Goal: Task Accomplishment & Management: Use online tool/utility

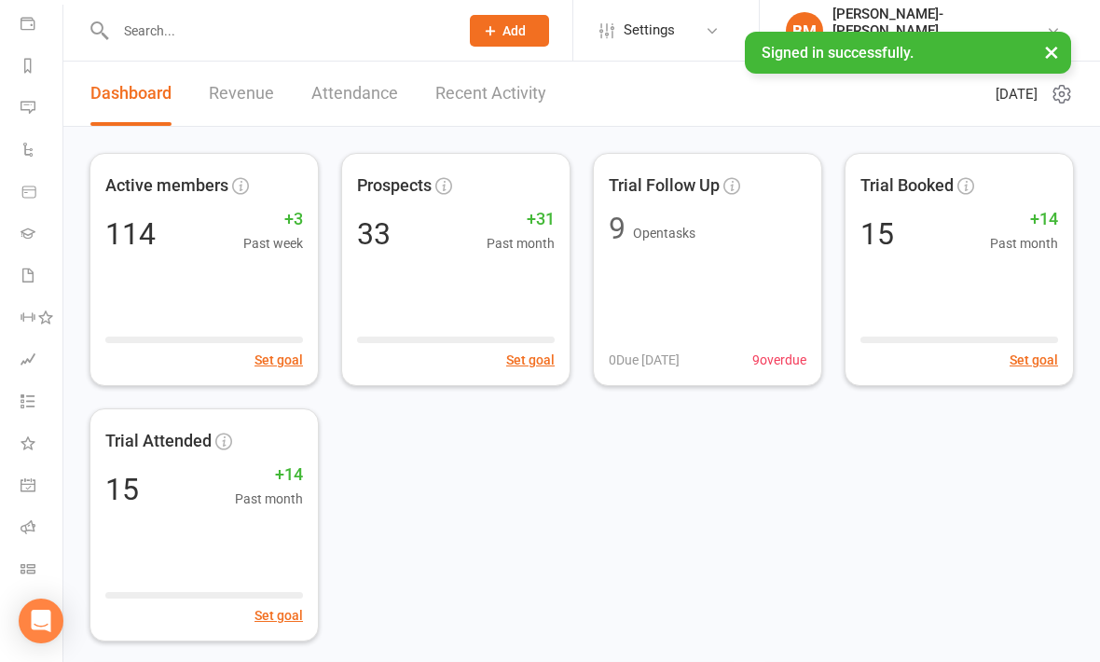
scroll to position [216, 2]
click at [21, 572] on icon at bounding box center [28, 568] width 15 height 15
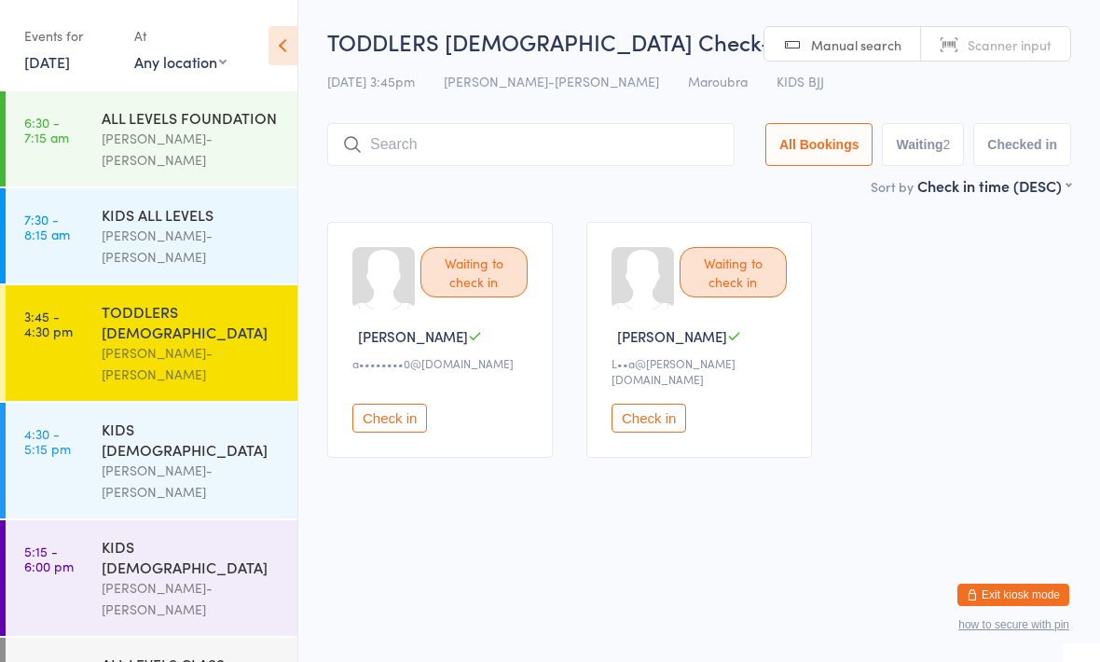
click at [366, 130] on input "search" at bounding box center [530, 144] width 407 height 43
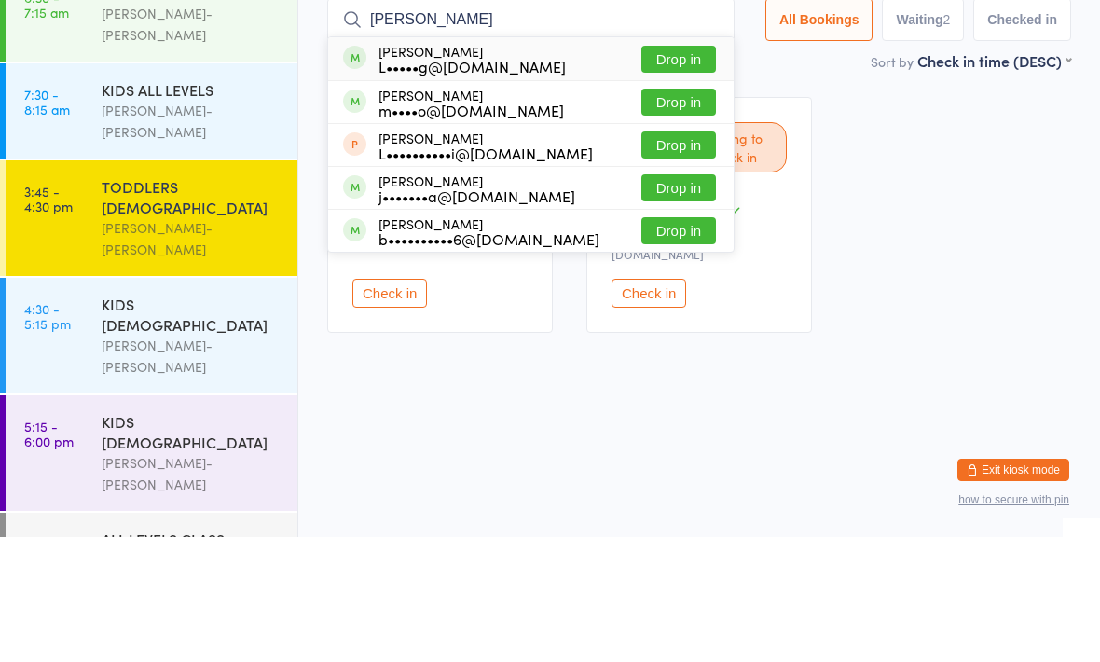
type input "Luca"
click at [24, 426] on time "4:30 - 5:15 pm" at bounding box center [47, 441] width 47 height 30
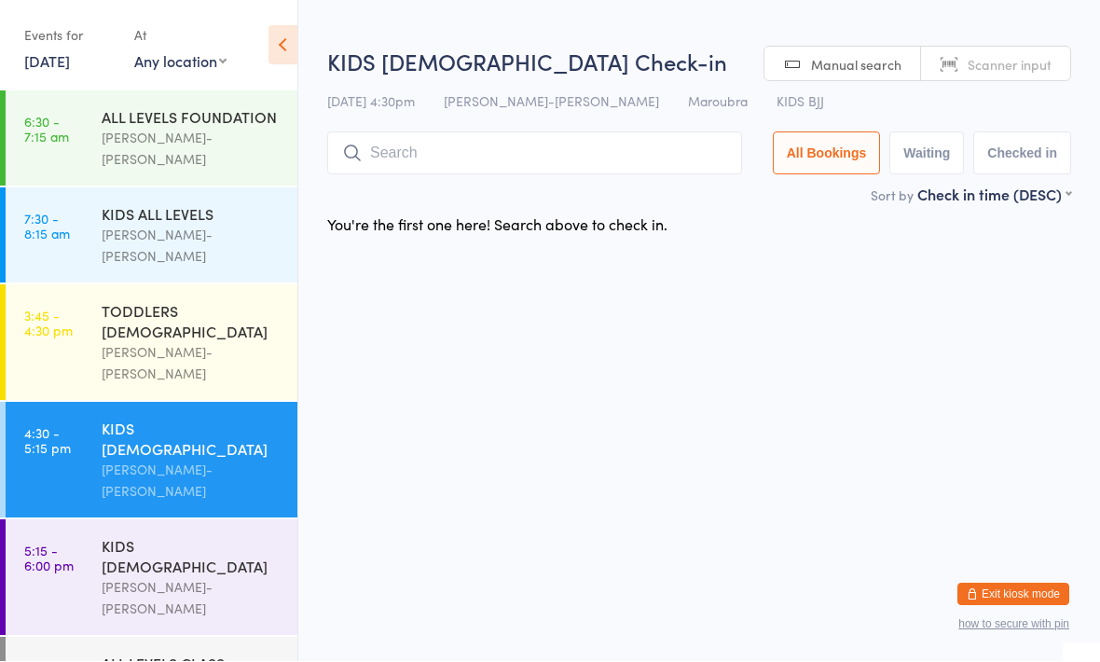
click at [370, 155] on input "search" at bounding box center [534, 153] width 415 height 43
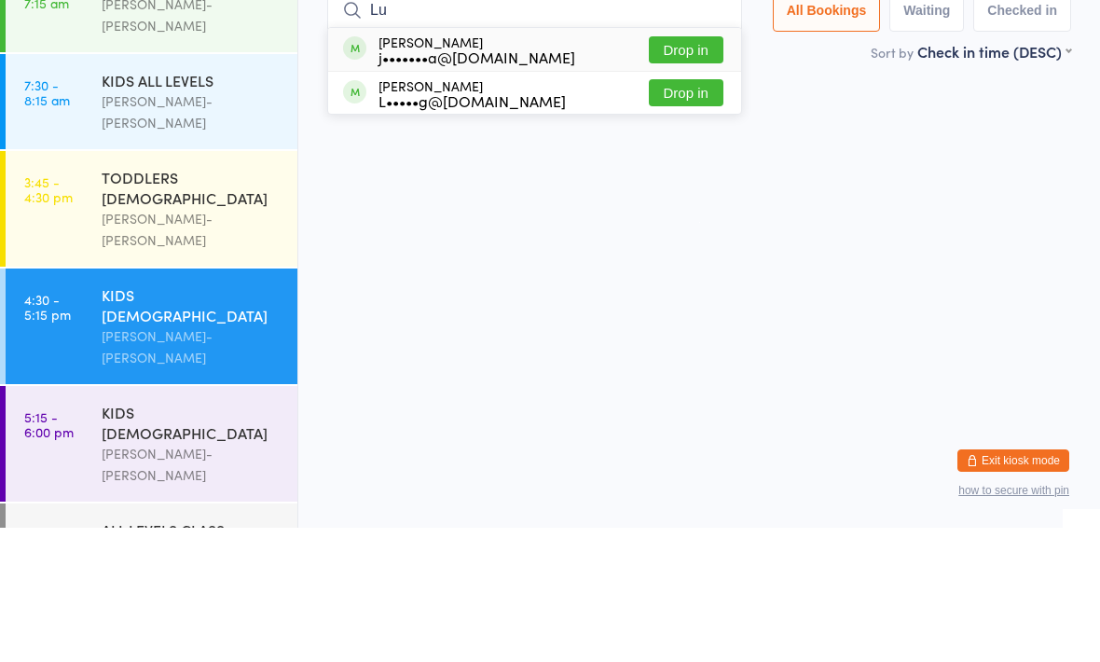
type input "Lu"
click at [682, 162] on div "Luca Ajaka j•••••••a@hotmail.com Drop in" at bounding box center [534, 183] width 413 height 43
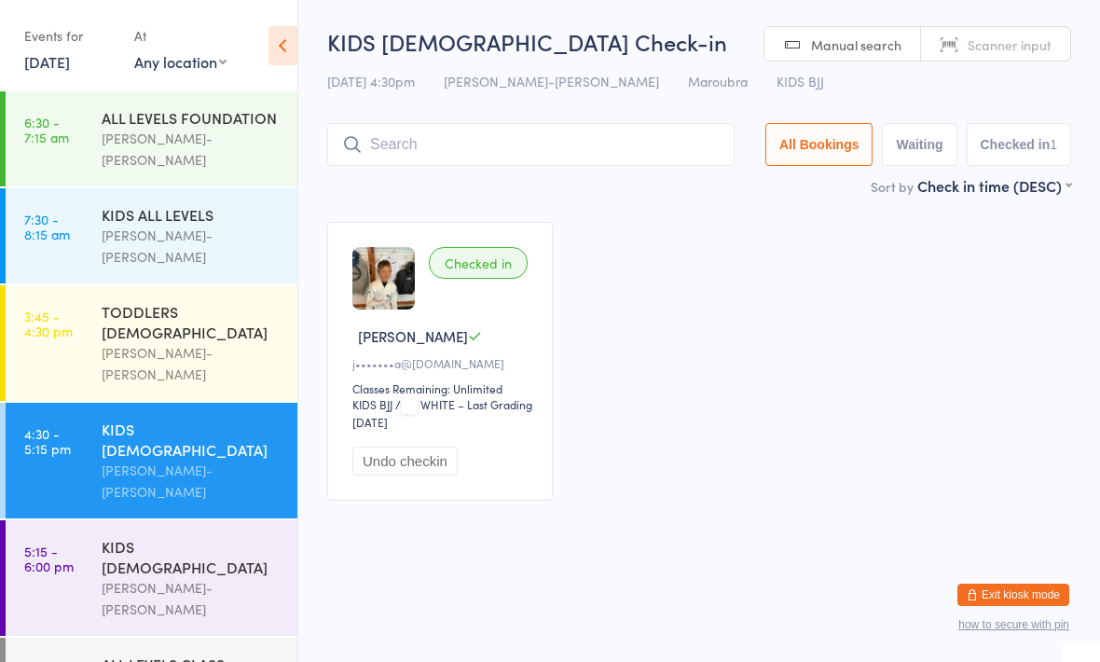
click at [96, 315] on link "3:45 - 4:30 pm TODDLERS 3 TO 5 YO Braddah Jiu-Jitsu Maroubra" at bounding box center [152, 343] width 292 height 116
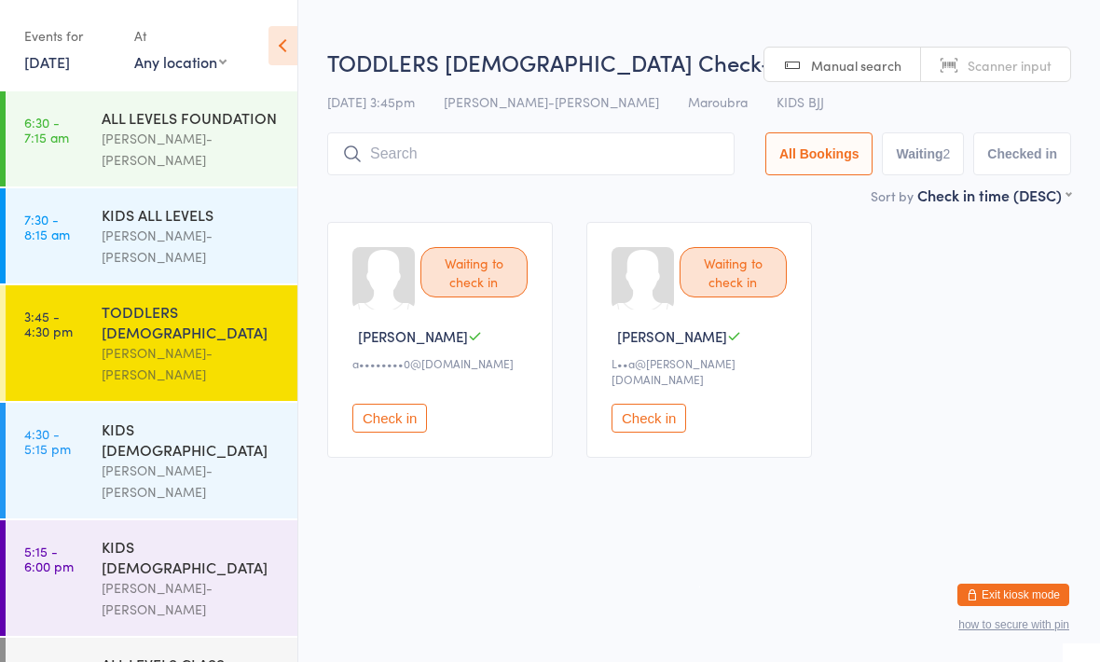
click at [410, 155] on input "search" at bounding box center [530, 153] width 407 height 43
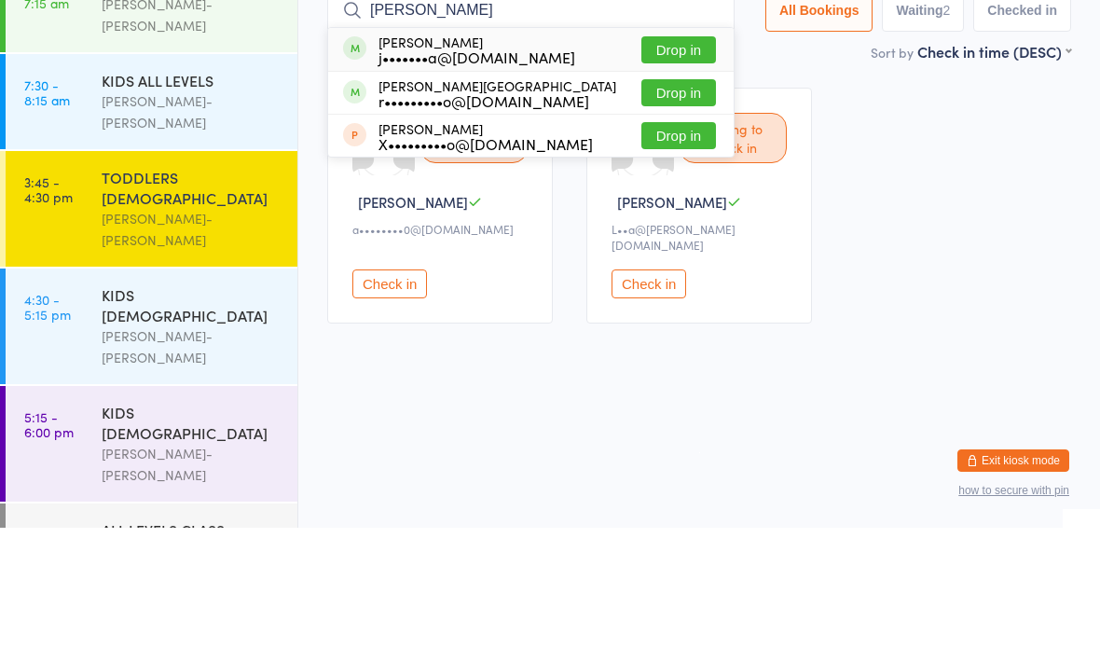
type input "Rafael"
click at [673, 171] on button "Drop in" at bounding box center [678, 184] width 75 height 27
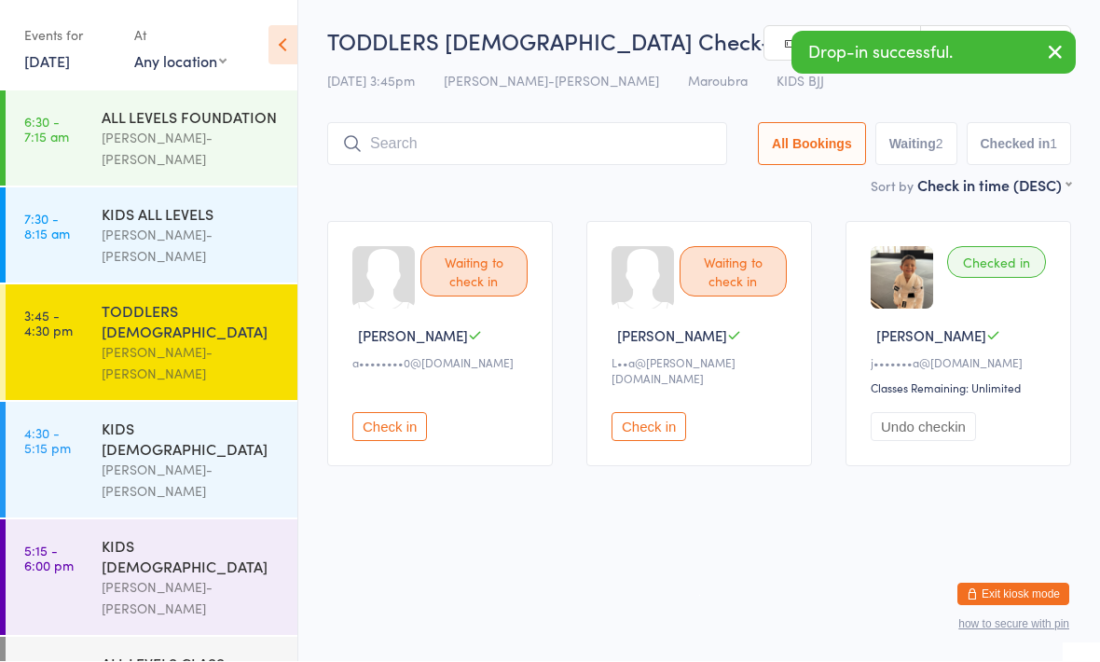
click at [122, 520] on div "KIDS 10 - 15 YO Braddah Jiu-Jitsu Maroubra" at bounding box center [200, 578] width 196 height 116
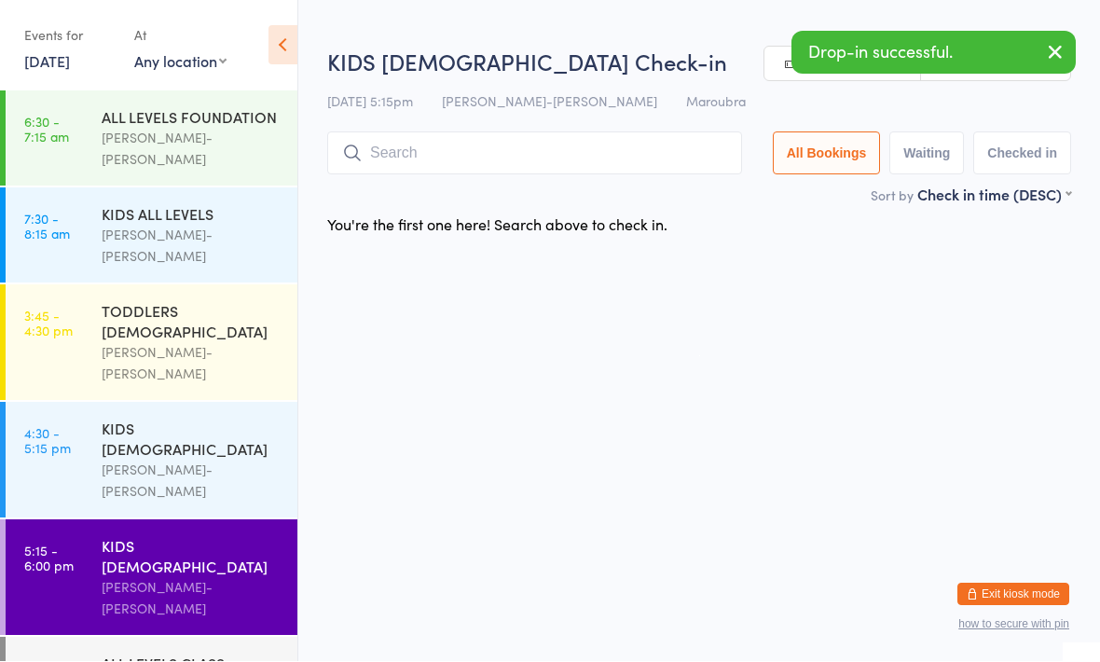
click at [393, 153] on input "search" at bounding box center [534, 153] width 415 height 43
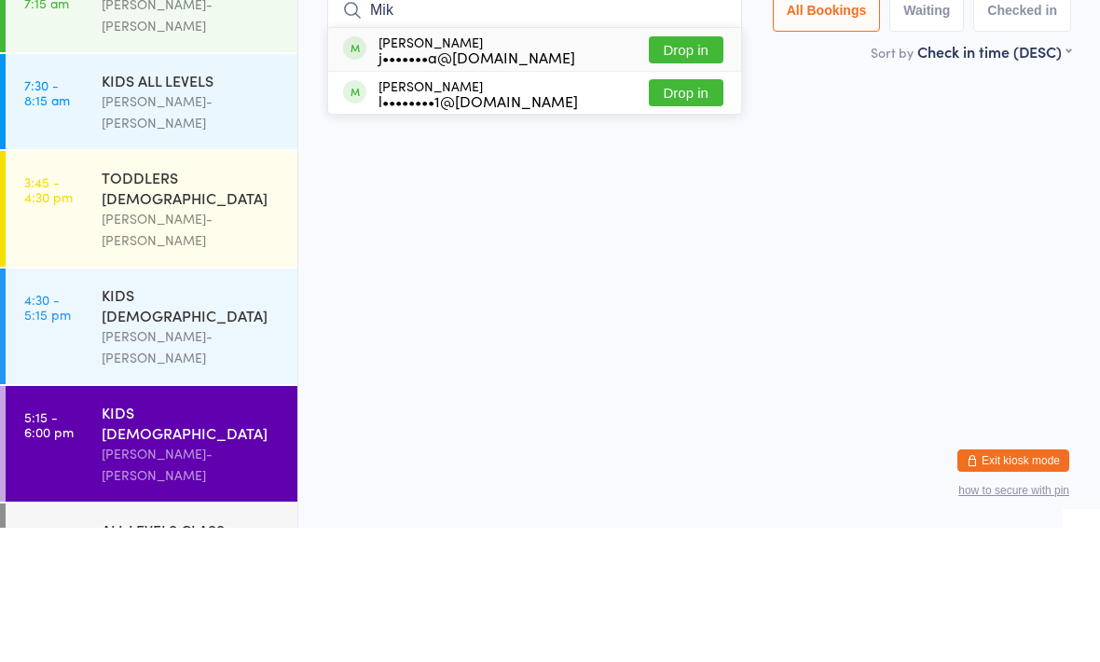
type input "Mik"
click at [677, 171] on button "Drop in" at bounding box center [686, 184] width 75 height 27
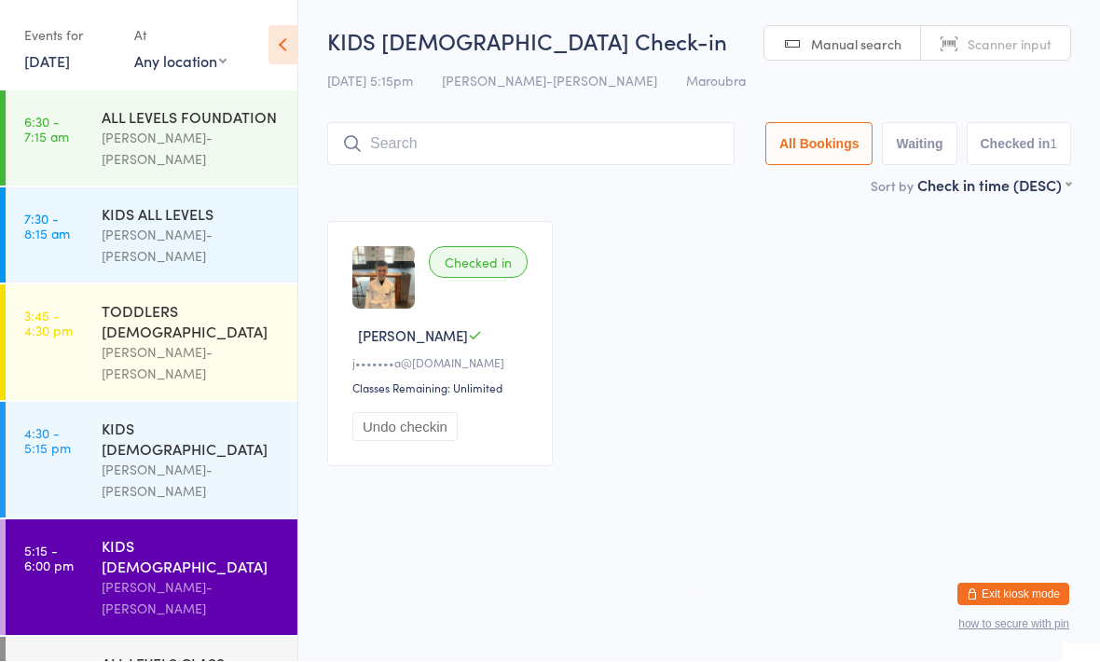
click at [188, 342] on div "[PERSON_NAME]-[PERSON_NAME]" at bounding box center [192, 363] width 180 height 43
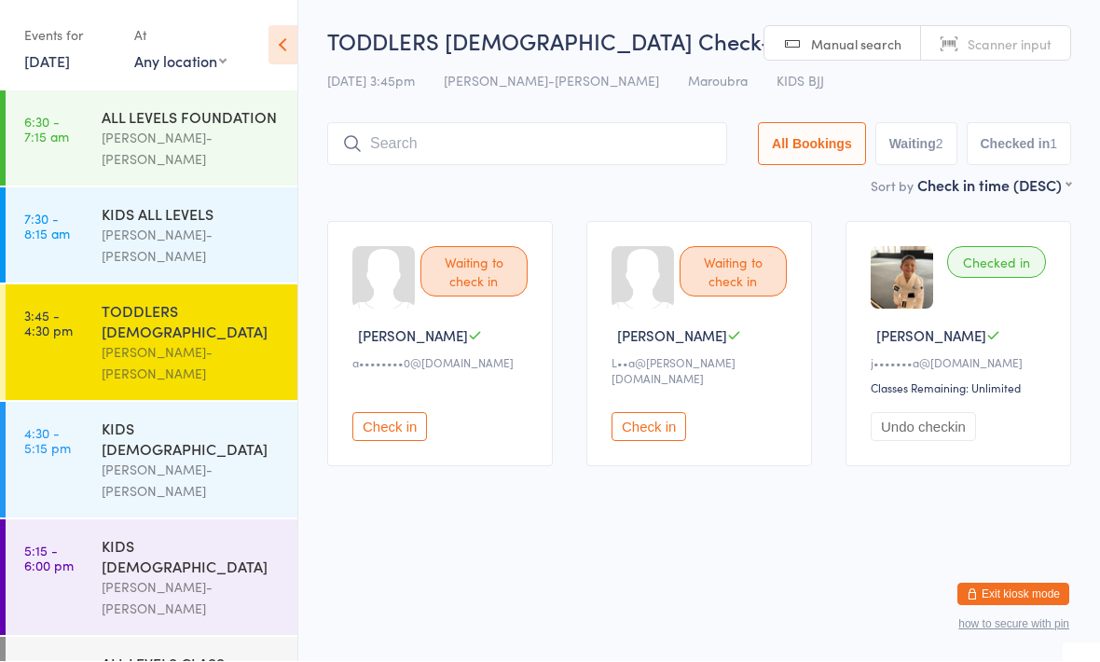
click at [130, 419] on div "KIDS [DEMOGRAPHIC_DATA]" at bounding box center [192, 439] width 180 height 41
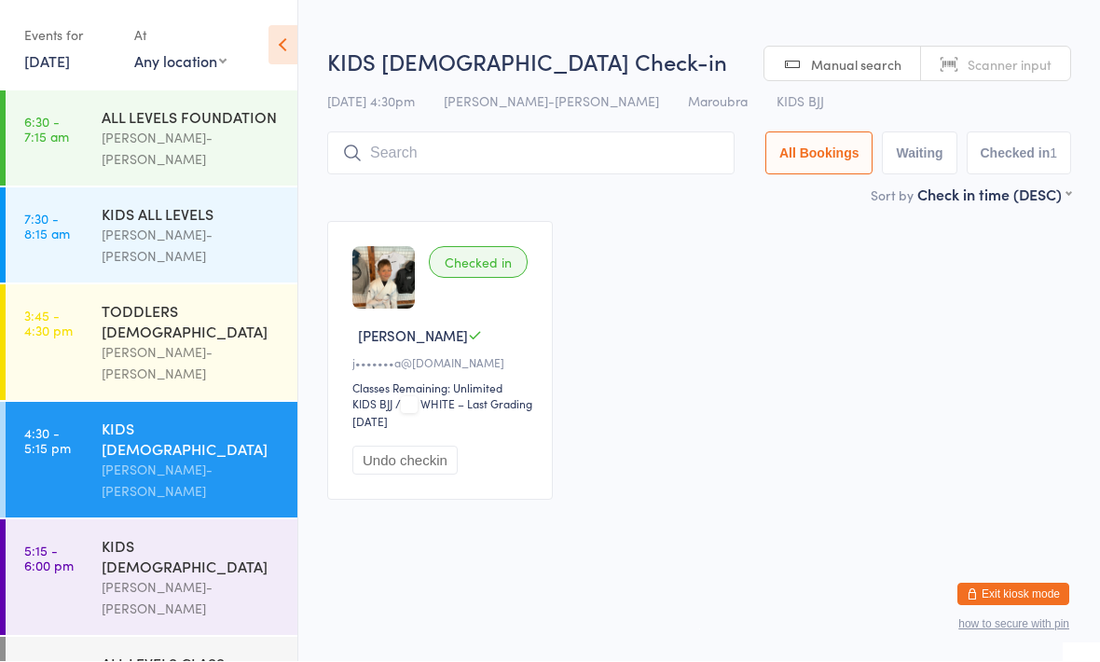
click at [123, 301] on div "TODDLERS [DEMOGRAPHIC_DATA]" at bounding box center [192, 321] width 180 height 41
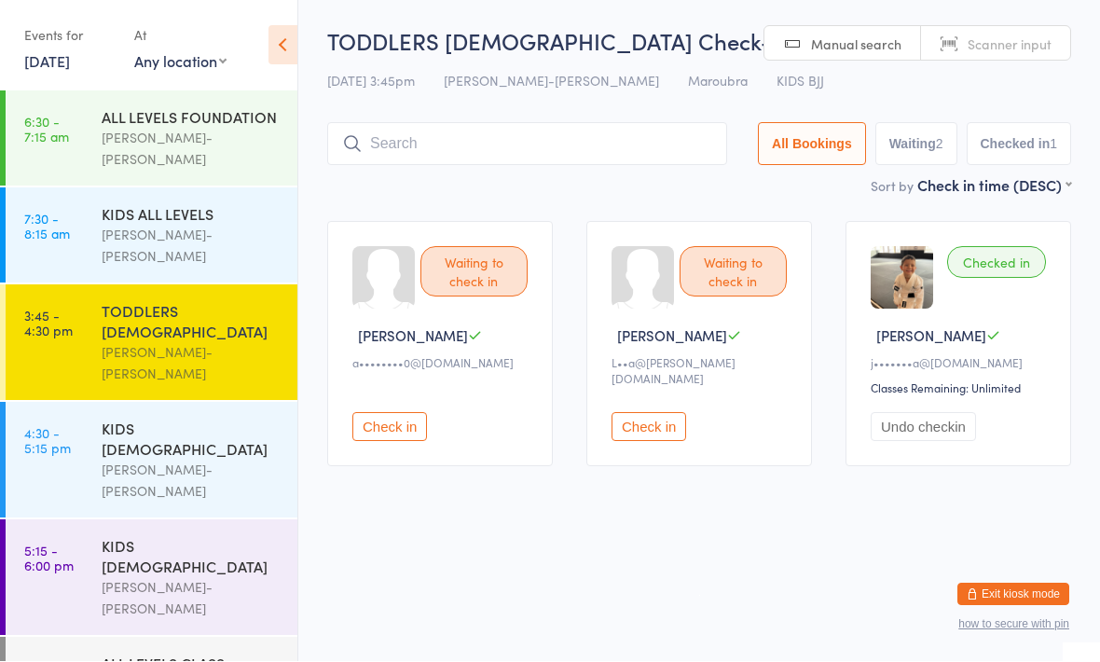
click at [171, 342] on div "[PERSON_NAME]-[PERSON_NAME]" at bounding box center [192, 363] width 180 height 43
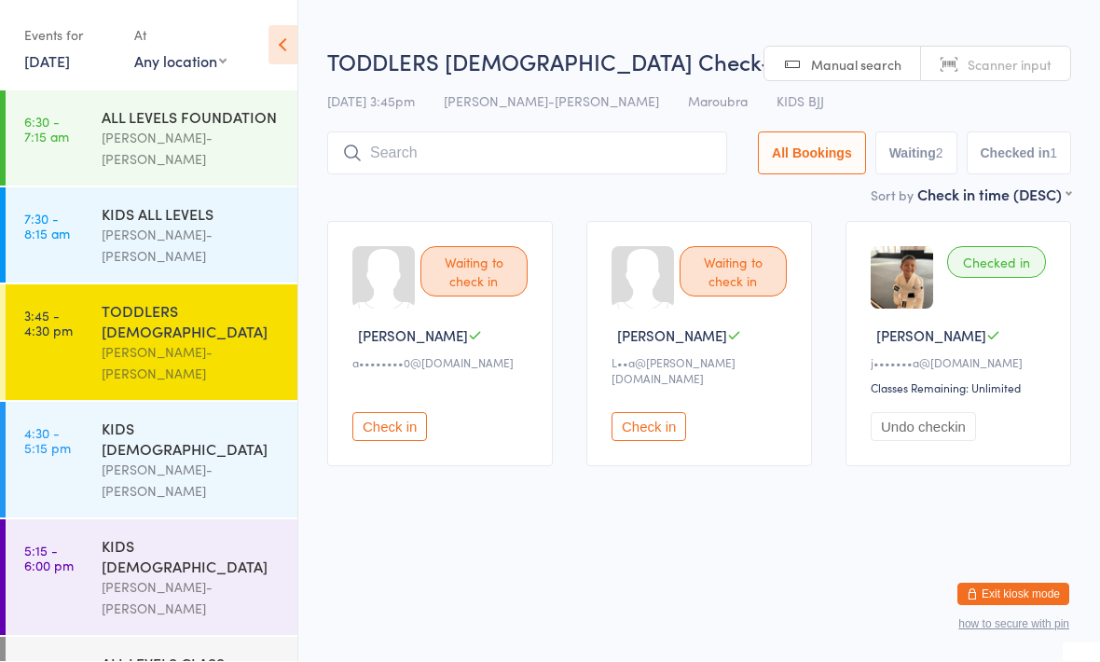
click at [480, 159] on input "search" at bounding box center [527, 153] width 400 height 43
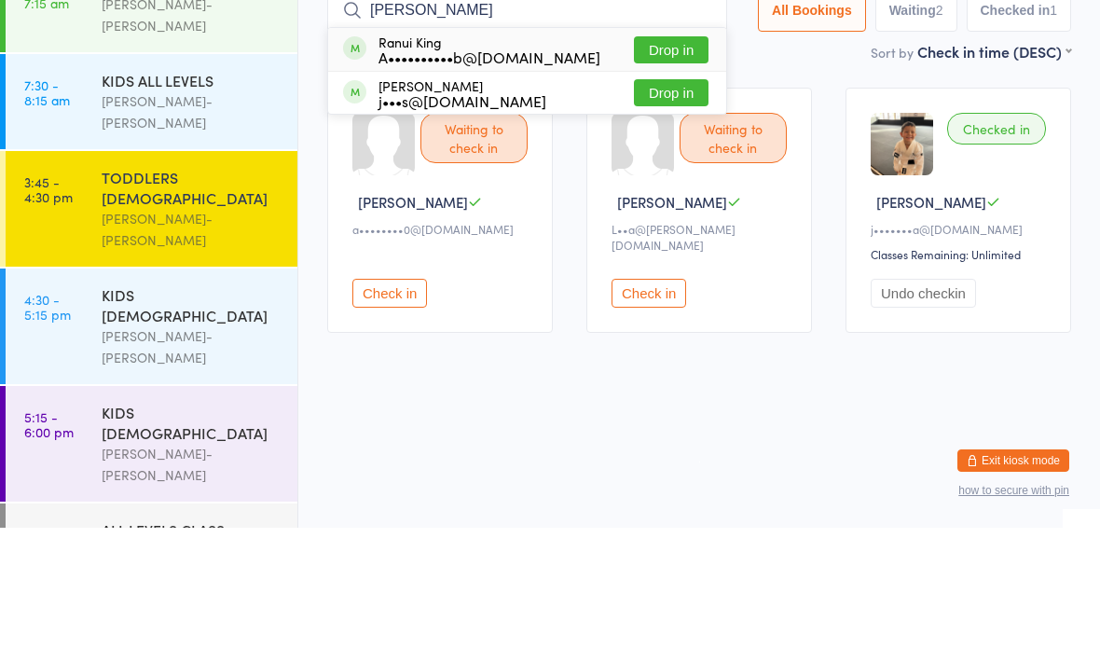
type input "Ranu"
click at [555, 162] on div "Ranui King A••••••••••b@gmail.com Drop in" at bounding box center [527, 183] width 398 height 43
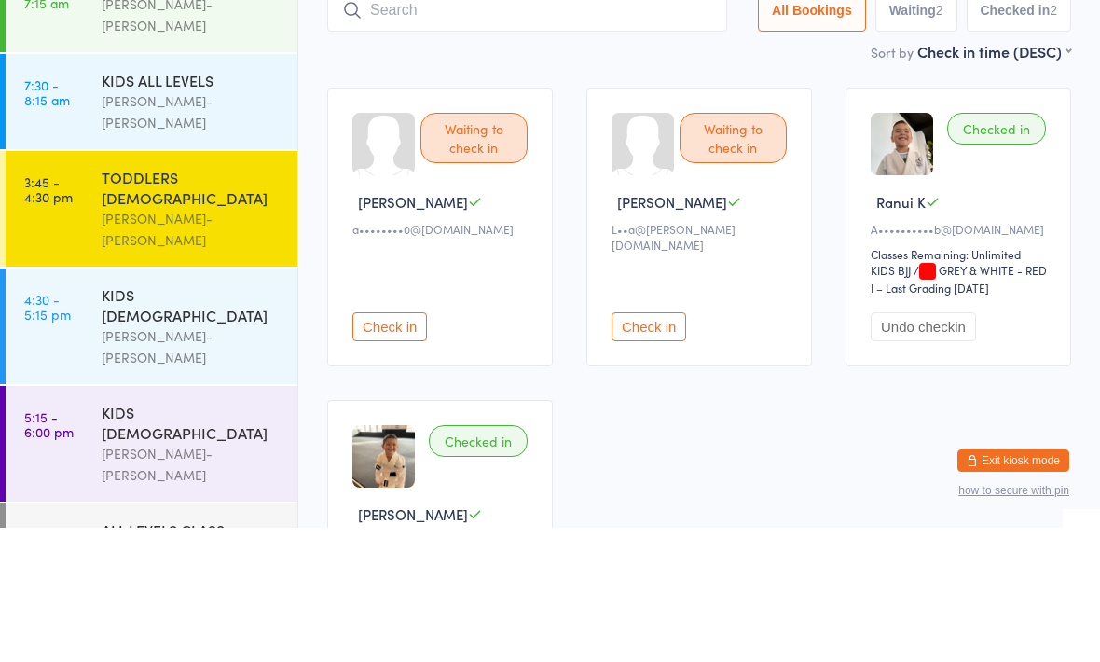
click at [768, 205] on div "Waiting to check in Angela M a••••••••0@hotmail.com Check in Waiting to check i…" at bounding box center [699, 500] width 778 height 591
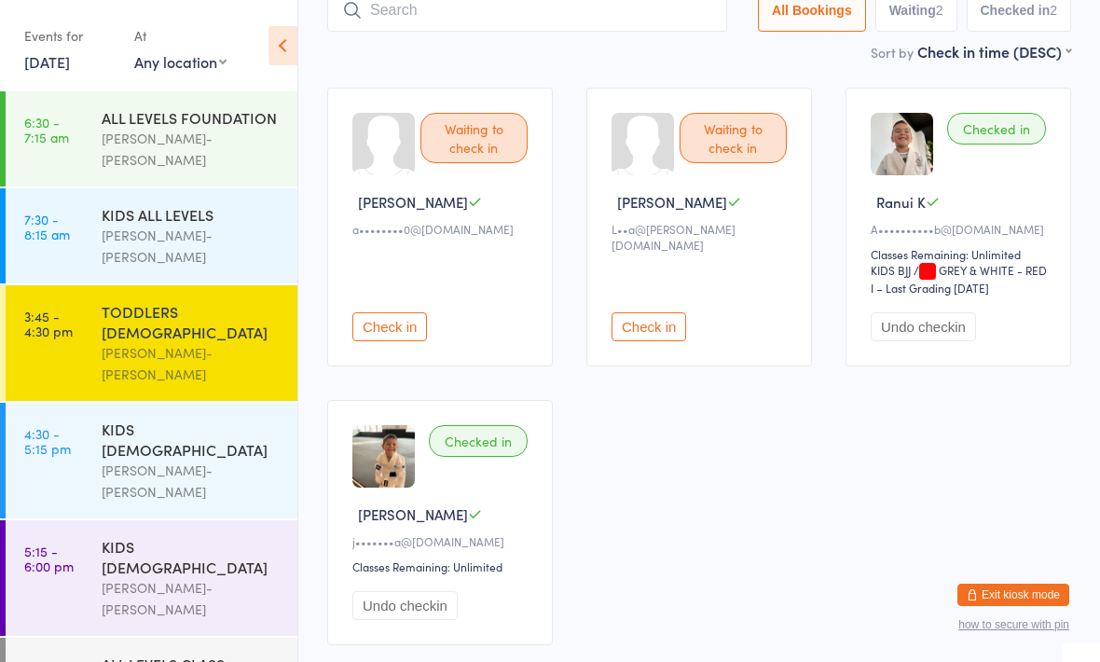
click at [391, 329] on button "Check in" at bounding box center [389, 326] width 75 height 29
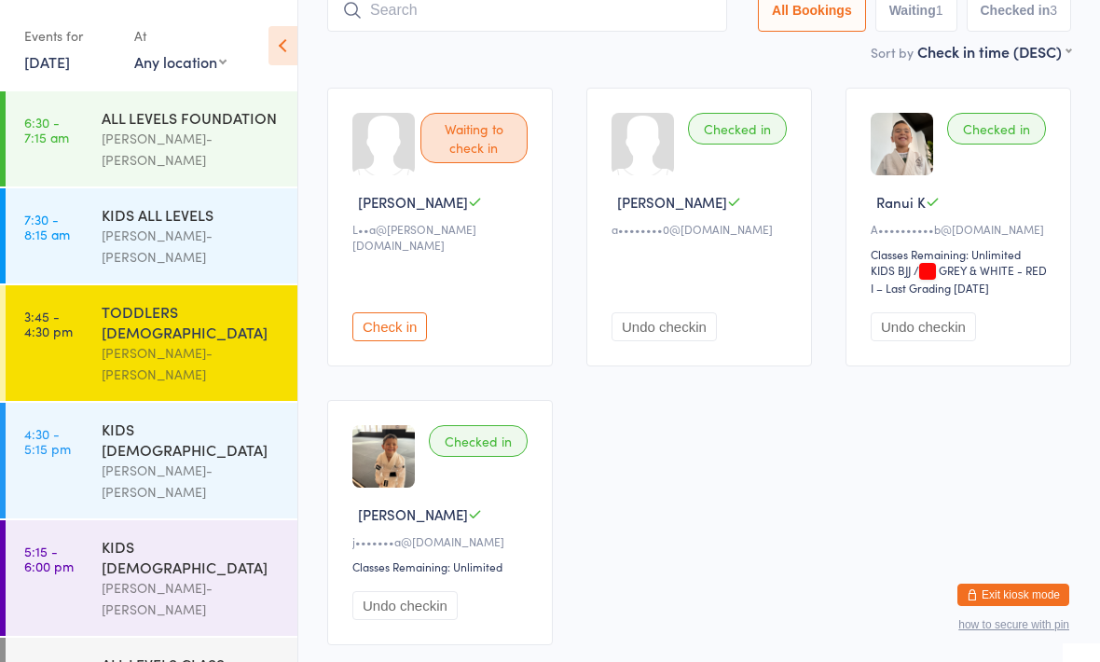
click at [961, 333] on button "Undo checkin" at bounding box center [923, 326] width 105 height 29
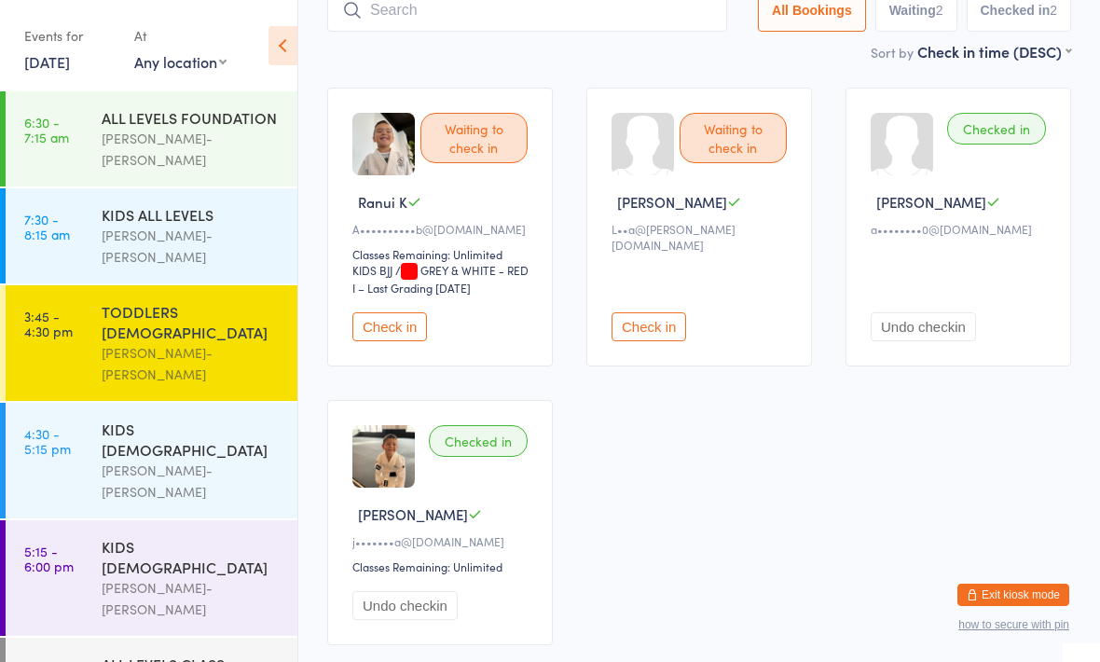
click at [209, 460] on div "[PERSON_NAME]-[PERSON_NAME]" at bounding box center [192, 481] width 180 height 43
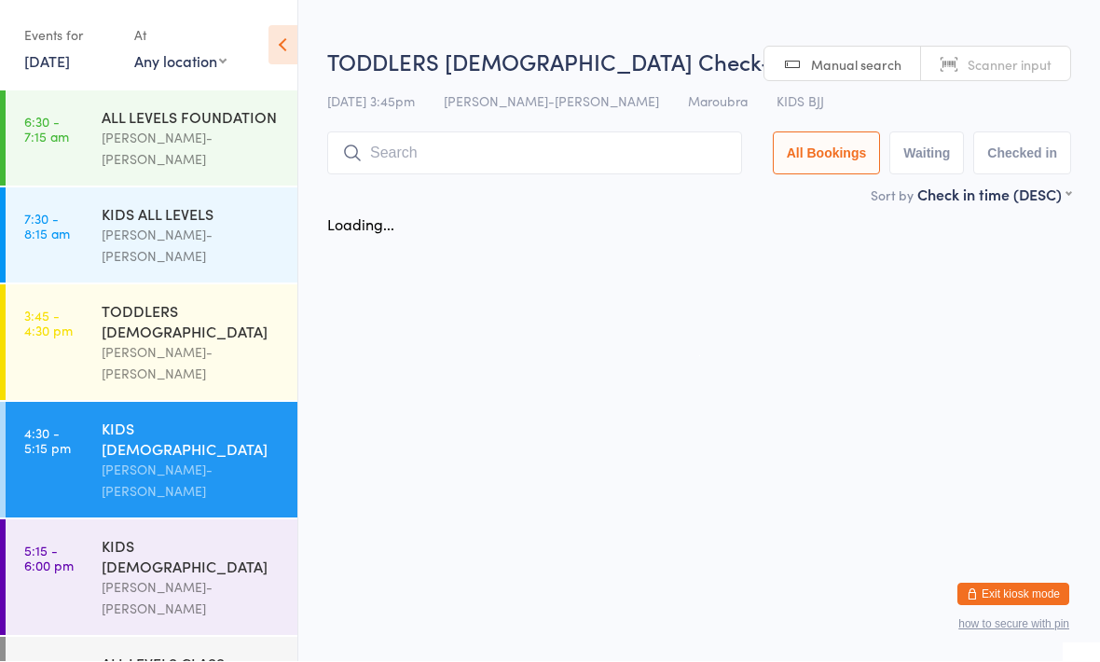
click at [428, 158] on input "search" at bounding box center [534, 153] width 415 height 43
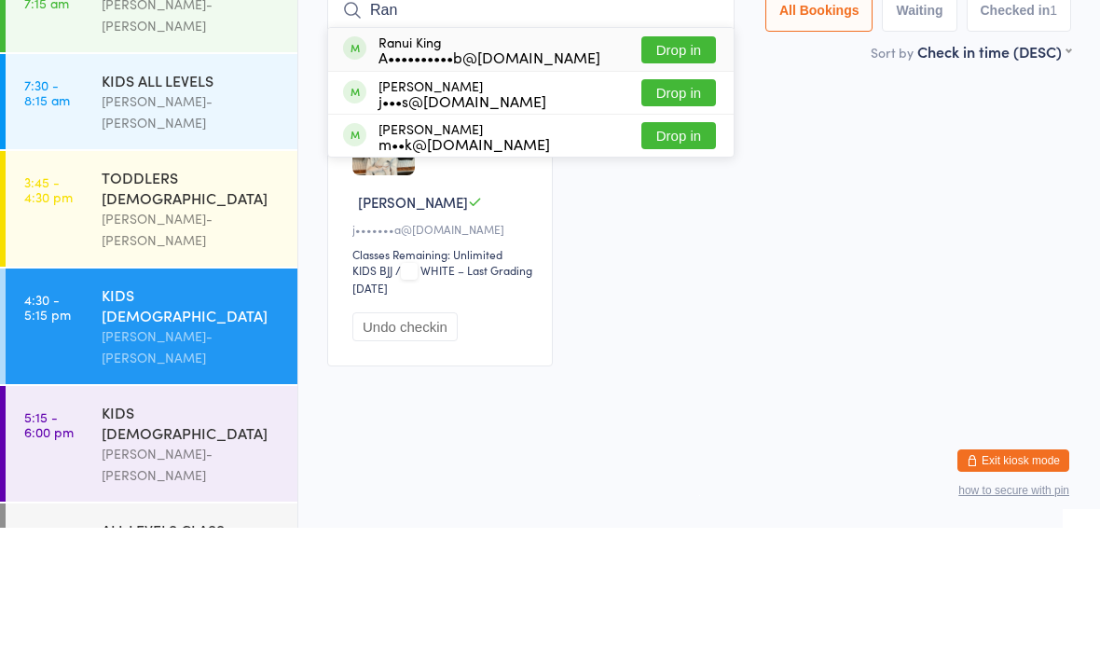
type input "Ran"
click at [657, 171] on button "Drop in" at bounding box center [678, 184] width 75 height 27
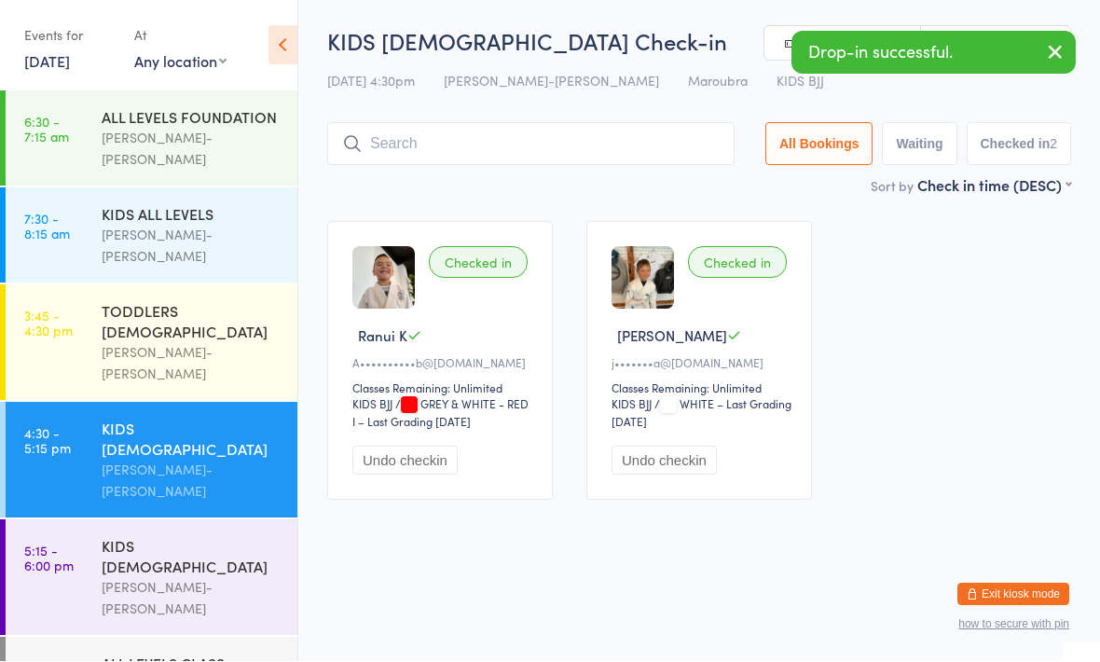
click at [140, 342] on div "[PERSON_NAME]-[PERSON_NAME]" at bounding box center [192, 363] width 180 height 43
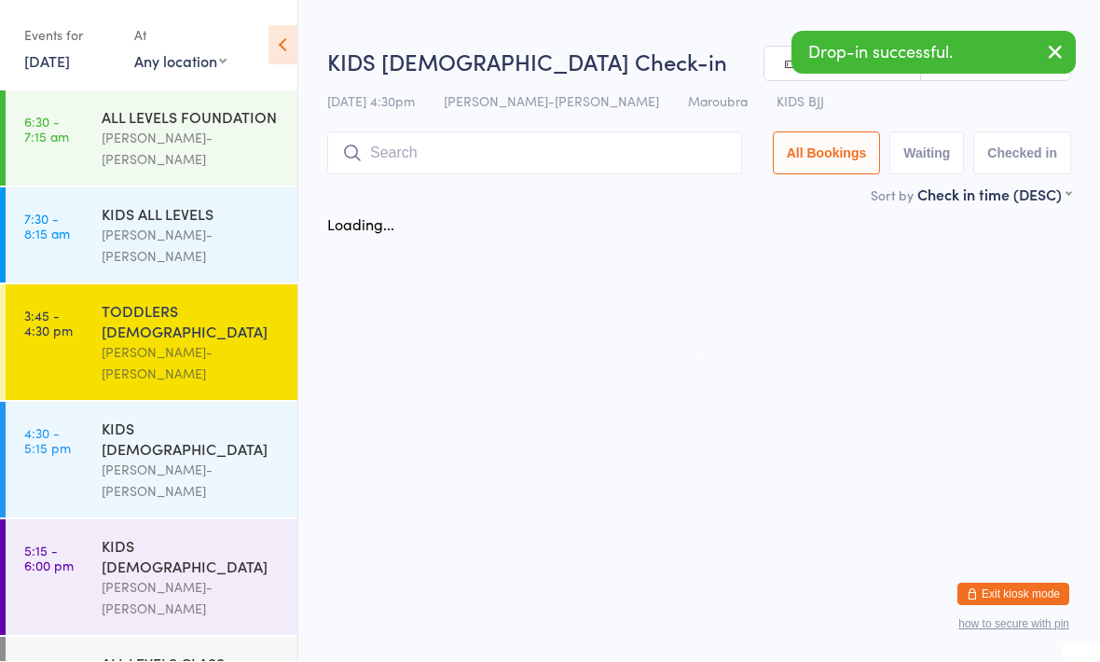
scroll to position [1, 0]
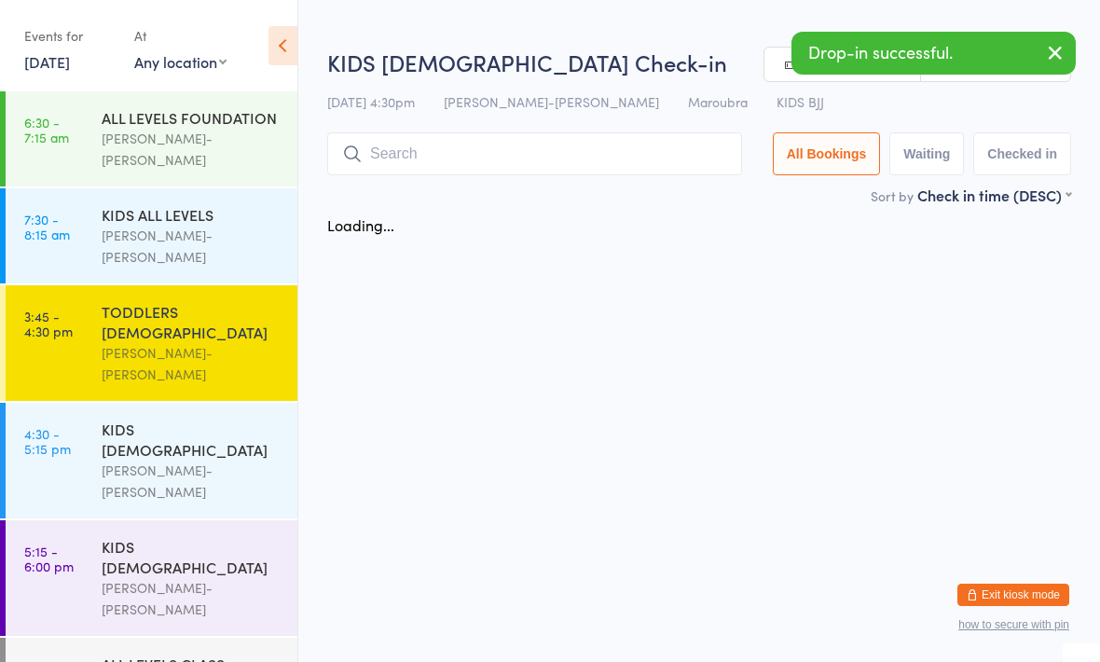
click at [382, 161] on input "search" at bounding box center [534, 153] width 415 height 43
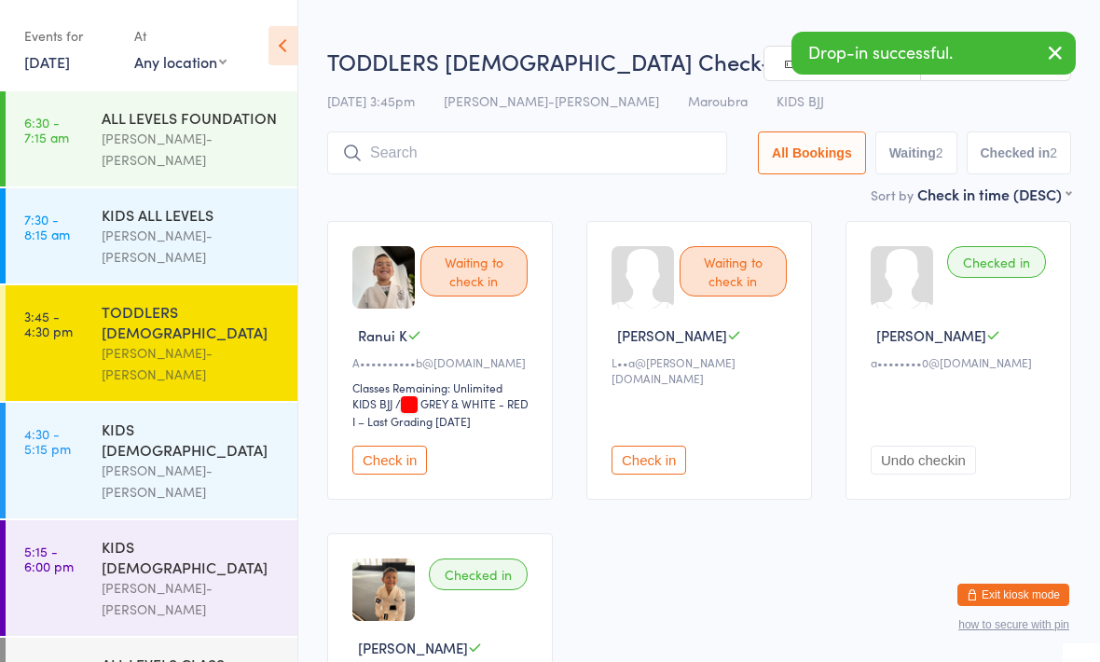
scroll to position [0, 0]
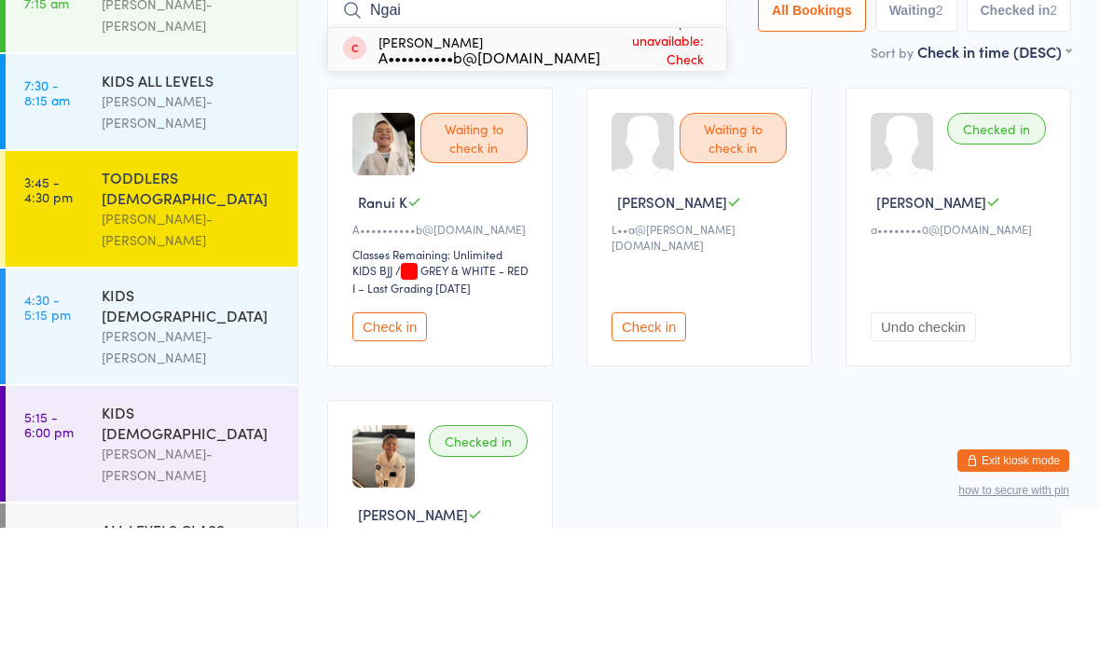
type input "Ngai"
click at [600, 142] on span "Drop-in unavailable: Check membership" at bounding box center [654, 184] width 108 height 84
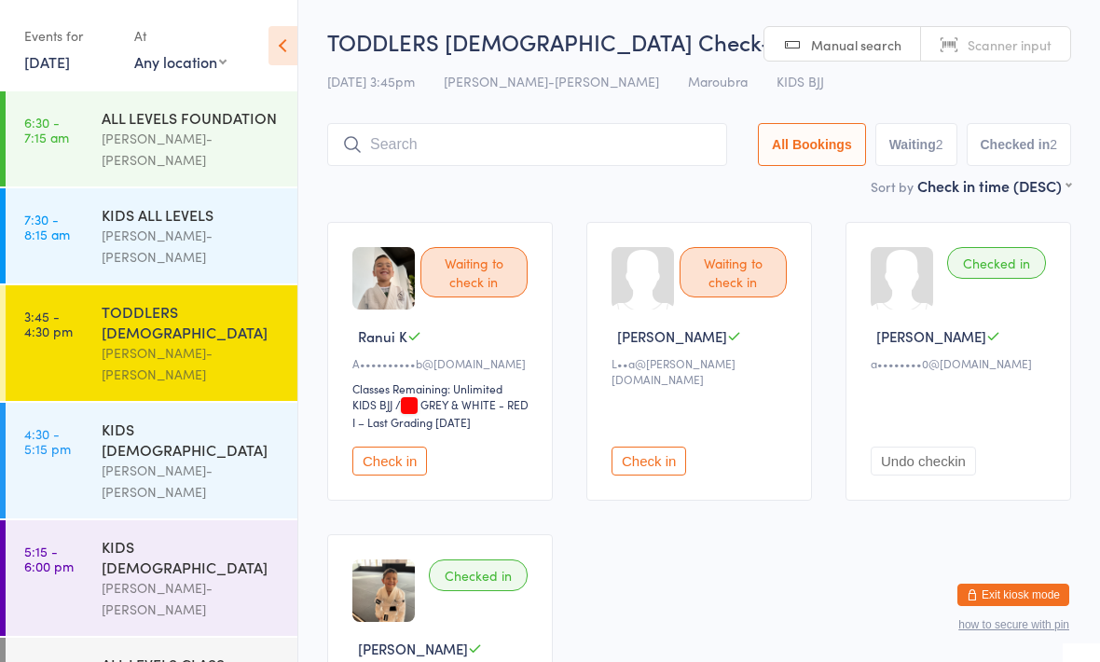
click at [231, 301] on div "TODDLERS 3 TO 5 YO" at bounding box center [192, 321] width 180 height 41
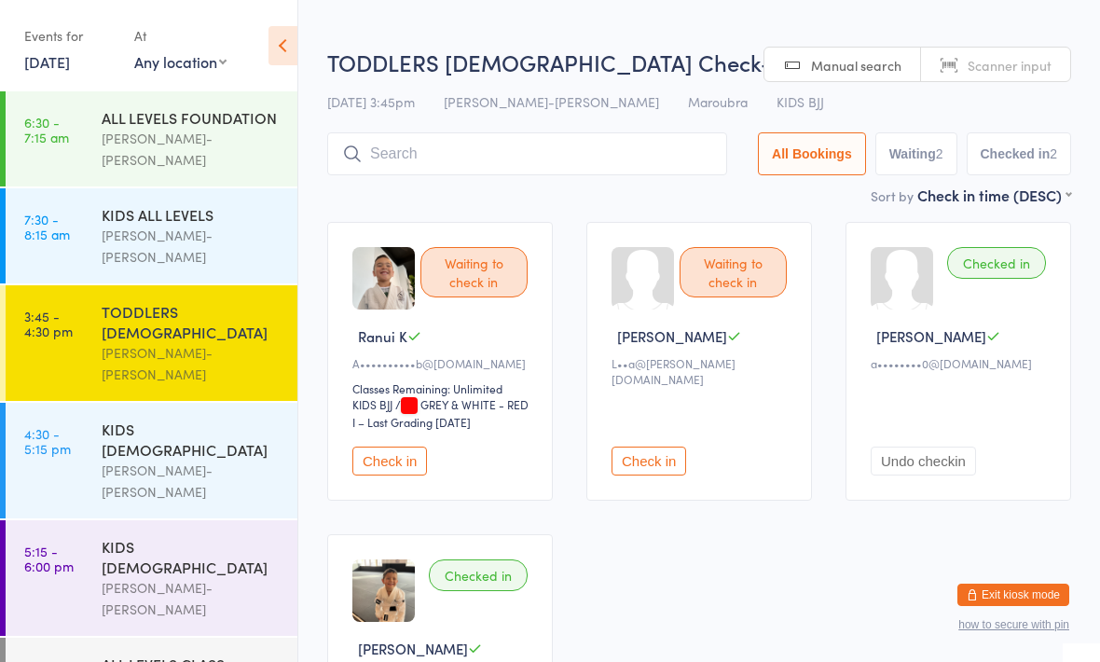
click at [439, 145] on input "search" at bounding box center [527, 153] width 400 height 43
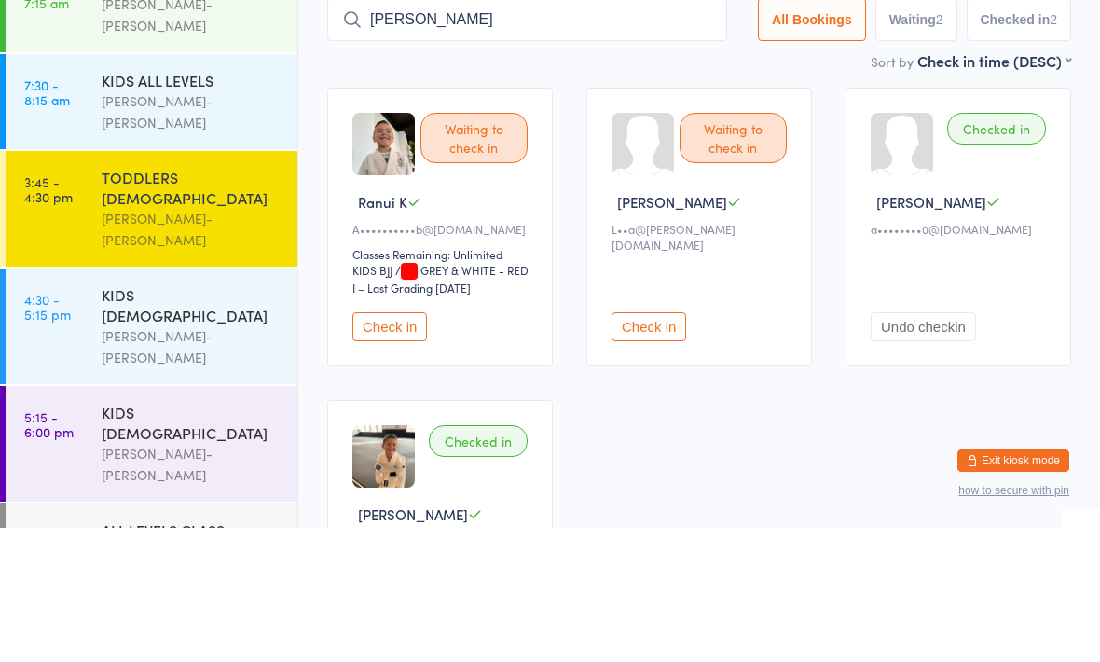
type input "Nga"
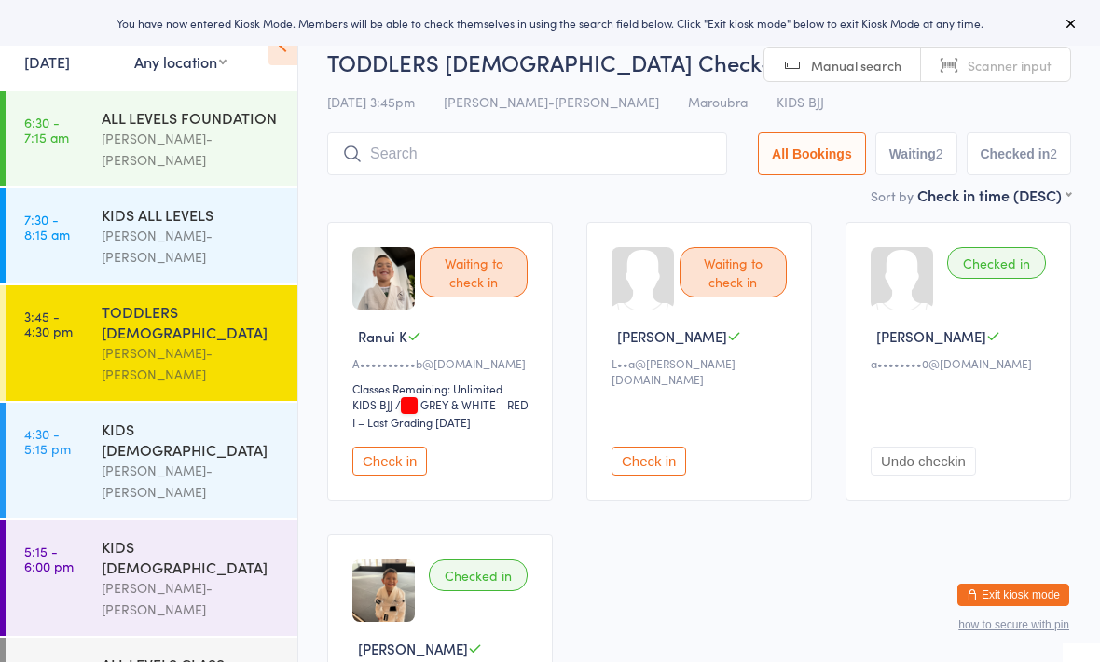
click at [462, 158] on input "search" at bounding box center [527, 153] width 400 height 43
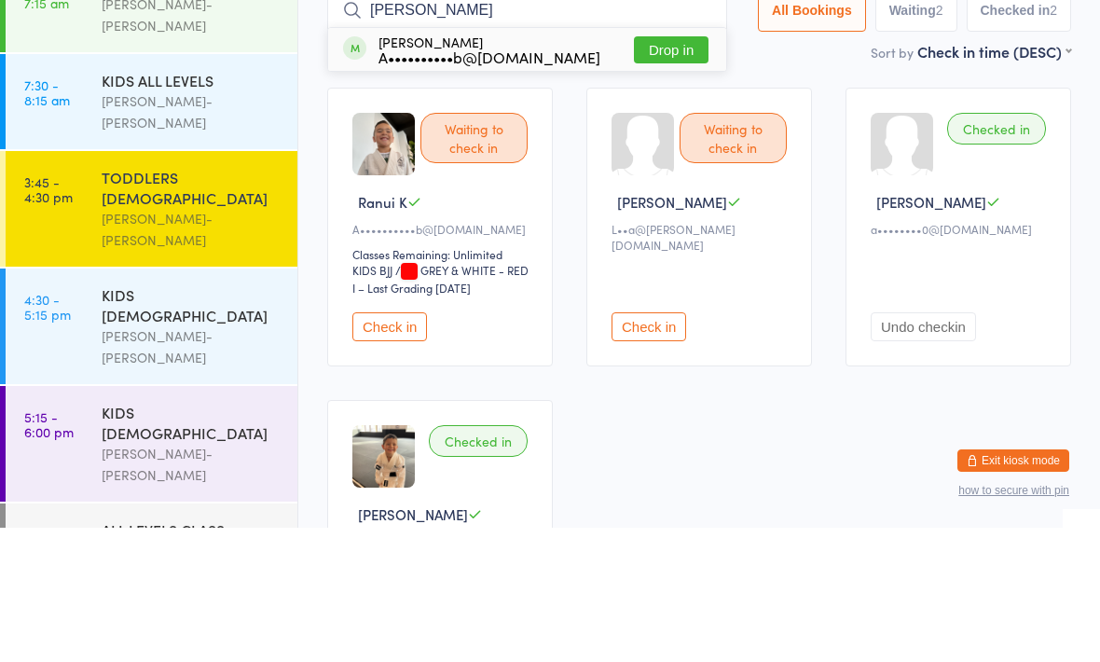
type input "[PERSON_NAME]"
click at [480, 184] on div "A••••••••••b@[DOMAIN_NAME]" at bounding box center [490, 191] width 222 height 15
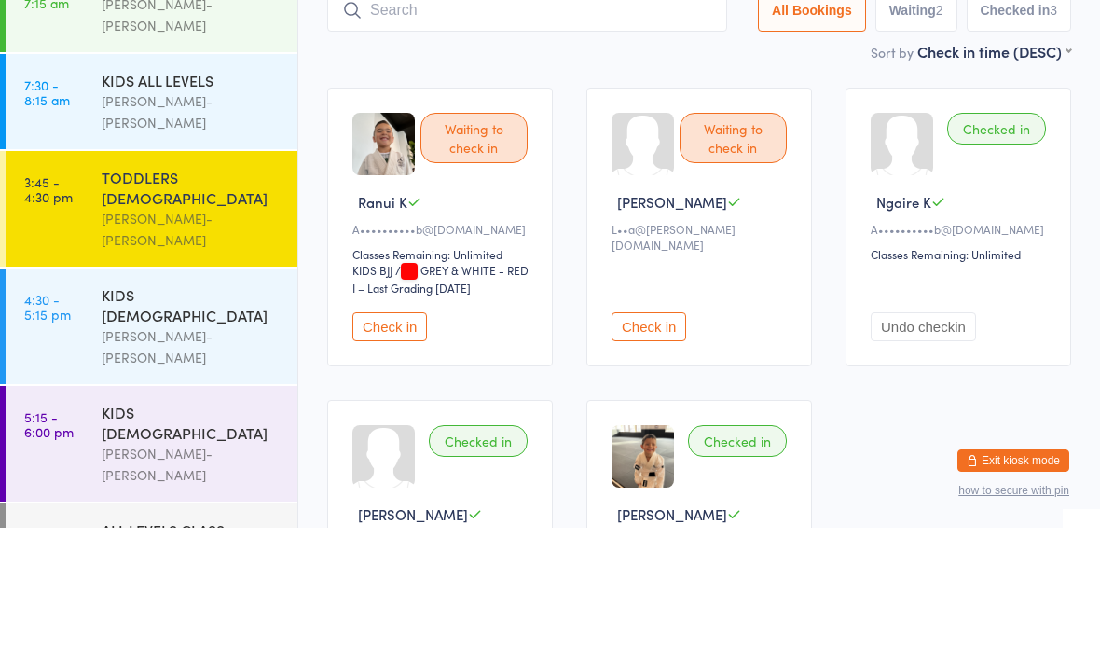
click at [608, 75] on main "TODDLERS 3 TO 5 YO Check-in 11 Sep 3:45pm Braddah Jiu-Jitsu Maroubra Maroubra K…" at bounding box center [699, 411] width 744 height 770
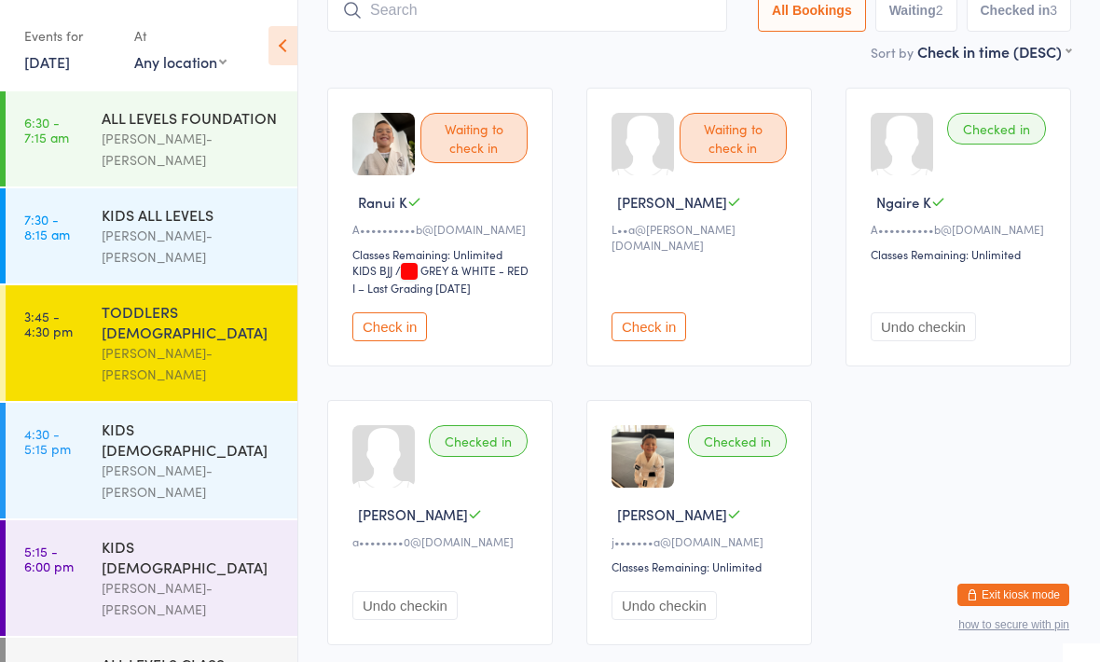
click at [1037, 584] on button "Exit kiosk mode" at bounding box center [1014, 595] width 112 height 22
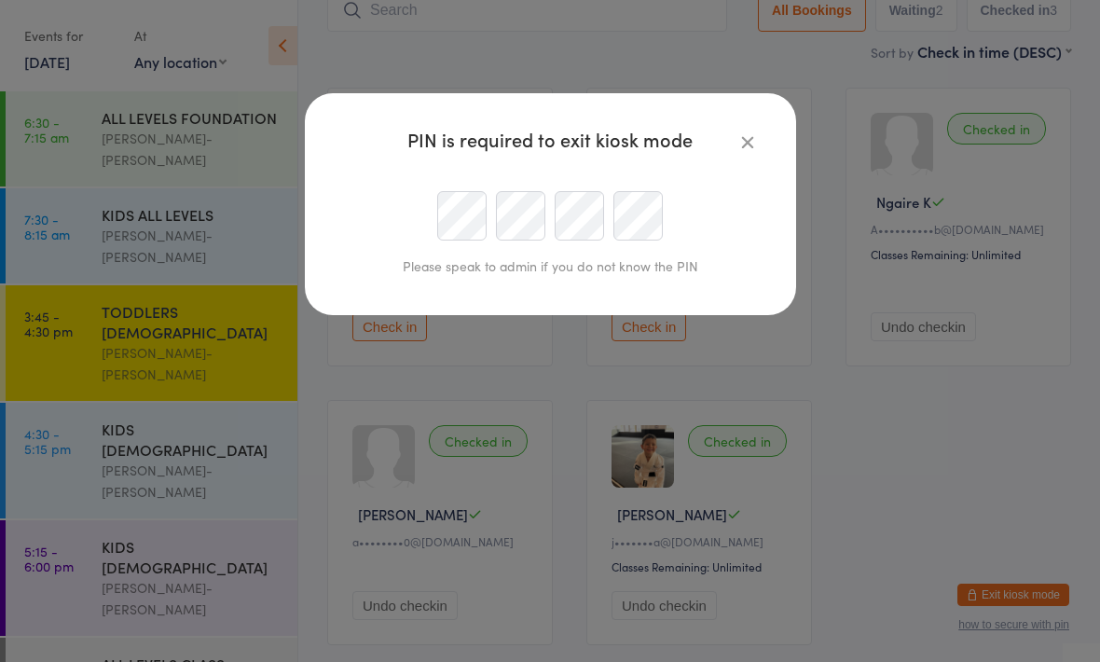
scroll to position [133, 0]
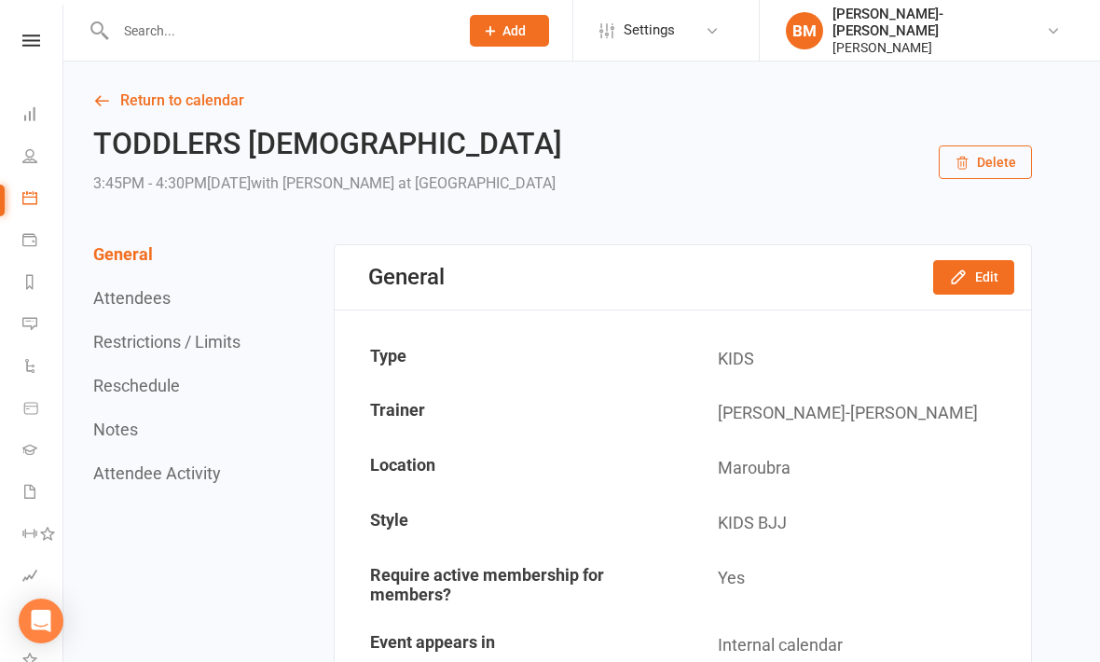
click at [32, 158] on icon at bounding box center [29, 155] width 15 height 15
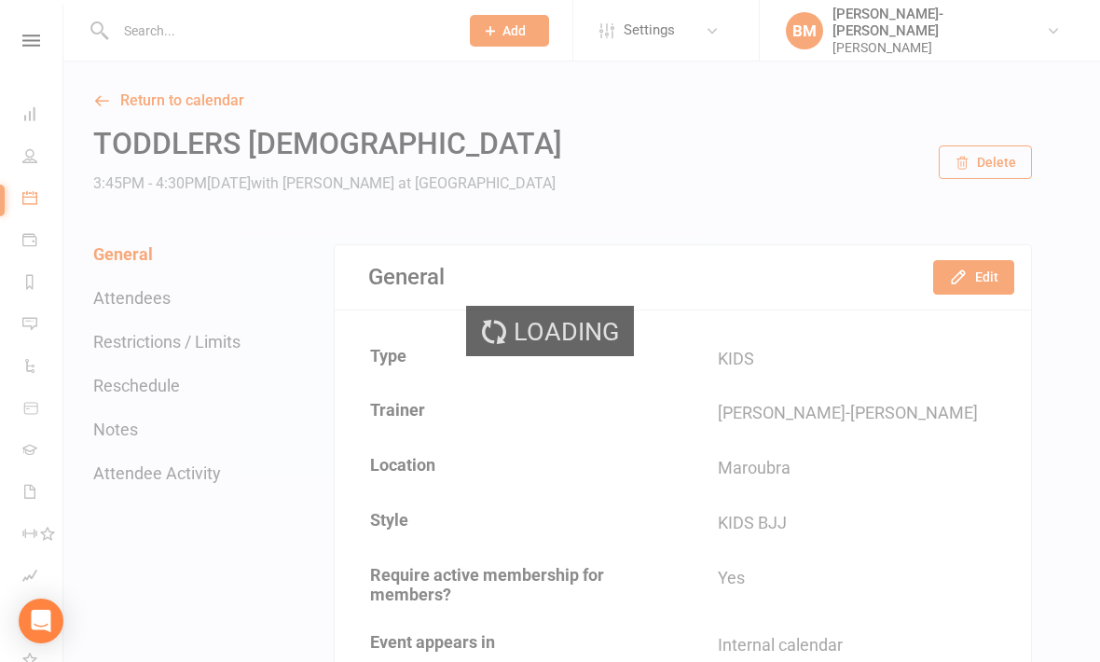
select select "100"
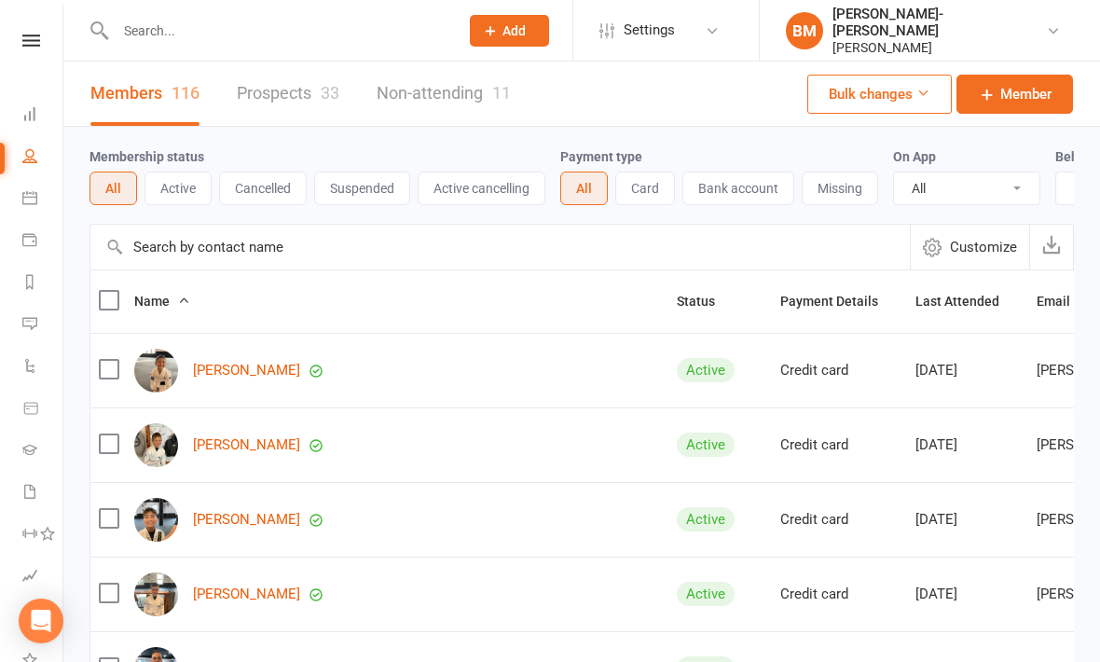
click at [268, 31] on input "text" at bounding box center [278, 31] width 336 height 26
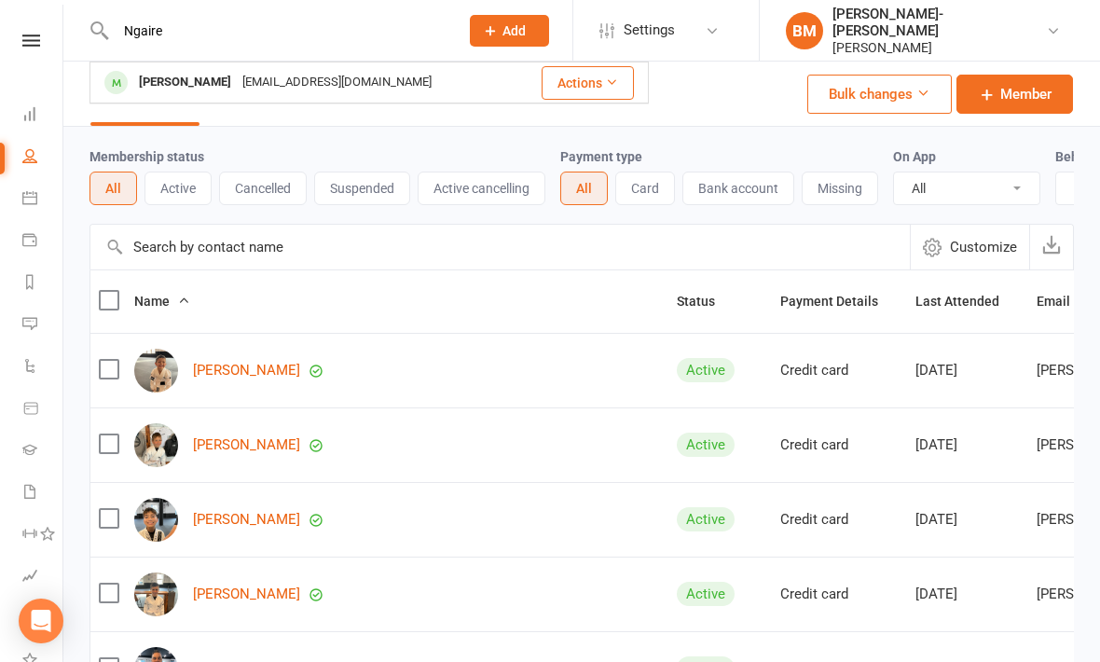
type input "Ngaire"
click at [361, 79] on div "Annadavyskib@gmail.com" at bounding box center [337, 82] width 200 height 27
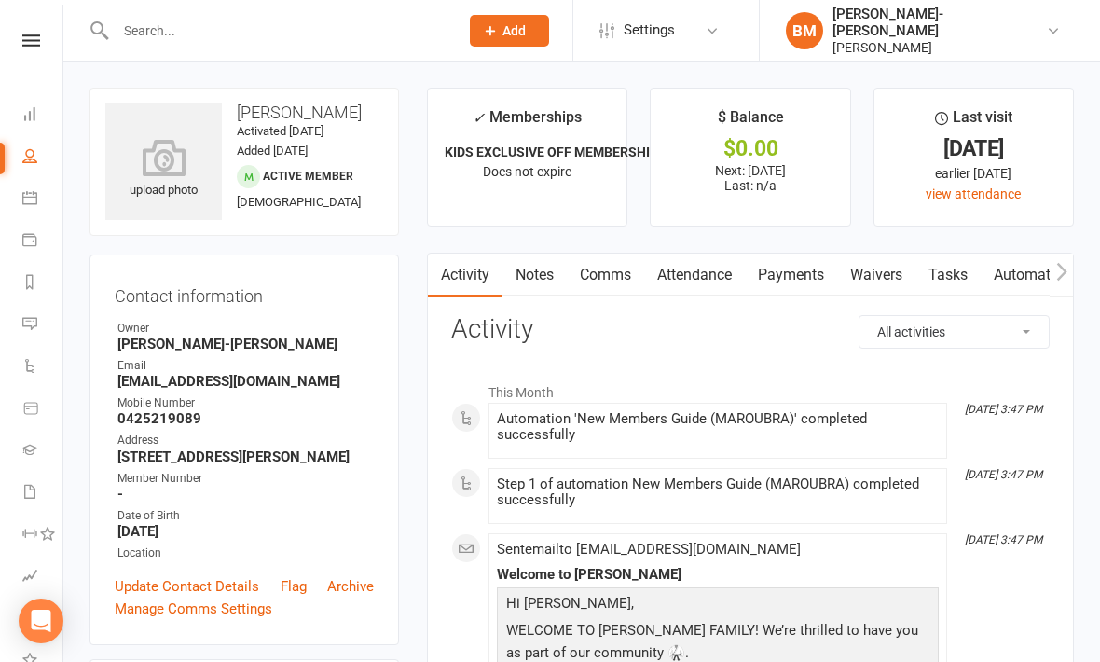
click at [168, 164] on icon at bounding box center [163, 157] width 117 height 37
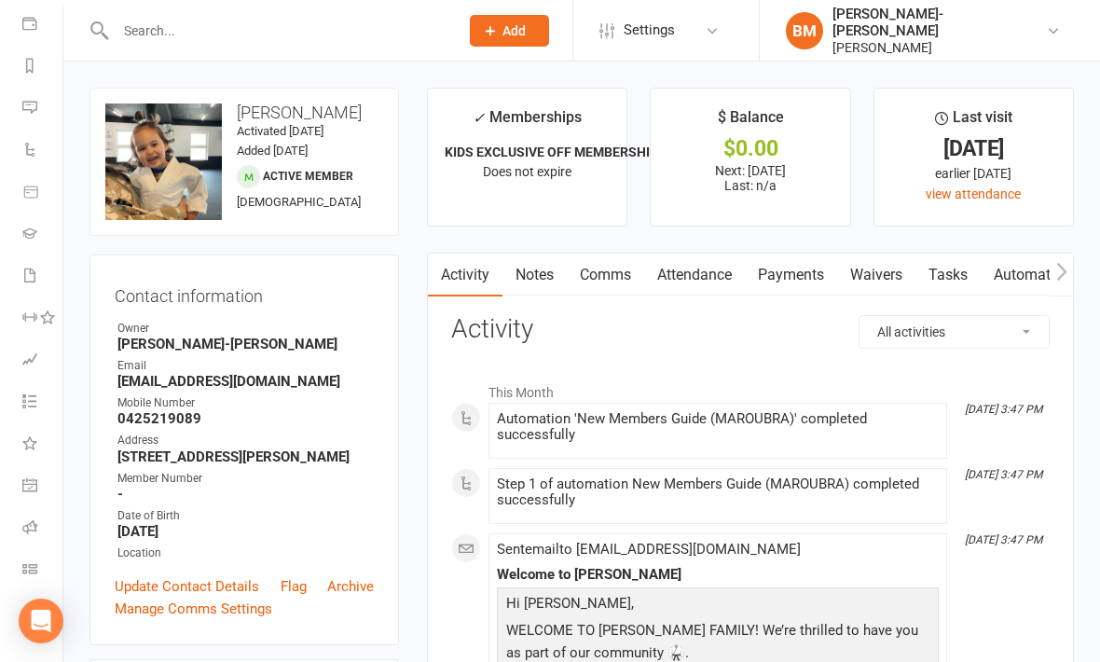
scroll to position [216, 0]
click at [29, 560] on link "Class check-in" at bounding box center [43, 571] width 42 height 42
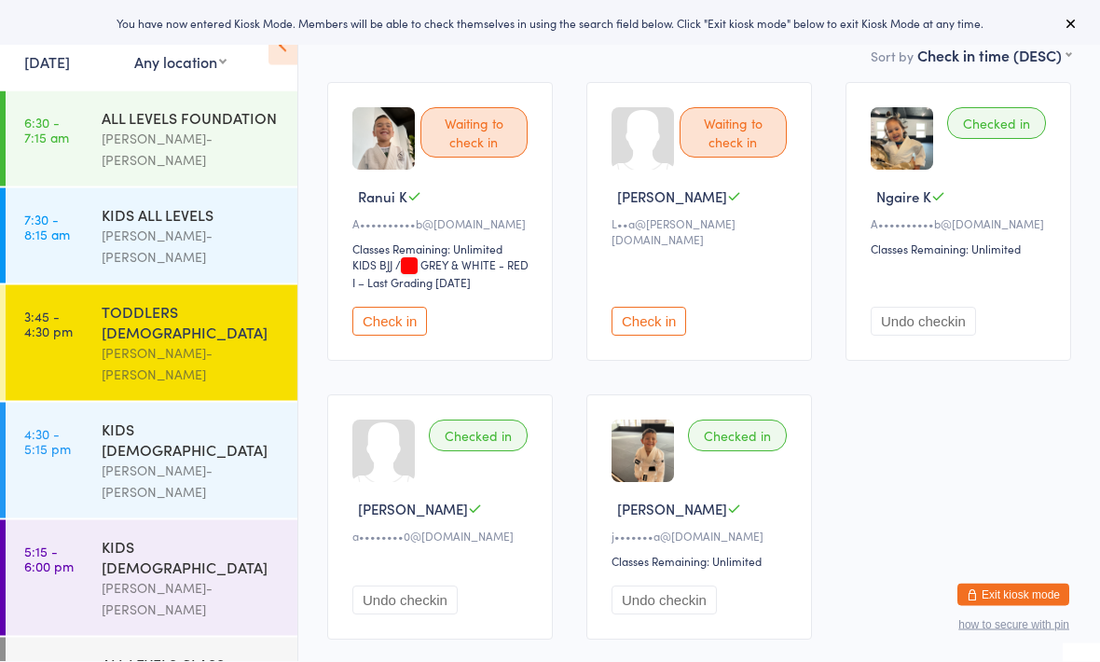
scroll to position [140, 0]
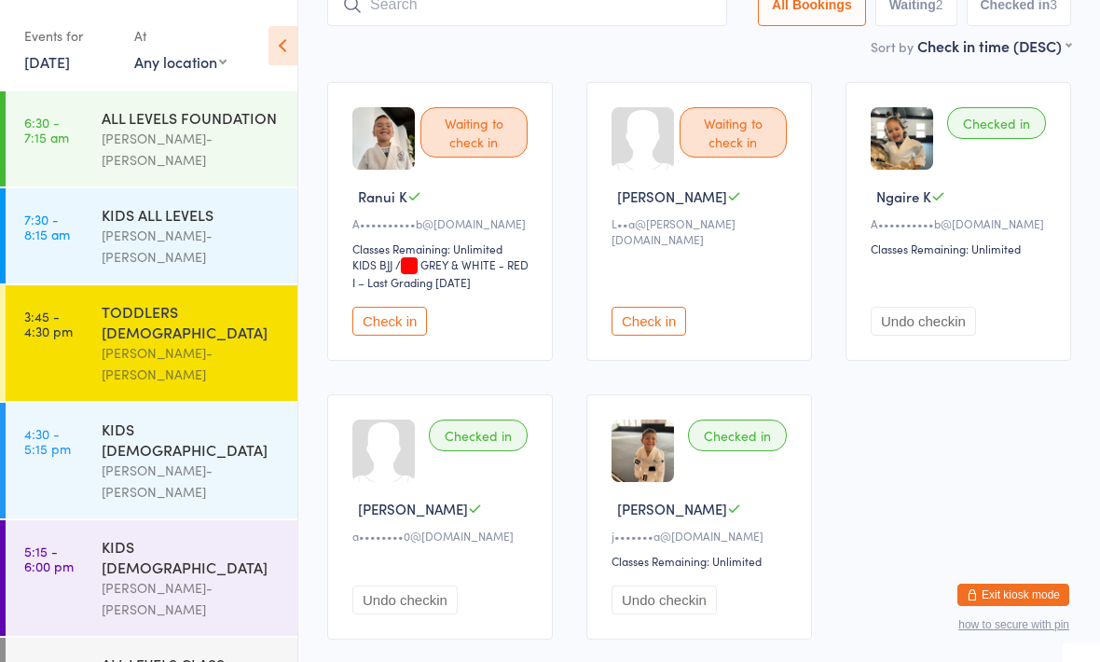
click at [172, 301] on div "TODDLERS [DEMOGRAPHIC_DATA]" at bounding box center [192, 321] width 180 height 41
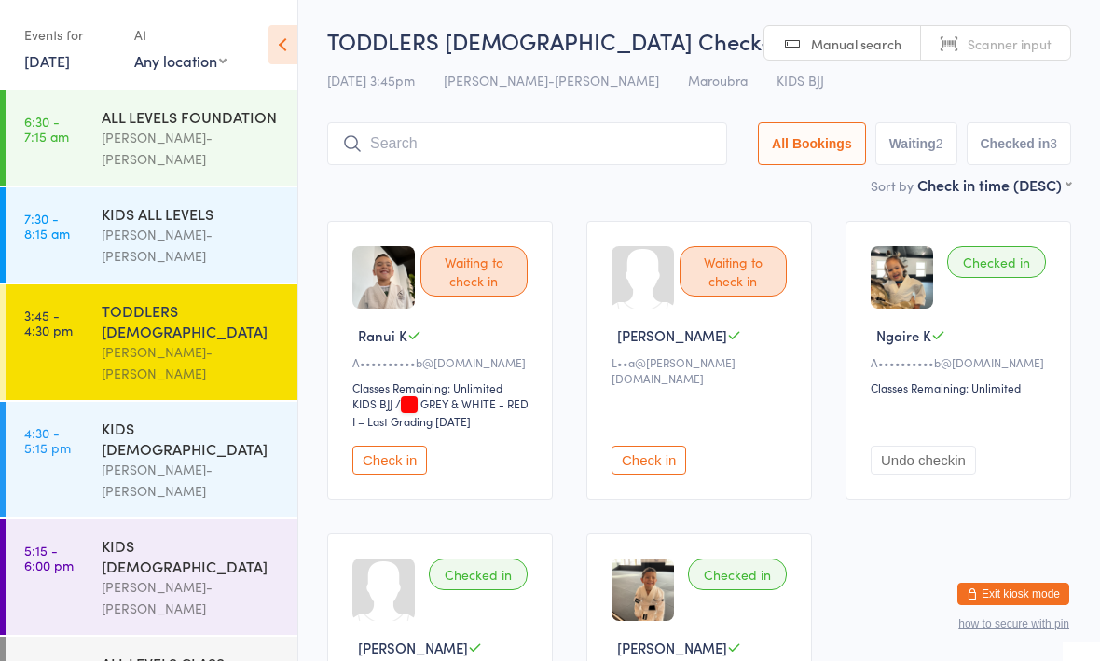
scroll to position [1, 0]
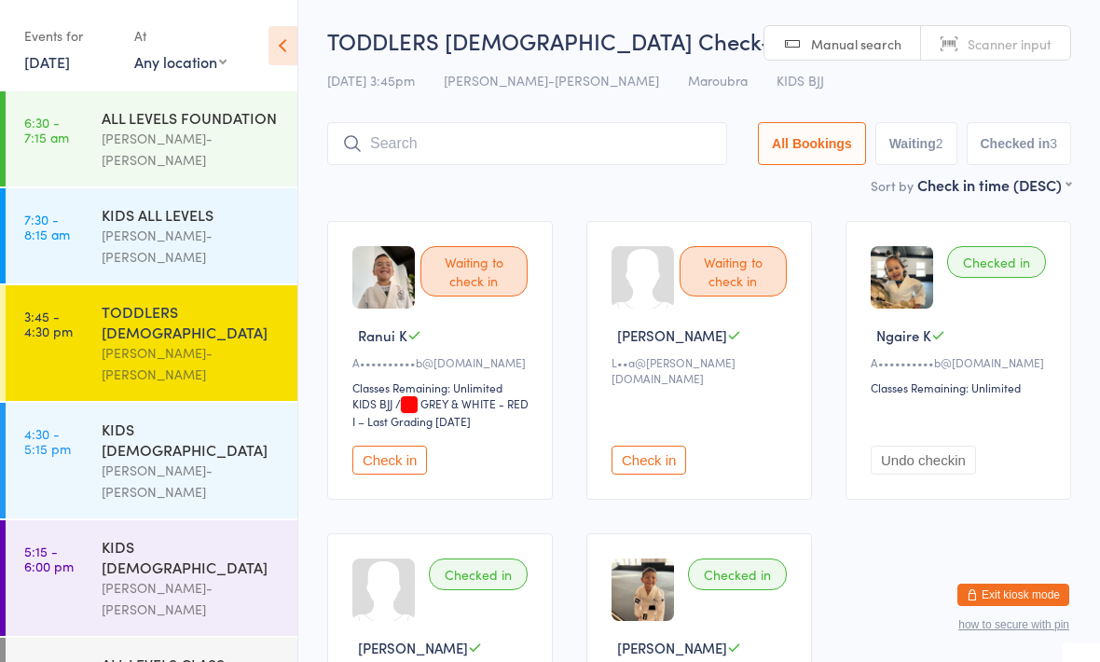
click at [180, 419] on div "KIDS [DEMOGRAPHIC_DATA]" at bounding box center [192, 439] width 180 height 41
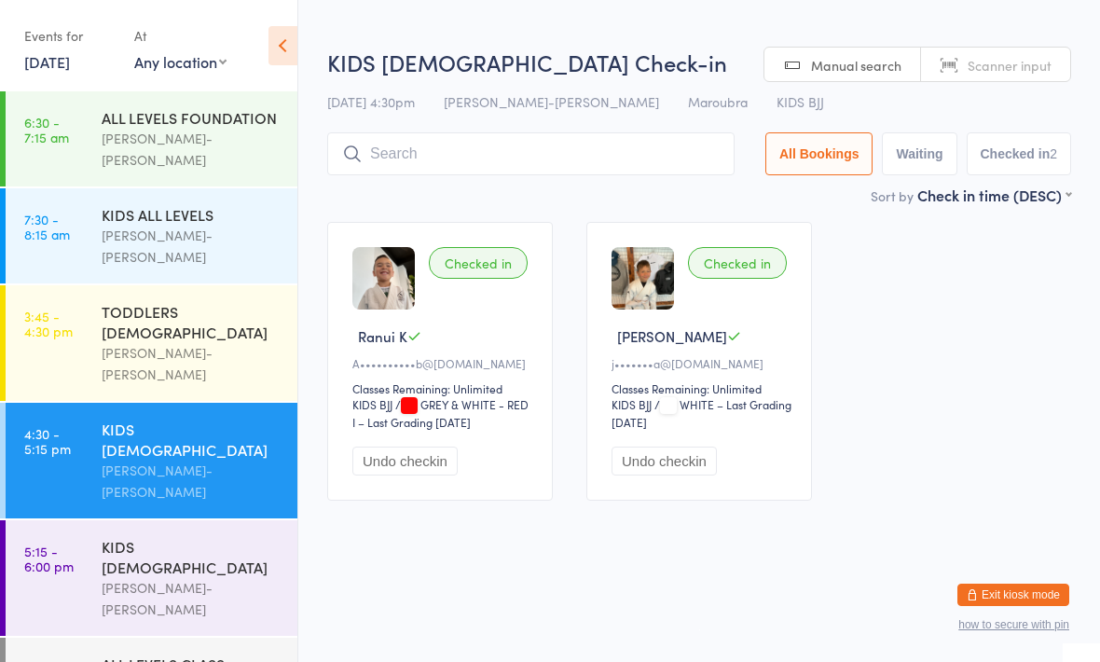
click at [154, 301] on div "TODDLERS [DEMOGRAPHIC_DATA]" at bounding box center [192, 321] width 180 height 41
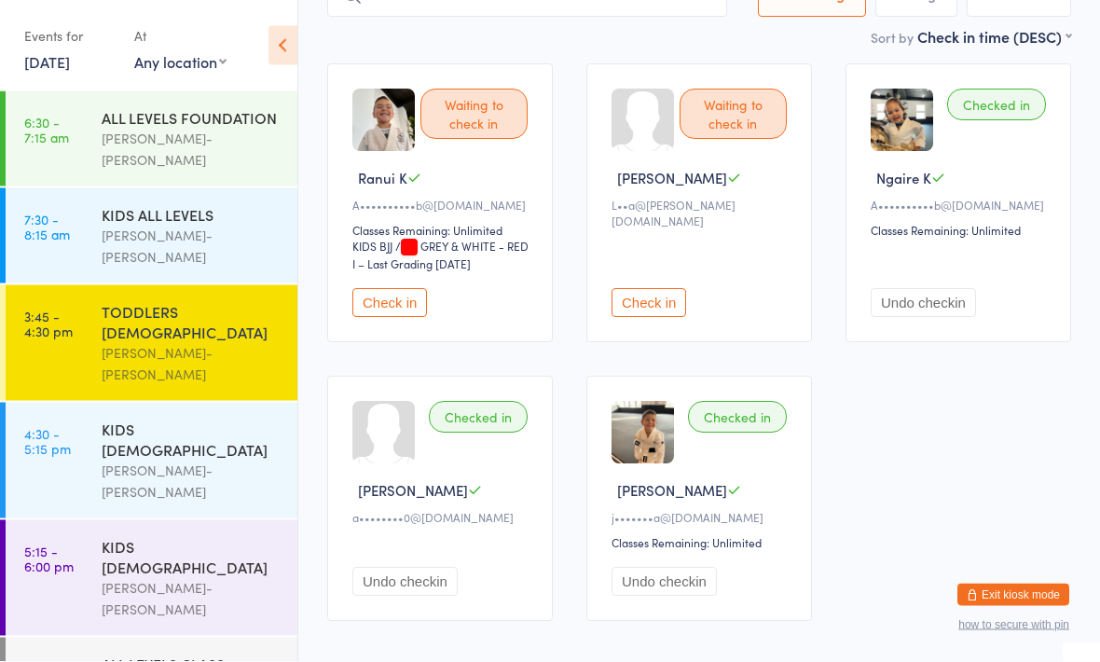
scroll to position [172, 0]
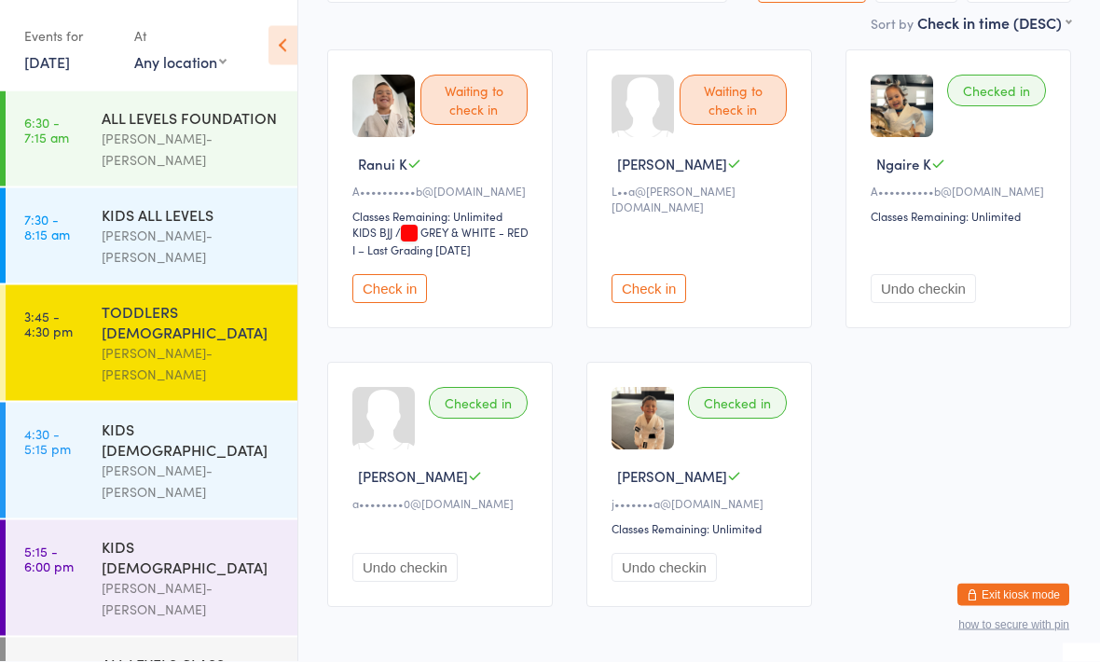
click at [180, 536] on div "KIDS [DEMOGRAPHIC_DATA]" at bounding box center [192, 556] width 180 height 41
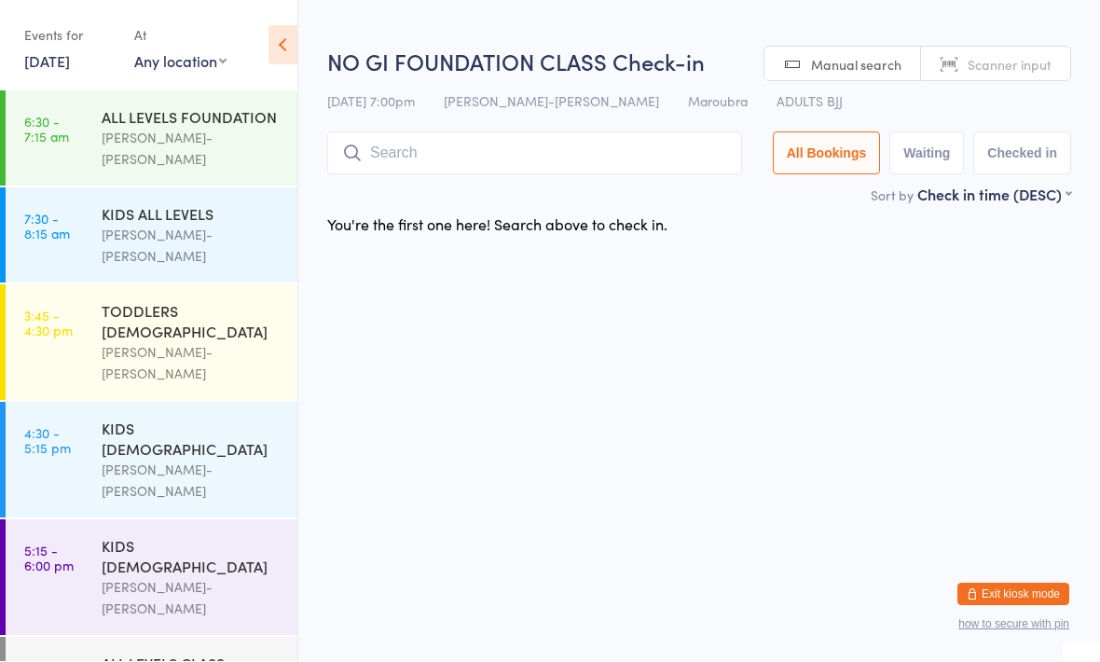
click at [201, 536] on div "KIDS [DEMOGRAPHIC_DATA]" at bounding box center [192, 556] width 180 height 41
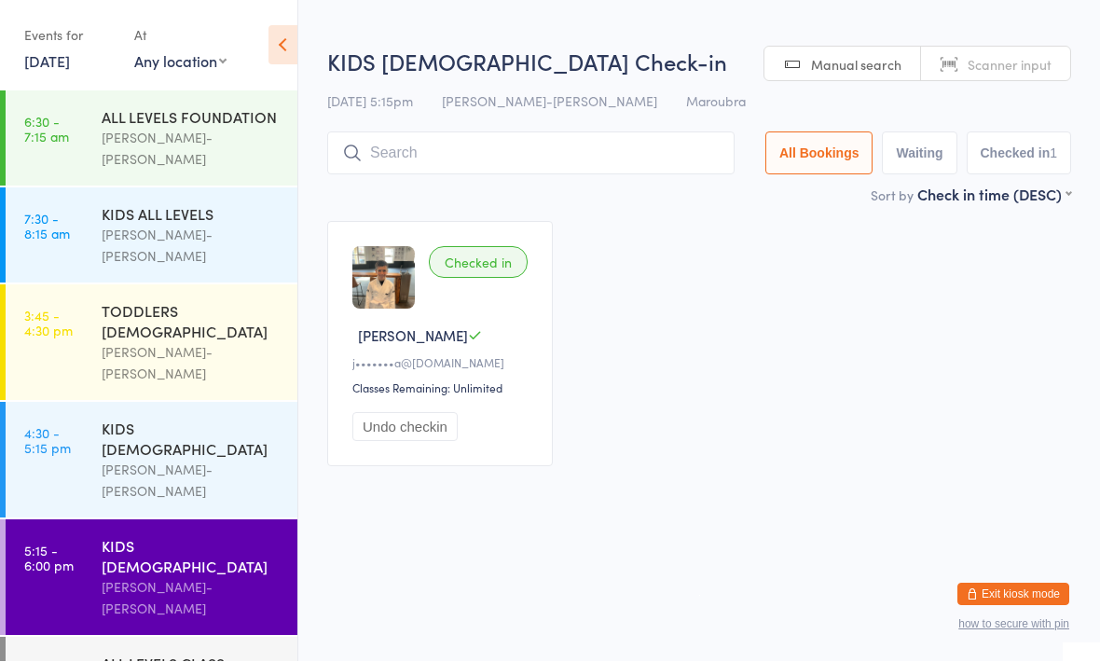
click at [241, 419] on div "KIDS [DEMOGRAPHIC_DATA]" at bounding box center [192, 439] width 180 height 41
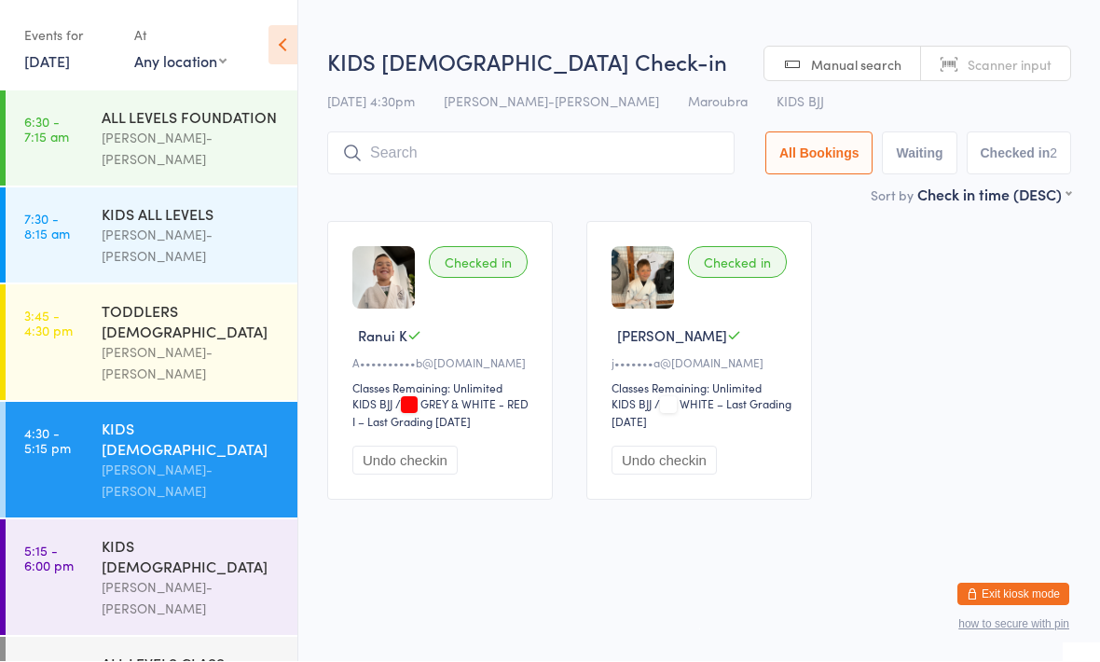
click at [218, 342] on div "[PERSON_NAME]-[PERSON_NAME]" at bounding box center [192, 363] width 180 height 43
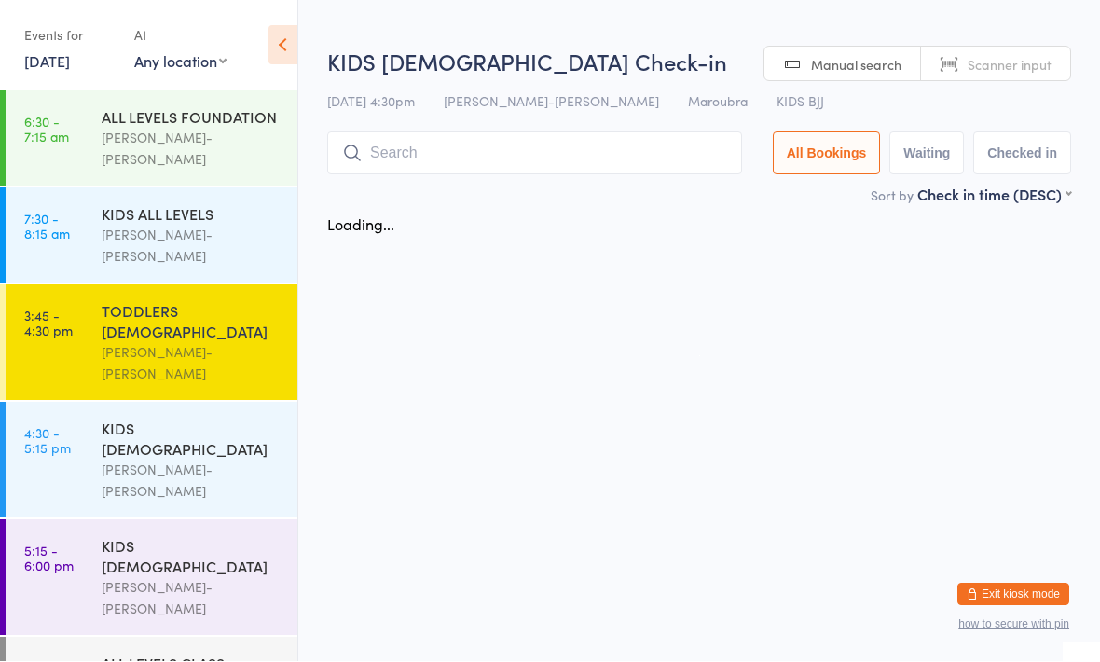
scroll to position [1, 0]
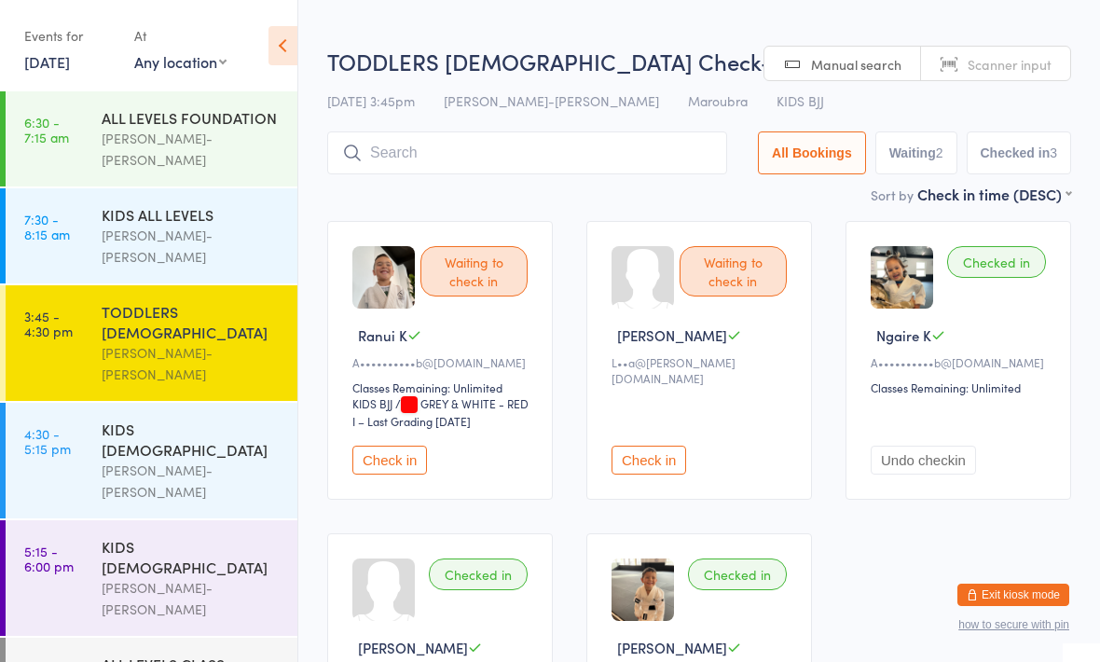
click at [176, 419] on div "KIDS [DEMOGRAPHIC_DATA]" at bounding box center [192, 439] width 180 height 41
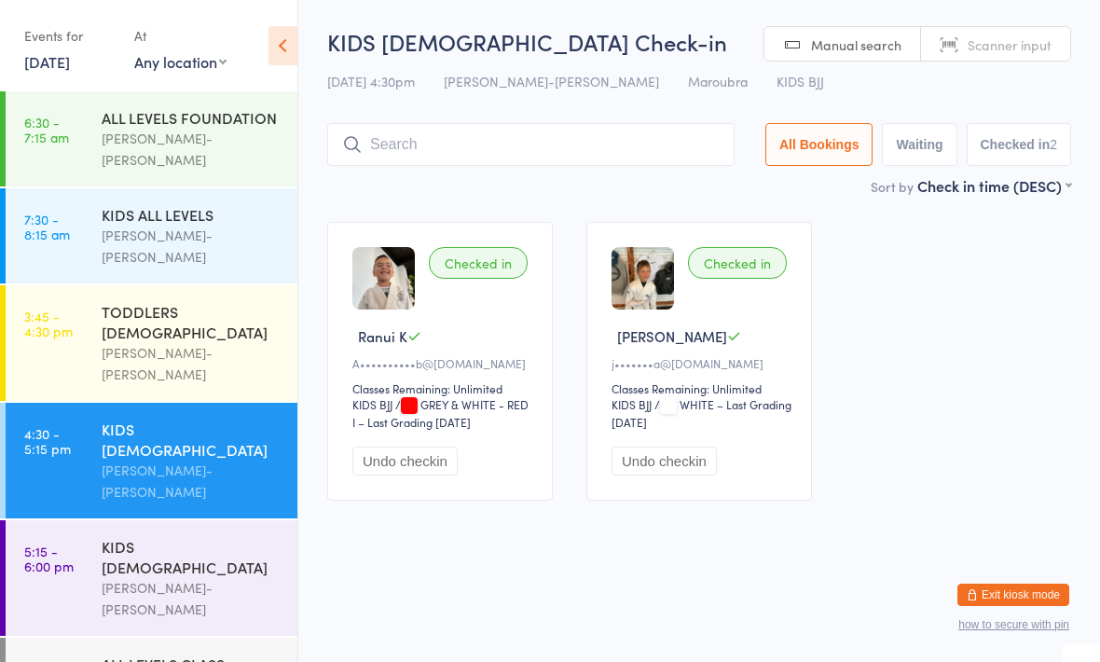
click at [186, 301] on div "TODDLERS [DEMOGRAPHIC_DATA]" at bounding box center [192, 321] width 180 height 41
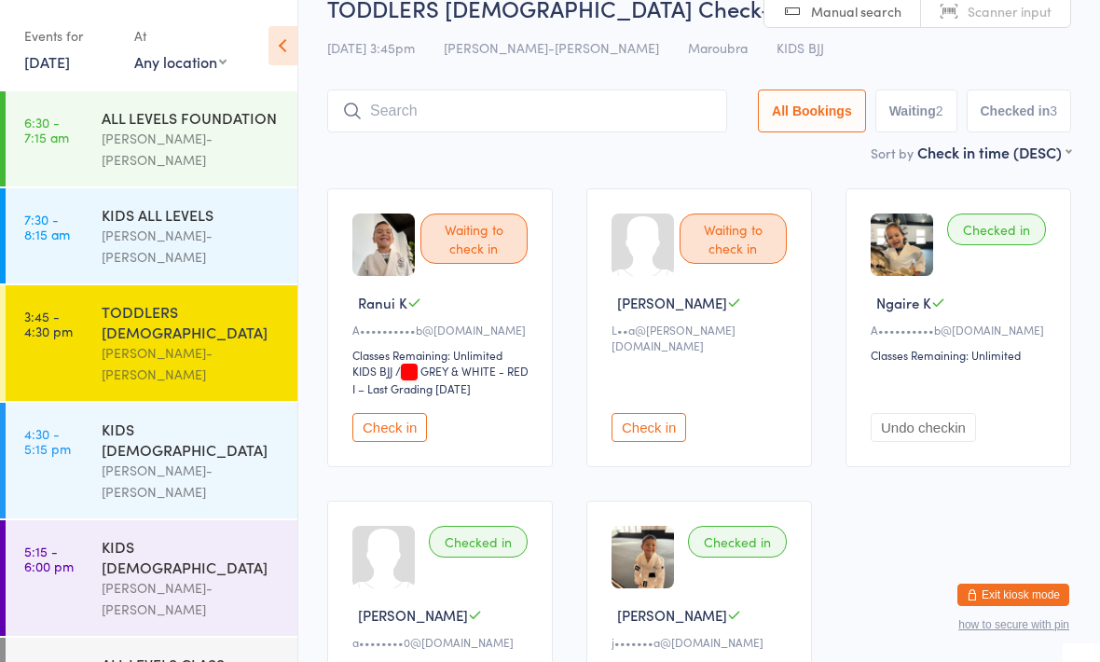
scroll to position [30, 0]
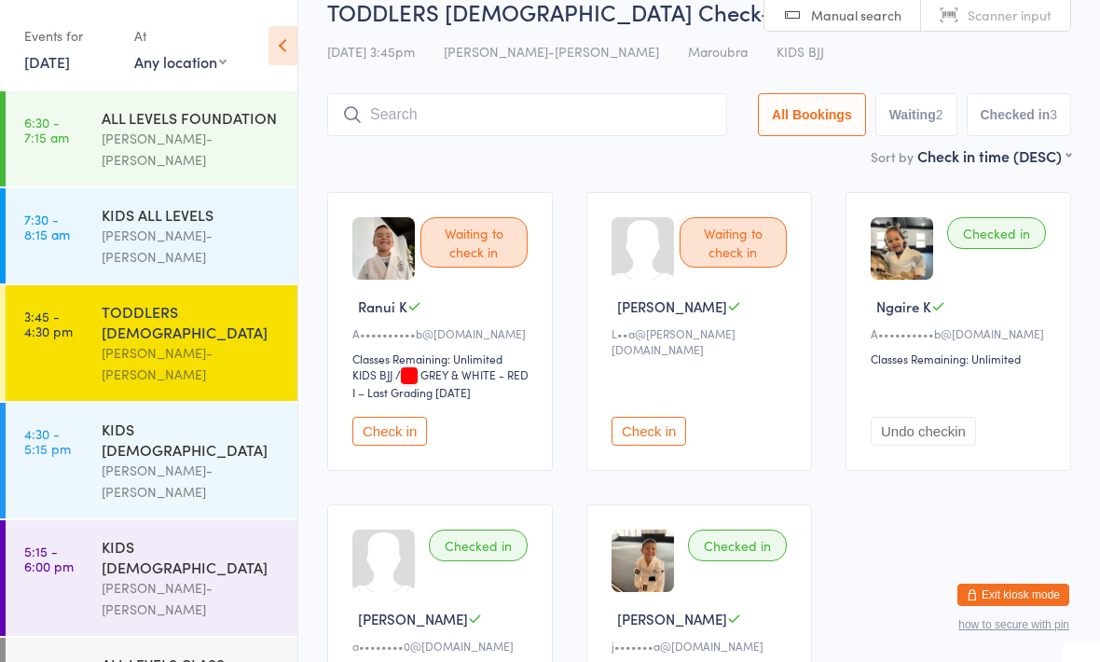
click at [167, 419] on div "KIDS [DEMOGRAPHIC_DATA]" at bounding box center [192, 439] width 180 height 41
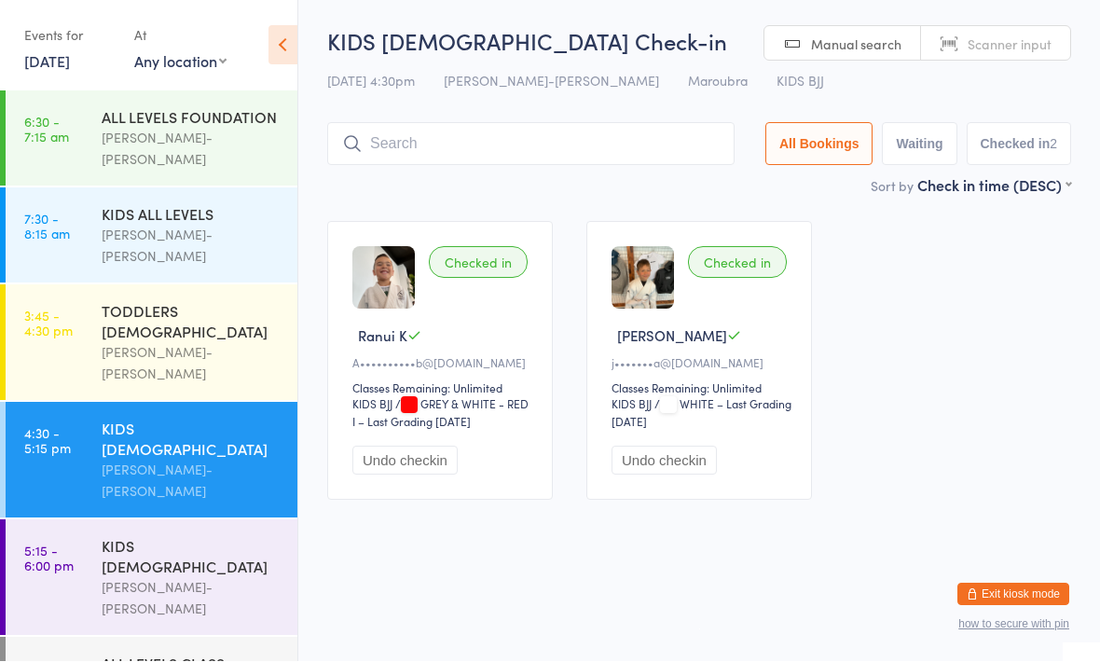
click at [514, 144] on input "search" at bounding box center [530, 144] width 407 height 43
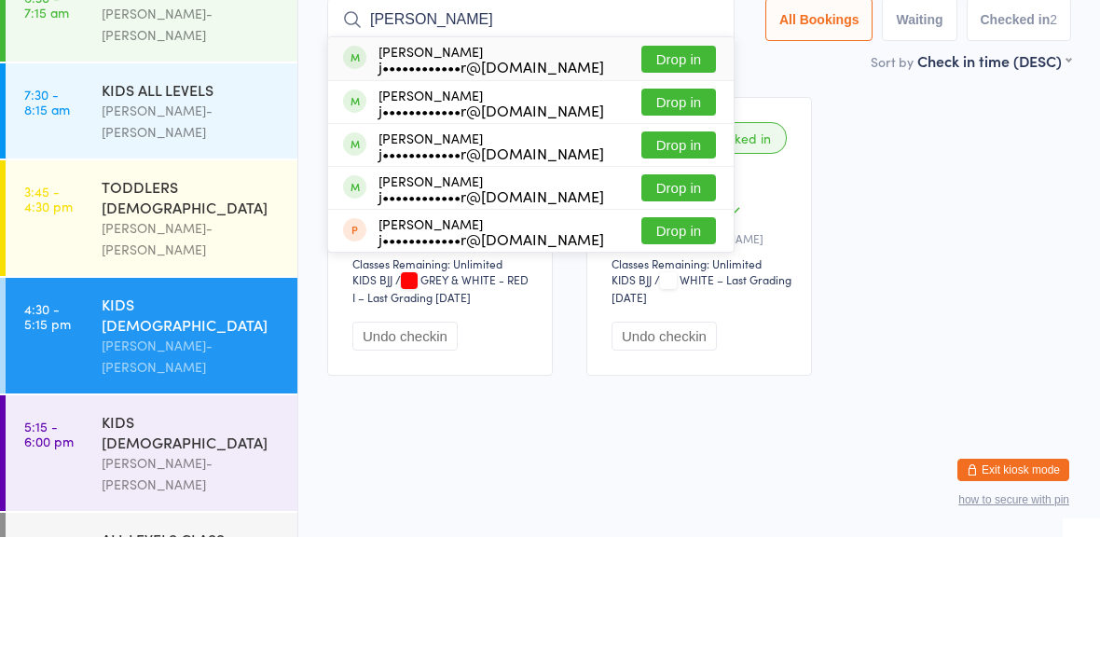
type input "Bakker"
click at [665, 214] on button "Drop in" at bounding box center [678, 227] width 75 height 27
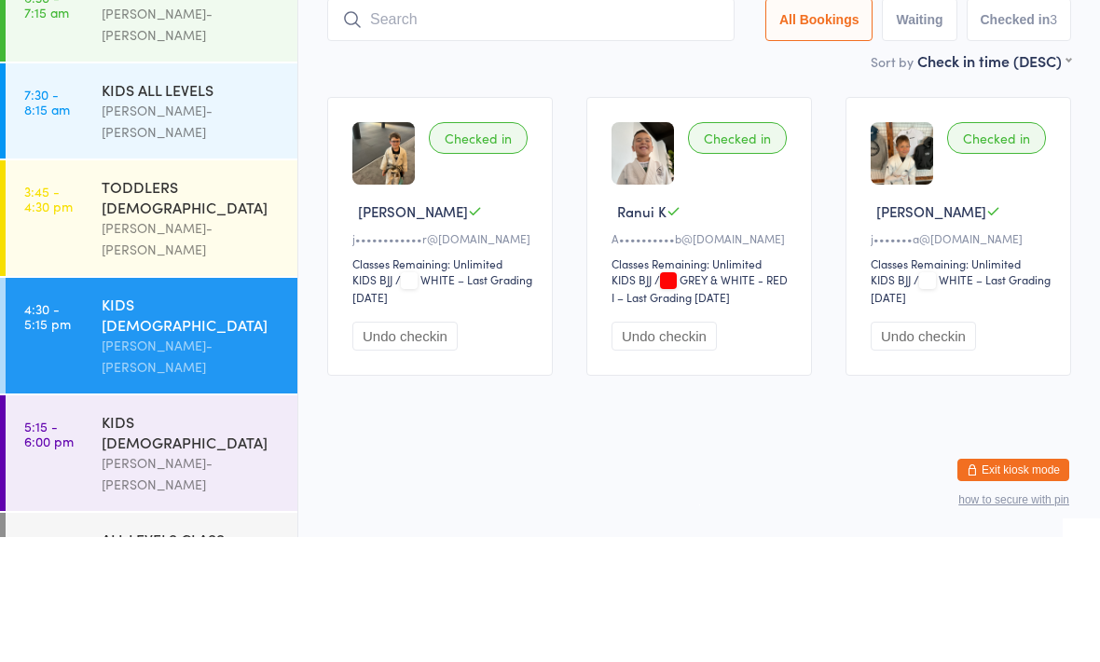
click at [487, 123] on input "search" at bounding box center [530, 144] width 407 height 43
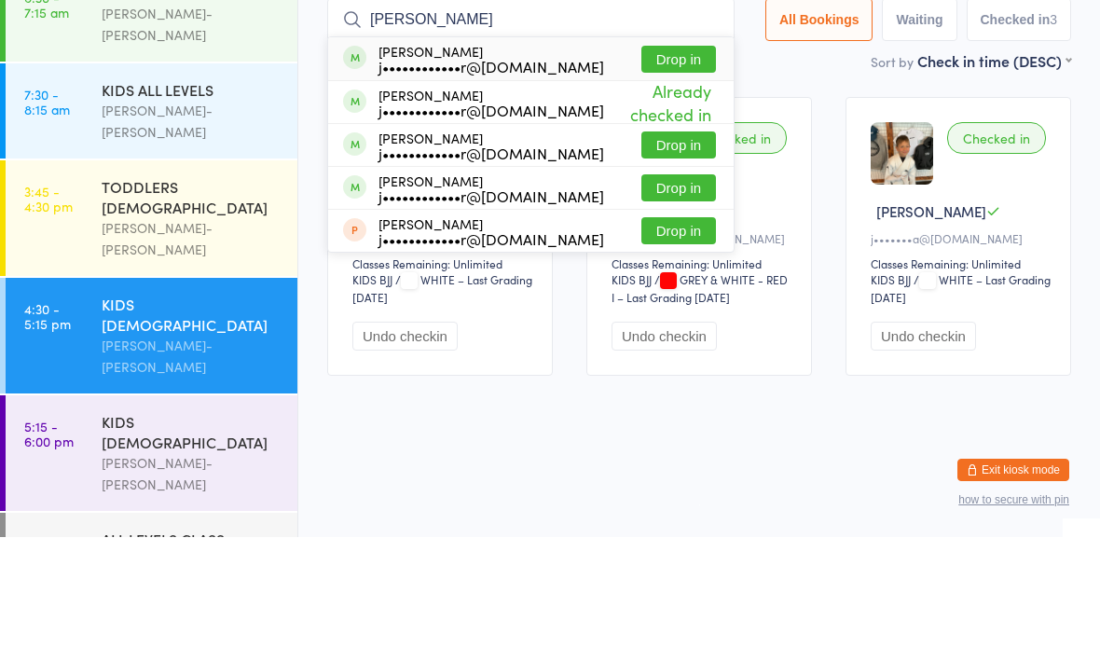
type input "Bakker"
click at [673, 299] on button "Drop in" at bounding box center [678, 312] width 75 height 27
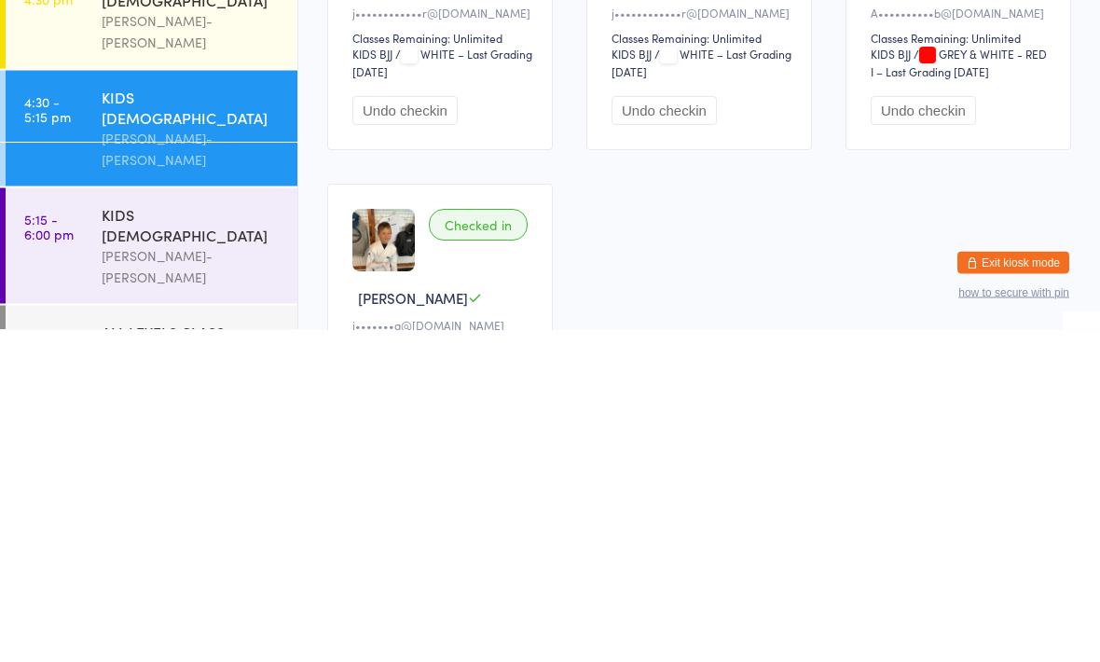
scroll to position [21, 0]
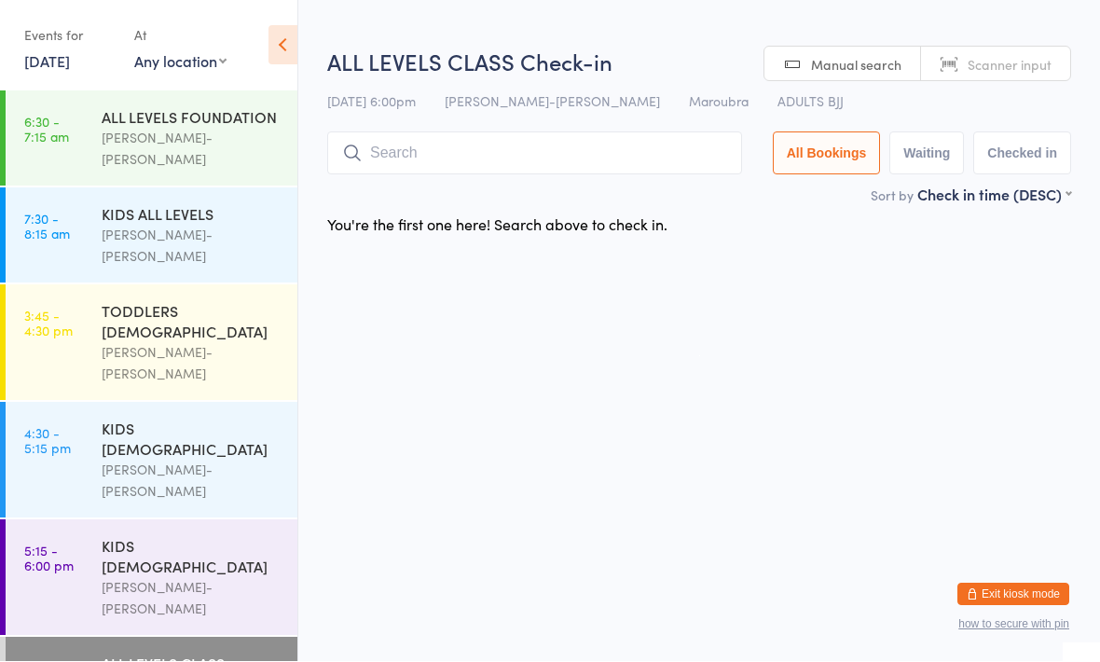
click at [535, 145] on input "search" at bounding box center [534, 153] width 415 height 43
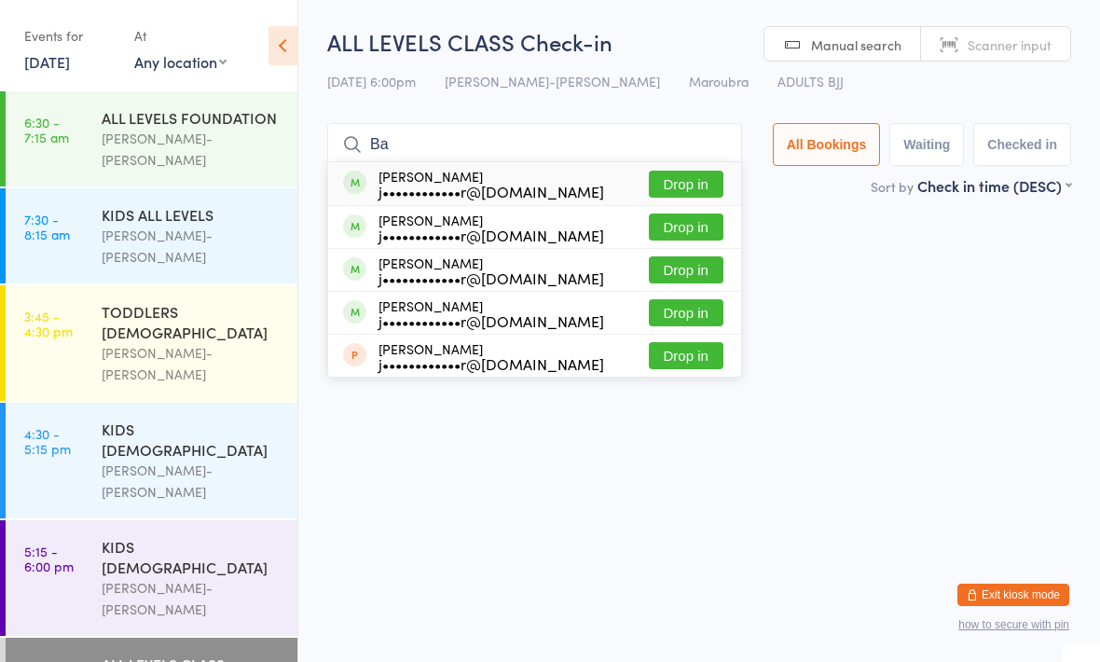
type input "B"
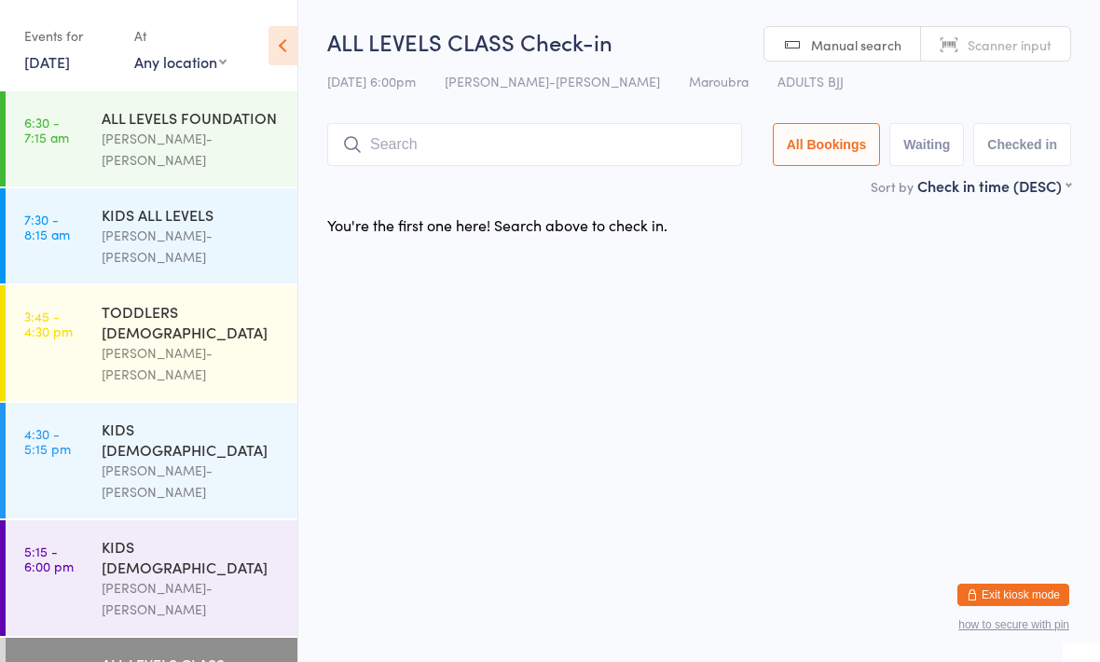
click at [580, 42] on h2 "ALL LEVELS CLASS Check-in" at bounding box center [699, 41] width 744 height 31
click at [177, 536] on div "KIDS 10 - 15 YO" at bounding box center [192, 556] width 180 height 41
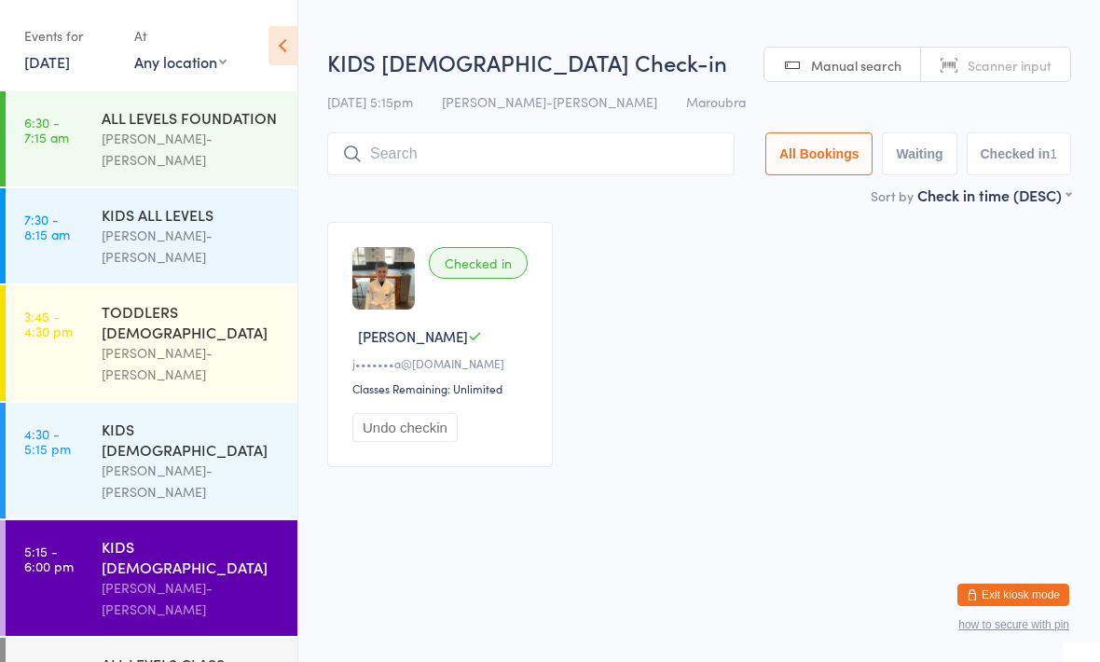
click at [192, 419] on div "KIDS 6 - 9 YO" at bounding box center [192, 439] width 180 height 41
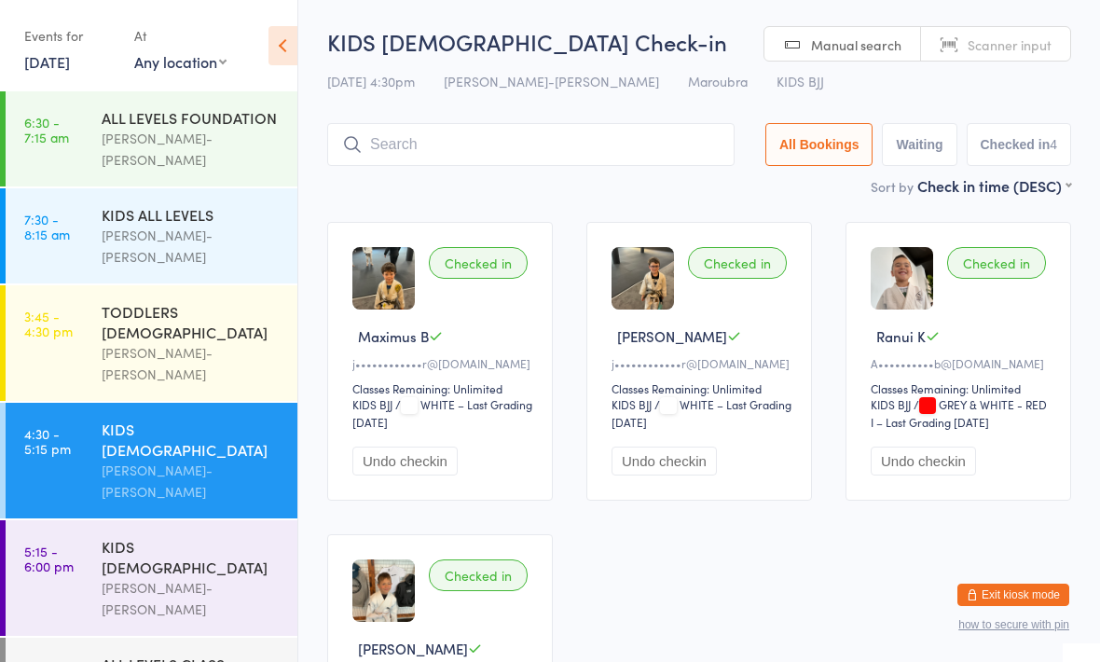
click at [200, 577] on div "[PERSON_NAME]-[PERSON_NAME]" at bounding box center [192, 598] width 180 height 43
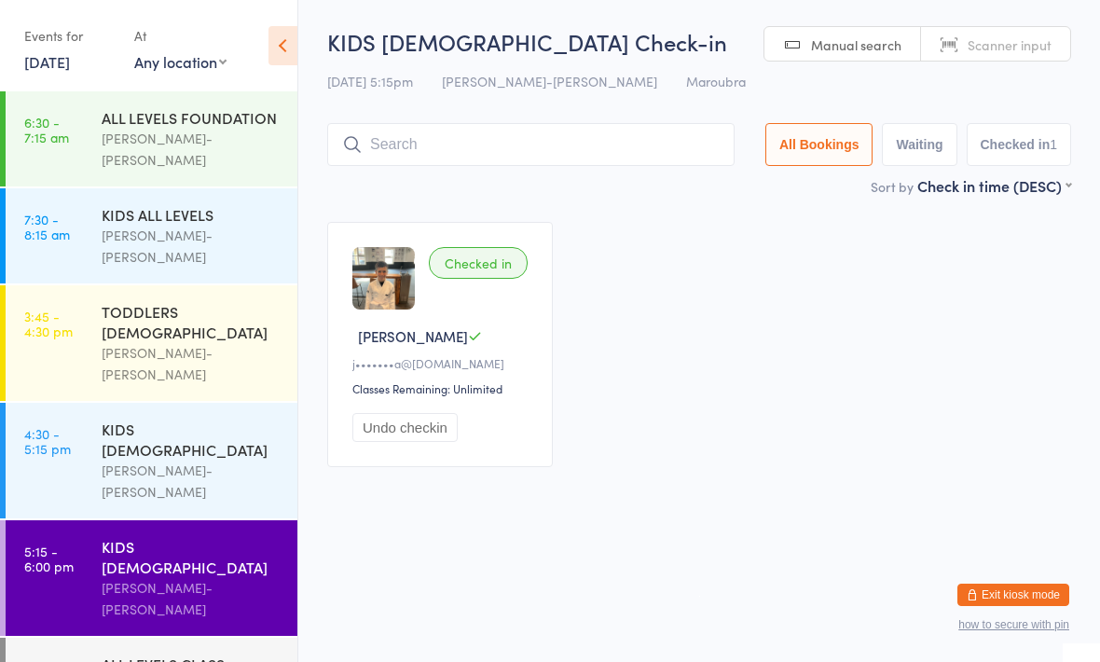
click at [490, 132] on input "search" at bounding box center [530, 144] width 407 height 43
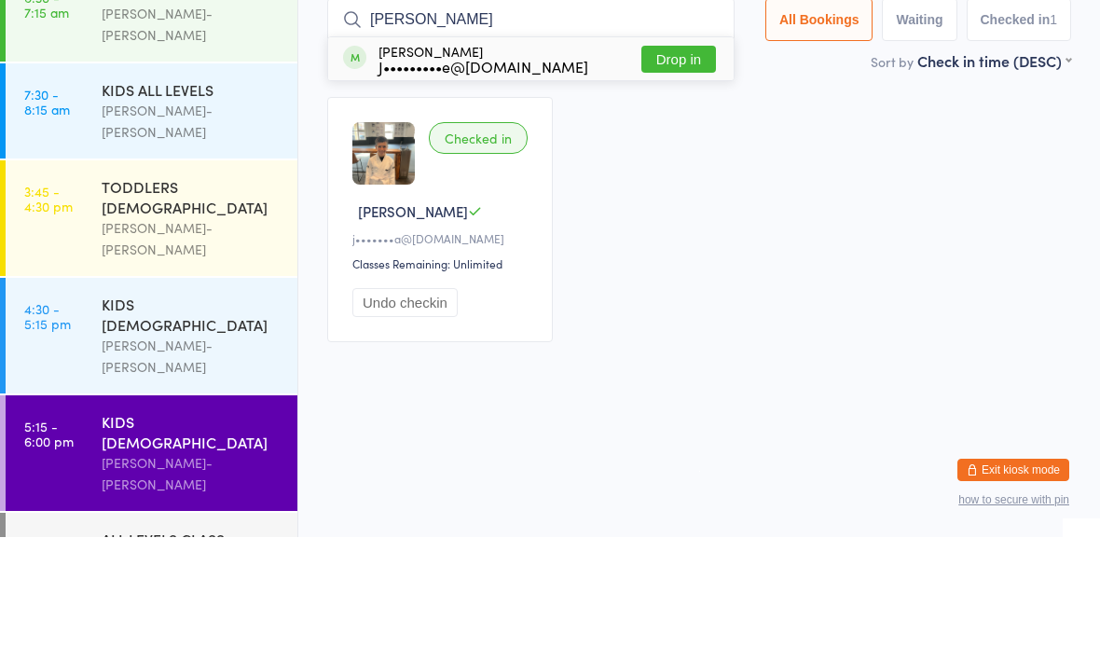
type input "Joey"
click at [462, 184] on div "J•••••••••e@yahoo.com.au" at bounding box center [484, 191] width 210 height 15
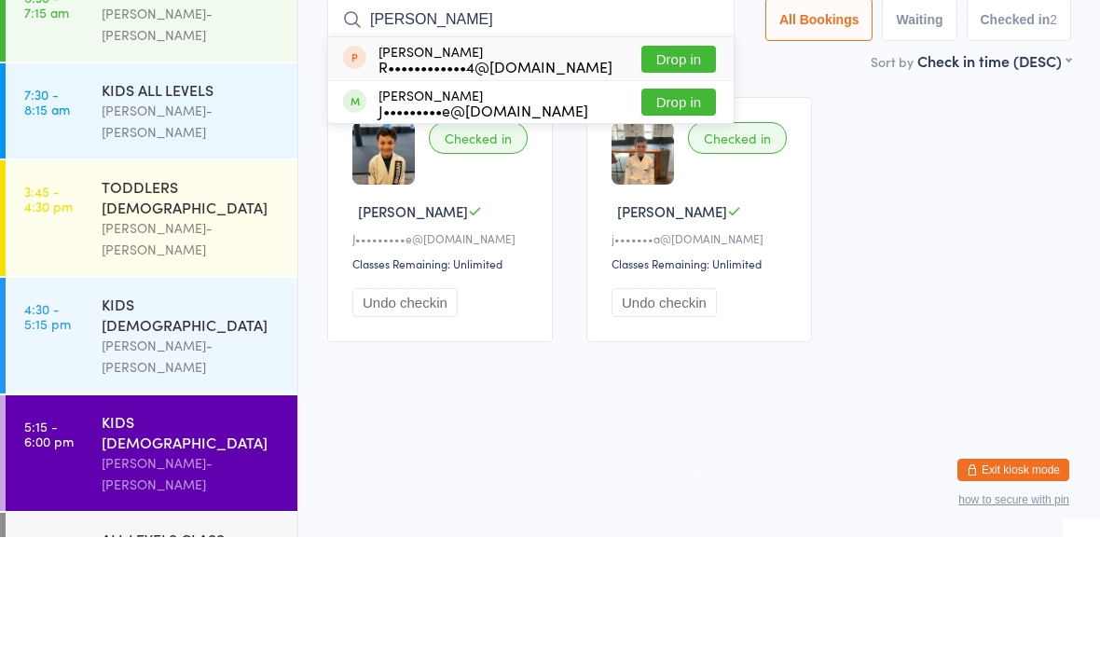
type input "Richard"
click at [660, 214] on button "Drop in" at bounding box center [678, 227] width 75 height 27
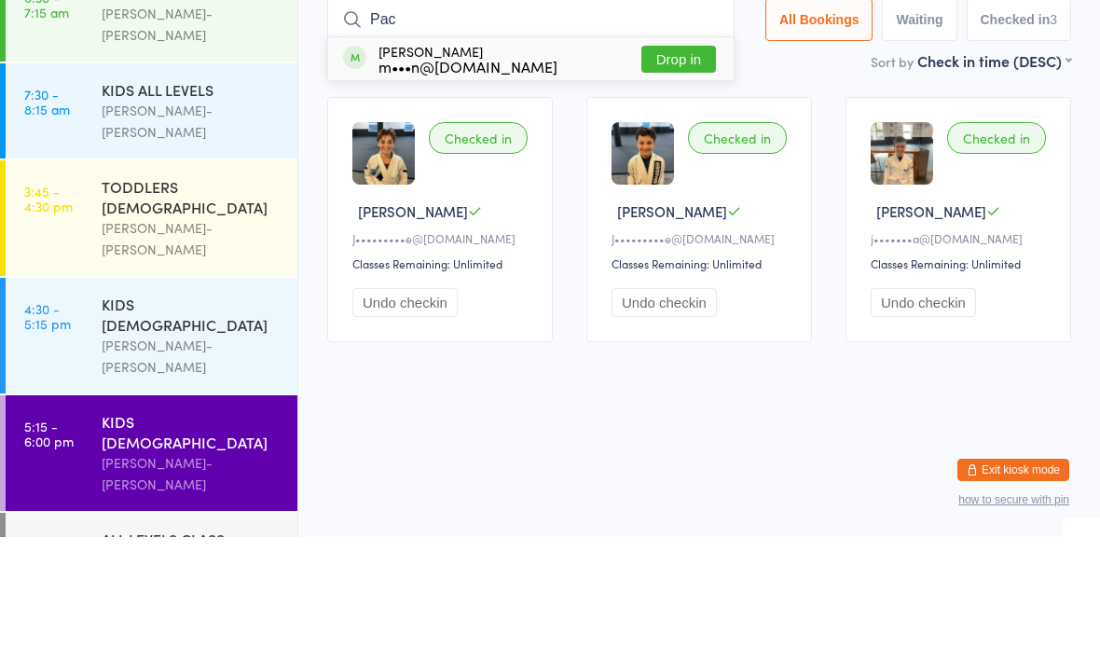
type input "Pac"
click at [668, 171] on button "Drop in" at bounding box center [678, 184] width 75 height 27
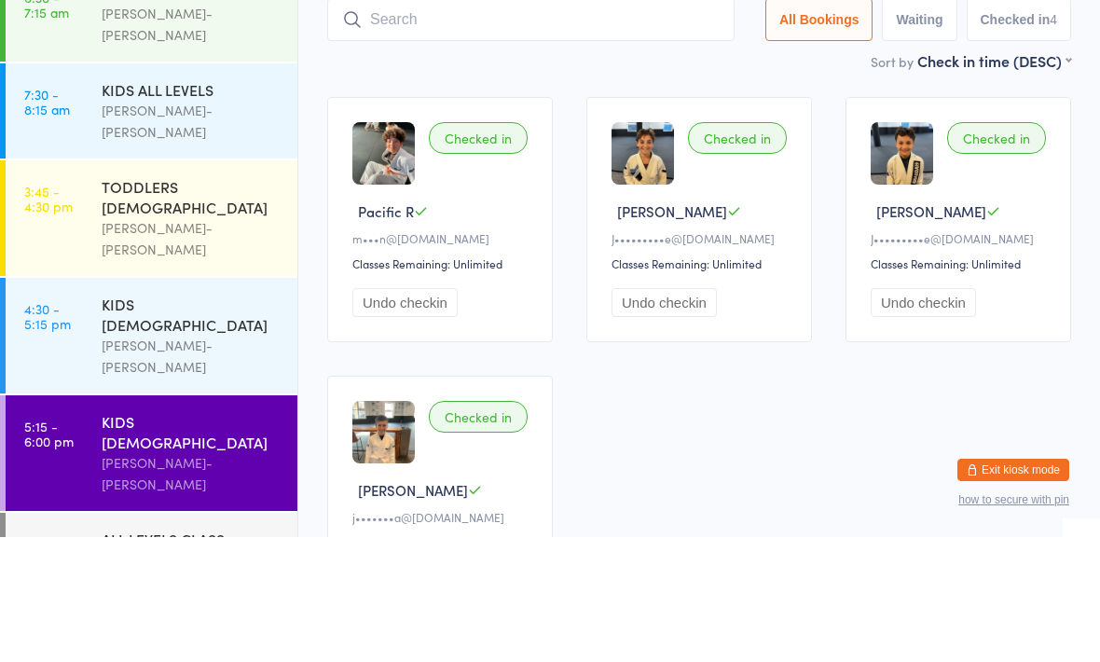
click at [688, 83] on main "KIDS 10 - 15 YO Check-in 11 Sep 5:15pm Braddah Jiu-Jitsu Maroubra Maroubra Manu…" at bounding box center [699, 394] width 744 height 737
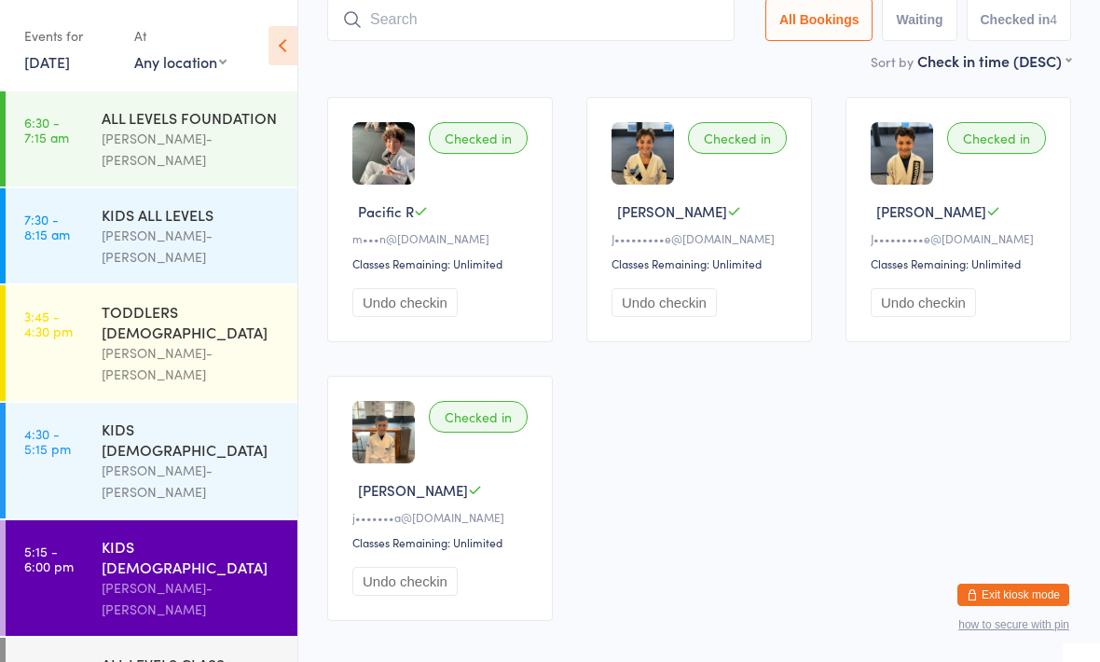
click at [186, 577] on div "[PERSON_NAME]-[PERSON_NAME]" at bounding box center [192, 598] width 180 height 43
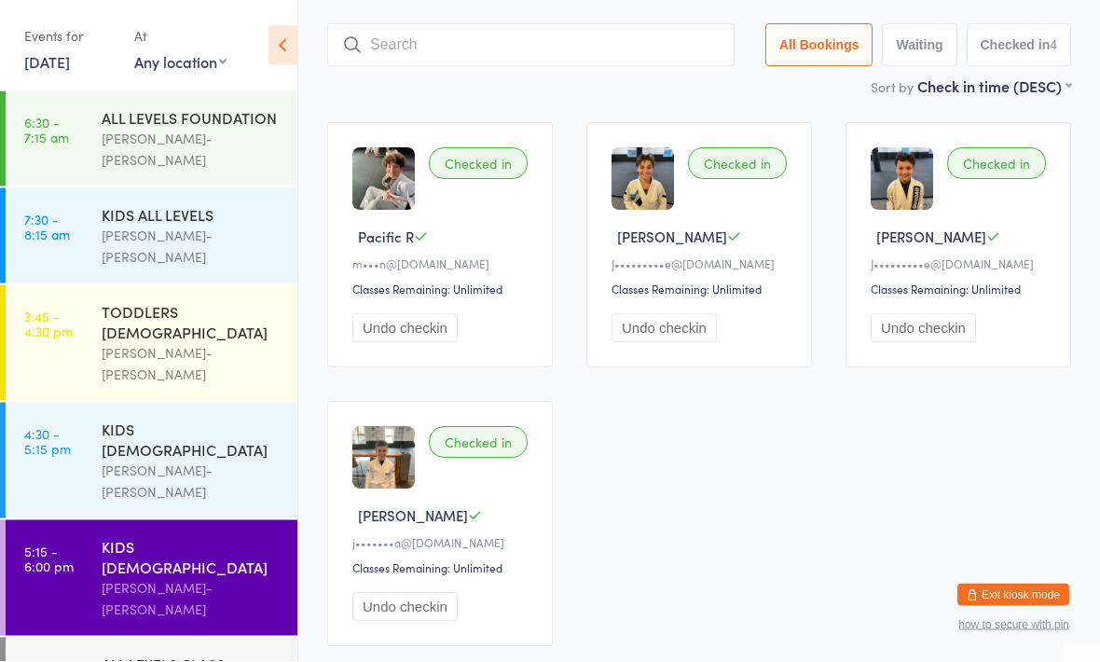
scroll to position [100, 0]
click at [560, 48] on input "search" at bounding box center [530, 44] width 407 height 43
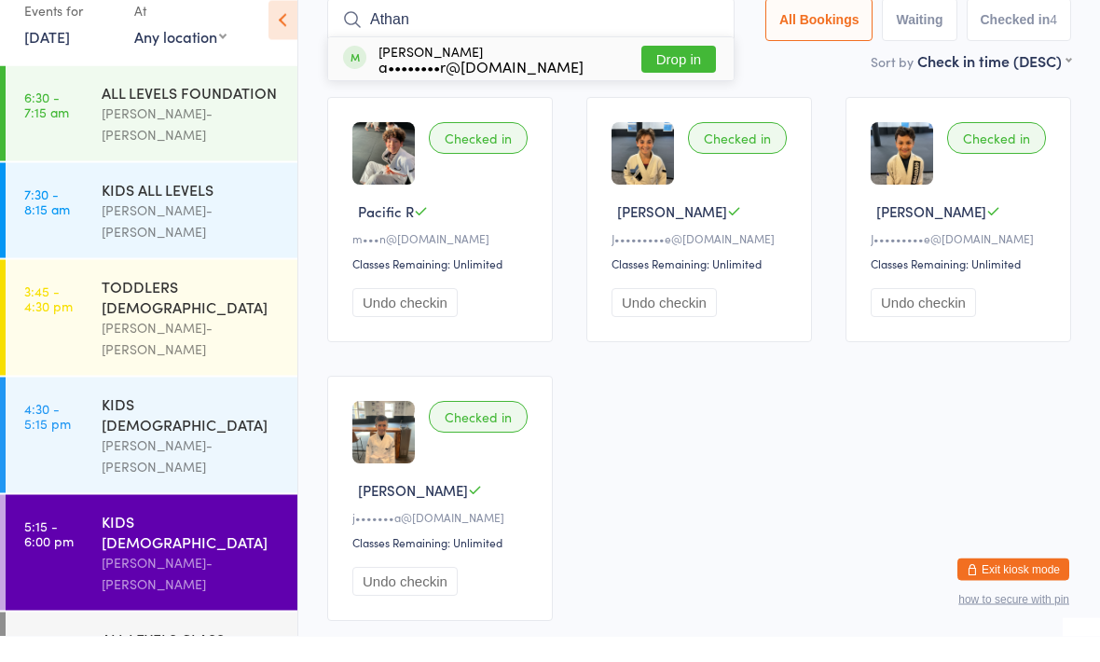
type input "Athan"
click at [667, 72] on button "Drop in" at bounding box center [678, 85] width 75 height 27
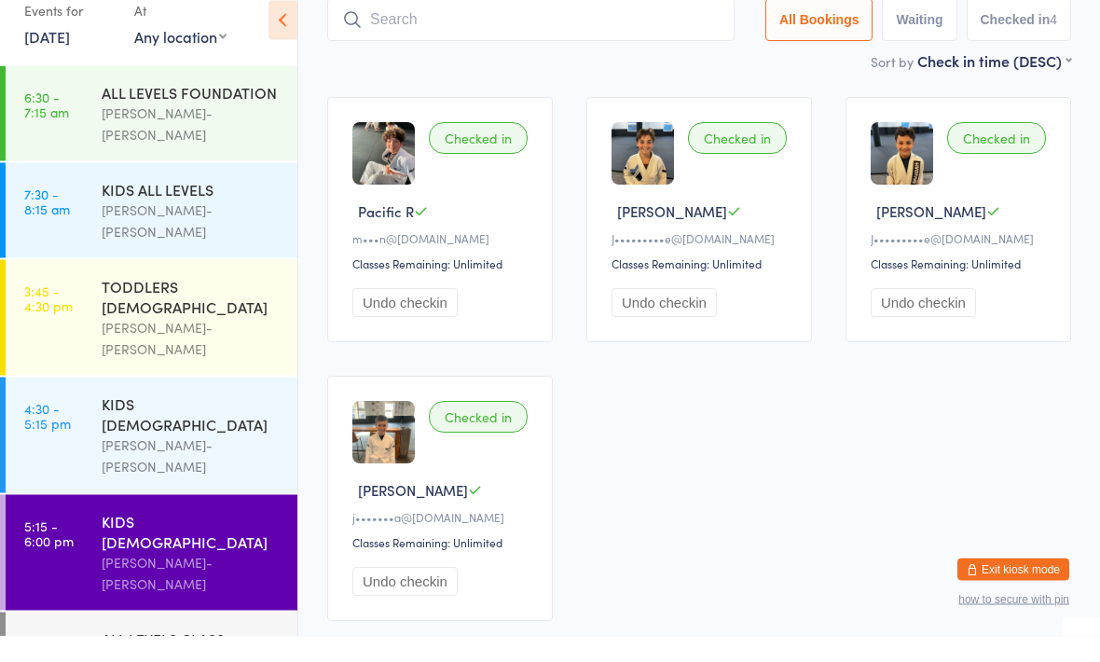
scroll to position [125, 0]
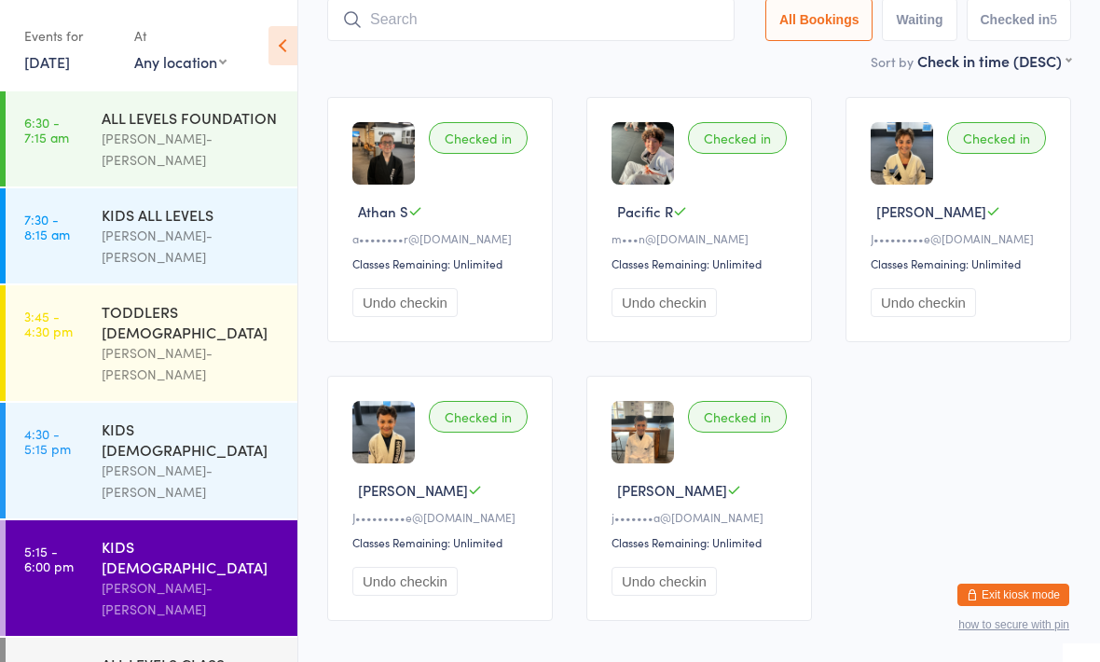
click at [588, 27] on input "search" at bounding box center [530, 19] width 407 height 43
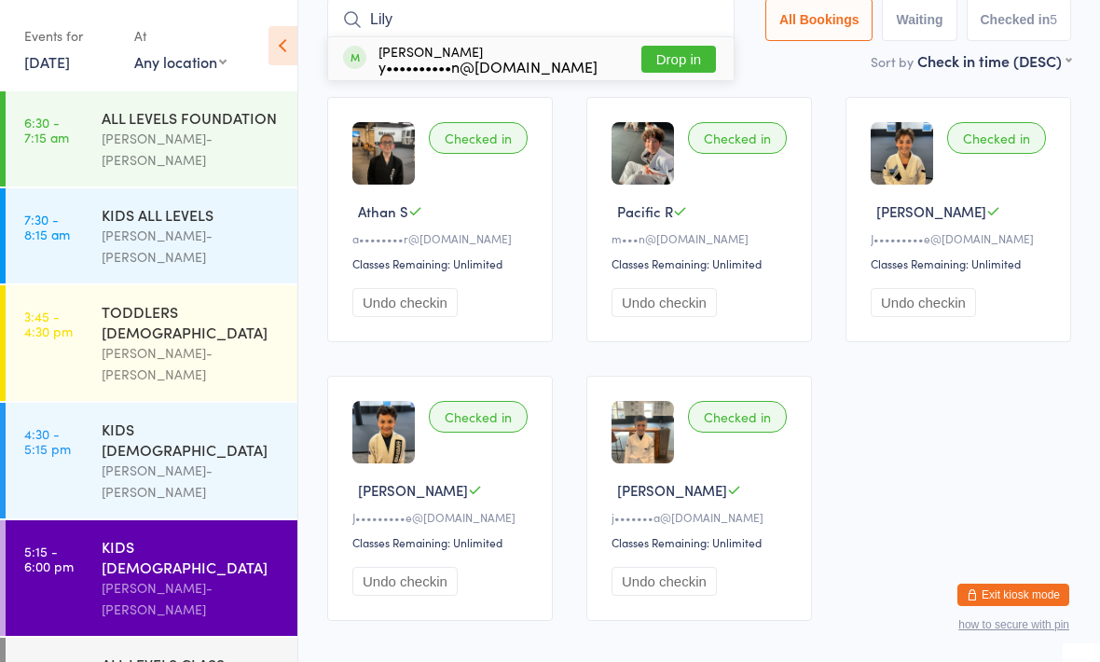
type input "Lily"
click at [682, 56] on button "Drop in" at bounding box center [678, 59] width 75 height 27
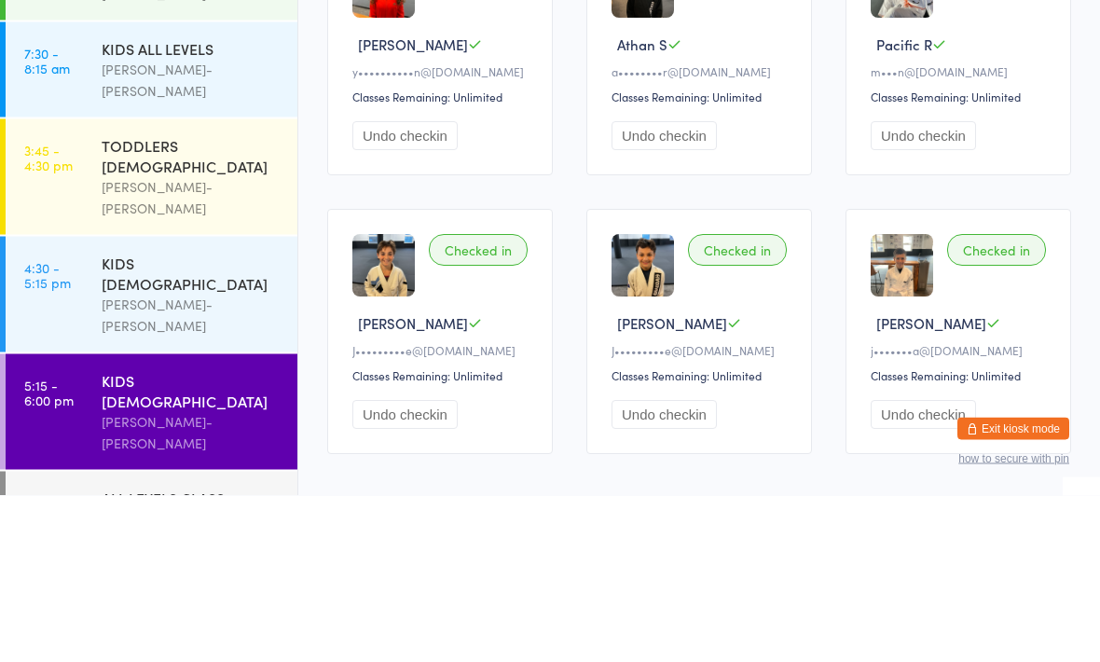
scroll to position [0, 0]
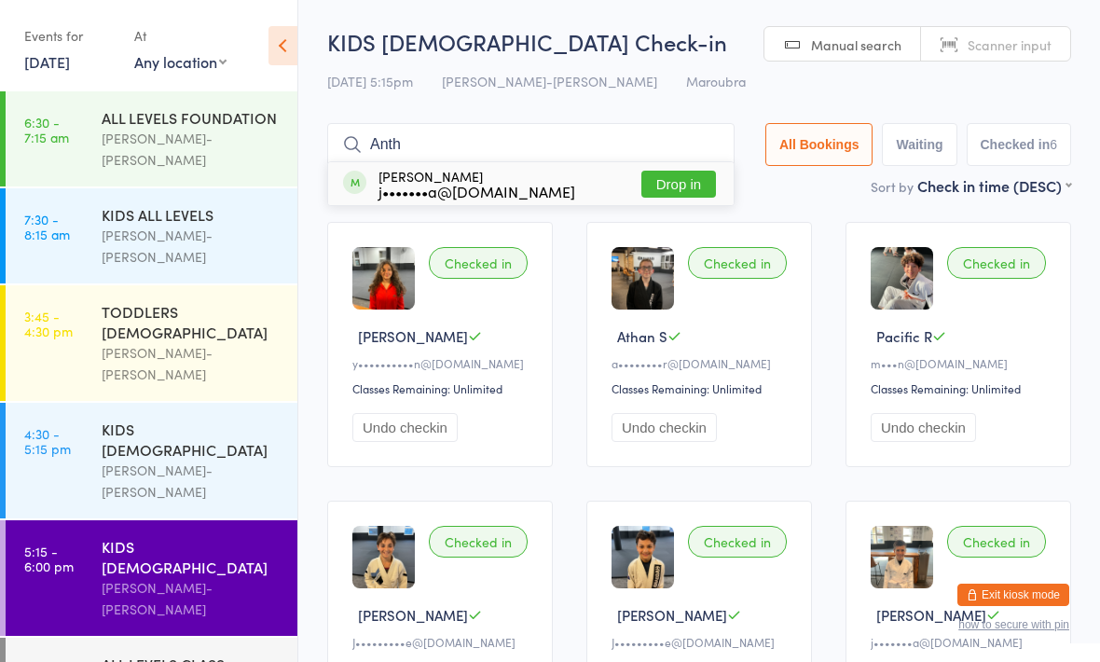
type input "Anth"
click at [655, 179] on button "Drop in" at bounding box center [678, 184] width 75 height 27
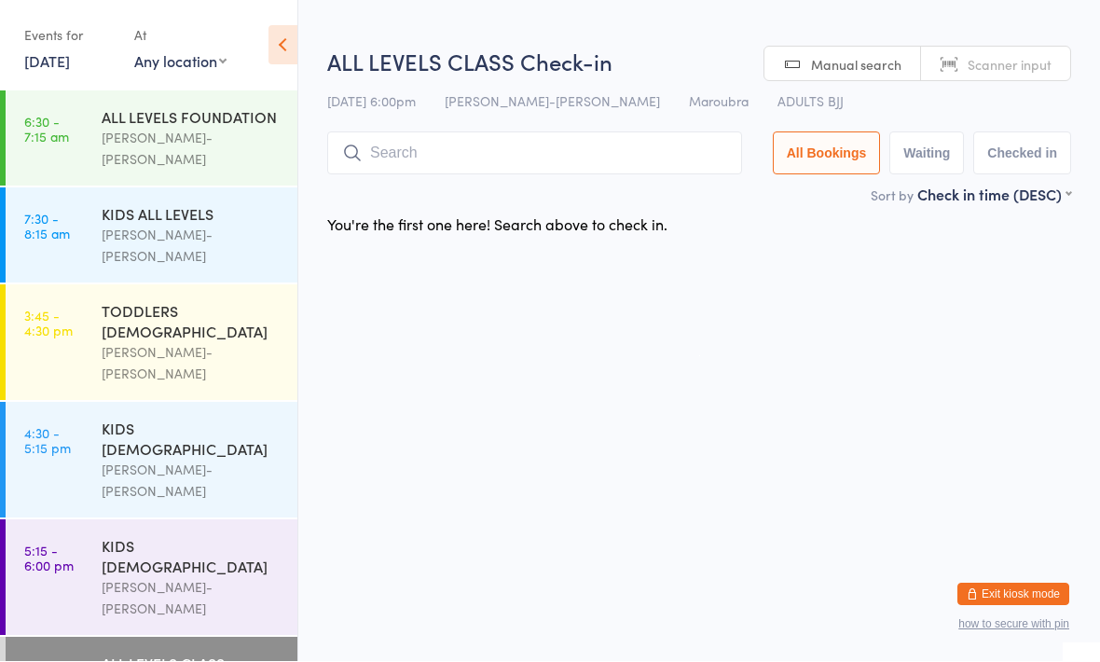
click at [458, 157] on input "search" at bounding box center [534, 153] width 415 height 43
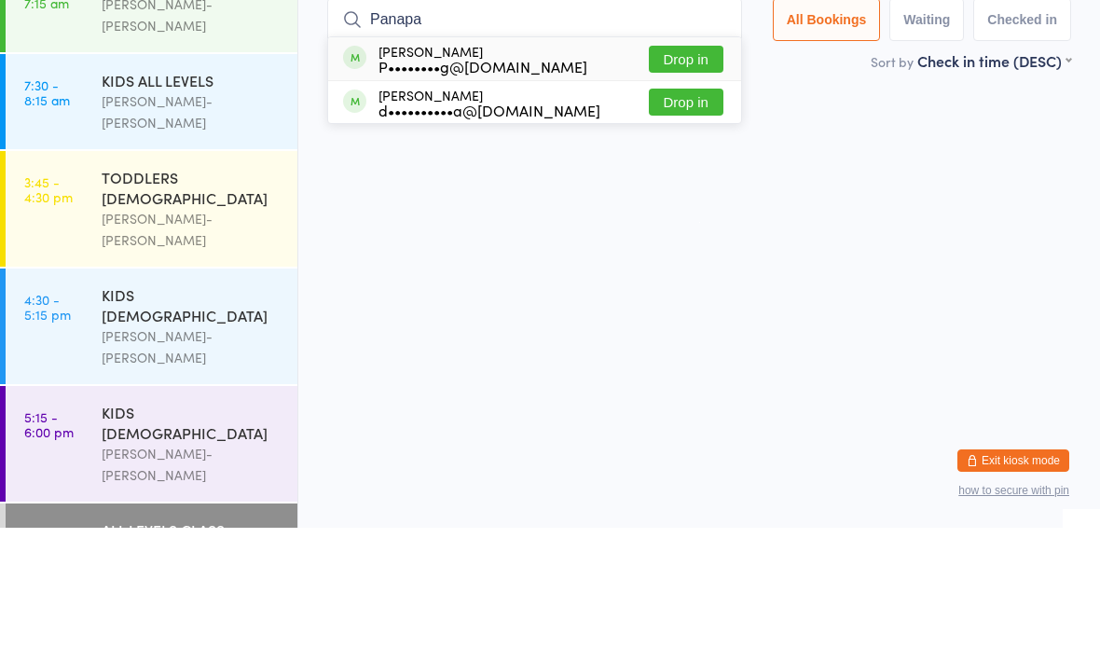
type input "Panapa"
click at [682, 180] on button "Drop in" at bounding box center [686, 193] width 75 height 27
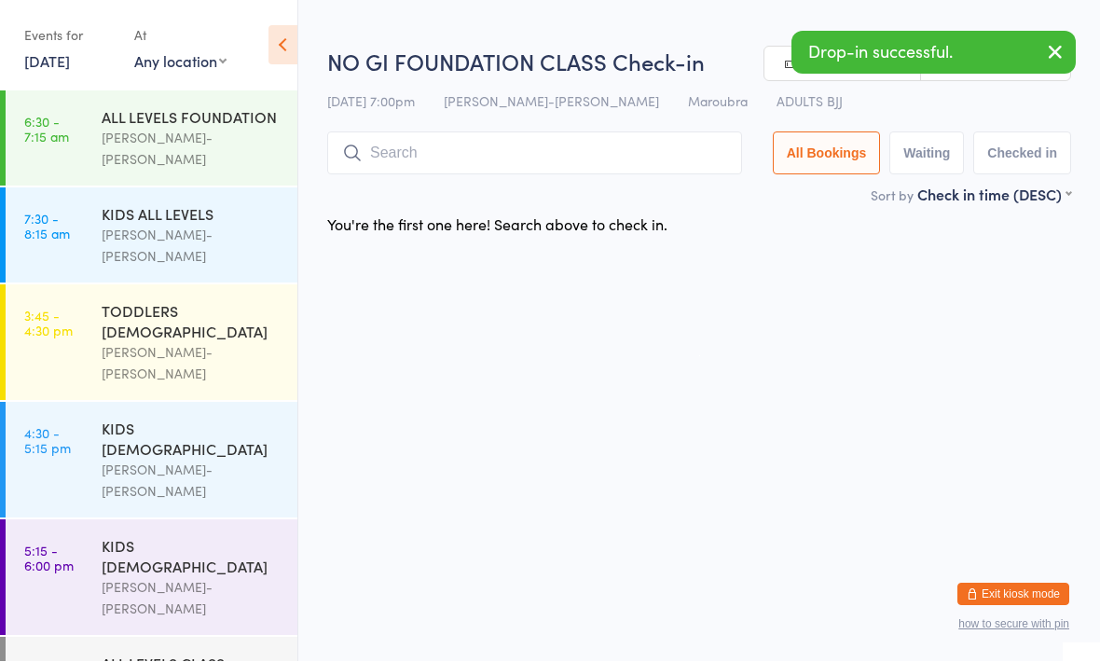
click at [411, 155] on input "search" at bounding box center [534, 153] width 415 height 43
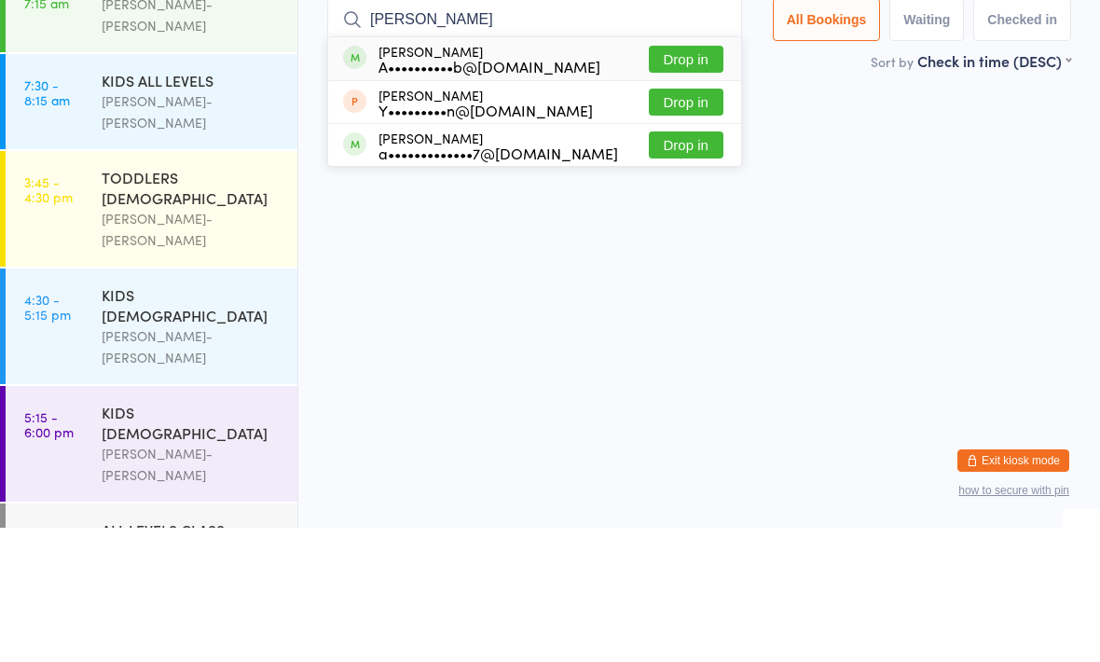
type input "Anna"
click at [684, 180] on button "Drop in" at bounding box center [686, 193] width 75 height 27
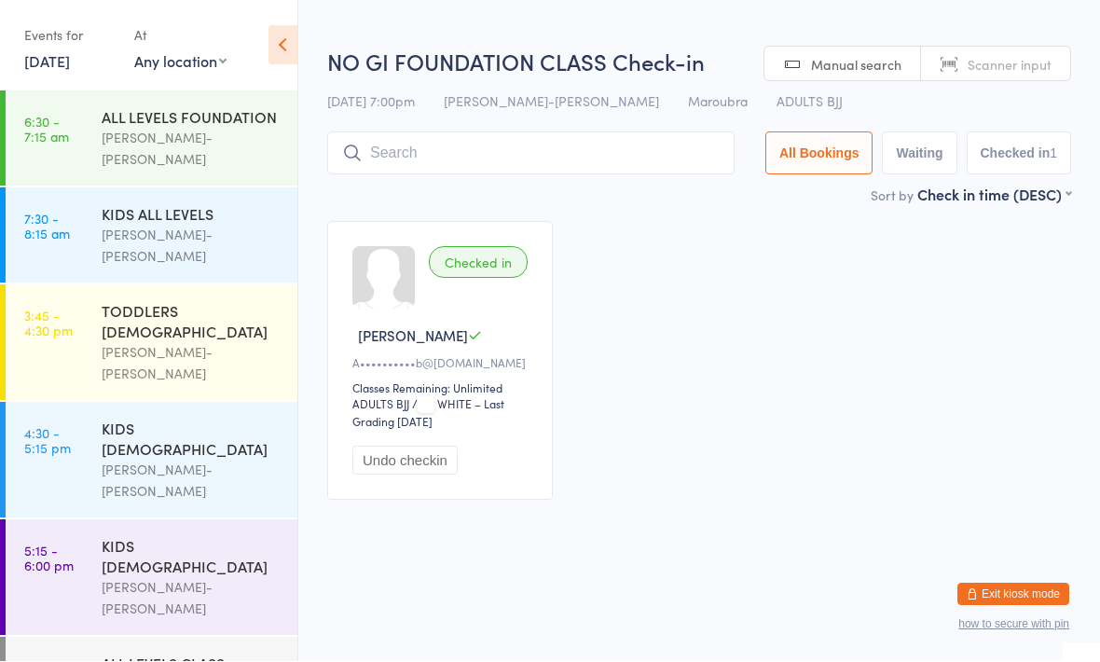
click at [684, 141] on input "search" at bounding box center [530, 153] width 407 height 43
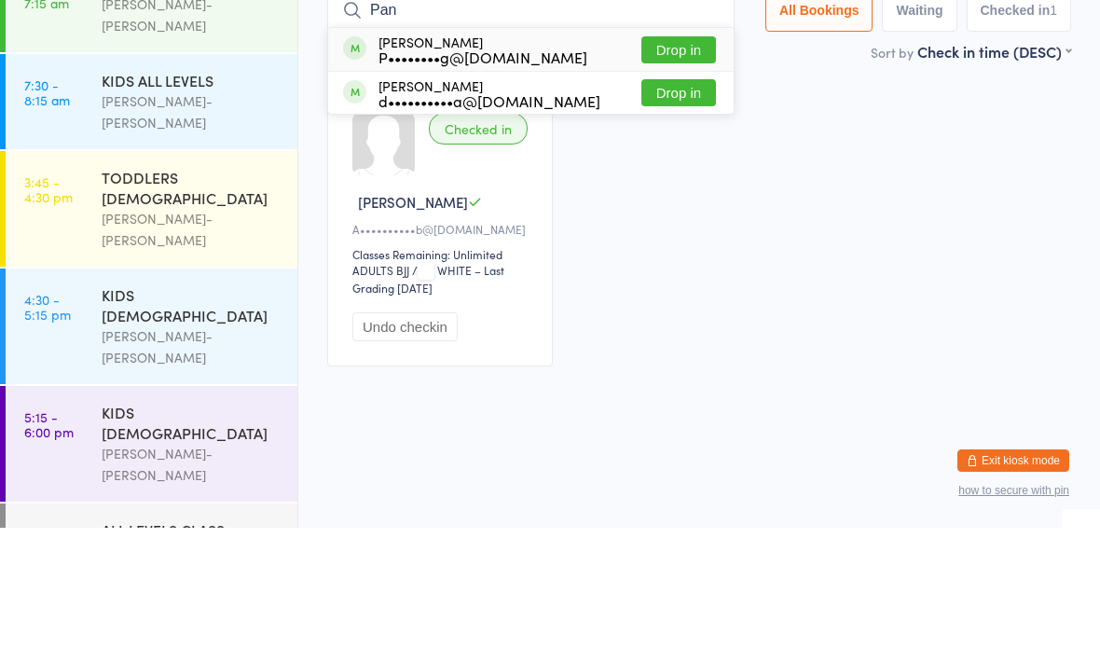
type input "Pan"
click at [672, 171] on button "Drop in" at bounding box center [678, 184] width 75 height 27
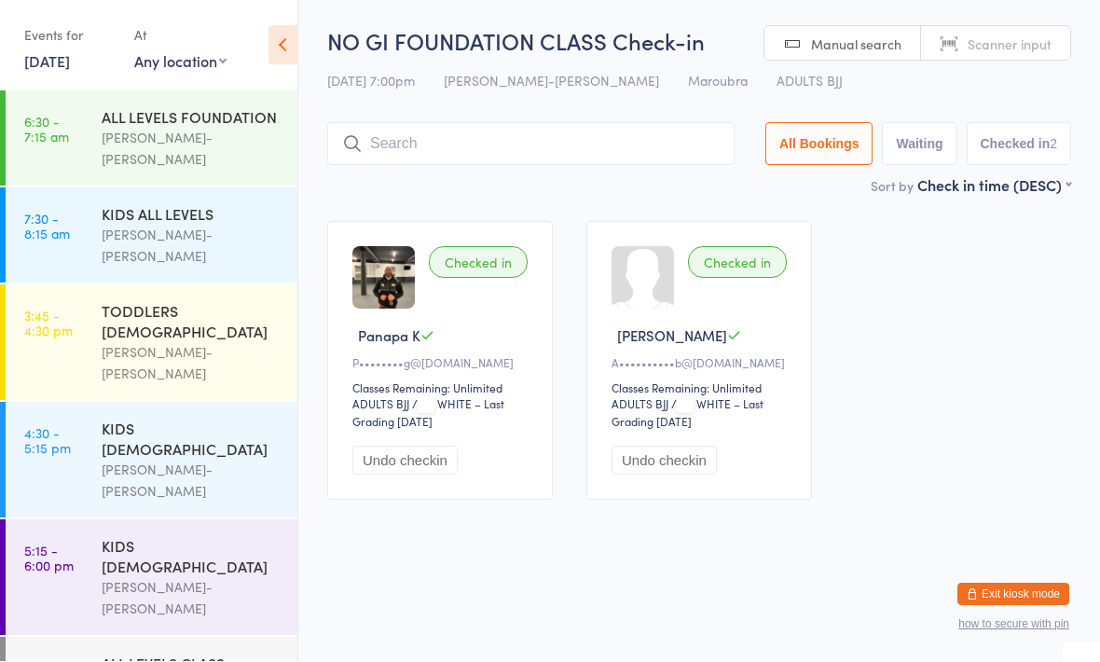
click at [241, 460] on div "[PERSON_NAME]-[PERSON_NAME]" at bounding box center [192, 481] width 180 height 43
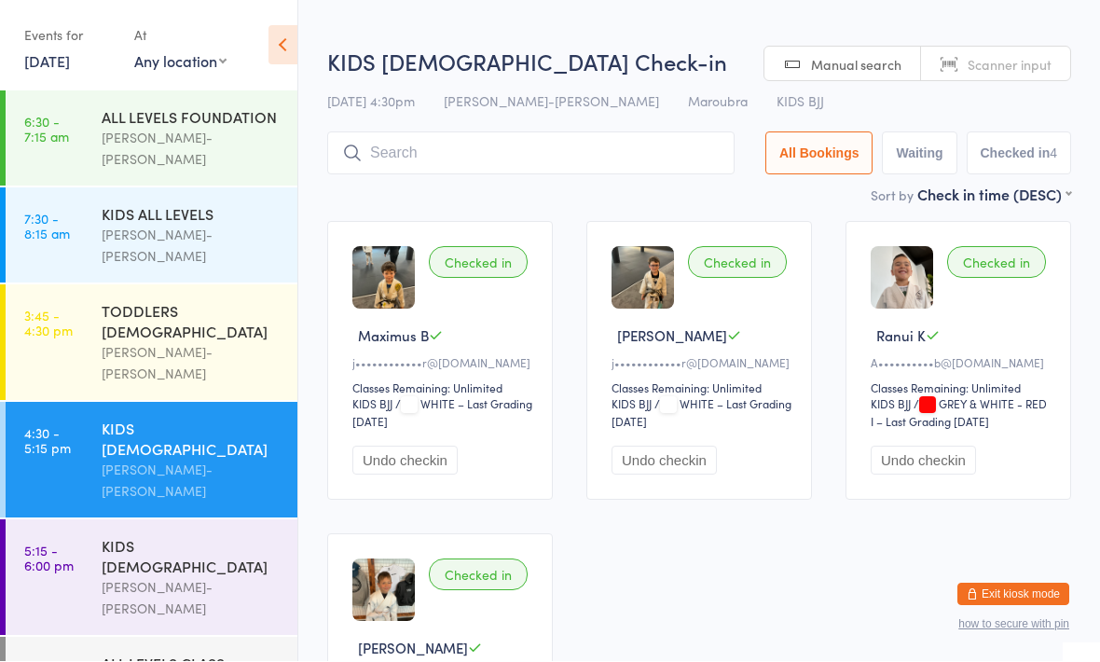
scroll to position [1, 0]
click at [226, 301] on div "TODDLERS 3 TO 5 YO" at bounding box center [192, 321] width 180 height 41
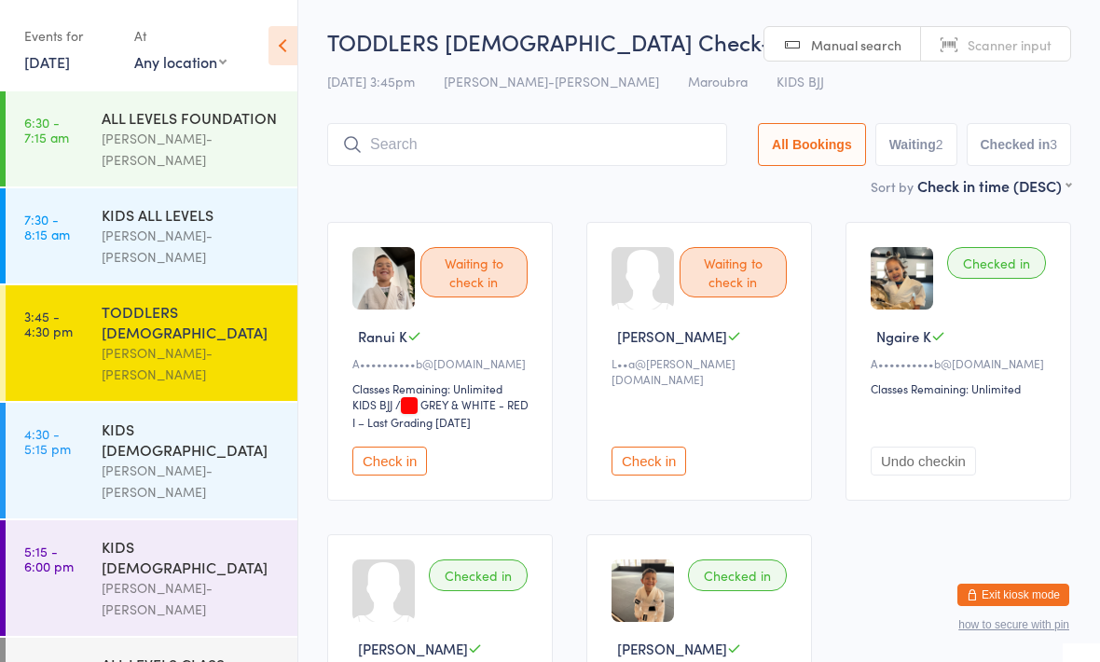
click at [214, 520] on div "KIDS 10 - 15 YO Braddah Jiu-Jitsu Maroubra" at bounding box center [200, 578] width 196 height 116
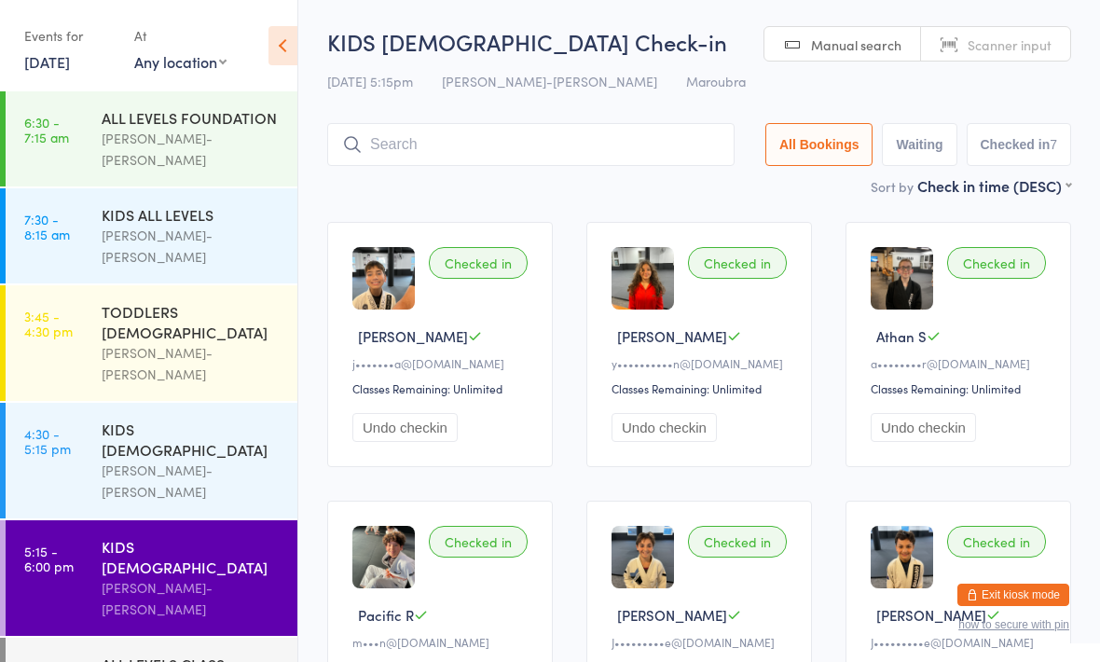
click at [578, 154] on input "search" at bounding box center [530, 144] width 407 height 43
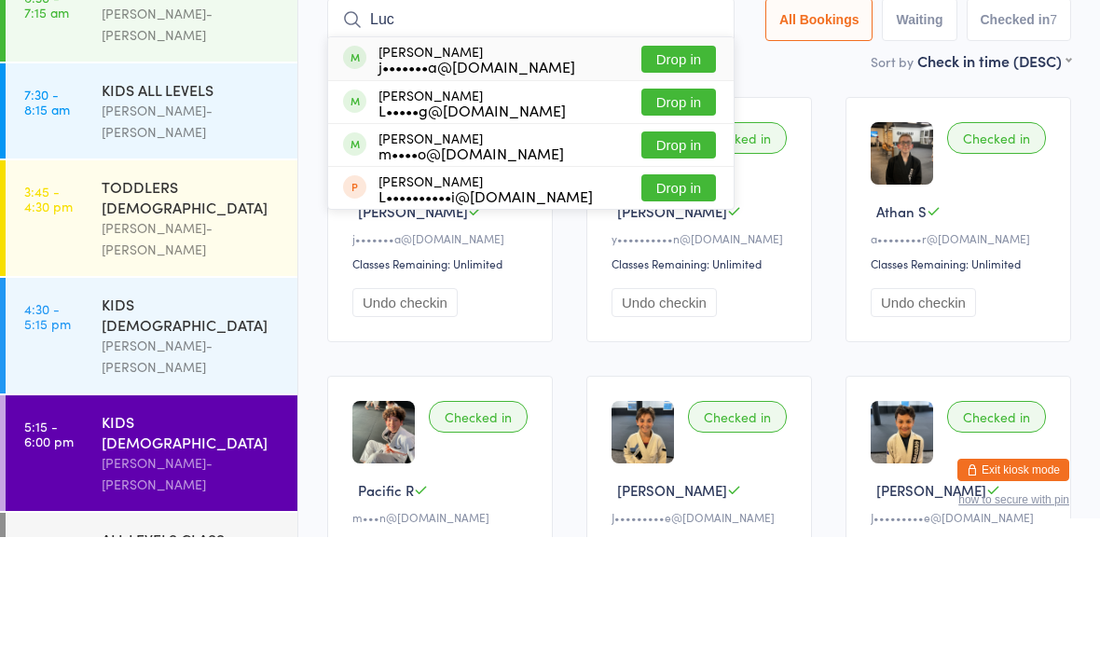
type input "Luc"
click at [663, 214] on button "Drop in" at bounding box center [678, 227] width 75 height 27
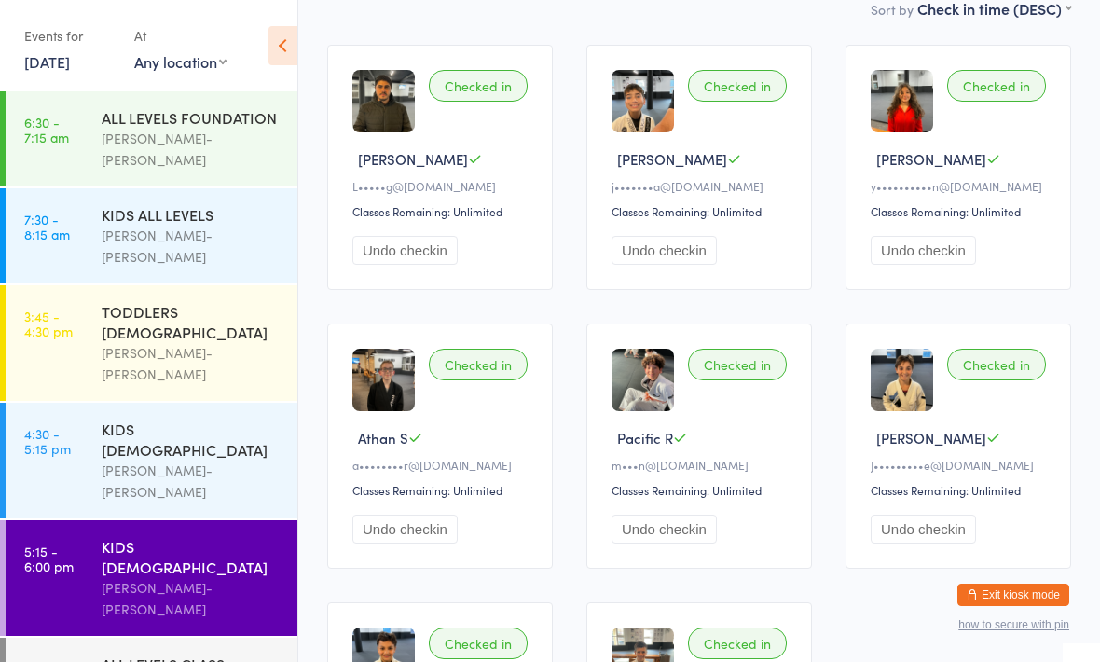
scroll to position [182, 0]
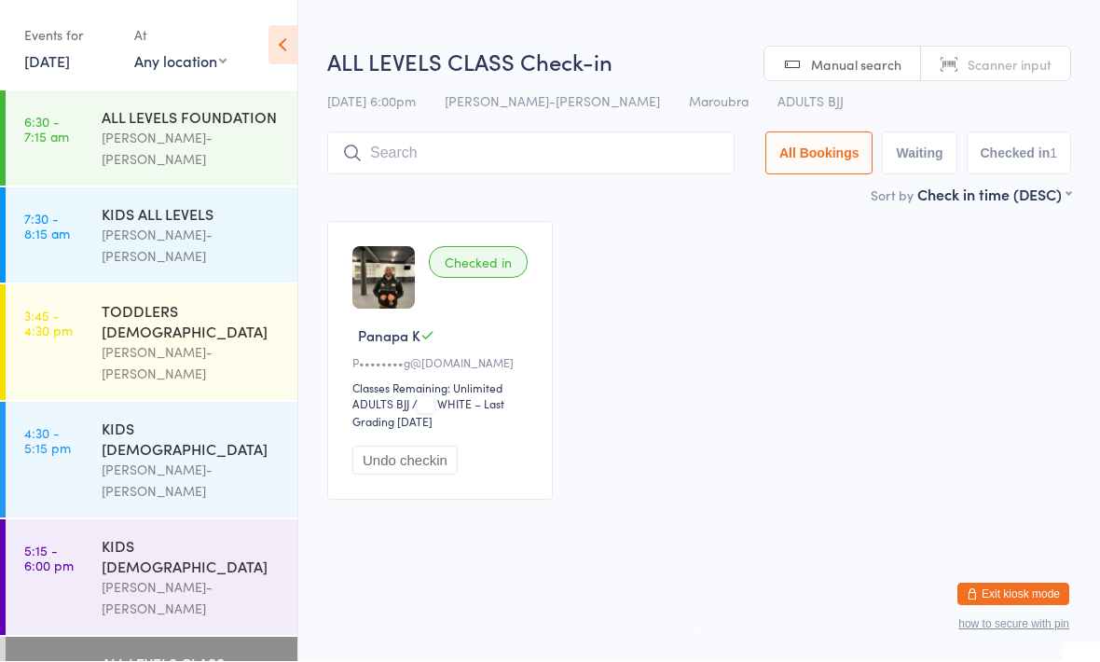
click at [180, 577] on div "[PERSON_NAME]-[PERSON_NAME]" at bounding box center [192, 598] width 180 height 43
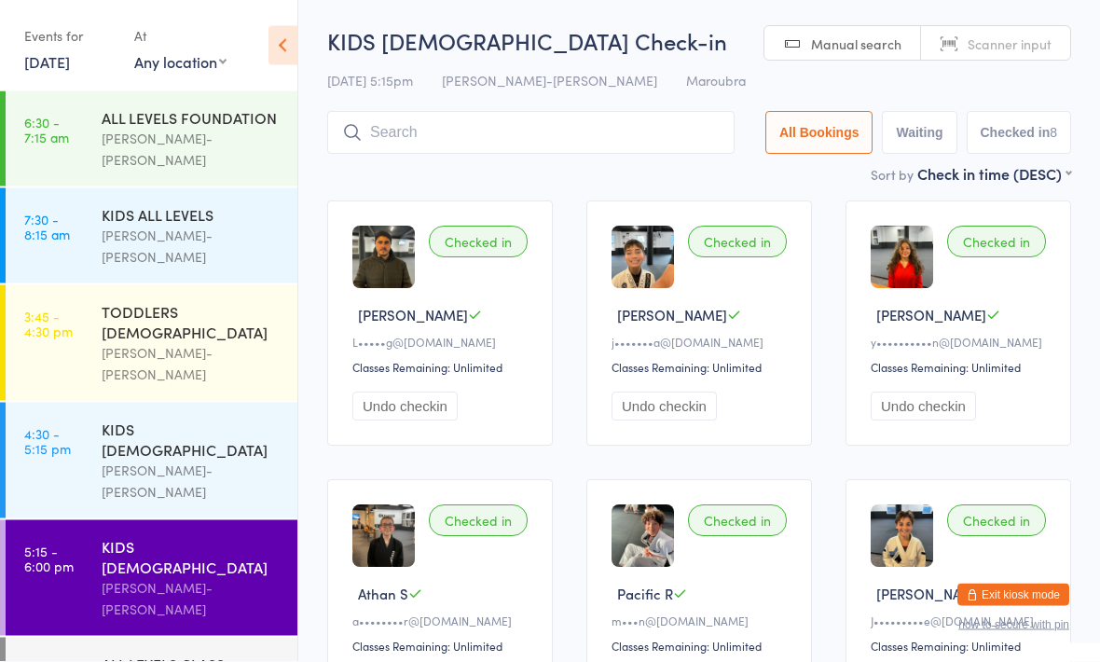
scroll to position [21, 0]
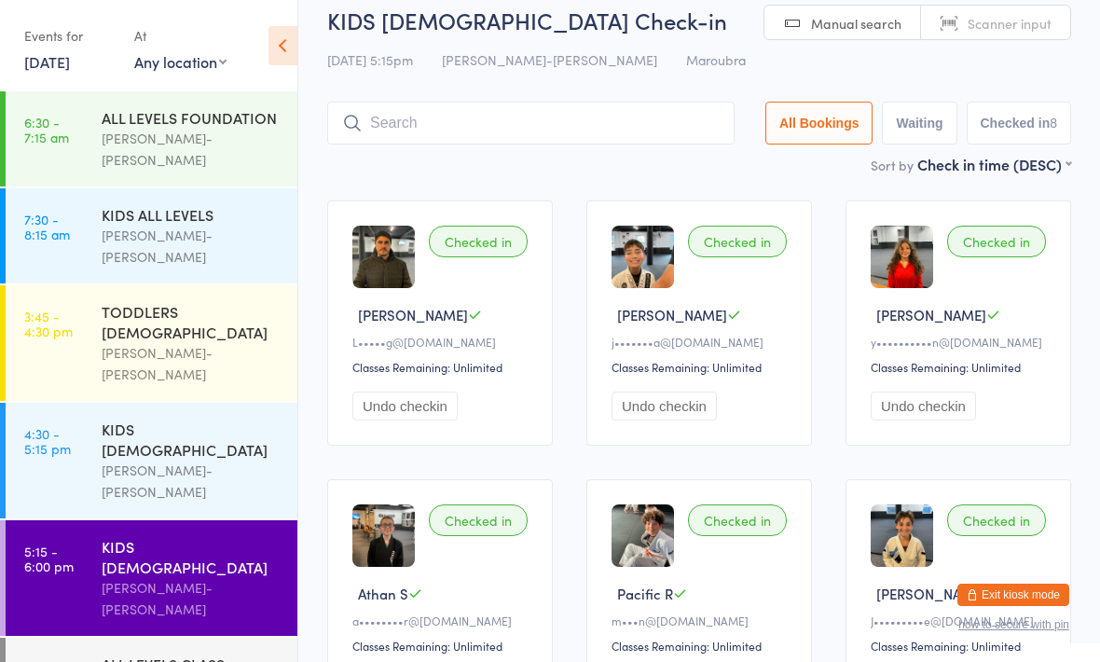
click at [449, 324] on div "Lucas S" at bounding box center [442, 315] width 181 height 20
click at [426, 408] on button "Undo checkin" at bounding box center [404, 406] width 105 height 29
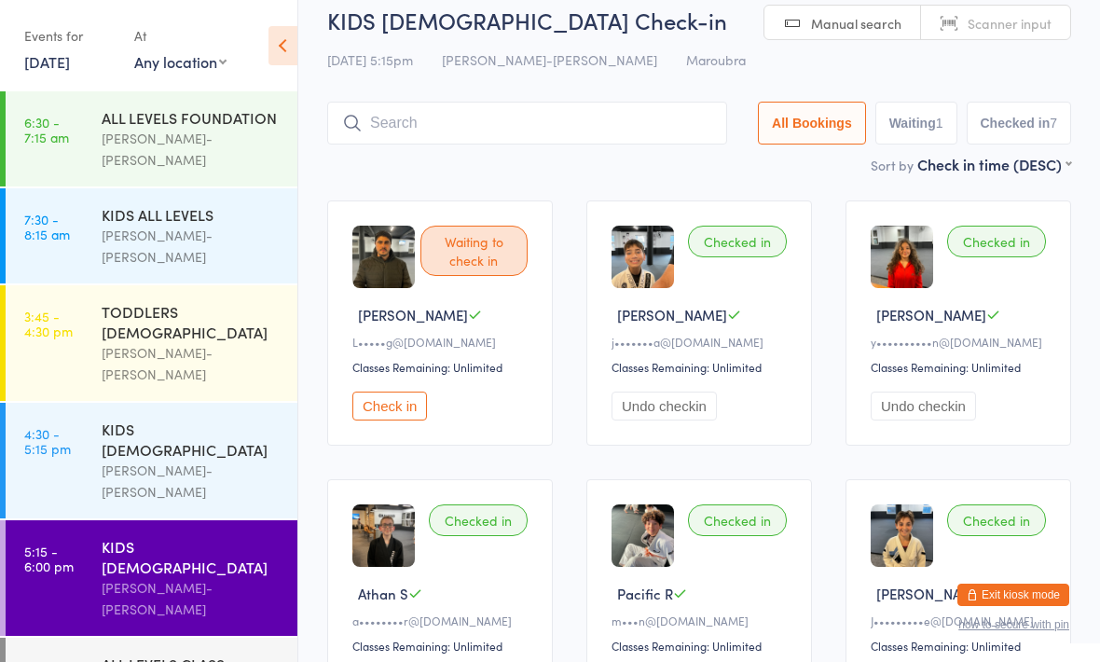
click at [209, 654] on div "ALL LEVELS CLASS" at bounding box center [192, 664] width 180 height 21
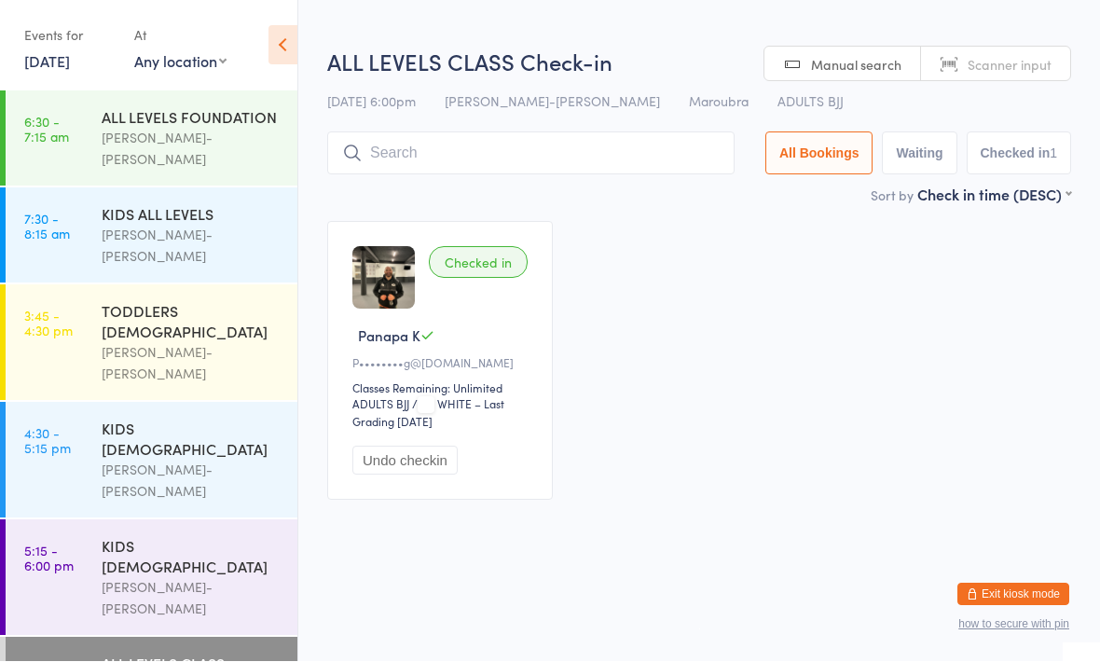
click at [458, 154] on input "search" at bounding box center [530, 153] width 407 height 43
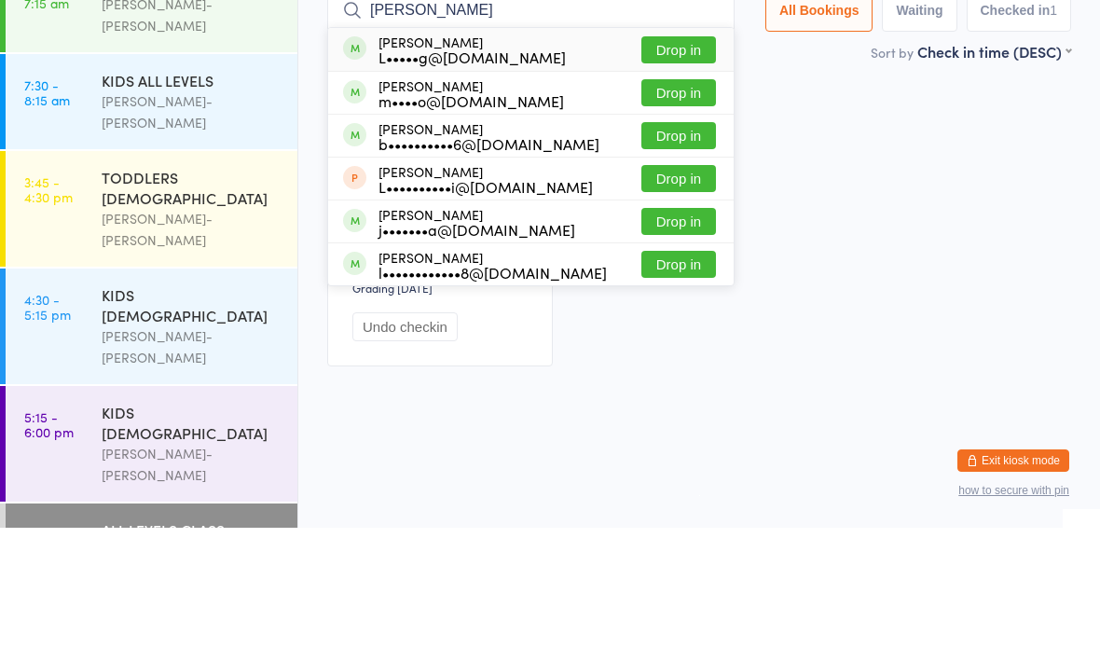
type input "Lucas s"
click at [488, 184] on div "L•••••g@[DOMAIN_NAME]" at bounding box center [472, 191] width 187 height 15
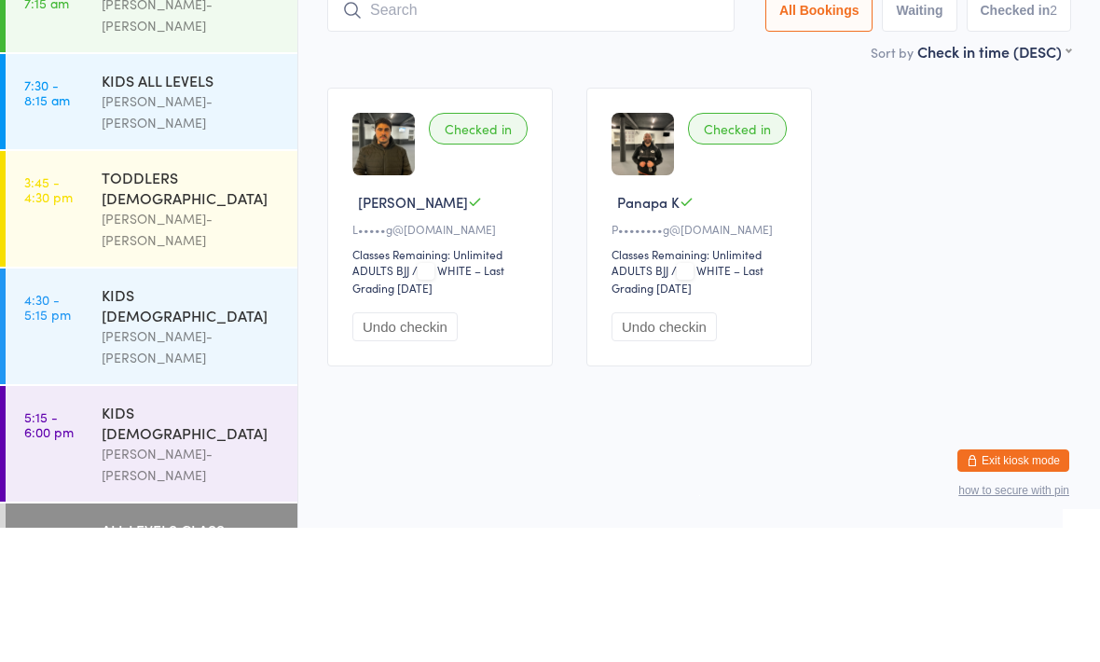
click at [907, 205] on div "Checked in Lucas S L•••••g@live.com Classes Remaining: Unlimited ADULTS BJJ ADU…" at bounding box center [699, 361] width 778 height 312
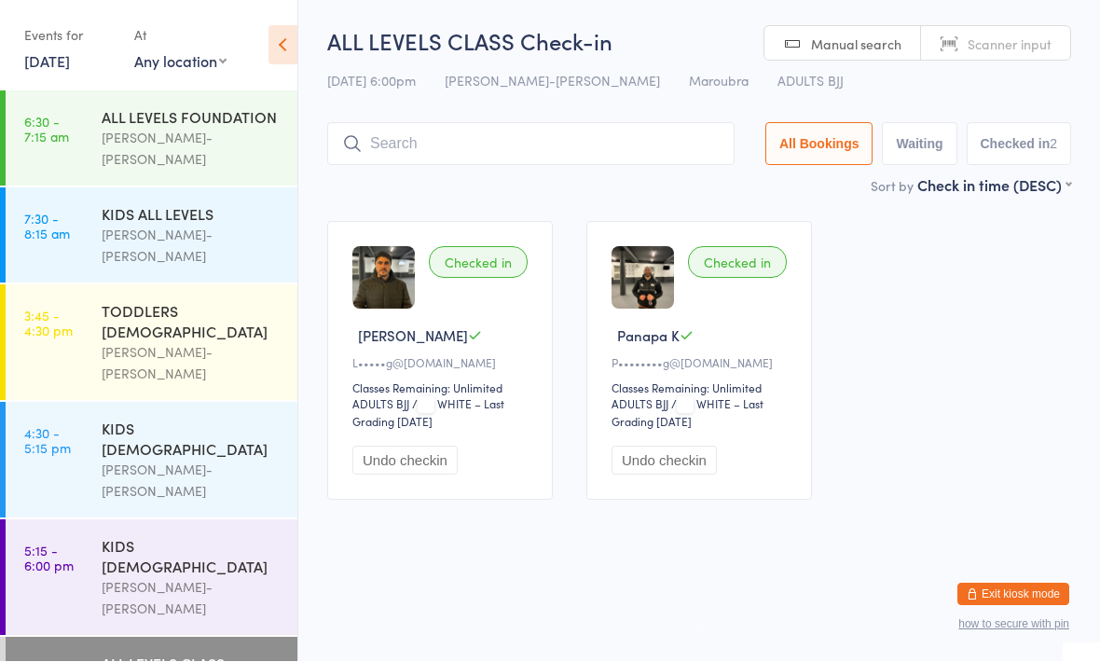
click at [180, 403] on div "KIDS 6 - 9 YO Braddah Jiu-Jitsu Maroubra" at bounding box center [200, 461] width 196 height 116
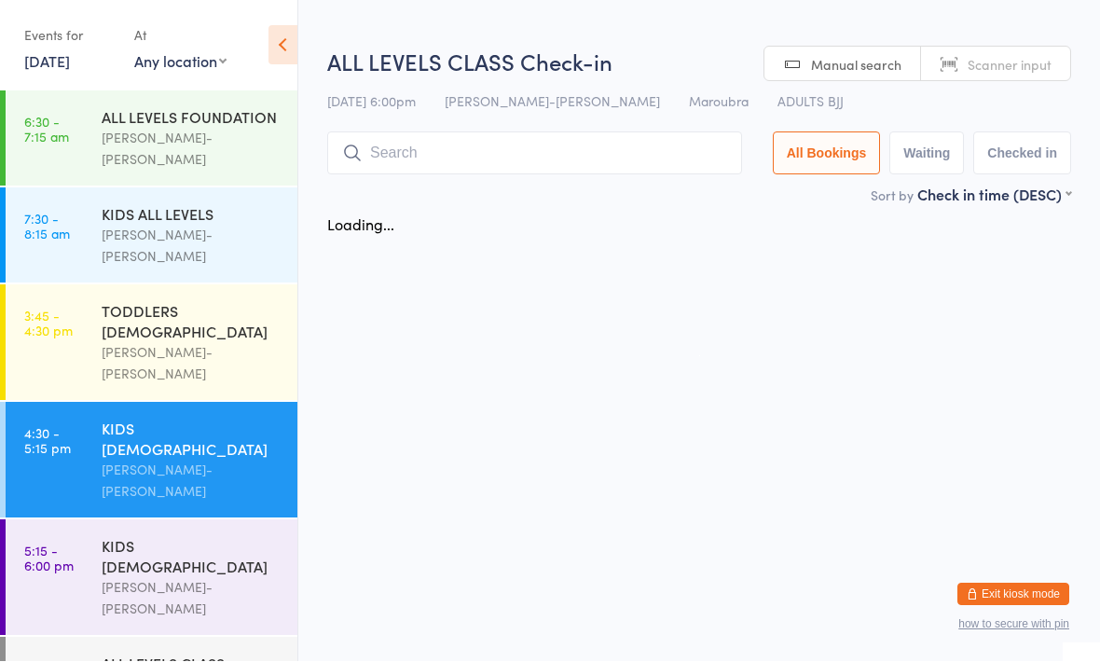
scroll to position [1, 0]
click at [193, 536] on div "KIDS [DEMOGRAPHIC_DATA]" at bounding box center [192, 556] width 180 height 41
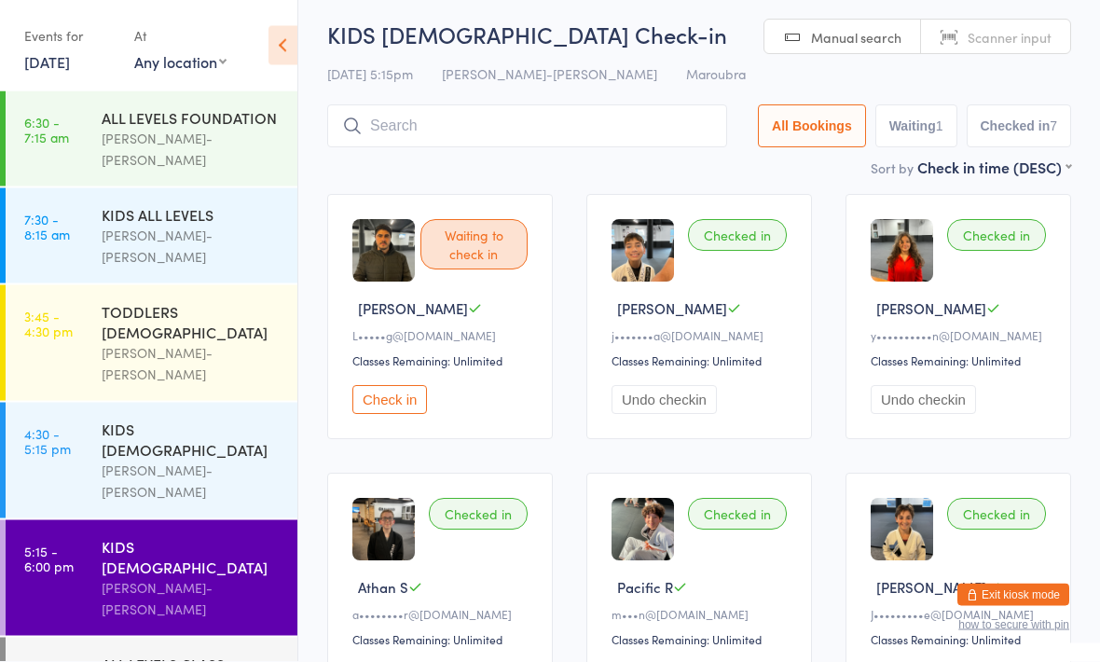
scroll to position [28, 0]
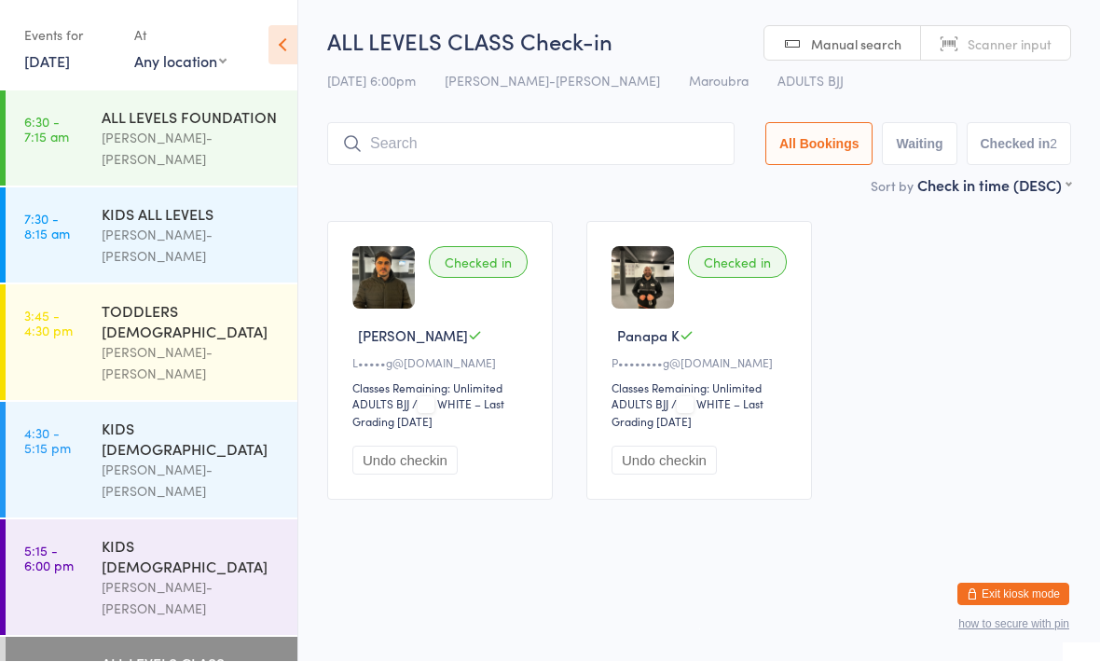
click at [99, 520] on link "5:15 - 6:00 pm KIDS 10 - 15 YO Braddah Jiu-Jitsu Maroubra" at bounding box center [152, 578] width 292 height 116
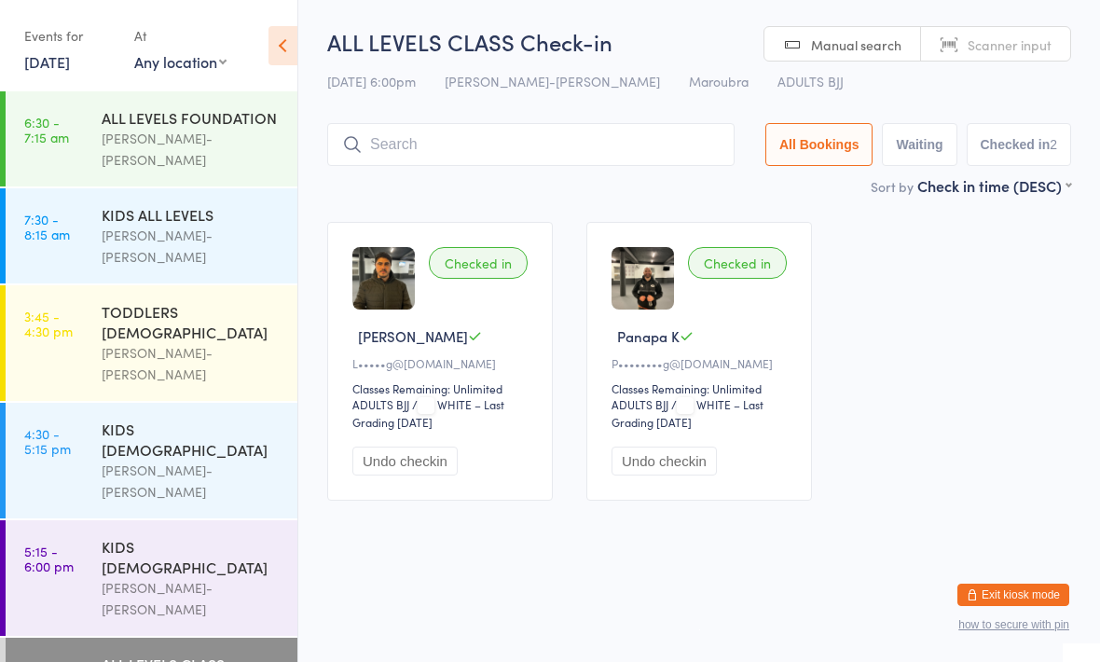
click at [118, 654] on div "ALL LEVELS CLASS" at bounding box center [192, 664] width 180 height 21
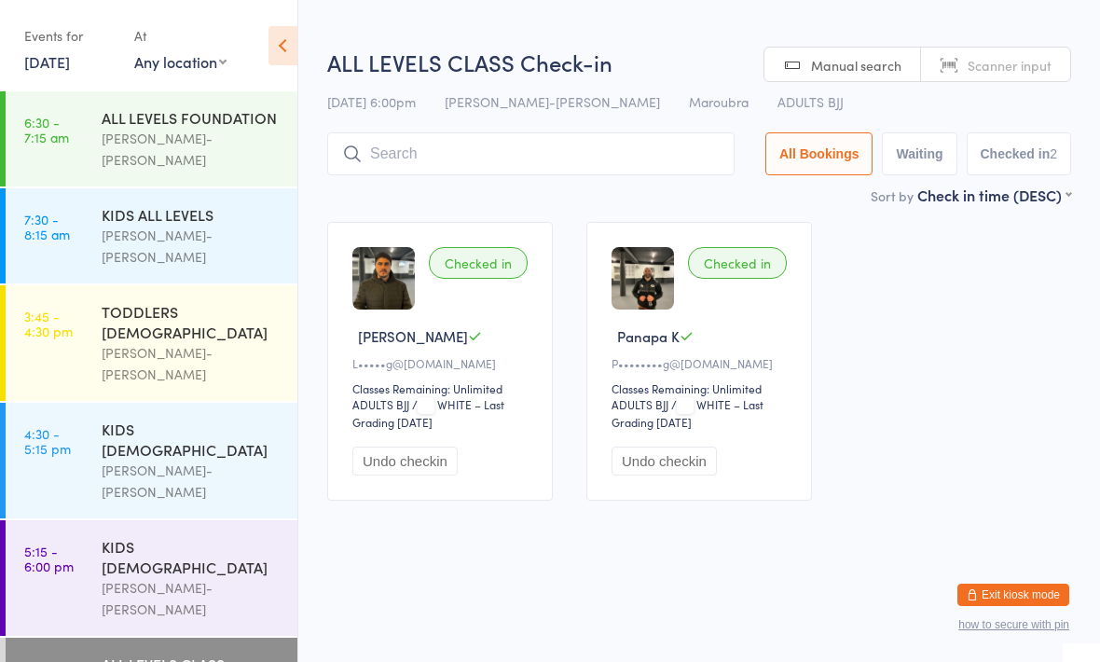
click at [412, 158] on input "search" at bounding box center [530, 153] width 407 height 43
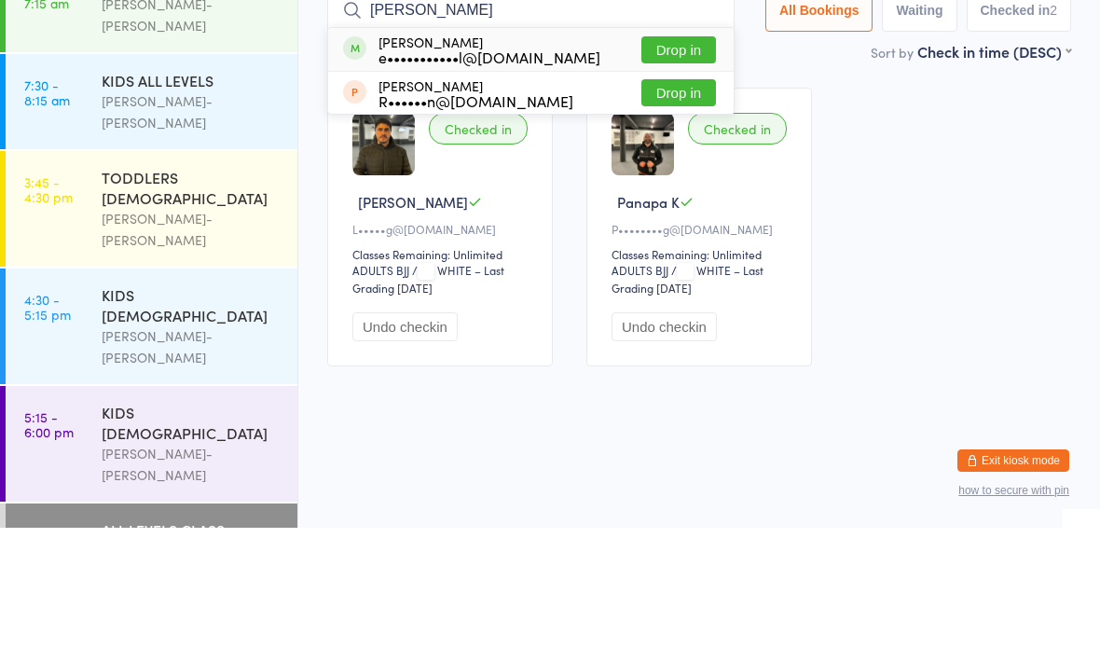
type input "Elias"
click at [672, 171] on button "Drop in" at bounding box center [678, 184] width 75 height 27
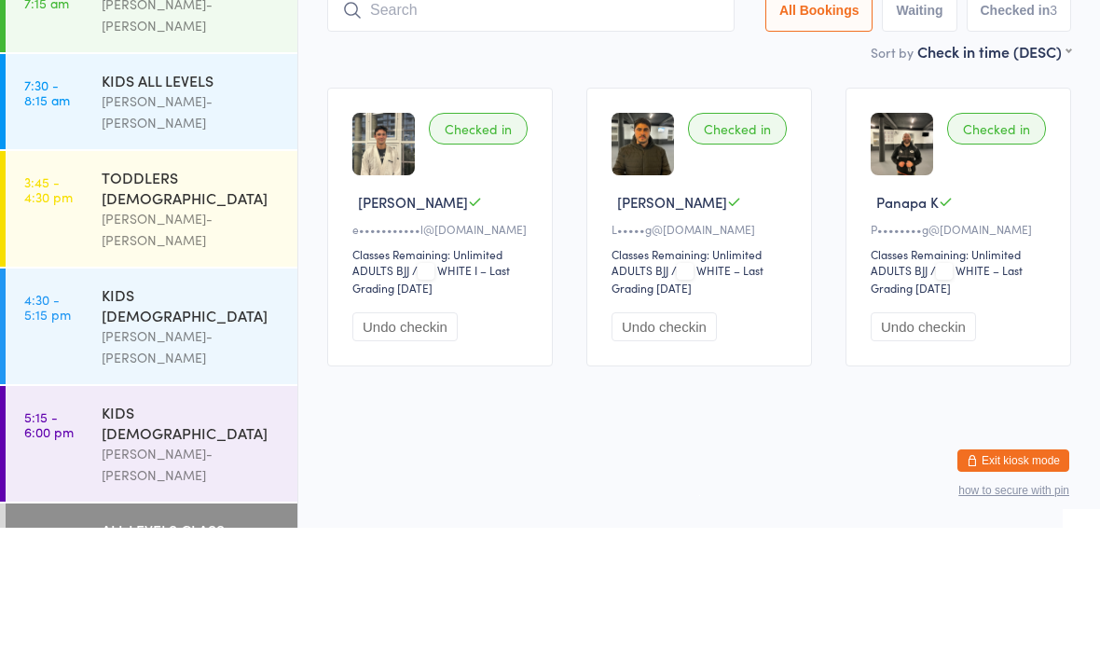
click at [735, 175] on div "Sort by Check in time (DESC) First name (ASC) First name (DESC) Last name (ASC)…" at bounding box center [699, 185] width 744 height 21
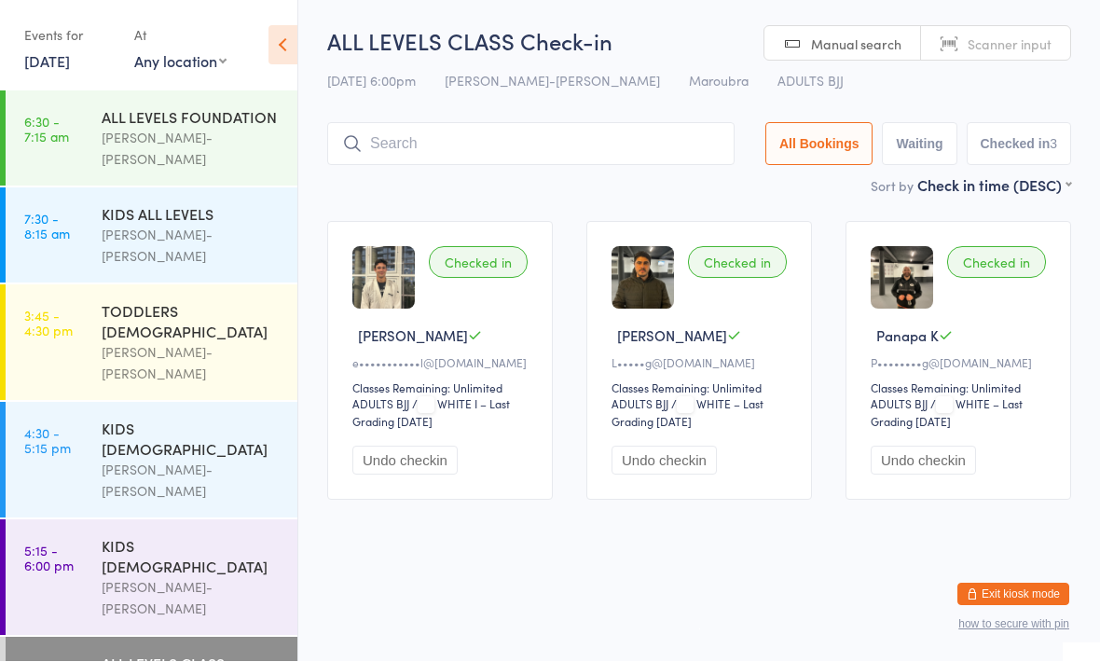
click at [227, 654] on div "ALL LEVELS CLASS" at bounding box center [192, 664] width 180 height 21
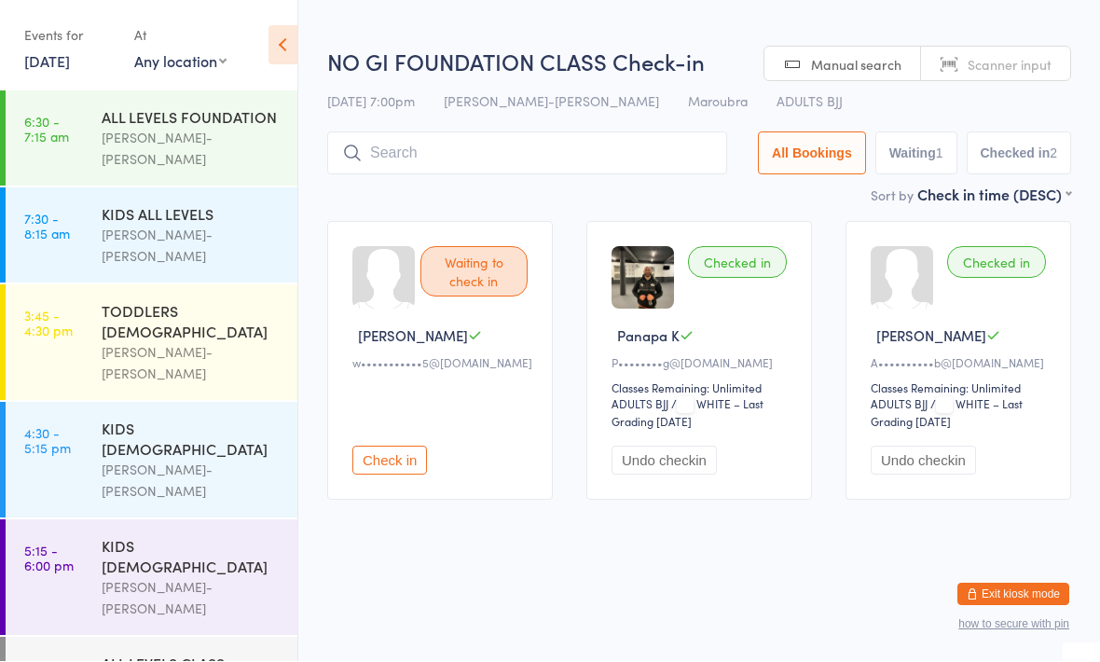
click at [202, 654] on div "ALL LEVELS CLASS" at bounding box center [192, 664] width 180 height 21
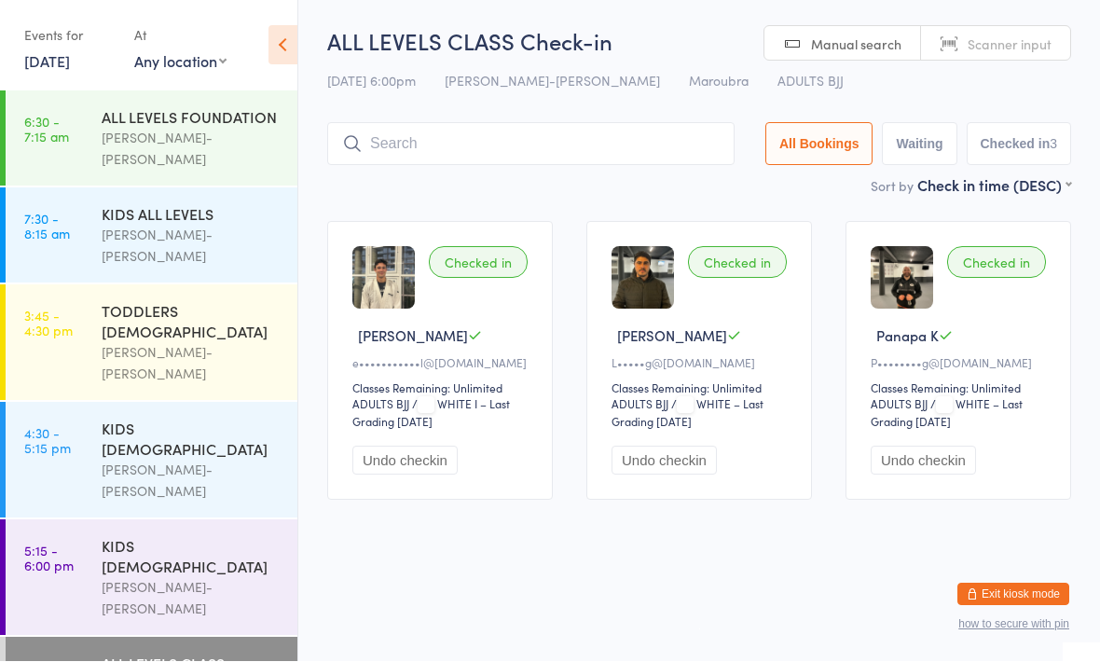
click at [684, 102] on div "ALL LEVELS CLASS Check-in 11 Sep 6:00pm Braddah Jiu-Jitsu Maroubra Maroubra ADU…" at bounding box center [699, 100] width 744 height 149
click at [707, 157] on input "search" at bounding box center [530, 144] width 407 height 43
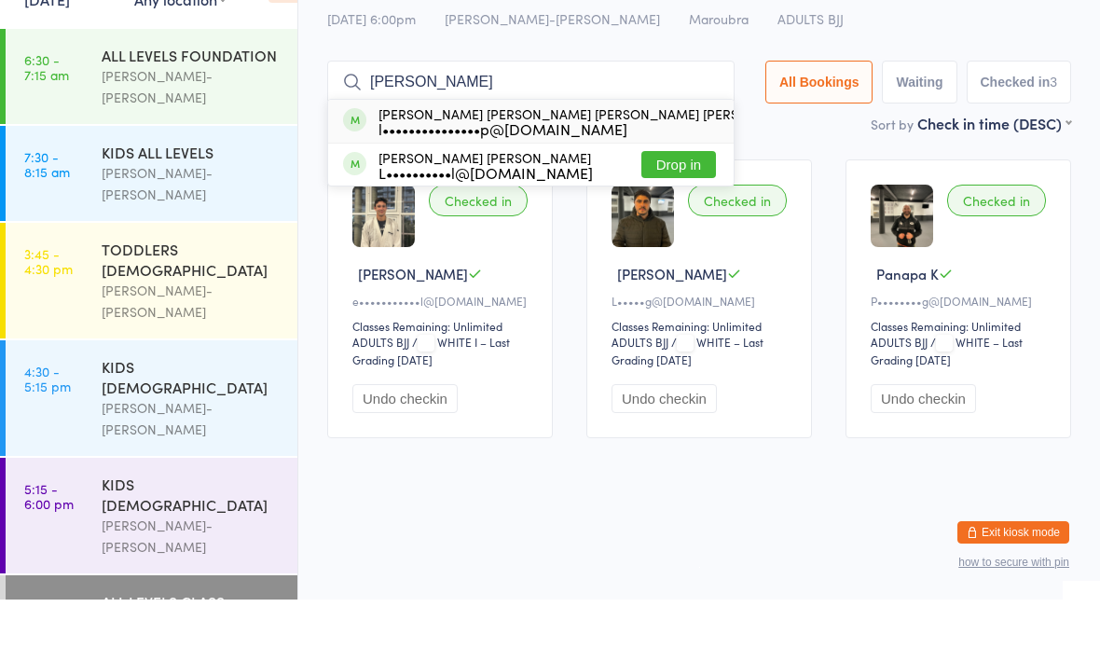
type input "Luiz g"
click at [807, 171] on button "Drop in" at bounding box center [844, 184] width 75 height 27
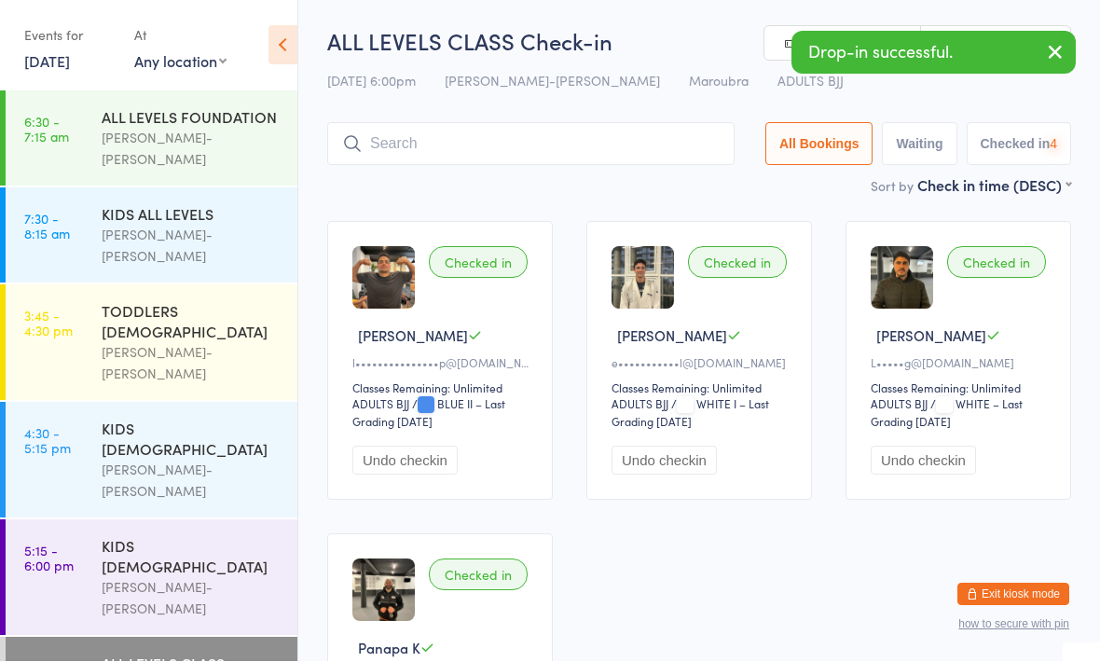
scroll to position [1, 0]
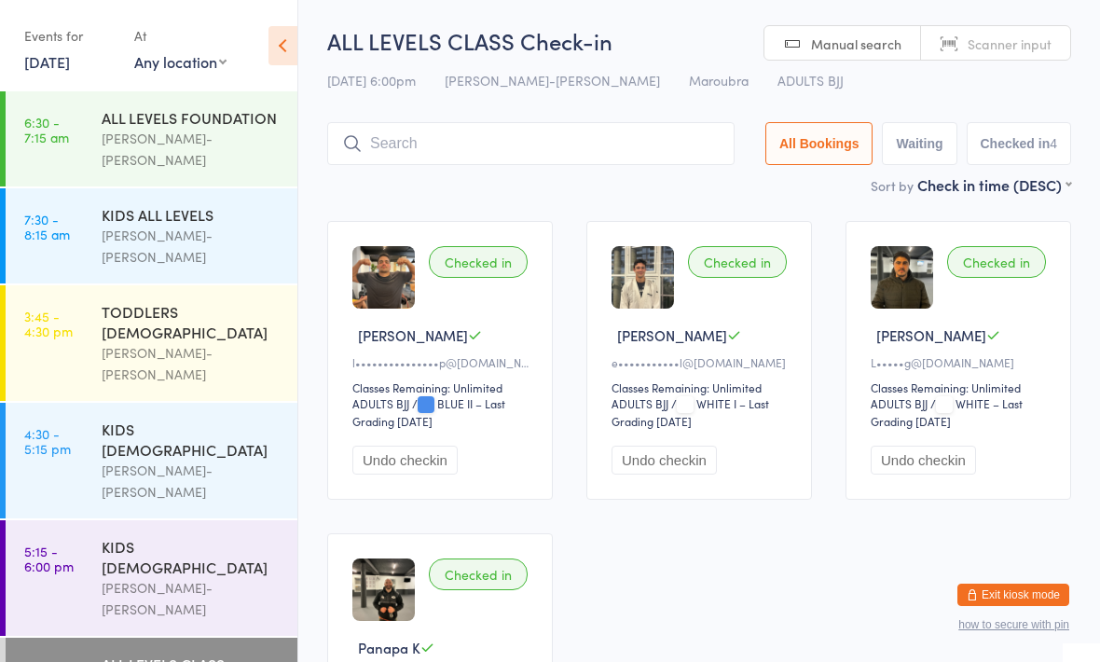
click at [424, 157] on input "search" at bounding box center [530, 143] width 407 height 43
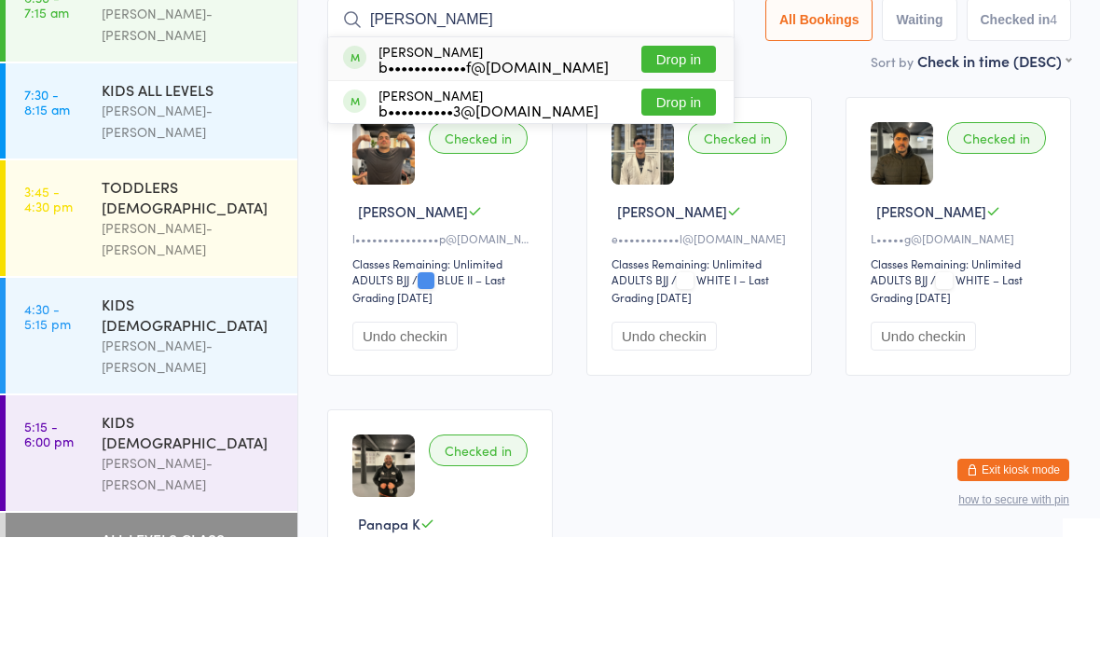
type input "Brunn"
click at [443, 184] on div "b••••••••••••f@[DOMAIN_NAME]" at bounding box center [494, 191] width 230 height 15
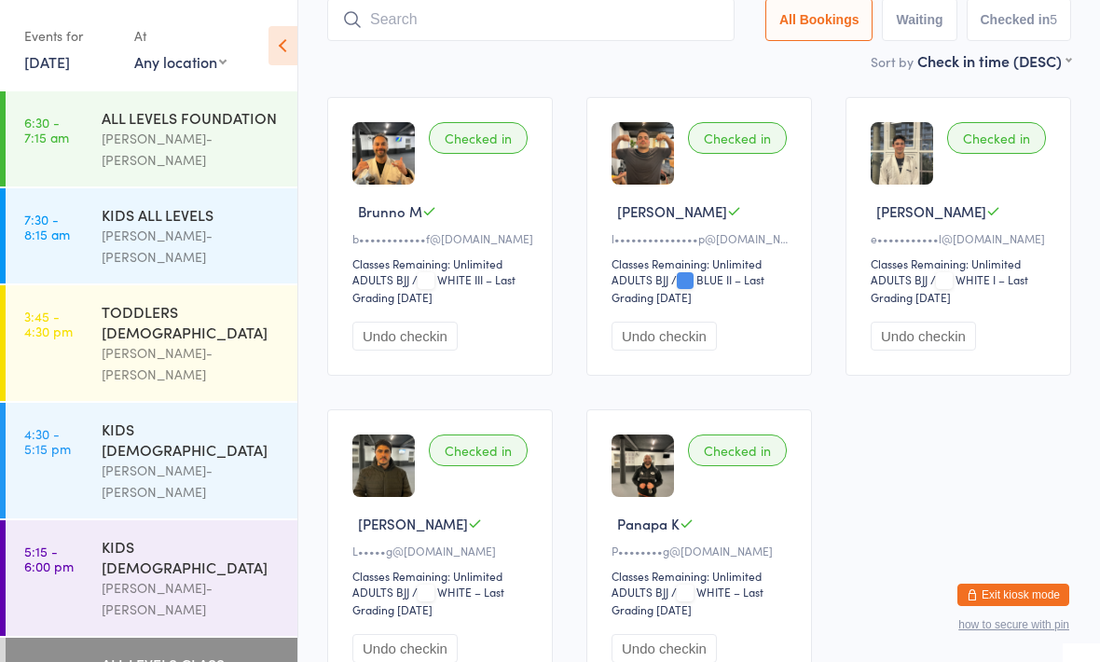
click at [665, 23] on input "search" at bounding box center [530, 19] width 407 height 43
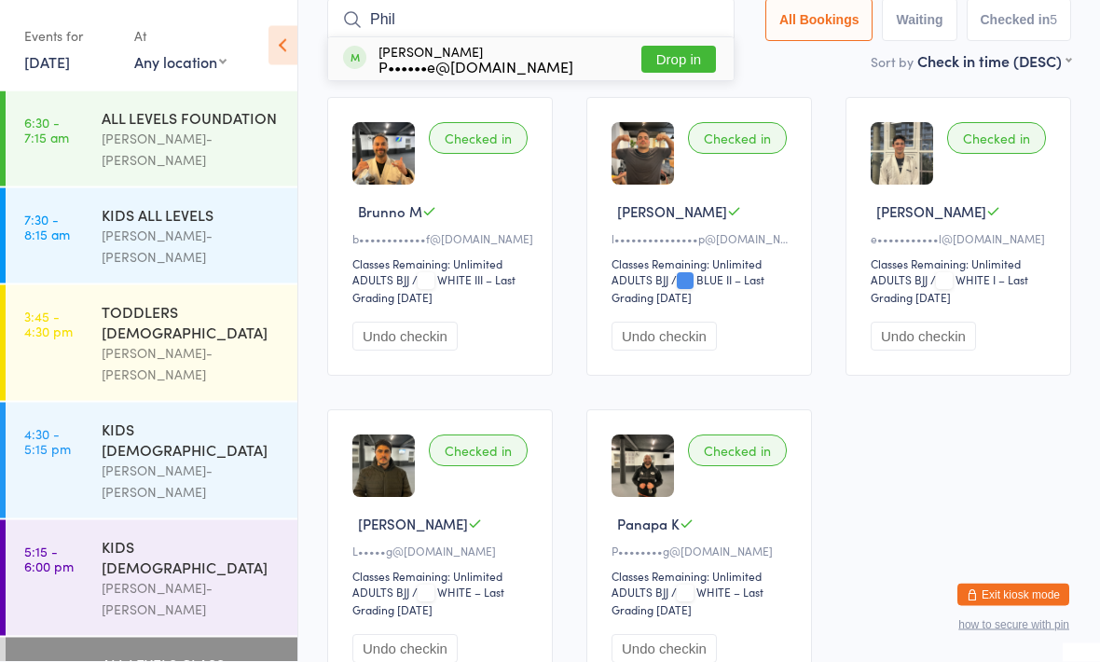
type input "Phil"
click at [673, 51] on button "Drop in" at bounding box center [678, 60] width 75 height 27
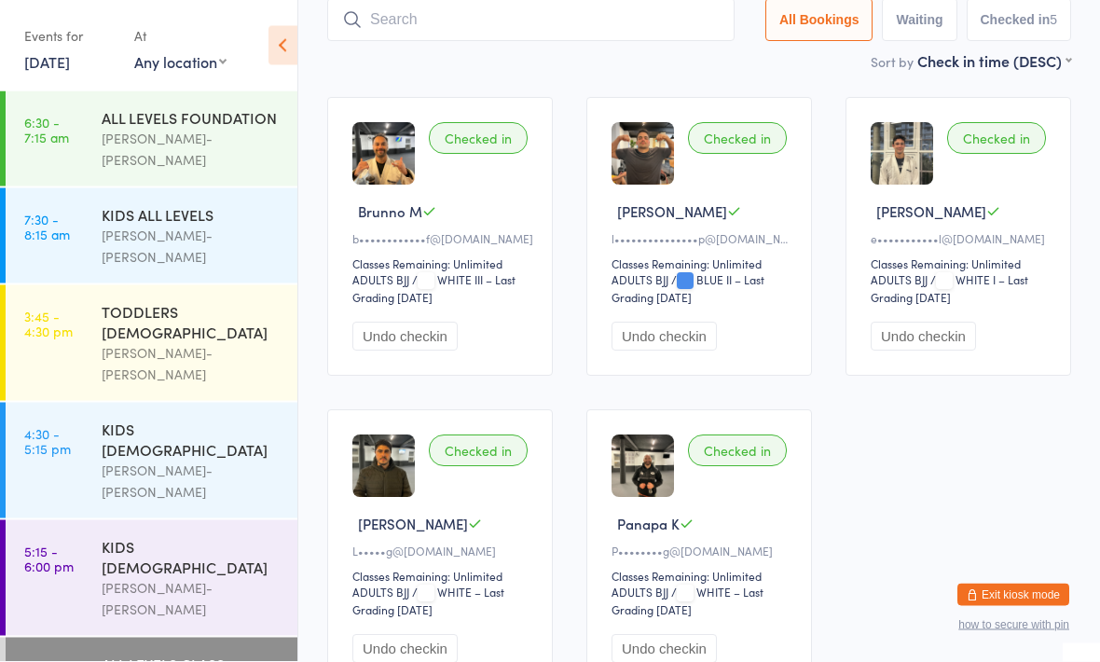
scroll to position [125, 0]
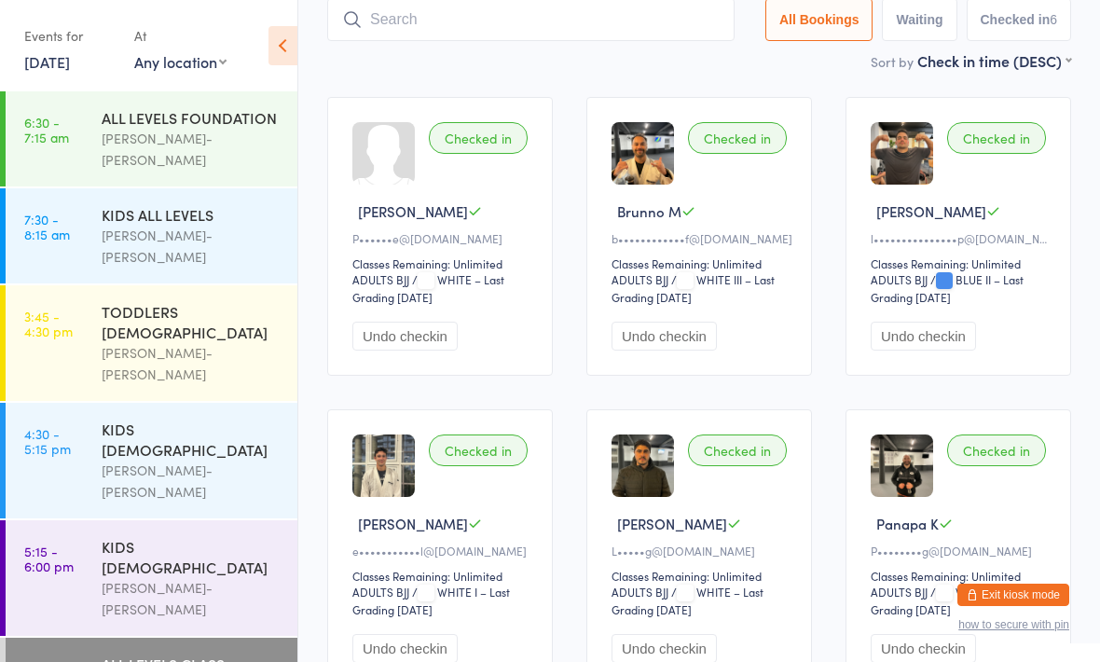
click at [590, 2] on input "search" at bounding box center [530, 19] width 407 height 43
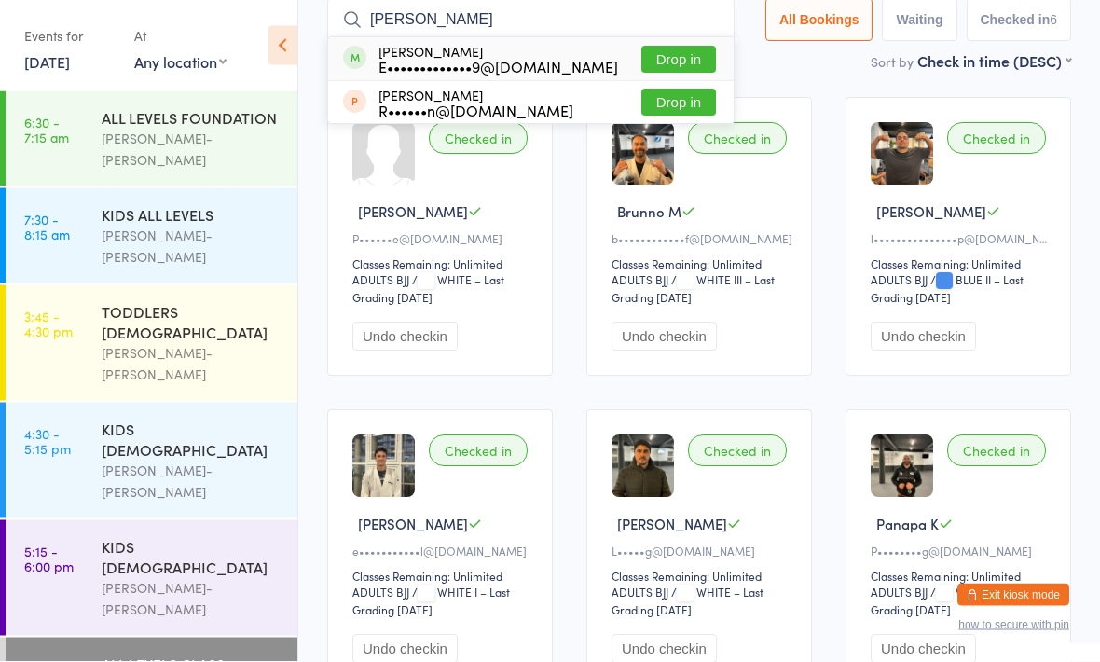
type input "Elena"
click at [666, 72] on button "Drop in" at bounding box center [678, 60] width 75 height 27
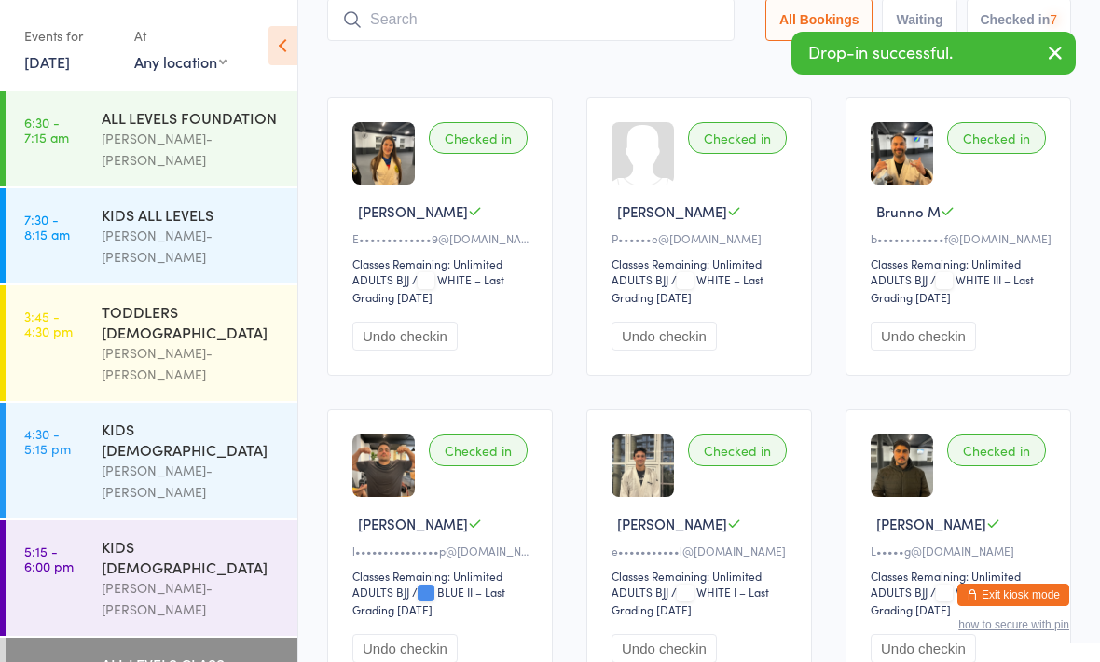
click at [622, 26] on input "search" at bounding box center [530, 19] width 407 height 43
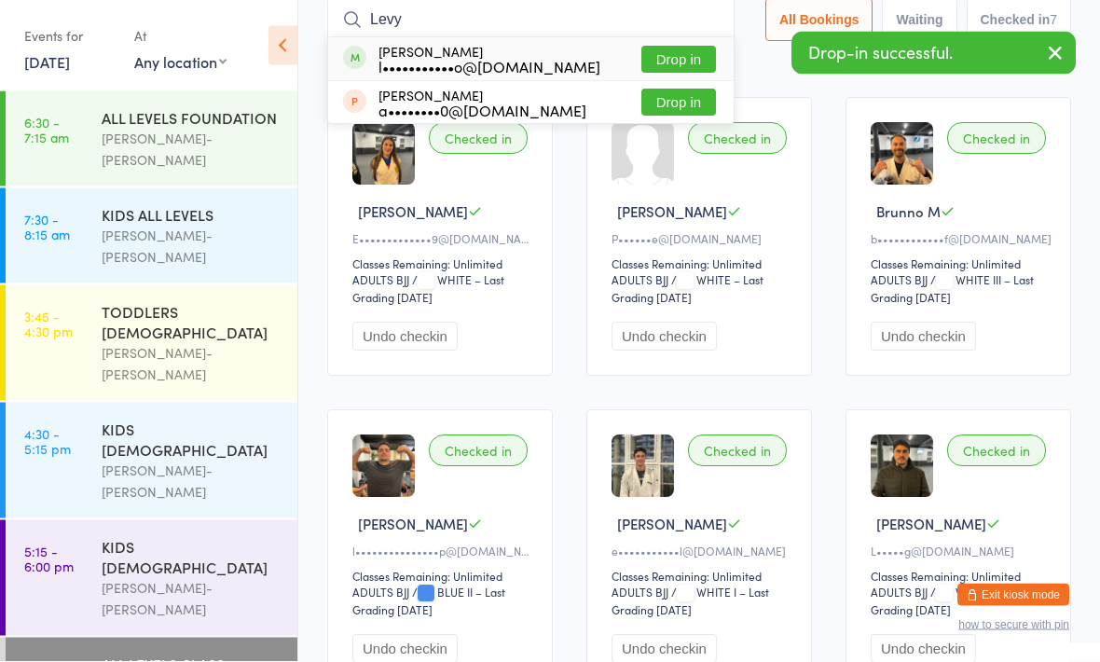
type input "Levy"
click at [674, 68] on button "Drop in" at bounding box center [678, 60] width 75 height 27
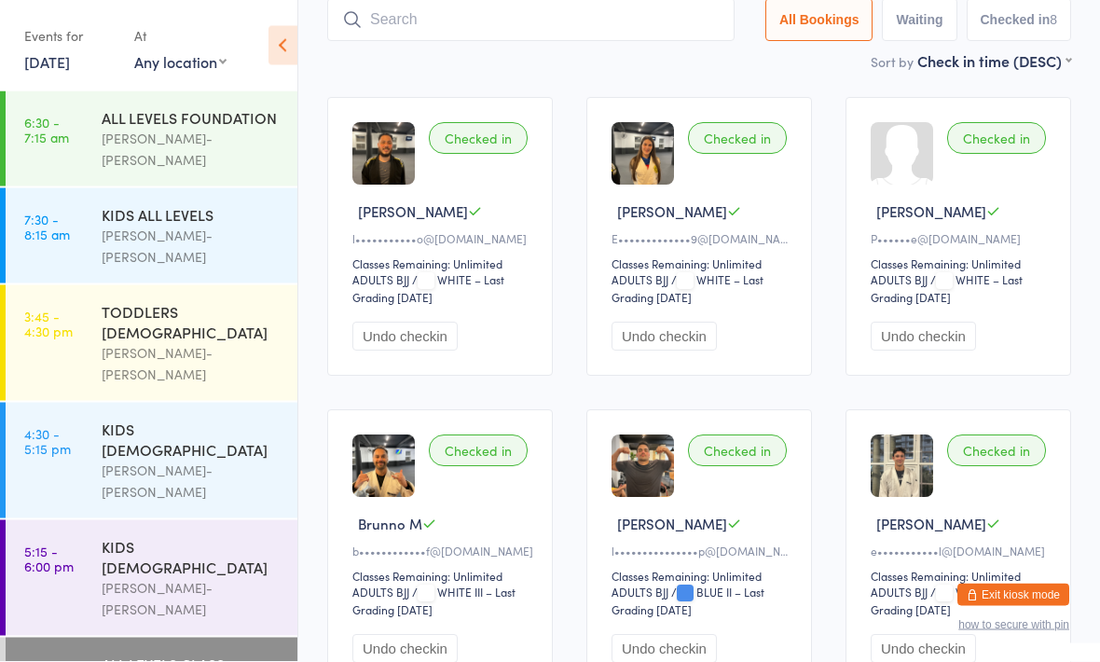
scroll to position [125, 0]
click at [1040, 594] on button "Exit kiosk mode" at bounding box center [1014, 595] width 112 height 22
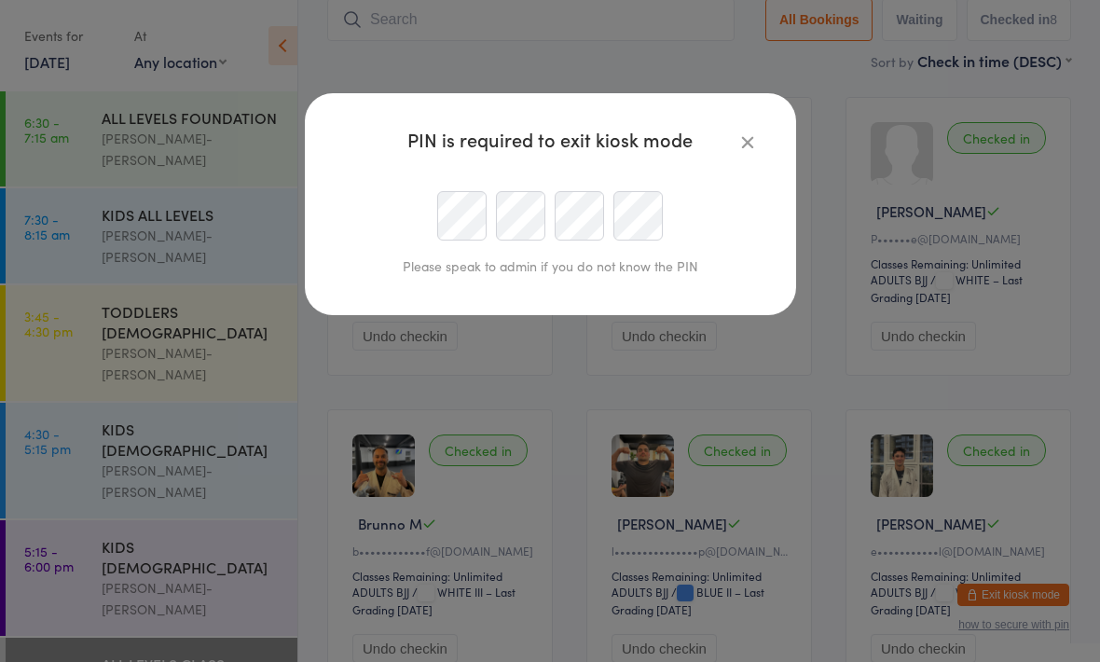
scroll to position [124, 0]
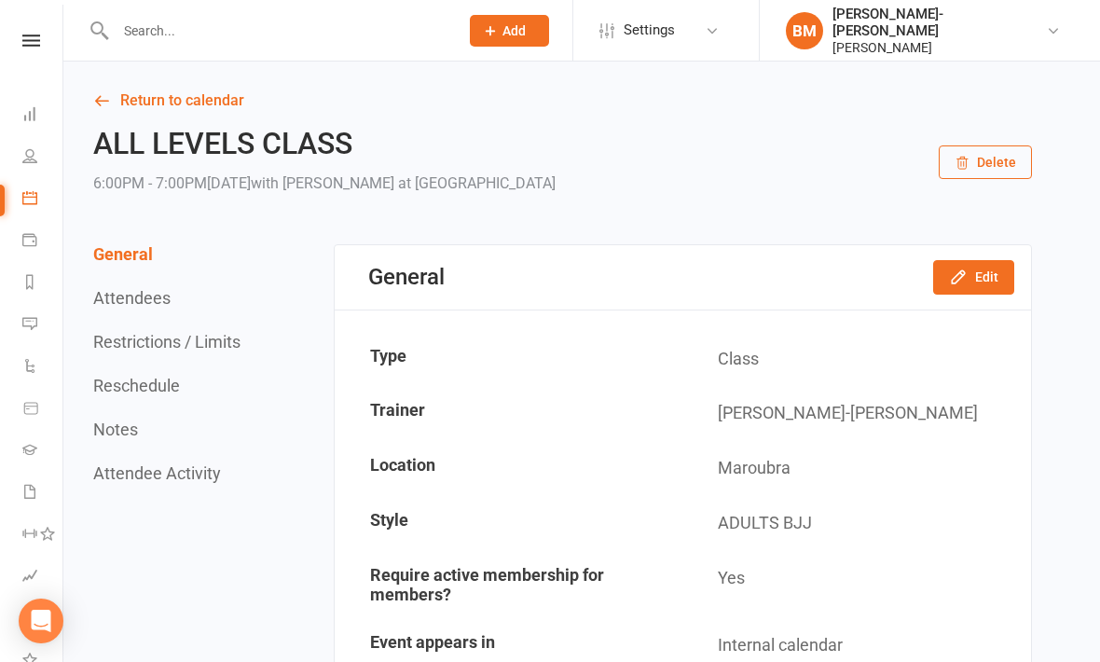
click at [13, 159] on li "People" at bounding box center [31, 158] width 62 height 42
click at [30, 159] on icon at bounding box center [29, 155] width 15 height 15
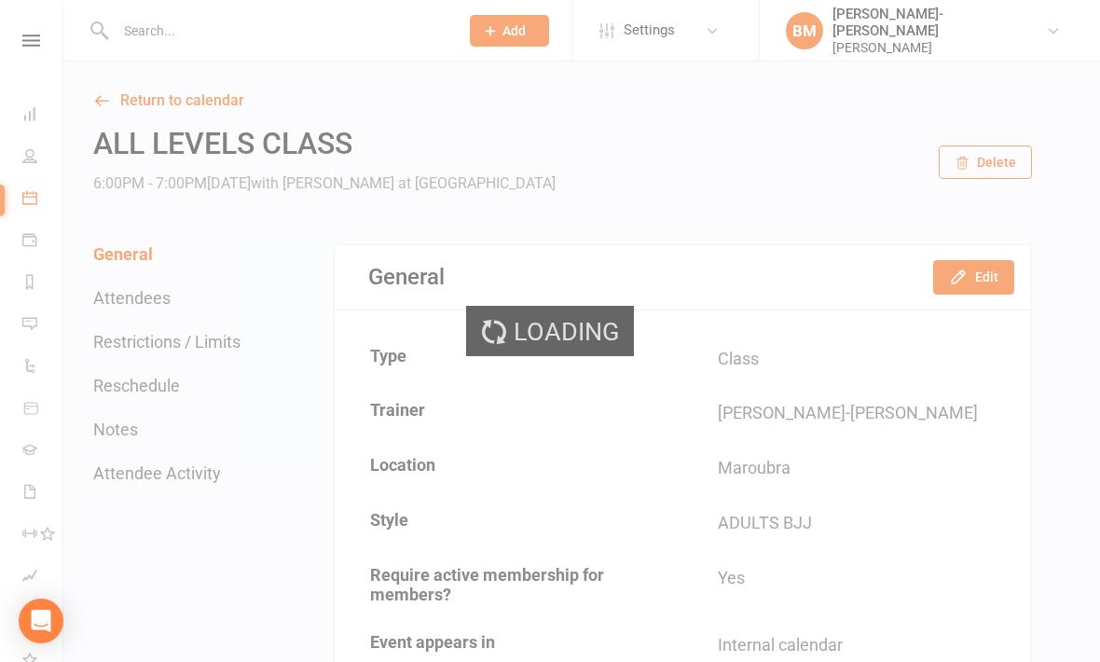
select select "100"
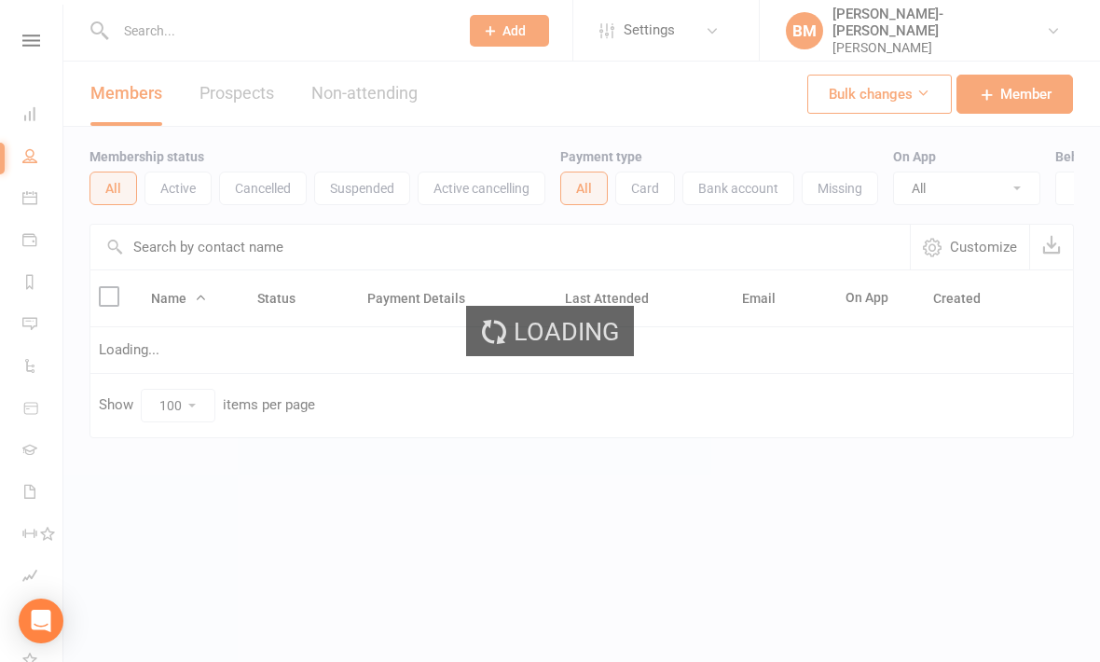
click at [222, 28] on input "text" at bounding box center [278, 31] width 336 height 26
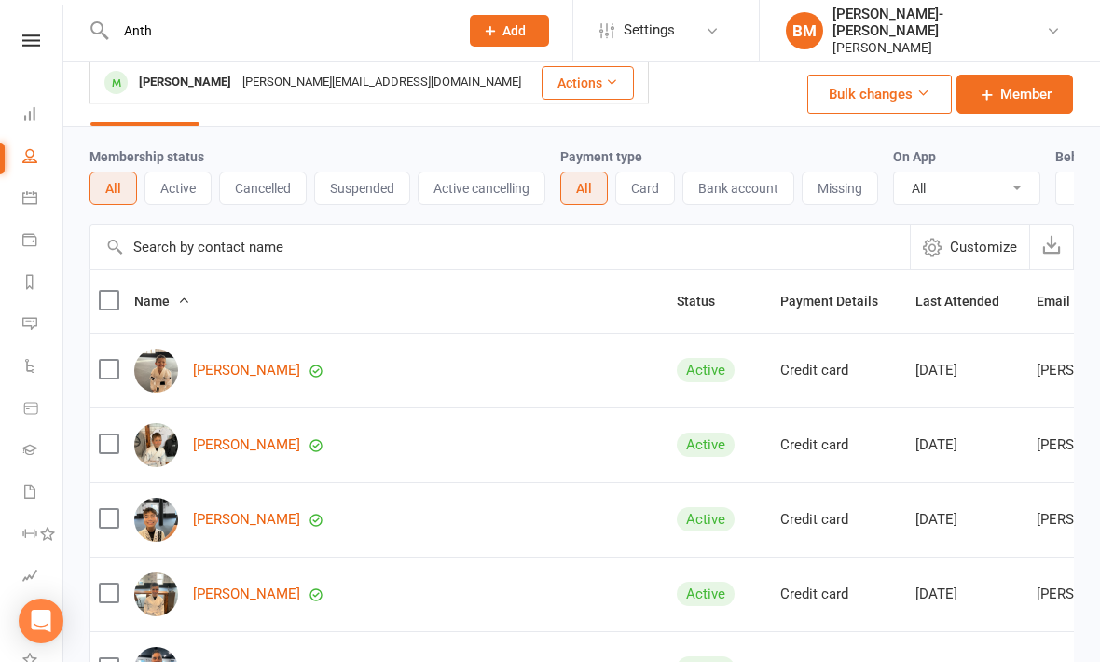
type input "Anth"
click at [160, 78] on div "[PERSON_NAME]" at bounding box center [184, 82] width 103 height 27
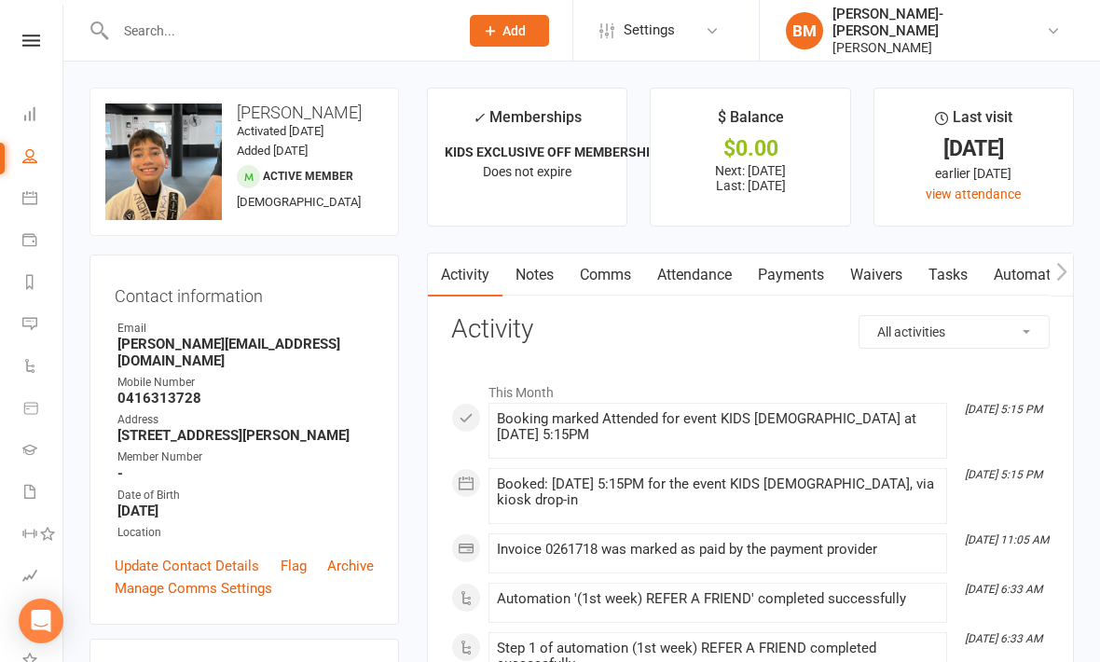
click at [898, 272] on link "Waivers" at bounding box center [876, 275] width 78 height 43
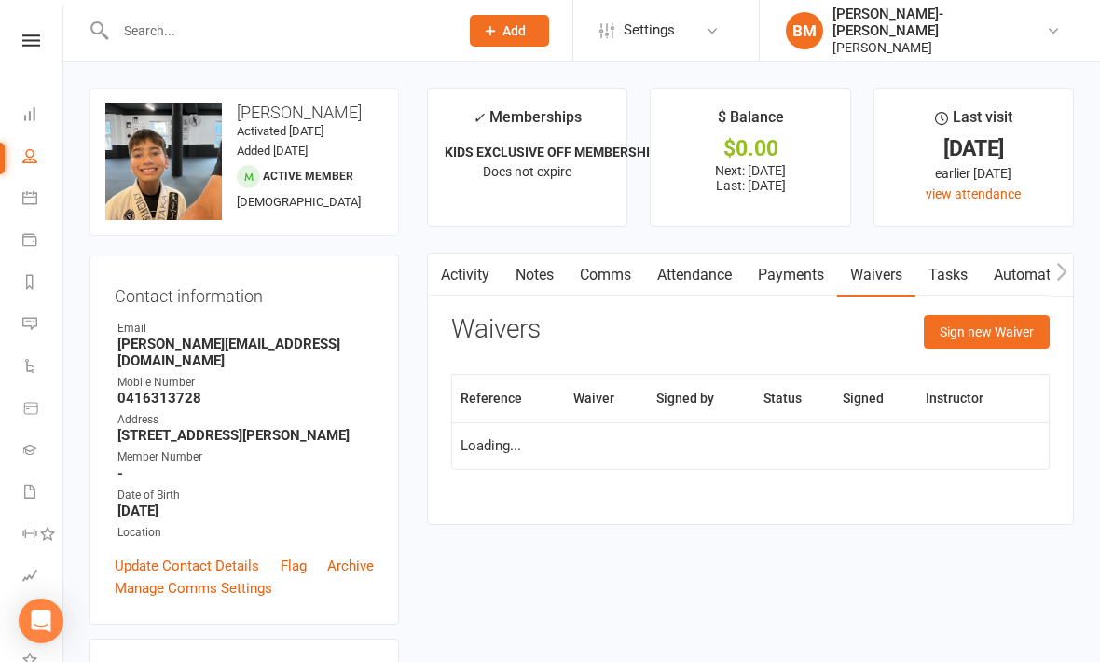
click at [1012, 334] on button "Sign new Waiver" at bounding box center [987, 332] width 126 height 34
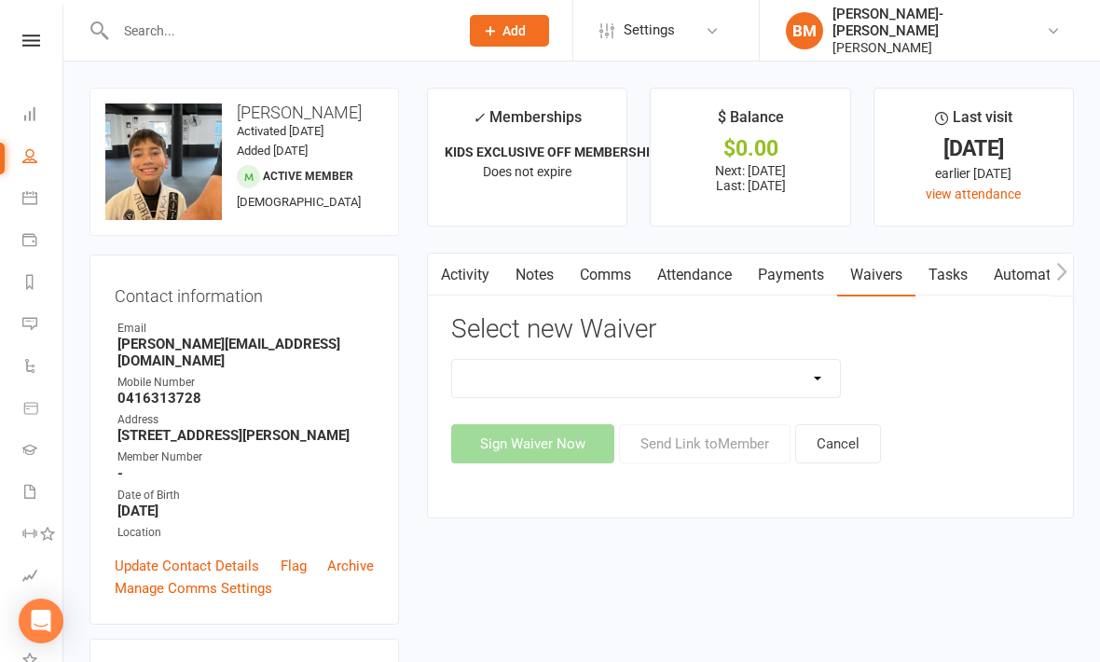
click at [829, 370] on select "EXCLUSIVE MEMBER OFFER FOUNDATION MEMBER PROMO Injury Reporting and Management …" at bounding box center [646, 378] width 388 height 37
select select "14312"
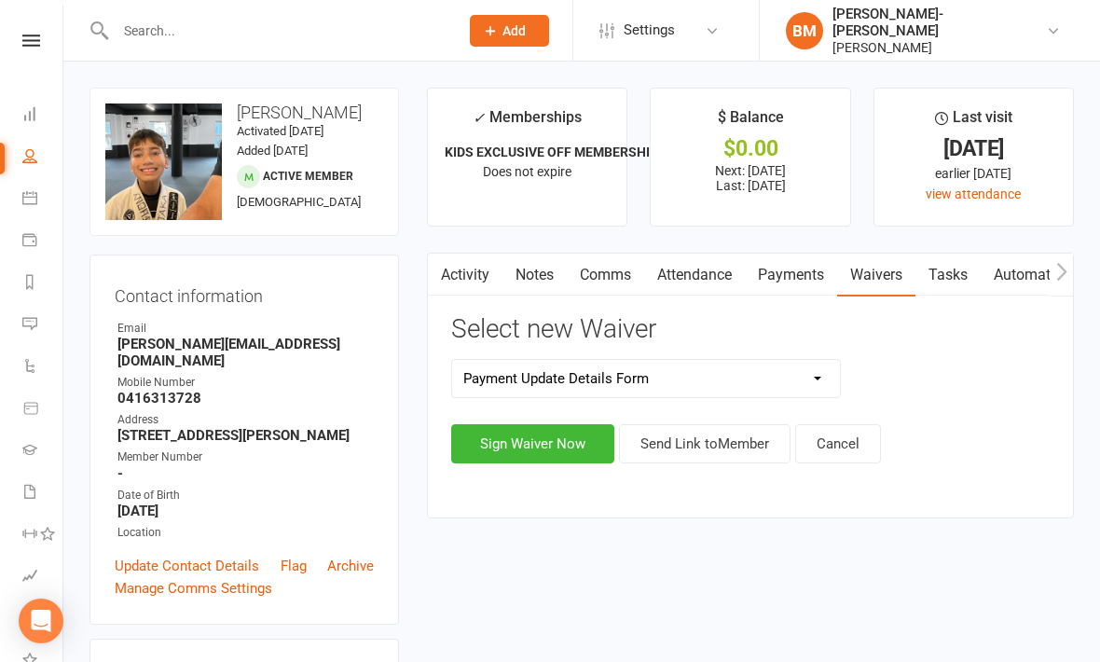
click at [737, 441] on button "Send Link to Member" at bounding box center [705, 443] width 172 height 39
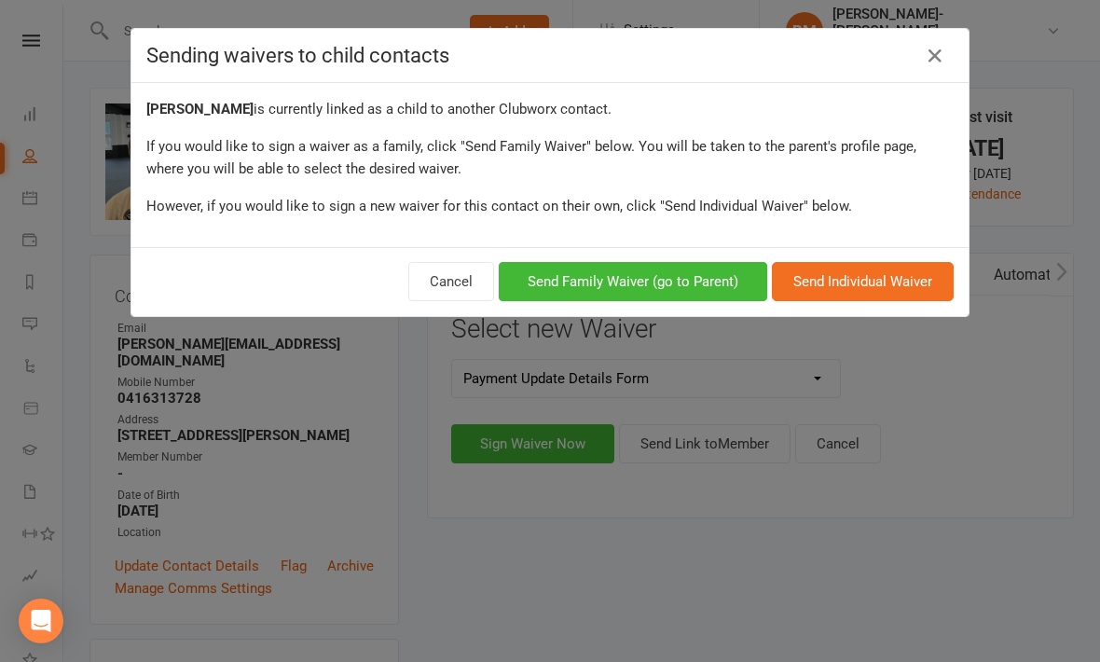
click at [427, 271] on button "Cancel" at bounding box center [451, 281] width 86 height 39
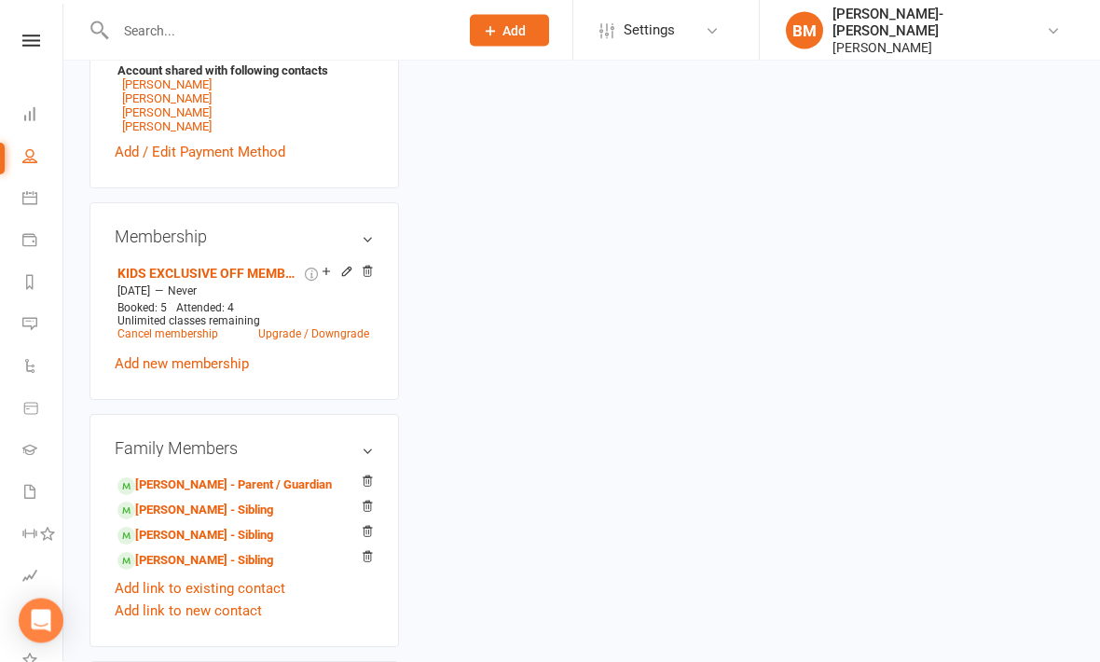
scroll to position [668, 0]
click at [223, 622] on link "Add link to new contact" at bounding box center [188, 610] width 147 height 22
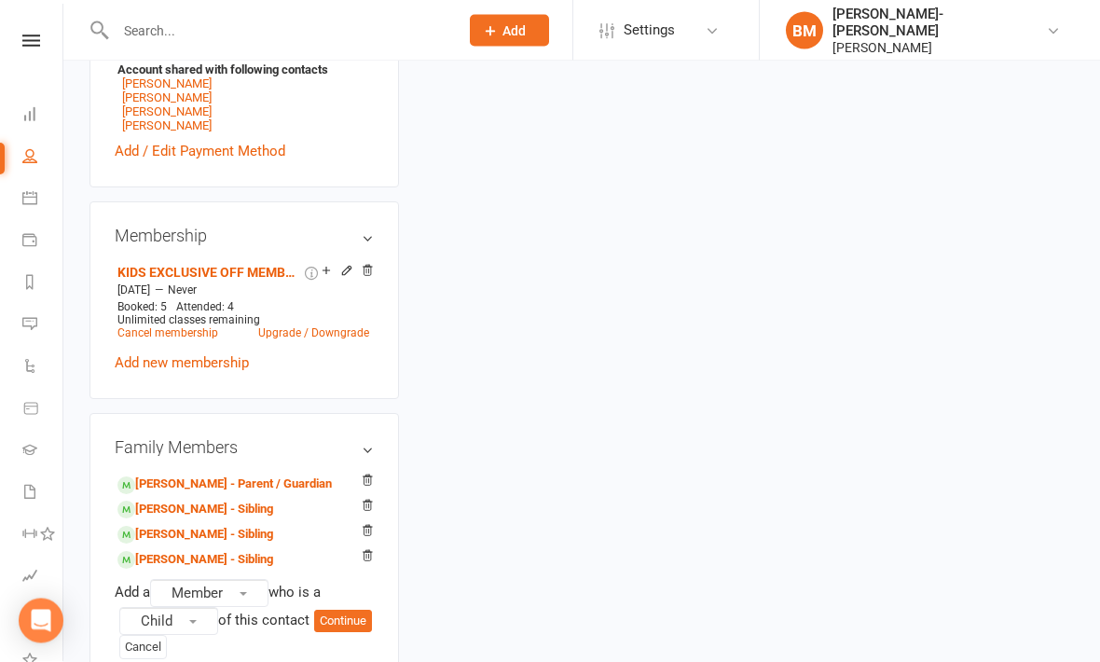
scroll to position [669, 0]
click at [209, 631] on button "Child" at bounding box center [168, 621] width 99 height 28
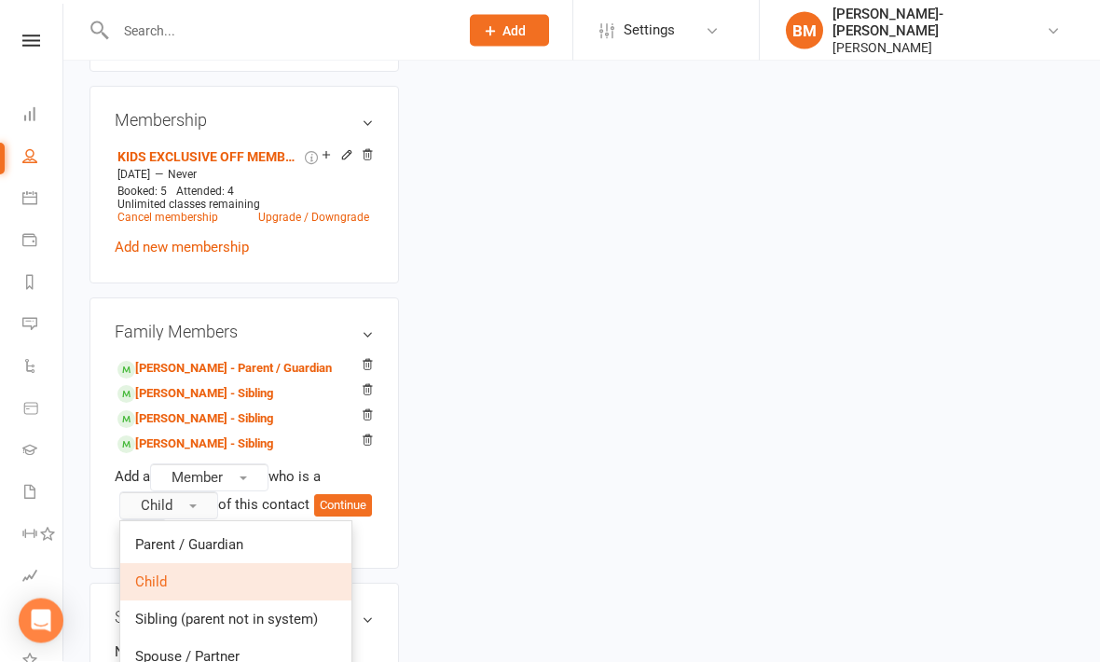
scroll to position [806, 0]
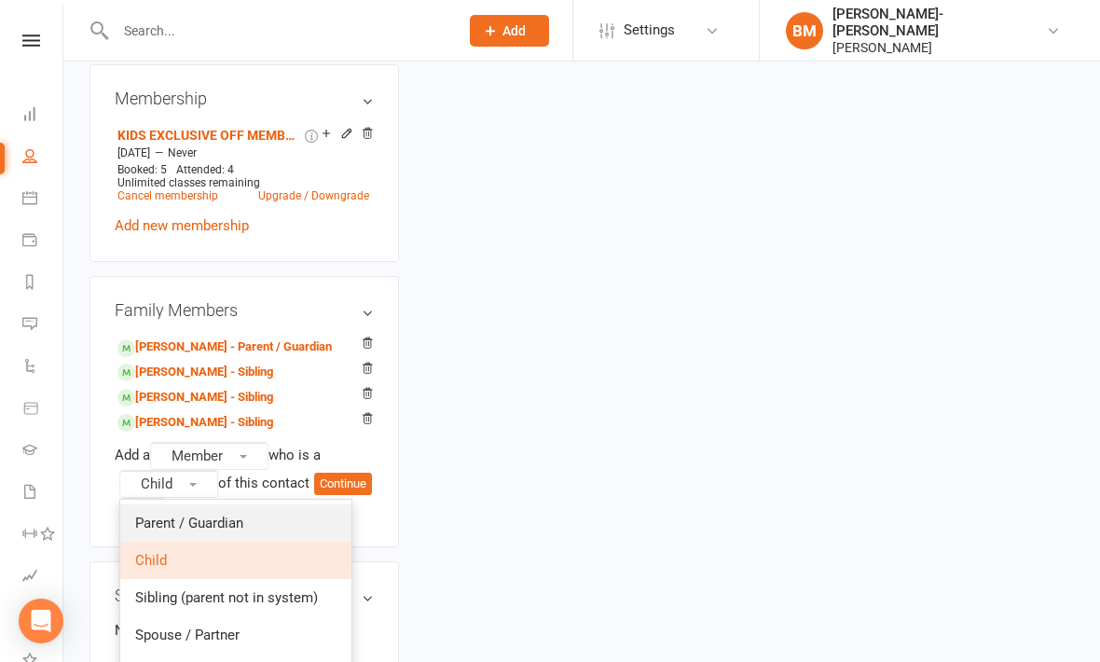
click at [266, 538] on link "Parent / Guardian" at bounding box center [235, 522] width 231 height 37
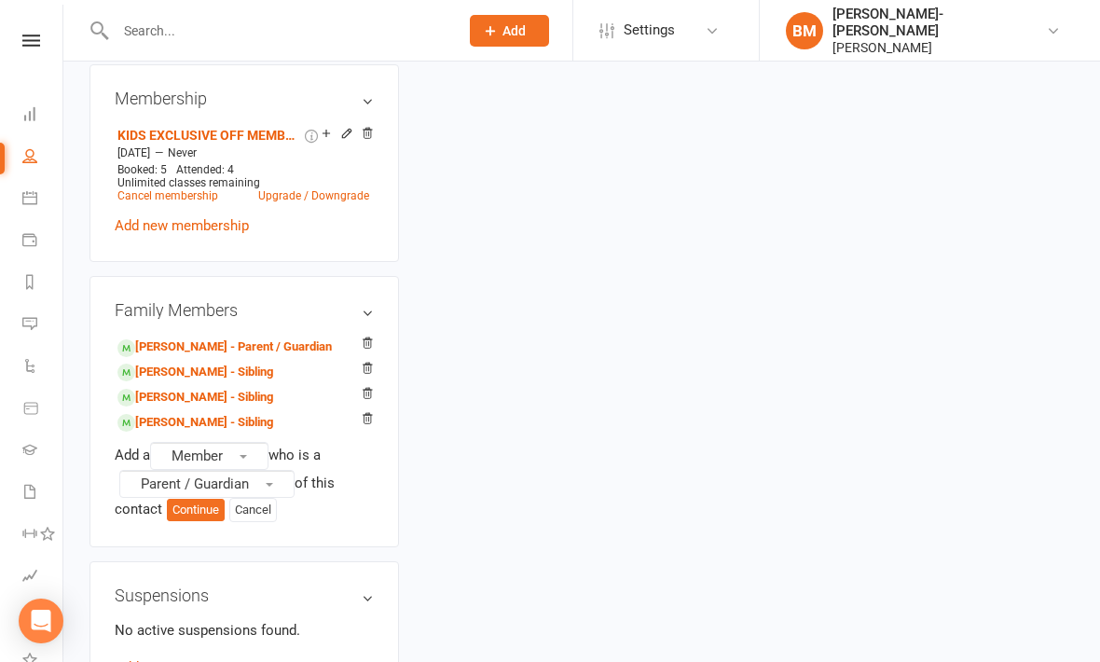
click at [203, 520] on button "Continue" at bounding box center [196, 510] width 58 height 22
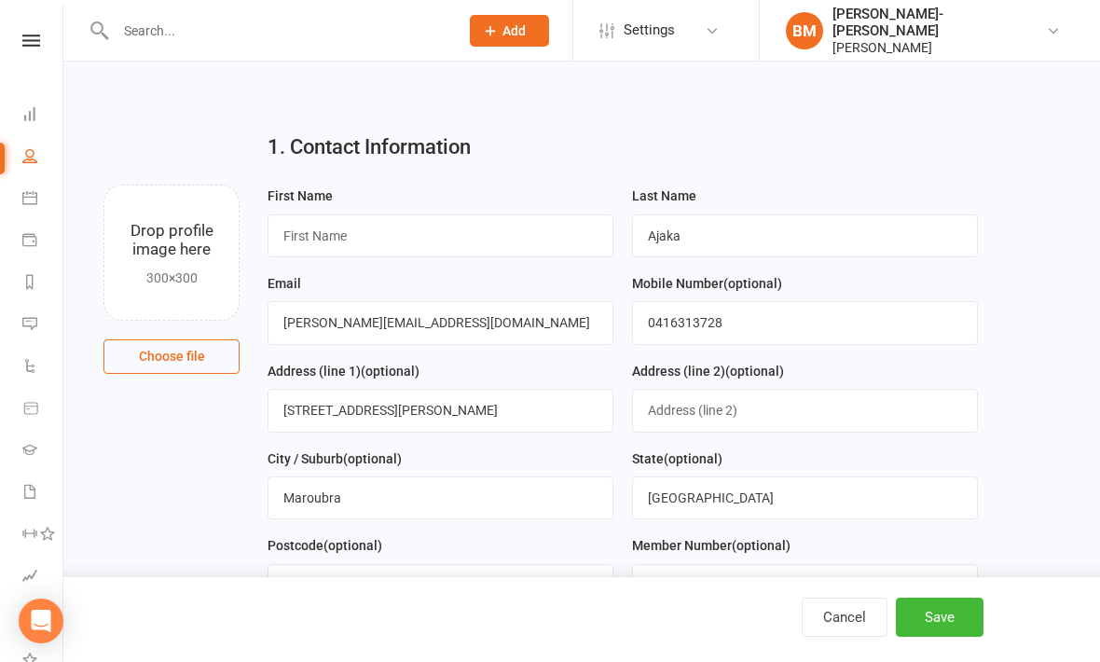
click at [480, 189] on div "First Name" at bounding box center [441, 221] width 346 height 73
click at [500, 344] on input "joeyajaka@hotmail.com" at bounding box center [441, 322] width 346 height 43
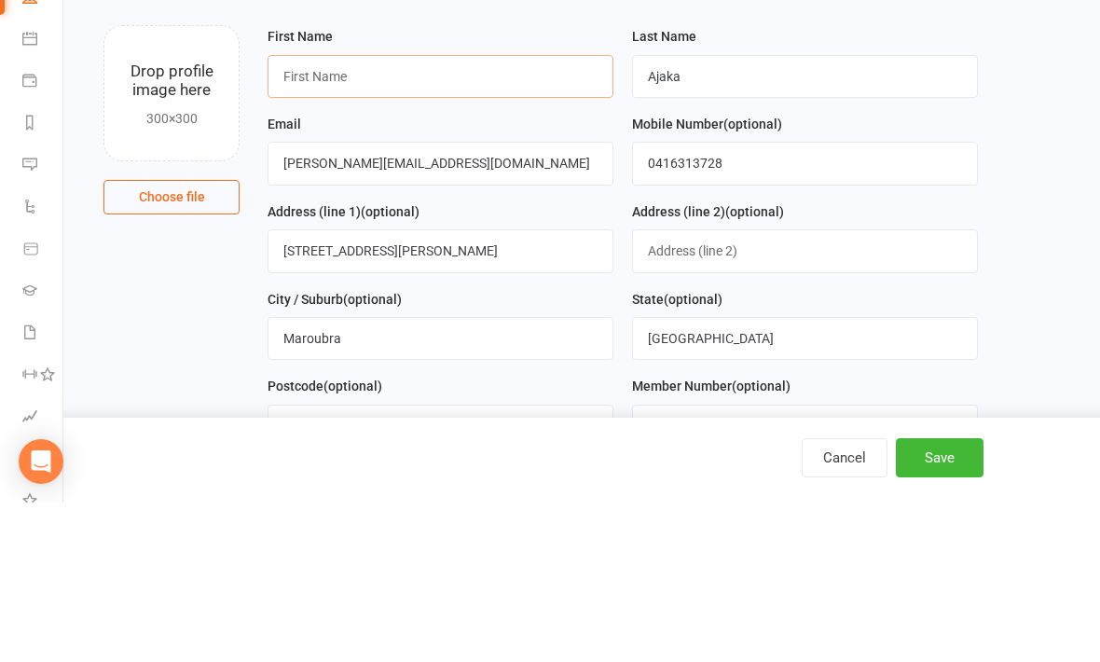
click at [383, 214] on input "text" at bounding box center [441, 235] width 346 height 43
type input "Gaby"
click at [452, 301] on input "joeyajaka@hotmail.com" at bounding box center [441, 322] width 346 height 43
click at [350, 301] on input "joeyajaka@hotmail.com" at bounding box center [441, 322] width 346 height 43
click at [340, 301] on input "[PERSON_NAME][EMAIL_ADDRESS][DOMAIN_NAME]" at bounding box center [441, 322] width 346 height 43
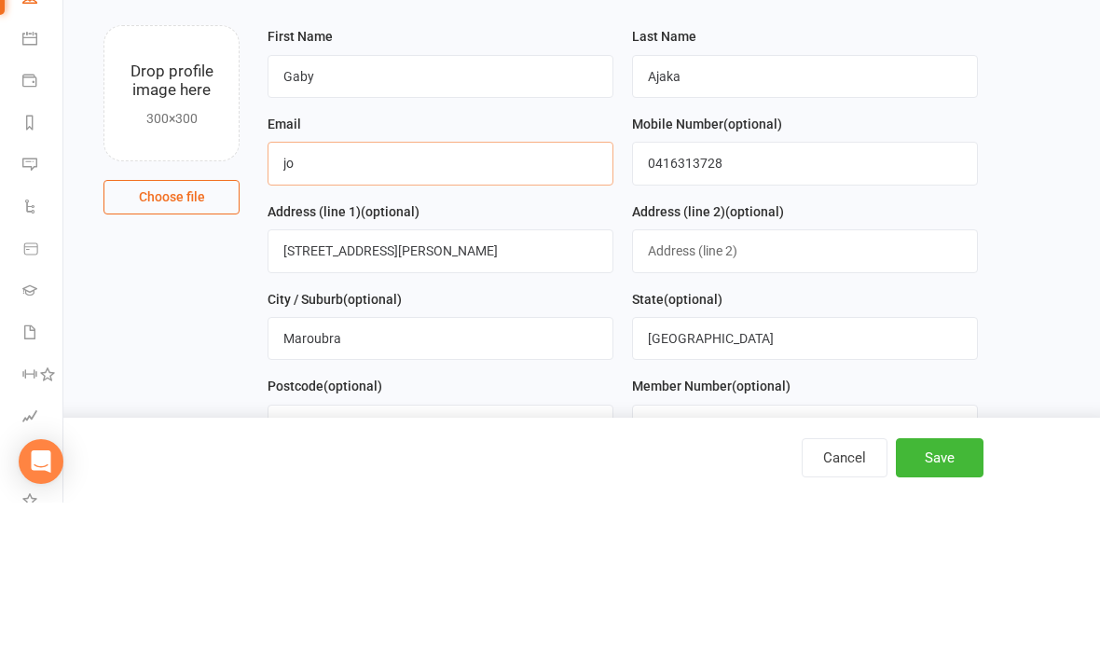
type input "j"
type input "gabyfertapia@hotmail.com"
click at [385, 389] on input "51 Fowler Cr" at bounding box center [441, 410] width 346 height 43
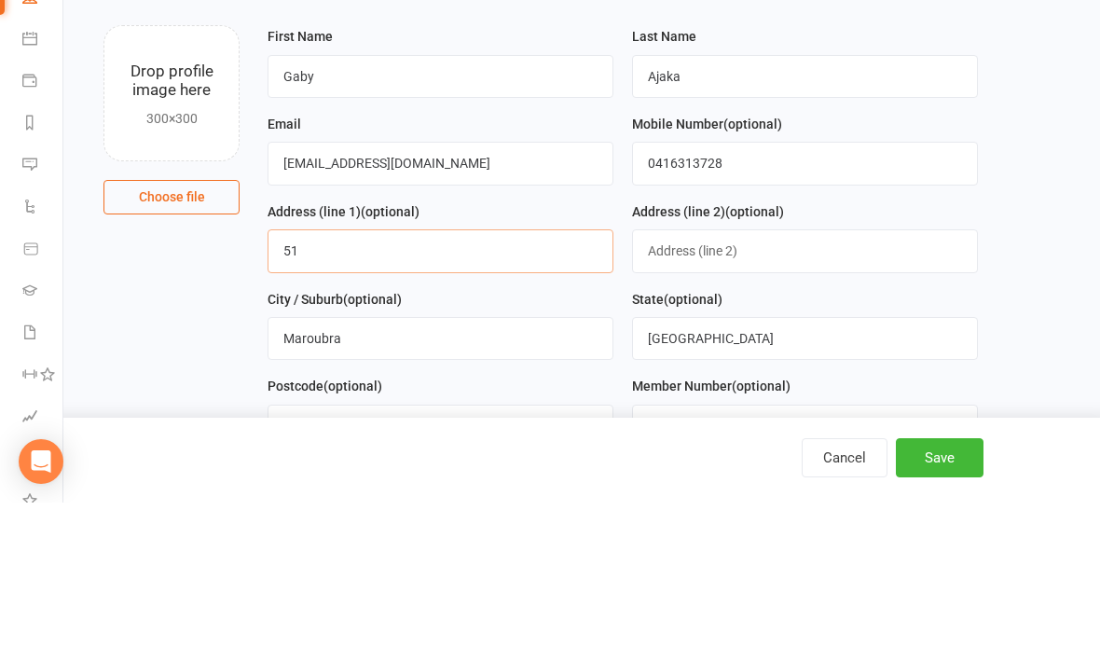
type input "5"
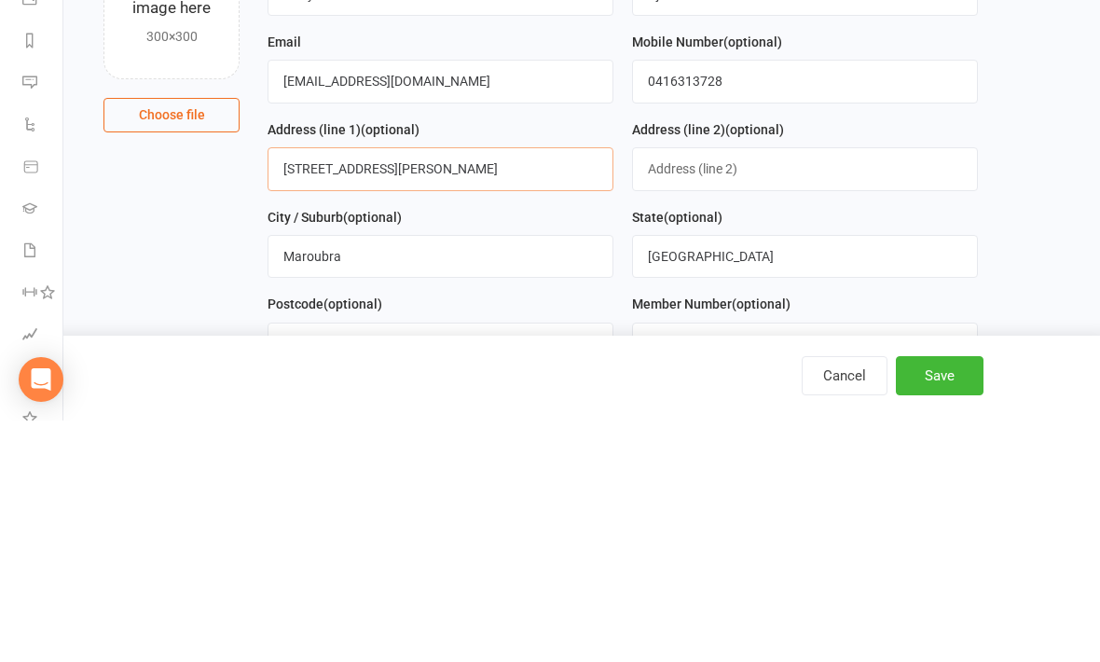
type input "95 Johnston Parade"
click at [761, 301] on input "0416313728" at bounding box center [805, 322] width 346 height 43
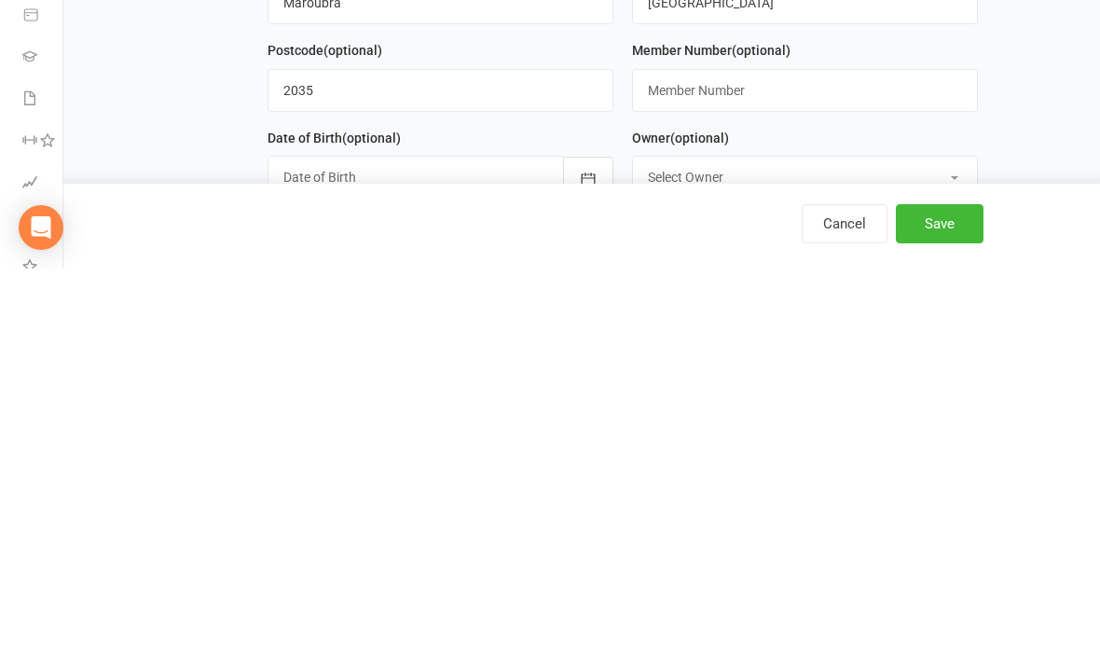
scroll to position [116, 0]
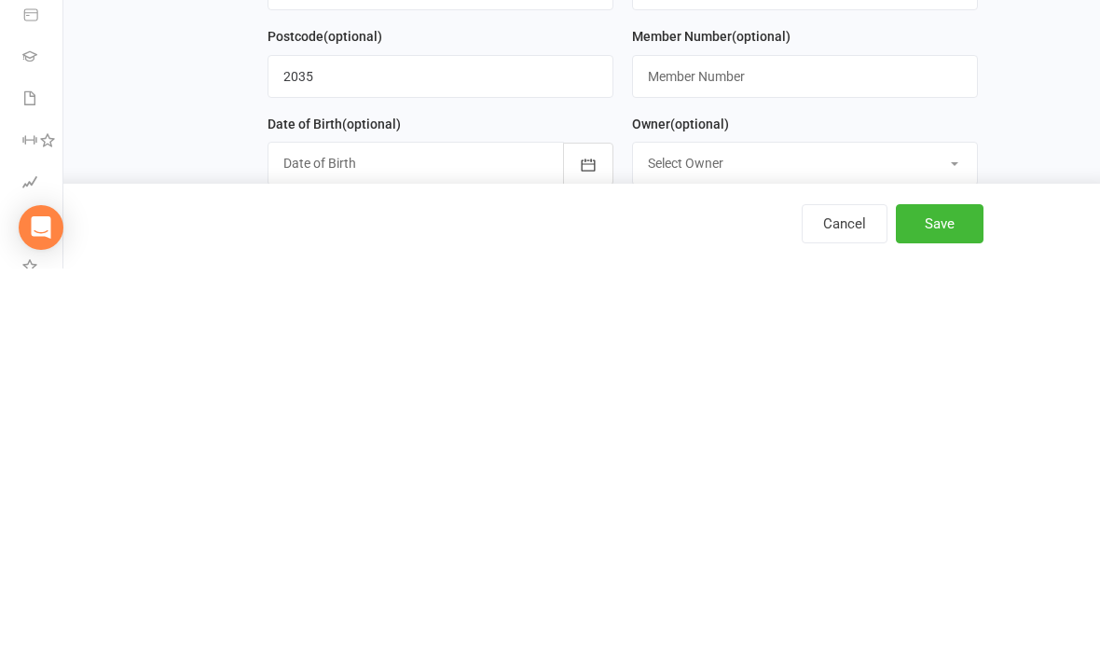
type input "0450315511"
click at [952, 598] on button "Save" at bounding box center [940, 617] width 88 height 39
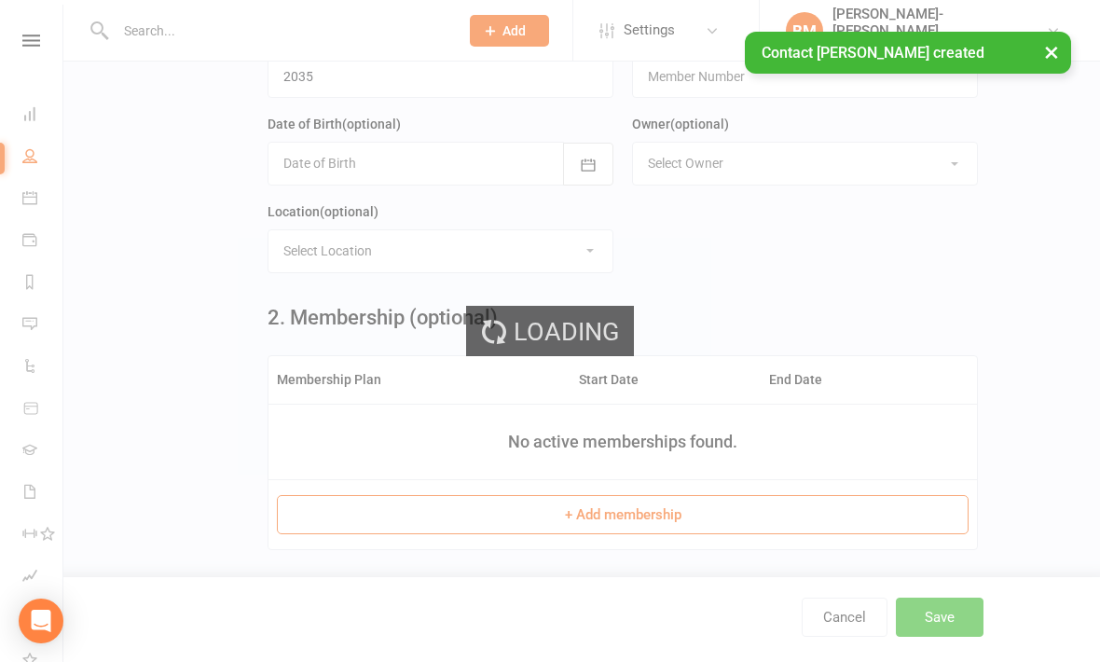
scroll to position [0, 0]
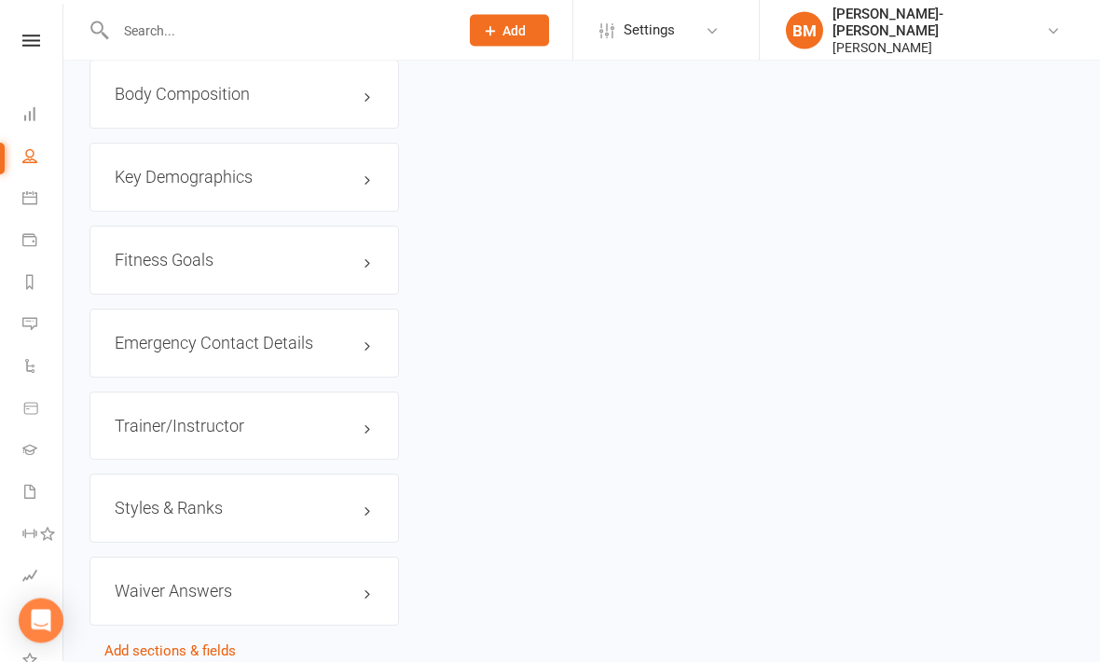
scroll to position [1409, 0]
click at [140, 661] on link "Convert to NAC" at bounding box center [153, 672] width 98 height 17
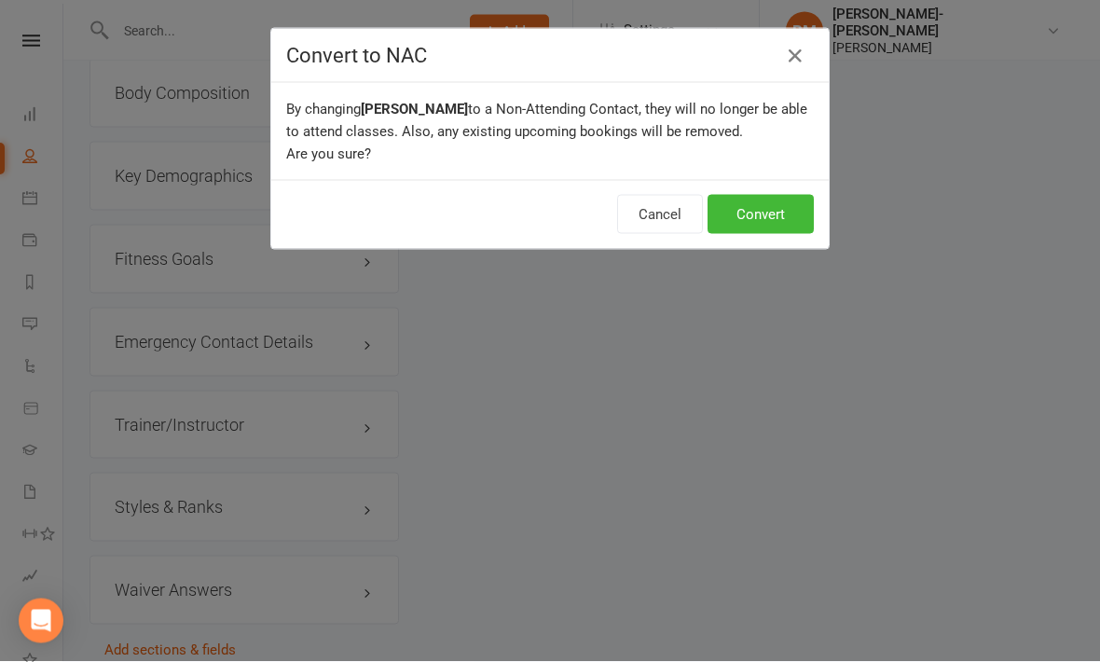
scroll to position [1410, 0]
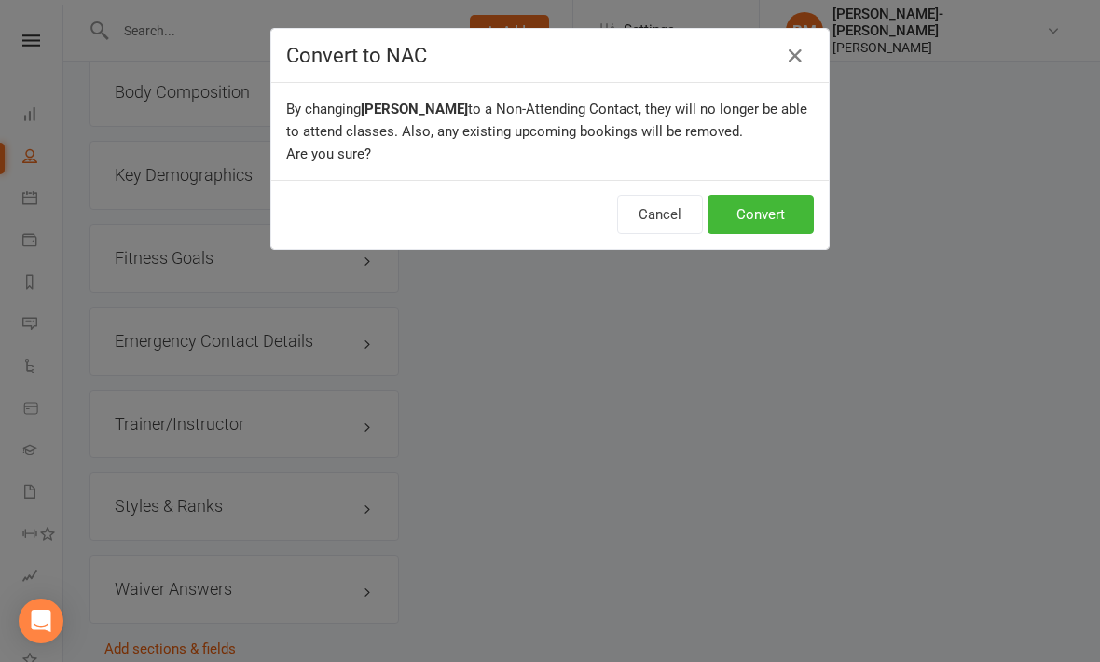
click at [779, 226] on button "Convert" at bounding box center [761, 214] width 106 height 39
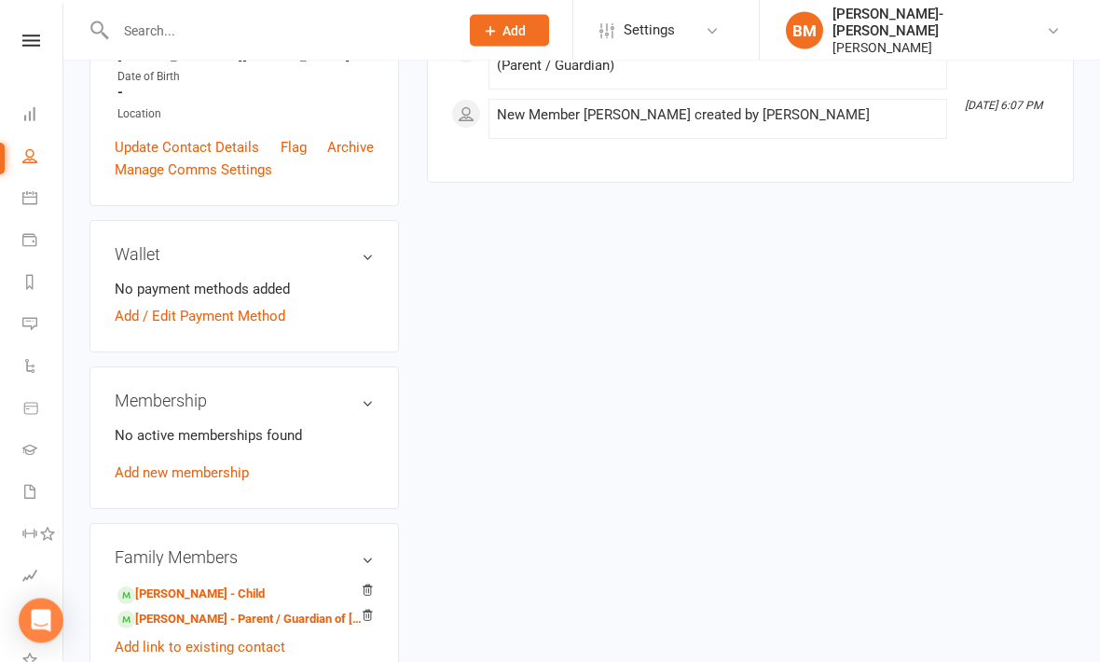
scroll to position [402, 0]
click at [367, 622] on icon at bounding box center [367, 615] width 13 height 13
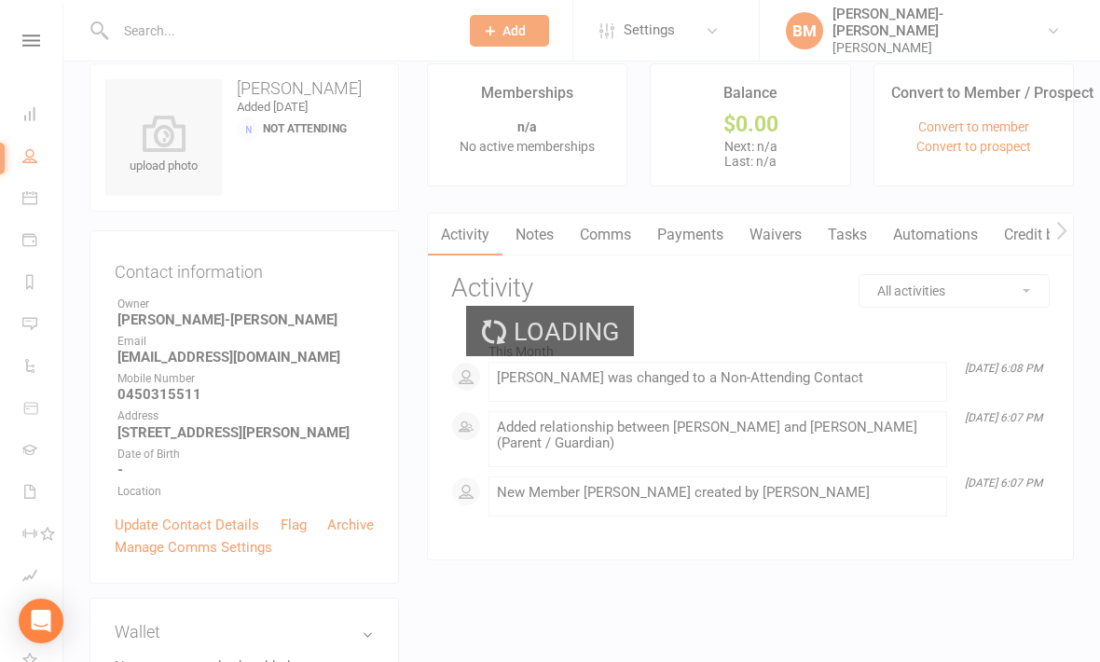
scroll to position [0, 0]
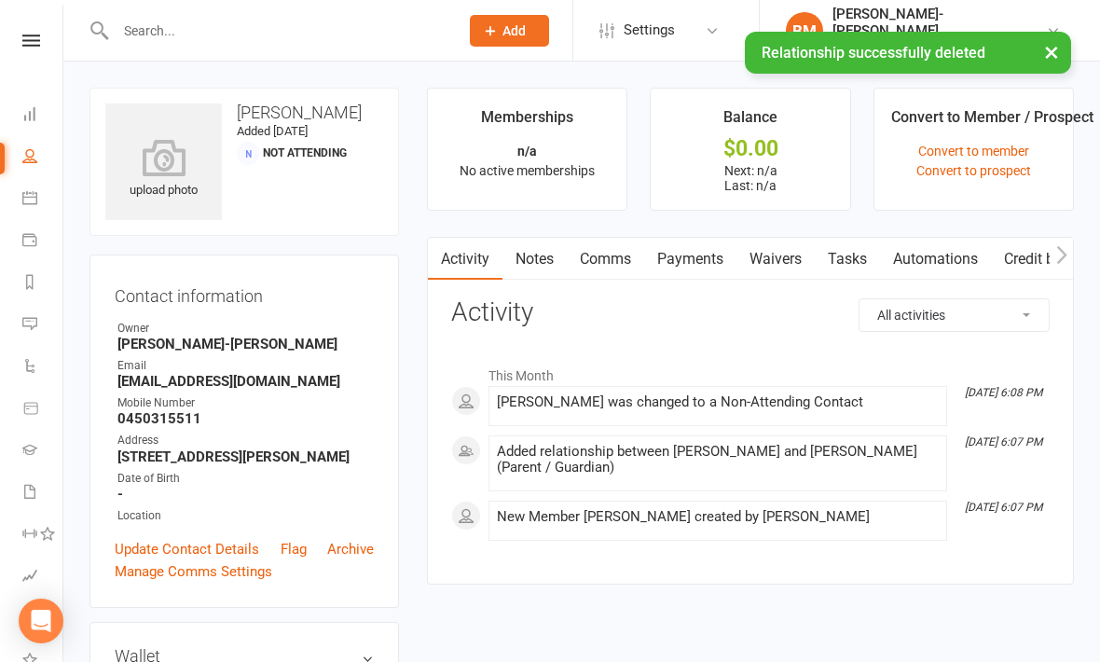
click at [781, 255] on link "Waivers" at bounding box center [776, 259] width 78 height 43
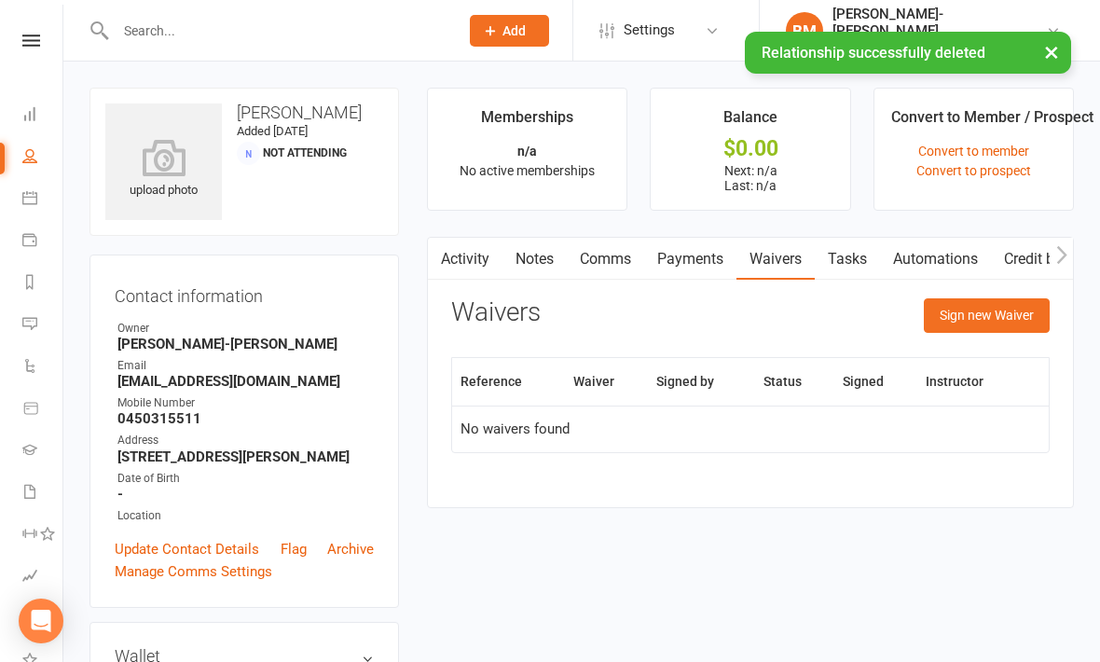
click at [1027, 304] on button "Sign new Waiver" at bounding box center [987, 315] width 126 height 34
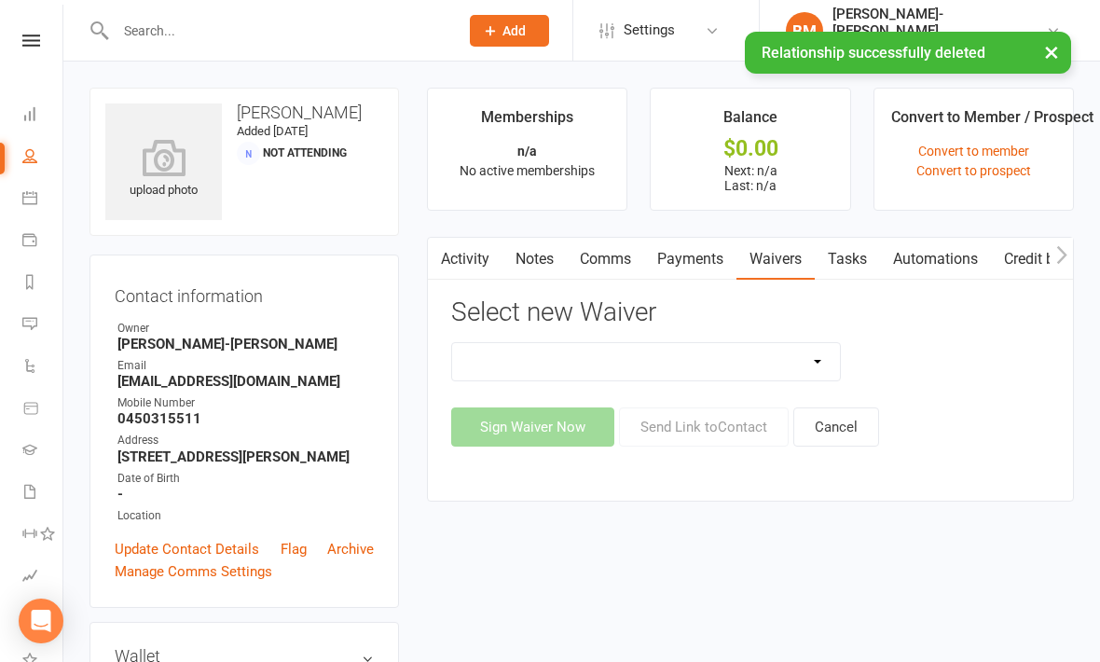
click at [825, 351] on select "EXCLUSIVE MEMBER OFFER FOUNDATION MEMBER PROMO Injury Reporting and Management …" at bounding box center [646, 361] width 388 height 37
select select "14312"
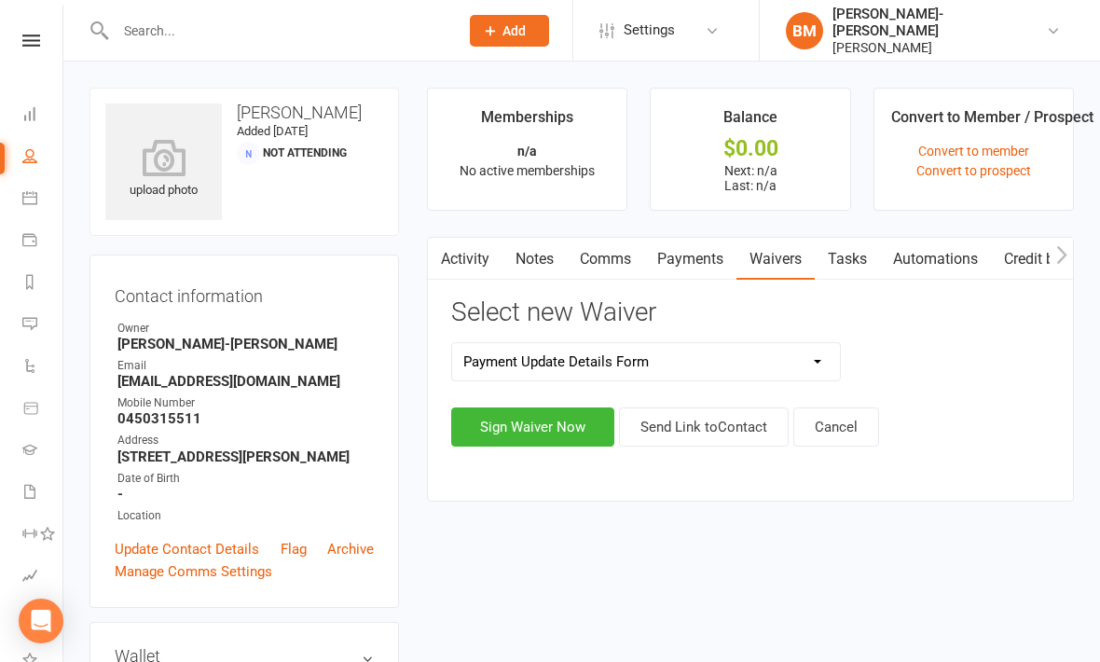
click at [709, 429] on button "Send Link to Contact" at bounding box center [704, 426] width 170 height 39
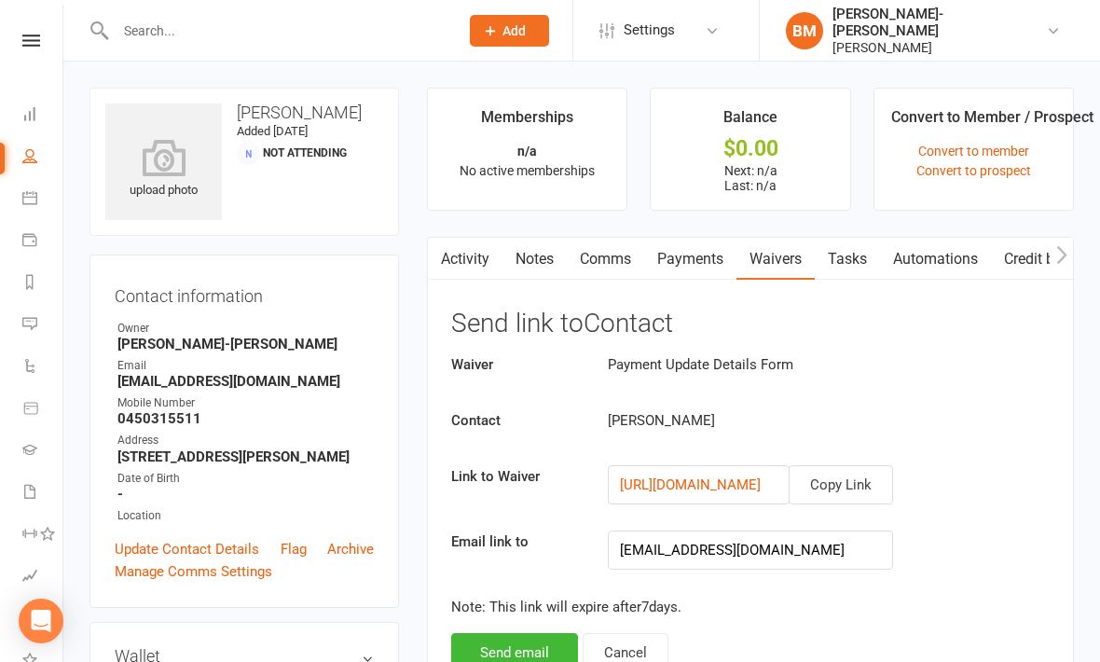
click at [504, 647] on button "Send email" at bounding box center [514, 652] width 127 height 39
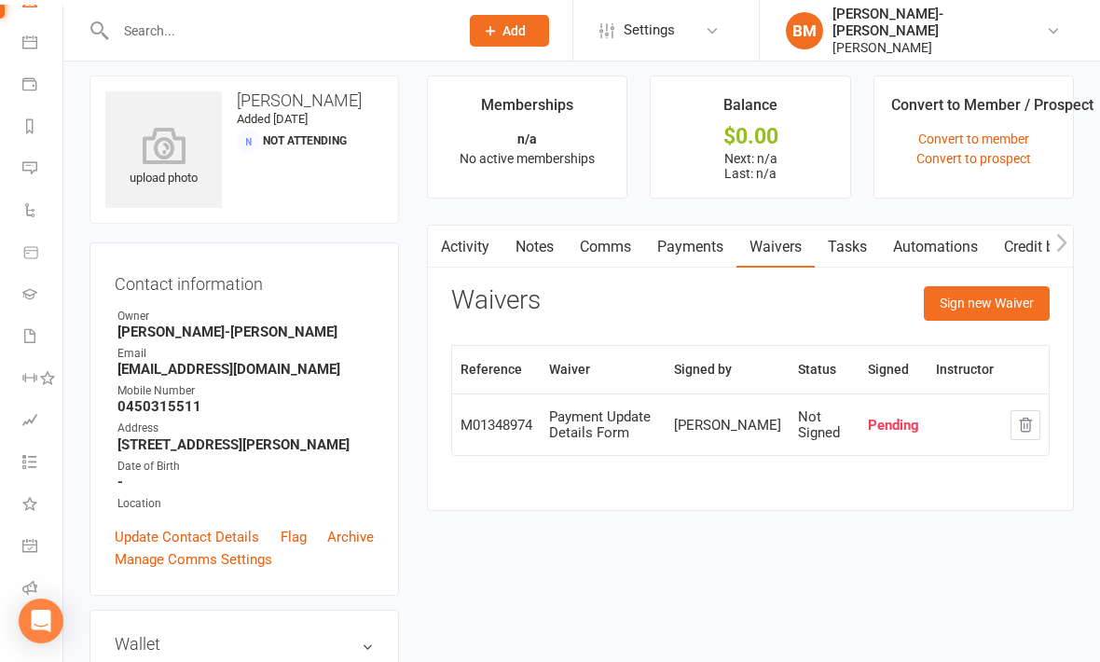
scroll to position [155, 0]
click at [28, 621] on link "Class check-in" at bounding box center [43, 633] width 42 height 42
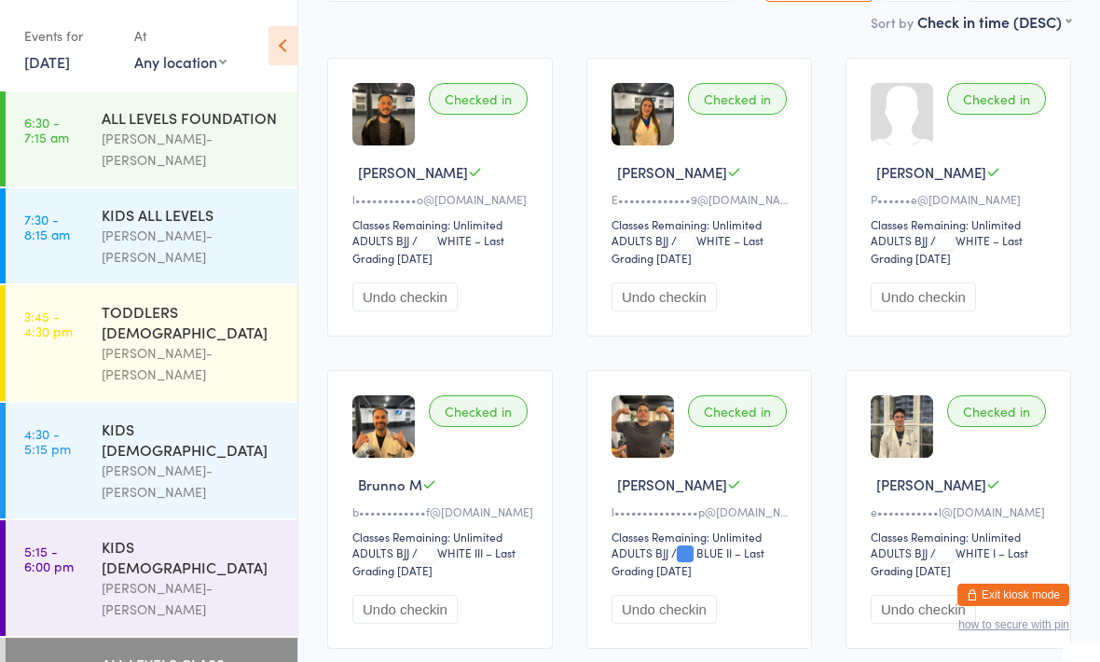
scroll to position [163, 0]
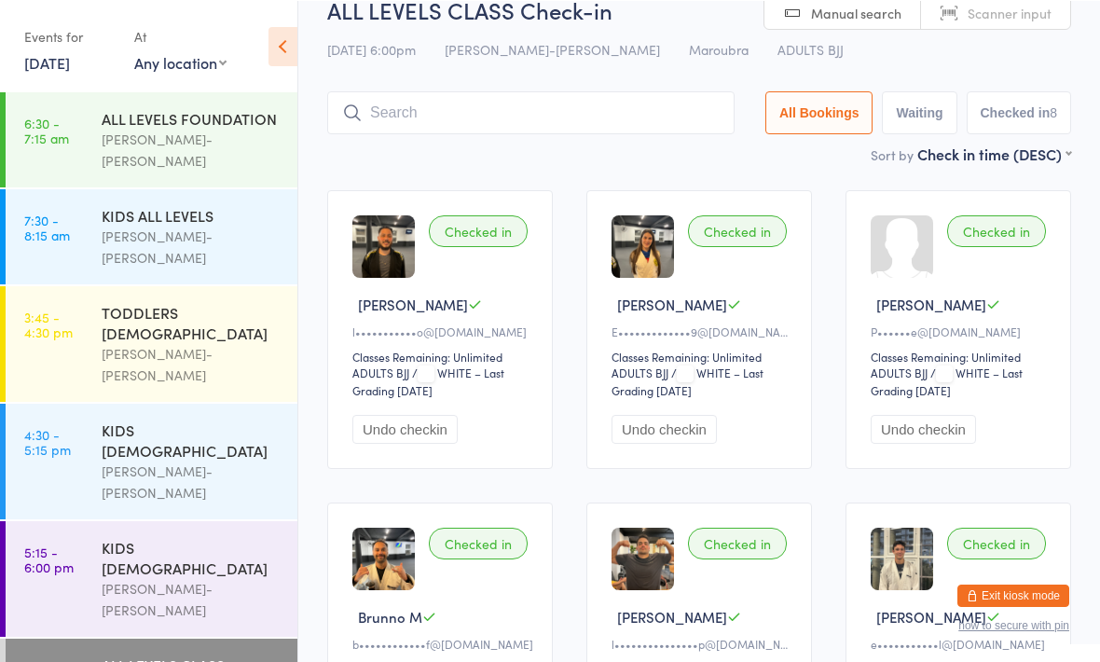
click at [517, 110] on input "search" at bounding box center [530, 111] width 407 height 43
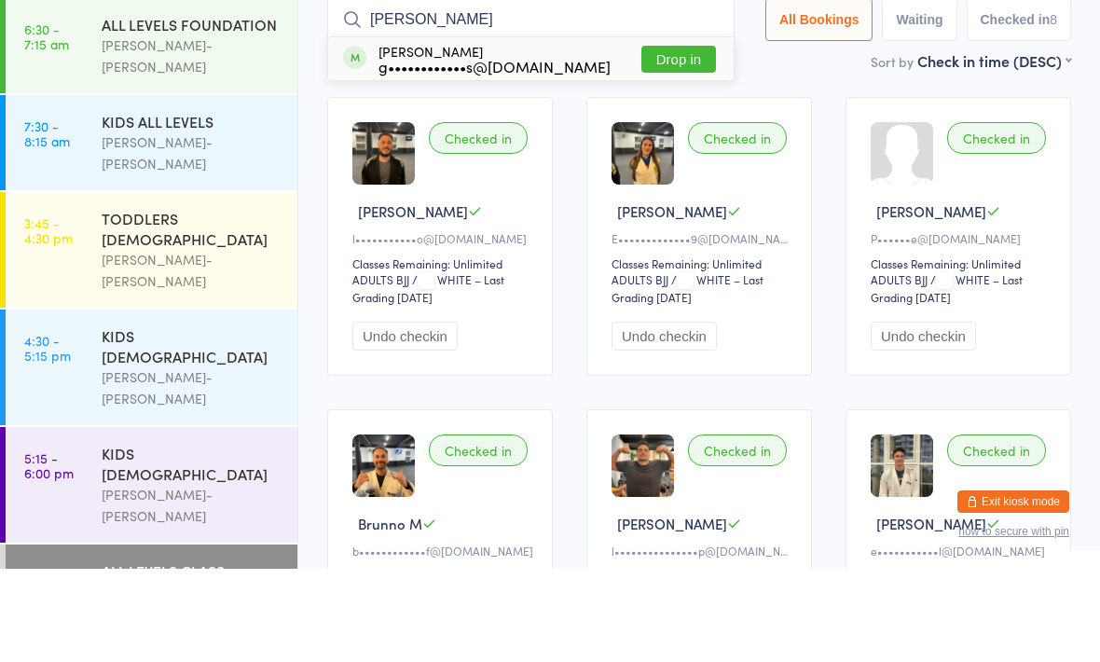
type input "[PERSON_NAME]"
click at [507, 152] on div "g••••••••••••s@[DOMAIN_NAME]" at bounding box center [495, 159] width 232 height 15
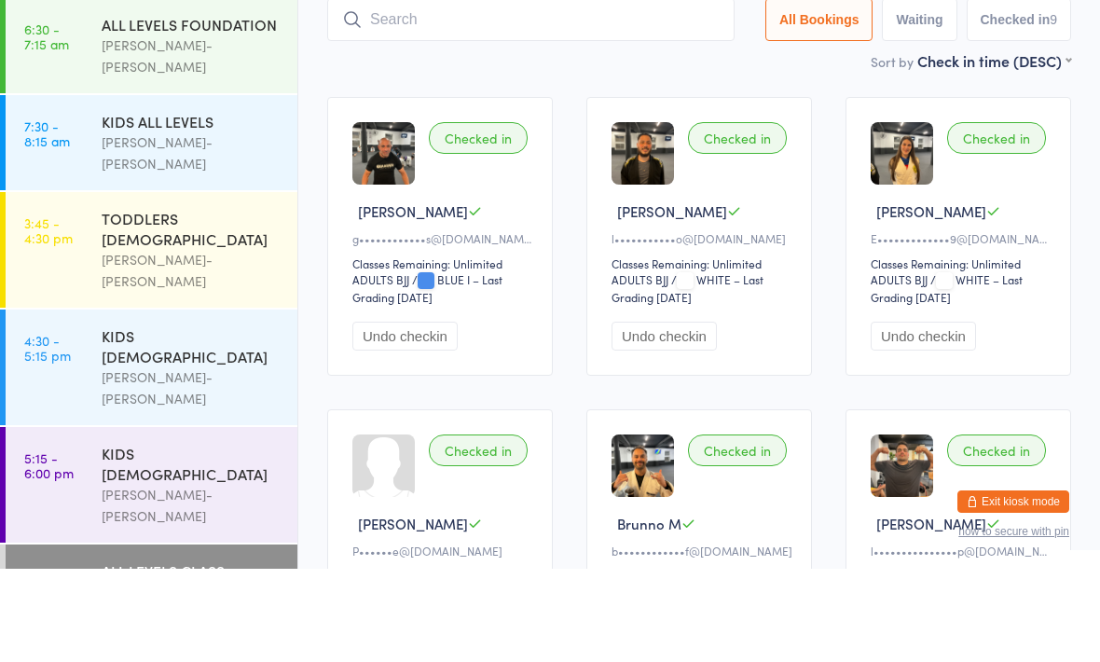
click at [783, 144] on div "Sort by Check in time (DESC) First name (ASC) First name (DESC) Last name (ASC)…" at bounding box center [699, 154] width 744 height 21
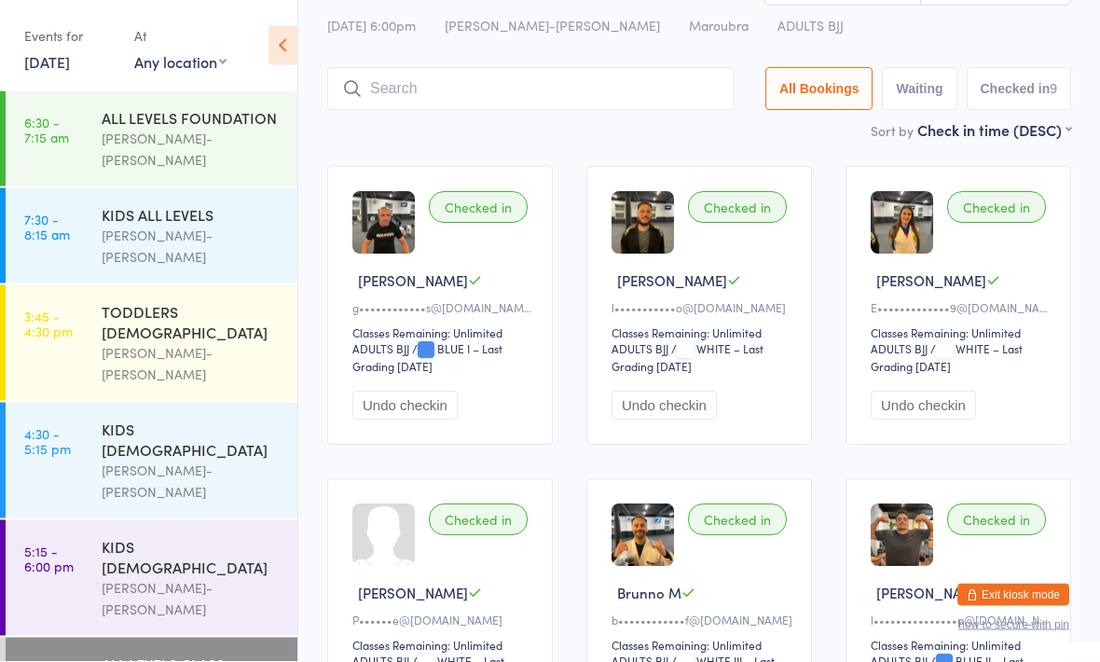
scroll to position [0, 0]
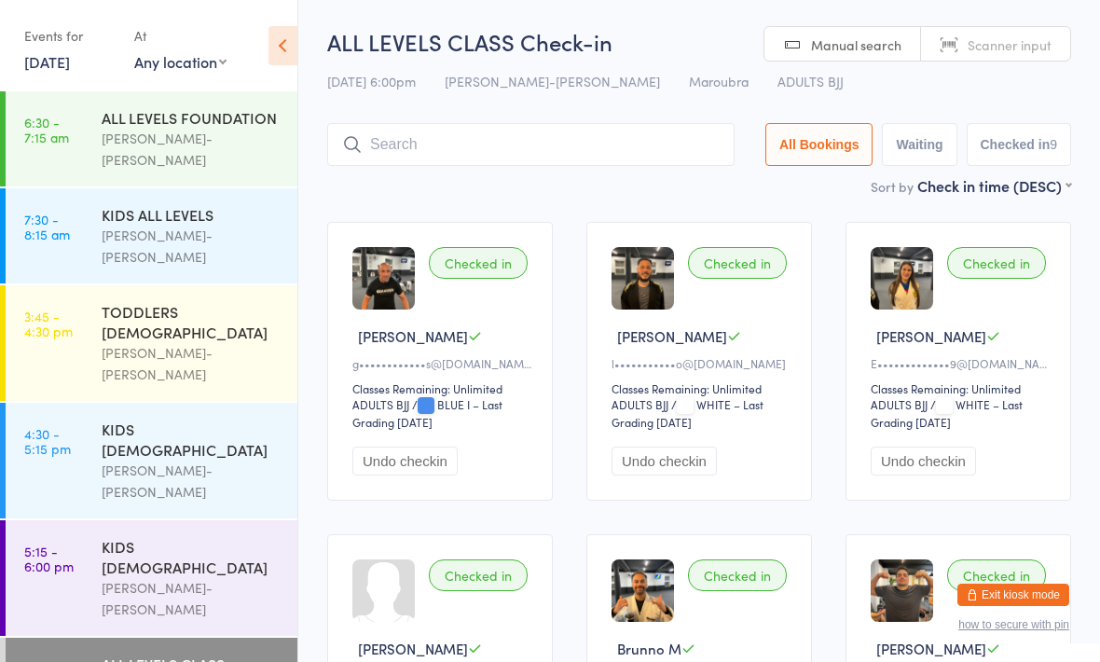
click at [518, 132] on input "search" at bounding box center [530, 144] width 407 height 43
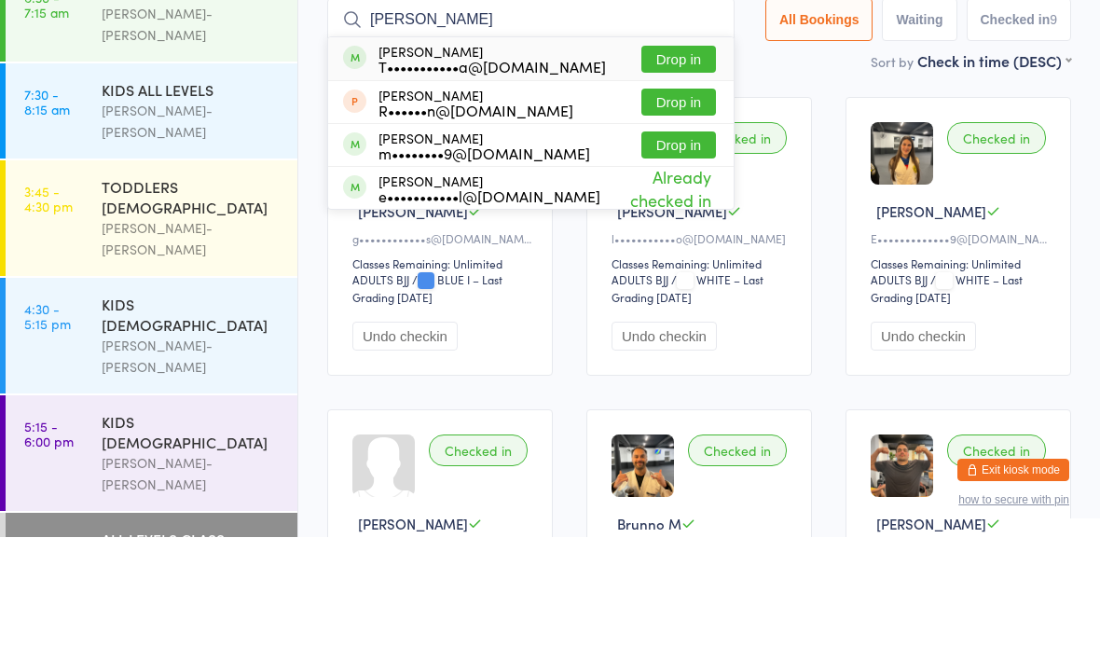
type input "[PERSON_NAME]"
click at [508, 184] on div "T•••••••••••a@[DOMAIN_NAME]" at bounding box center [492, 191] width 227 height 15
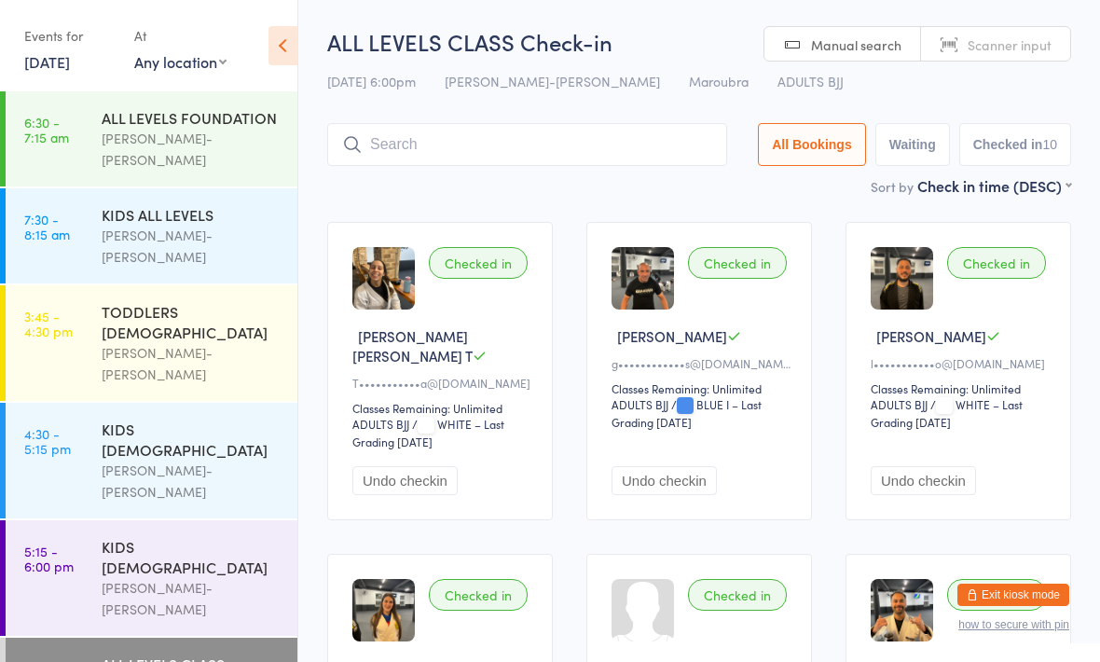
click at [545, 136] on input "search" at bounding box center [527, 144] width 400 height 43
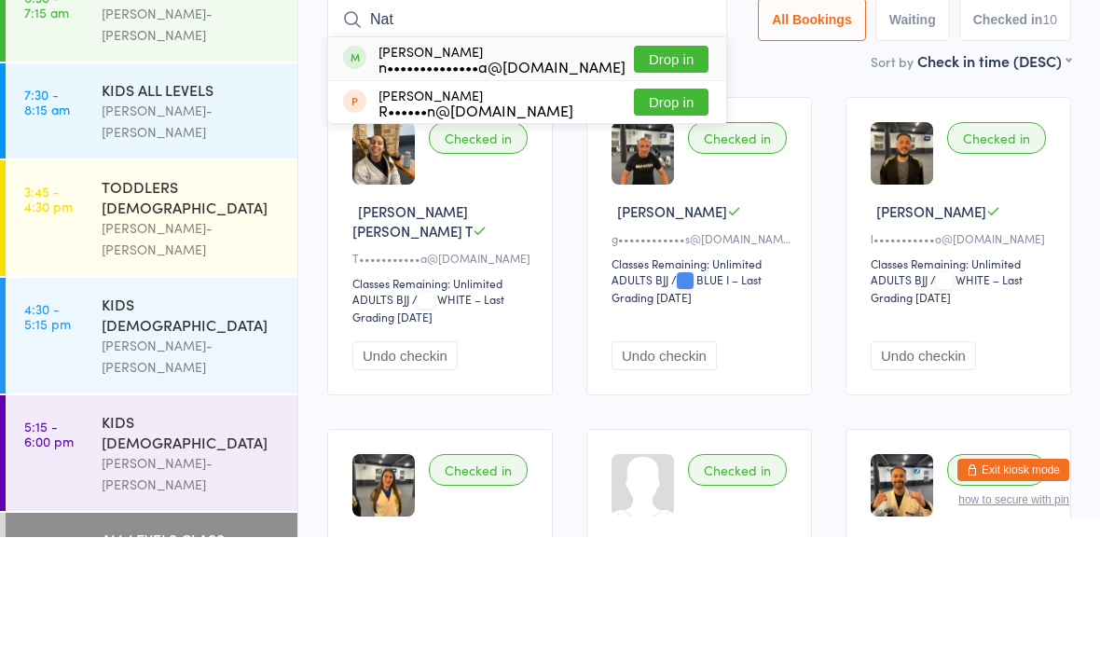
type input "Nat"
click at [491, 184] on div "n••••••••••••••a@[DOMAIN_NAME]" at bounding box center [502, 191] width 247 height 15
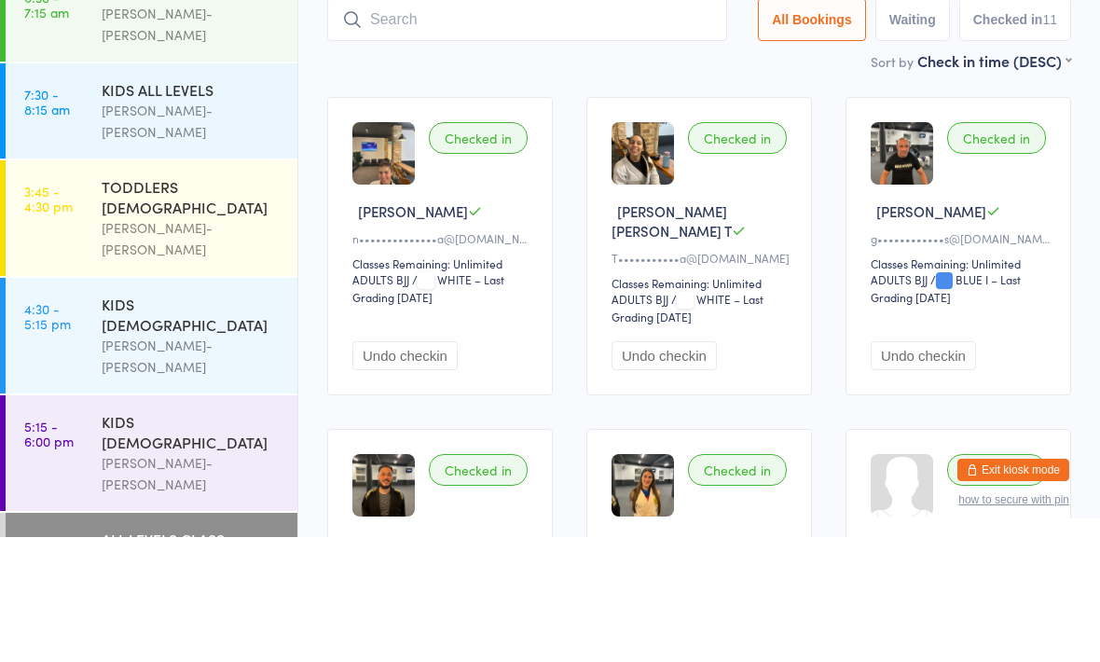
click at [751, 175] on div "Sort by Check in time (DESC) First name (ASC) First name (DESC) Last name (ASC)…" at bounding box center [699, 185] width 744 height 21
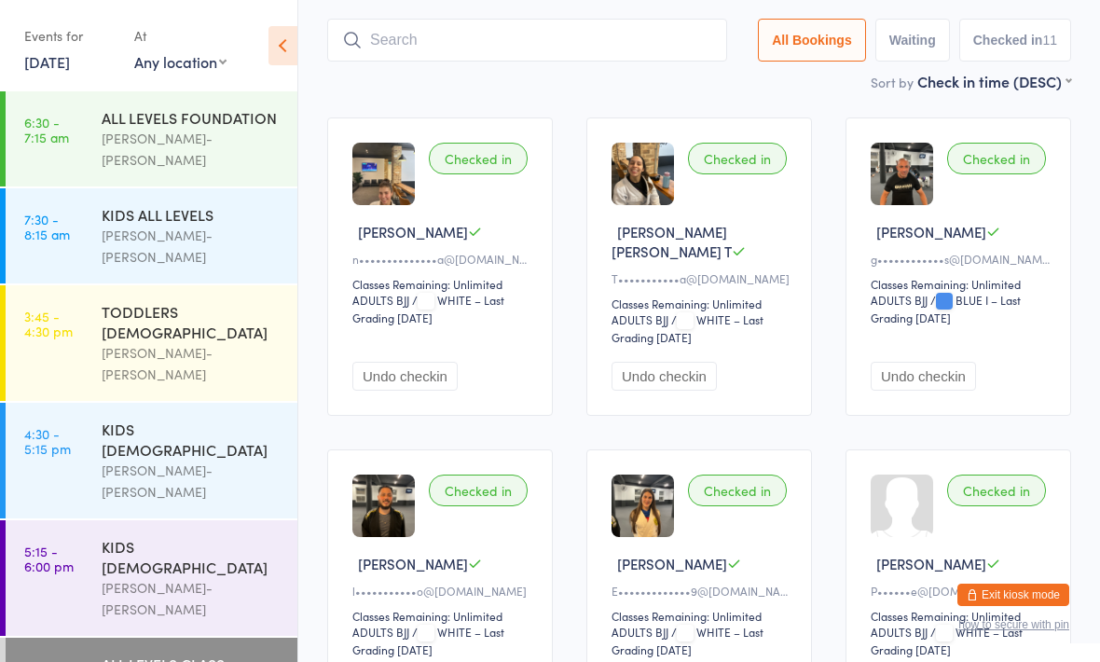
scroll to position [101, 0]
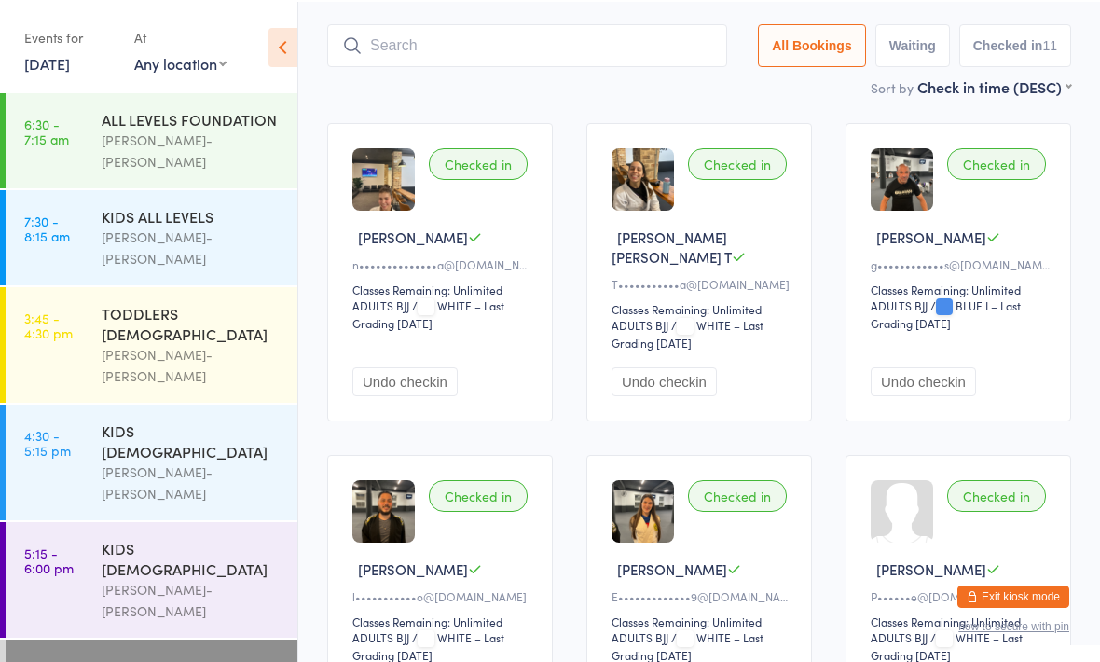
click at [193, 536] on div "KIDS [DEMOGRAPHIC_DATA]" at bounding box center [192, 556] width 180 height 41
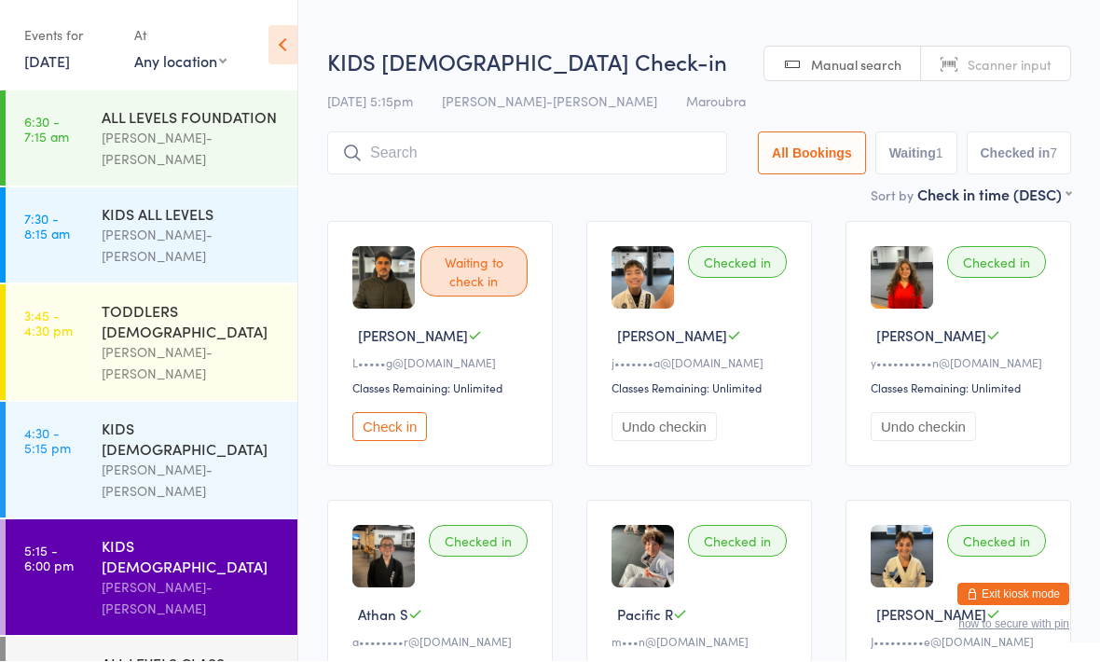
scroll to position [1, 0]
click at [199, 654] on div "ALL LEVELS CLASS" at bounding box center [192, 664] width 180 height 21
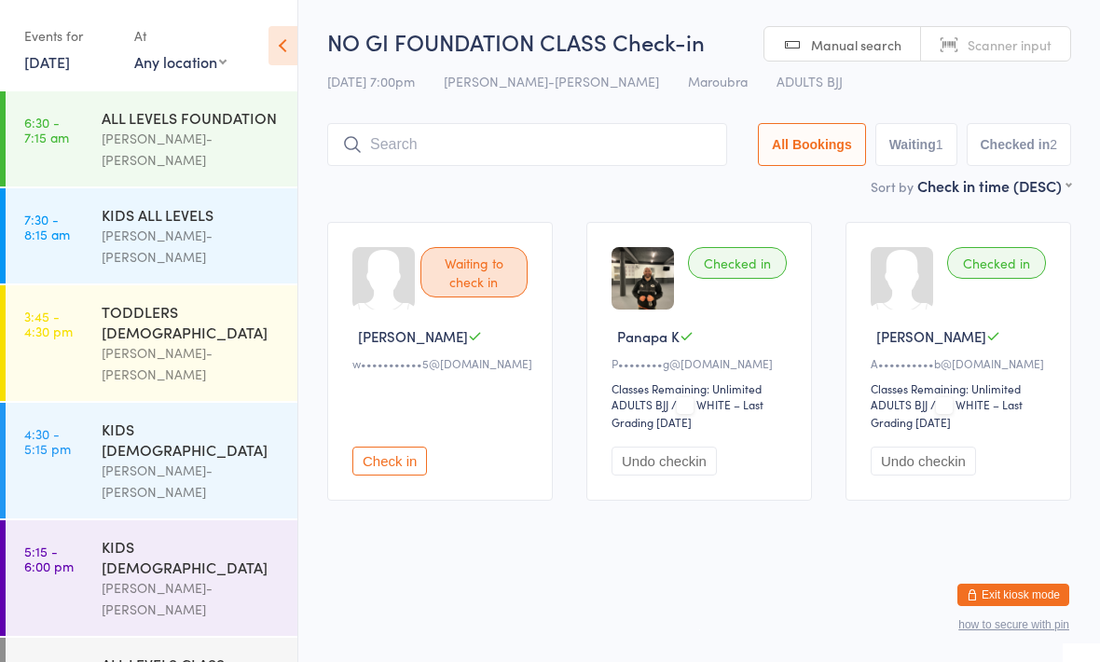
click at [174, 654] on div "ALL LEVELS CLASS" at bounding box center [192, 664] width 180 height 21
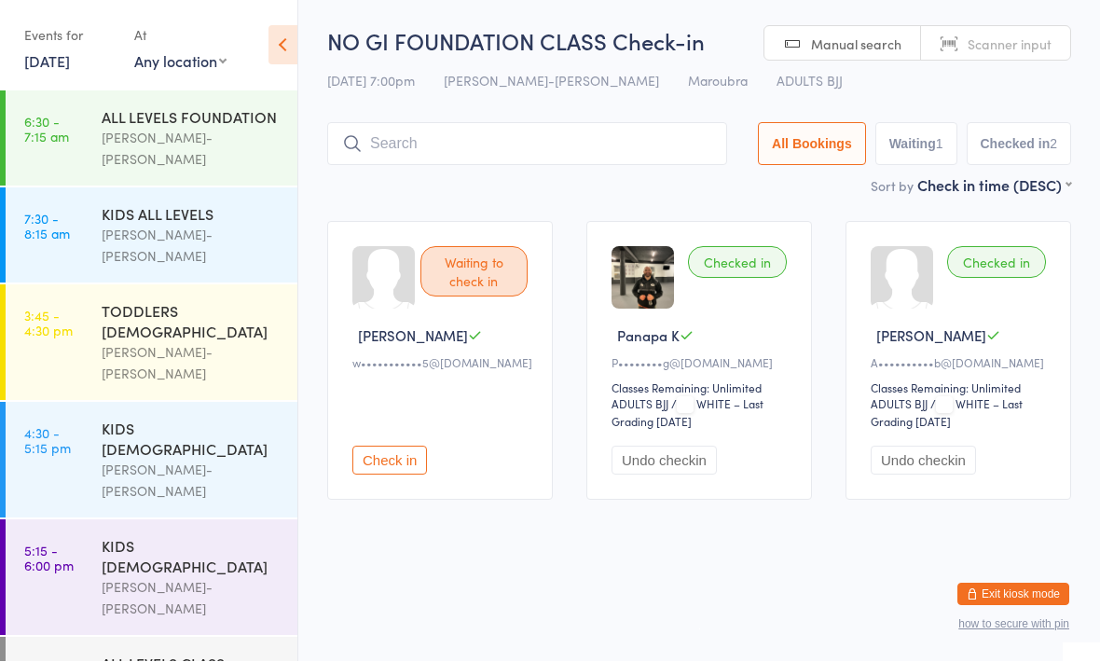
click at [613, 136] on input "search" at bounding box center [527, 144] width 400 height 43
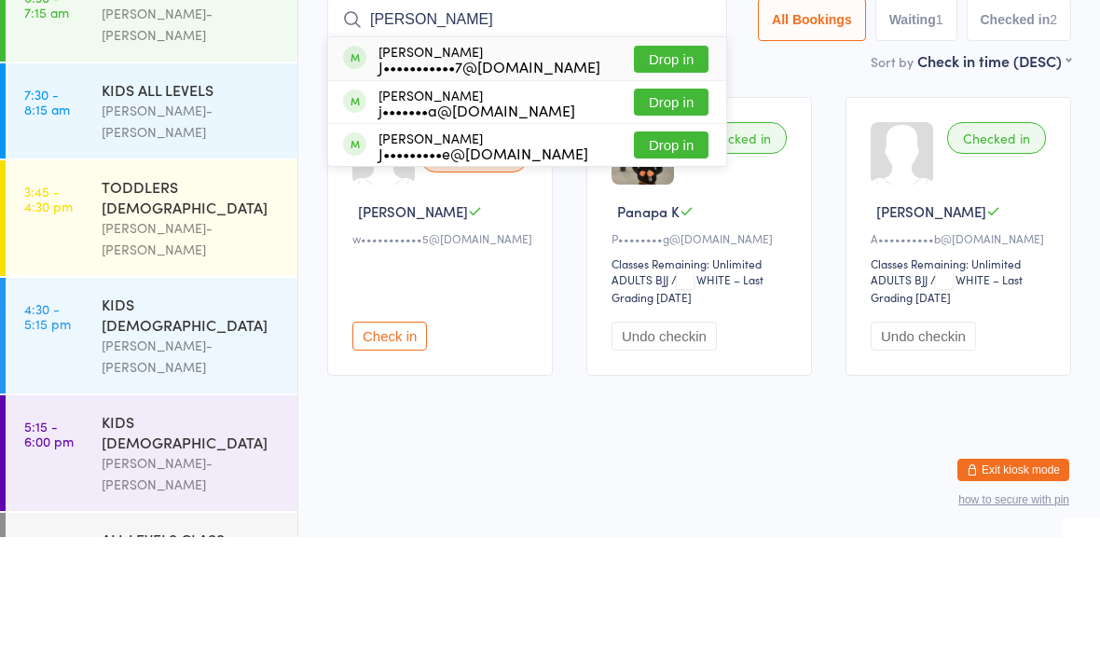
type input "[PERSON_NAME]"
click at [670, 171] on button "Drop in" at bounding box center [671, 184] width 75 height 27
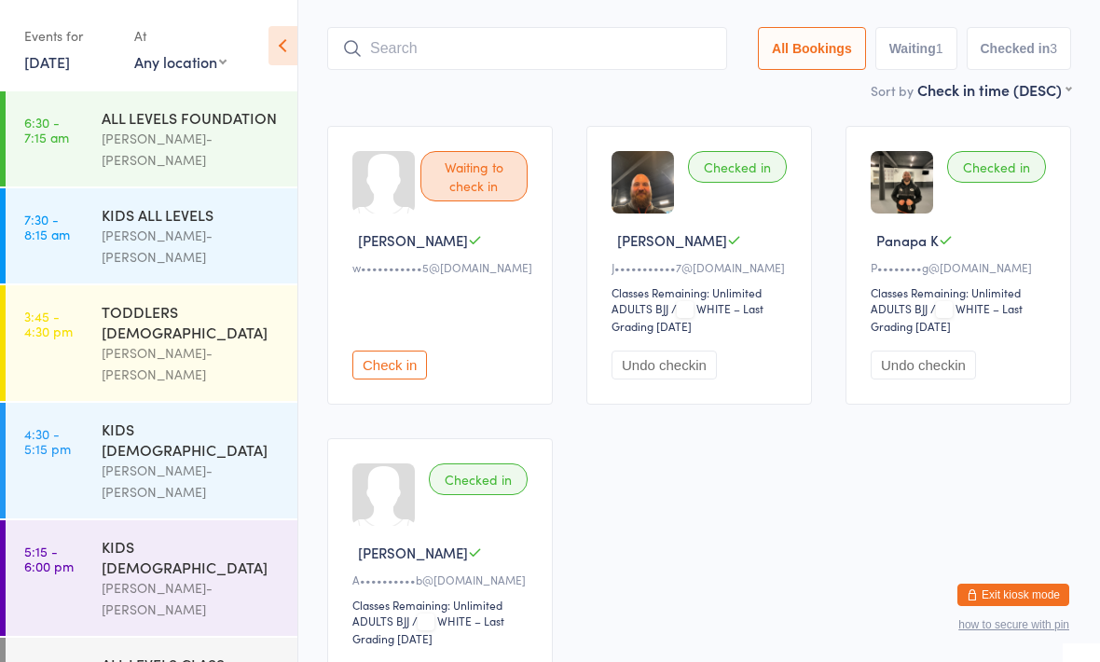
scroll to position [95, 0]
click at [919, 6] on div "NO GI FOUNDATION CLASS Check-in [DATE] 7:00pm [PERSON_NAME]-Jitsu Maroubra Maro…" at bounding box center [699, 5] width 744 height 149
click at [1031, 584] on button "Exit kiosk mode" at bounding box center [1014, 595] width 112 height 22
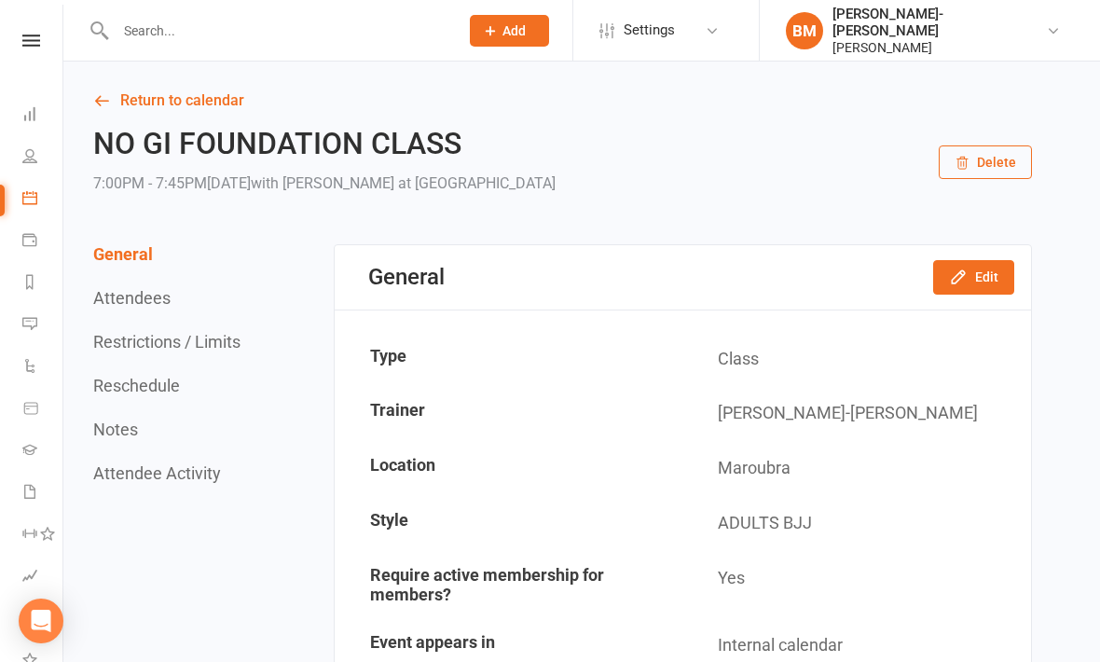
click at [34, 157] on icon at bounding box center [29, 155] width 15 height 15
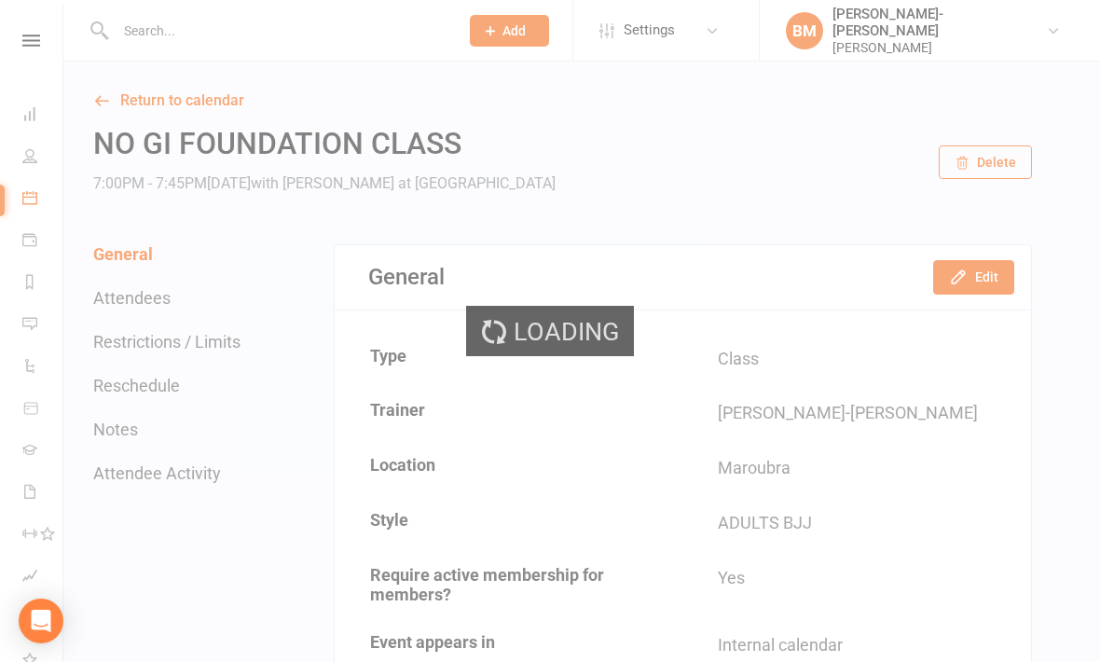
select select "100"
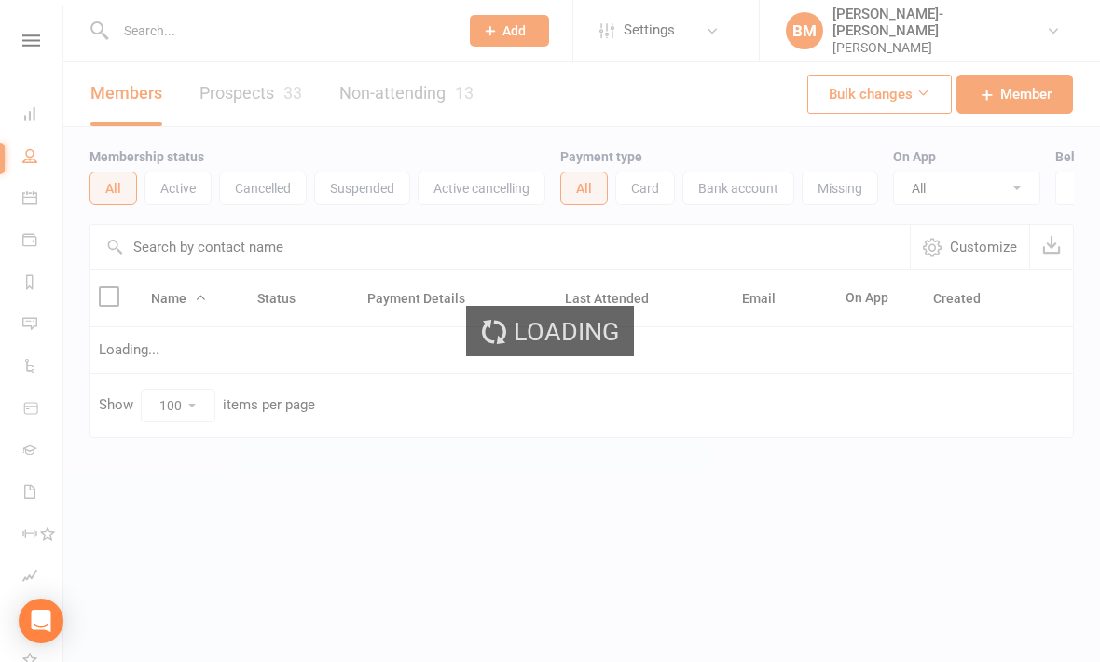
click at [261, 29] on div "Loading" at bounding box center [550, 331] width 1100 height 662
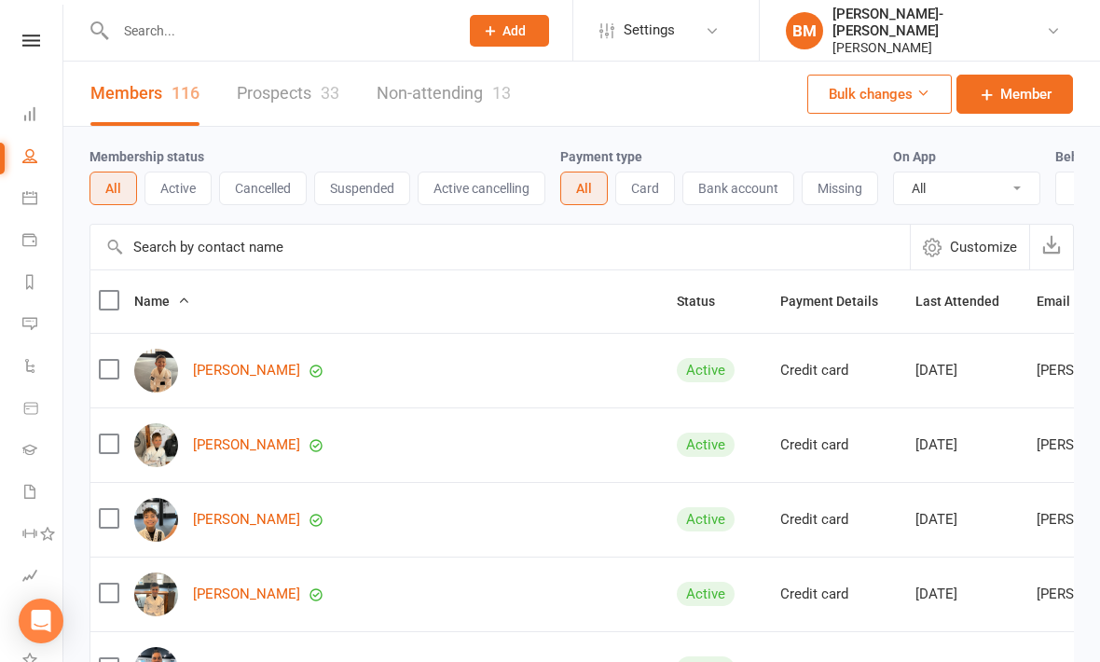
click at [206, 21] on input "text" at bounding box center [278, 31] width 336 height 26
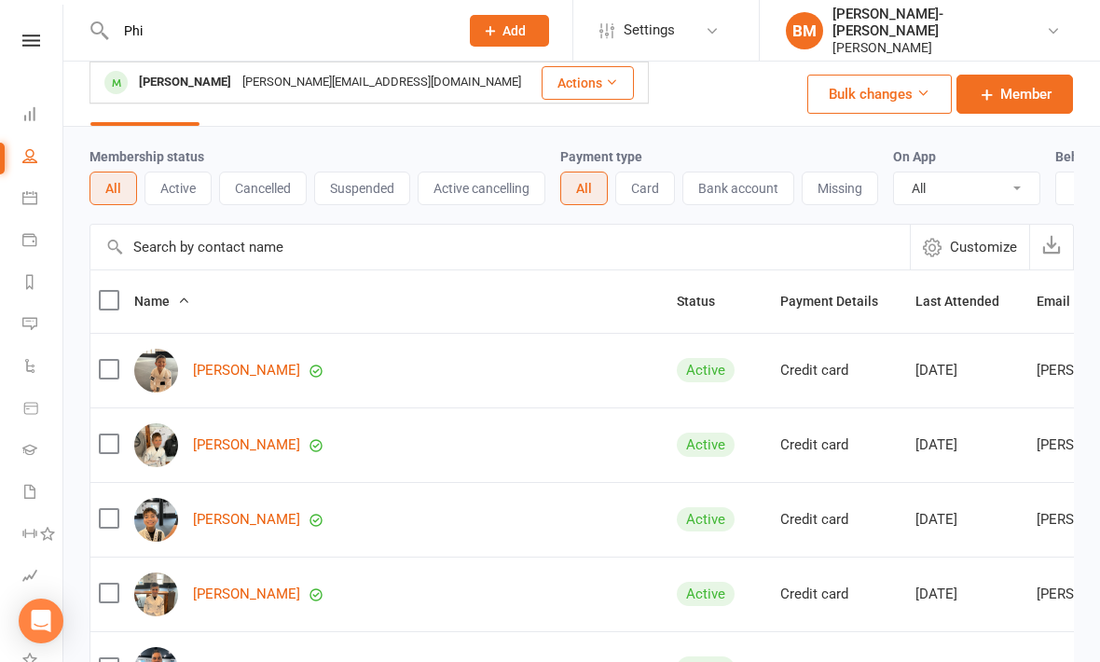
type input "Phi"
click at [393, 82] on div "[PERSON_NAME][EMAIL_ADDRESS][DOMAIN_NAME]" at bounding box center [382, 82] width 290 height 27
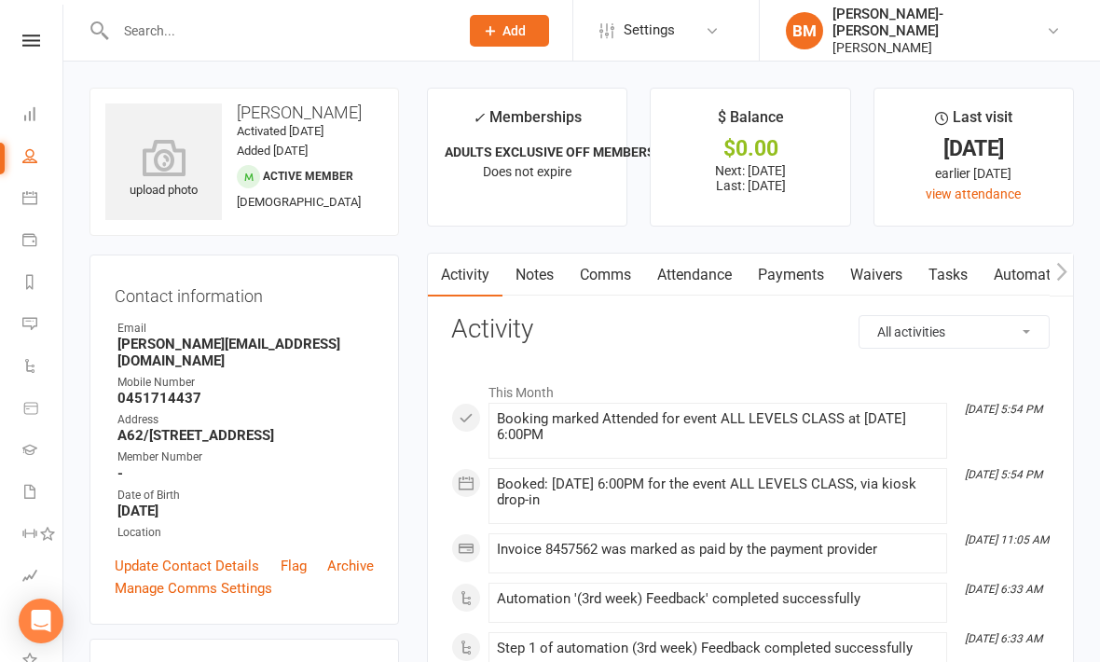
click at [169, 154] on icon at bounding box center [163, 157] width 117 height 37
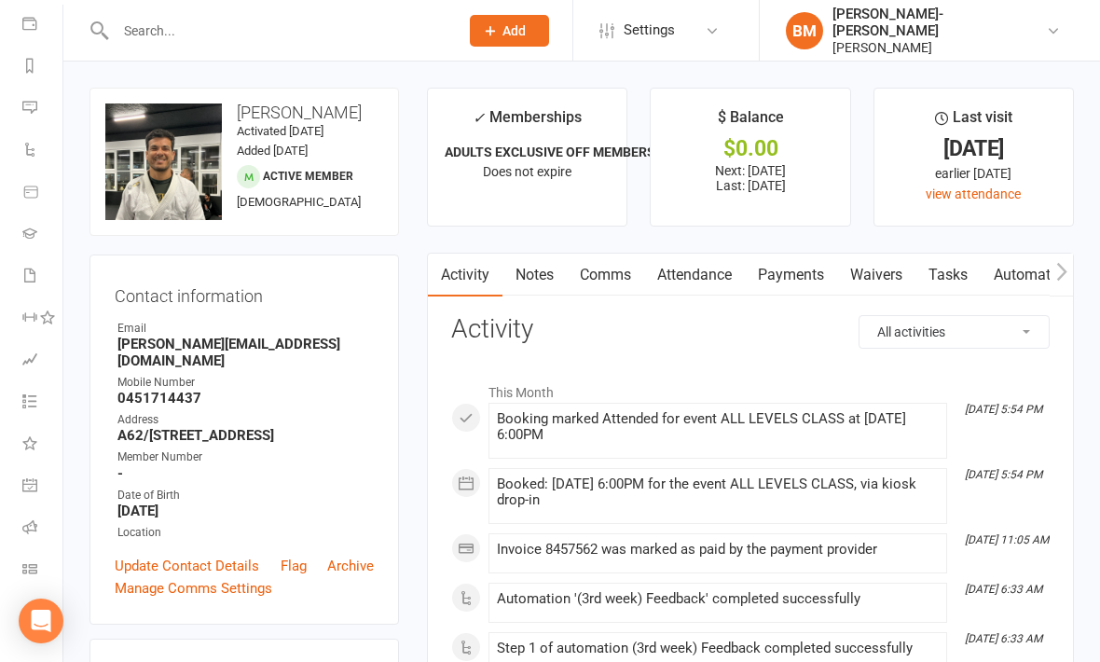
scroll to position [216, 0]
click at [29, 562] on icon at bounding box center [29, 568] width 15 height 15
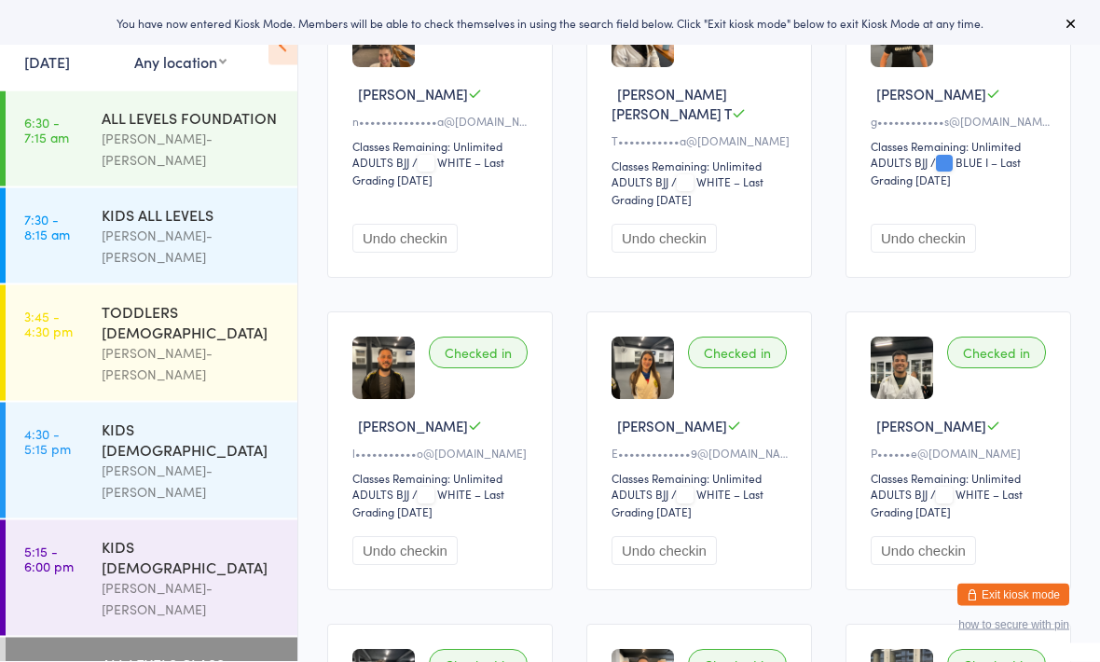
scroll to position [255, 0]
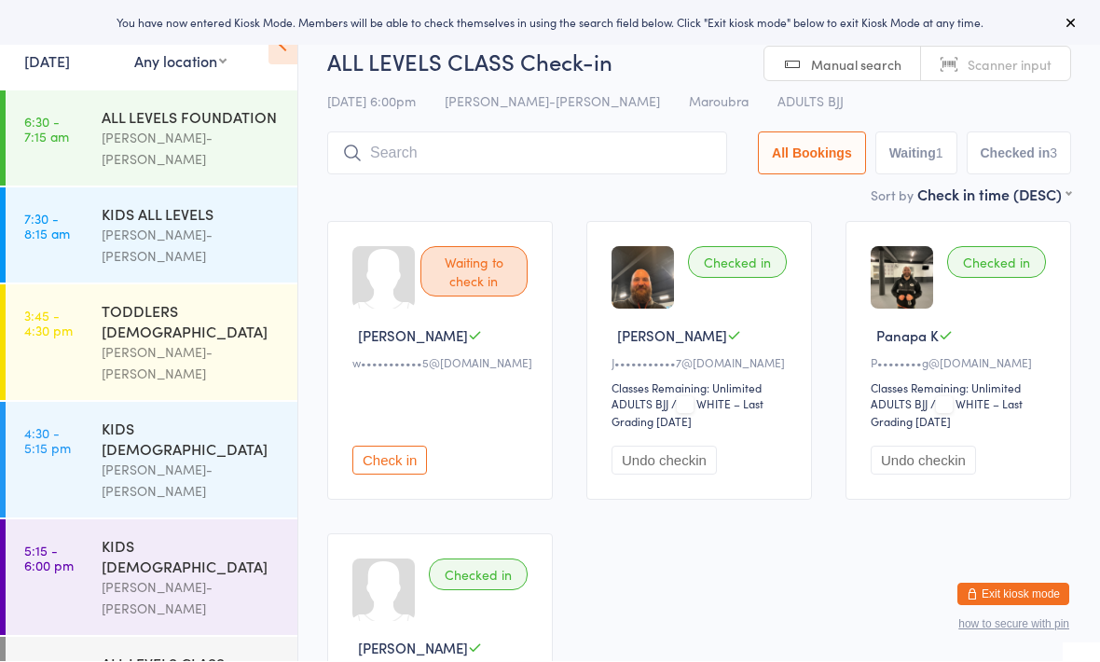
scroll to position [1, 0]
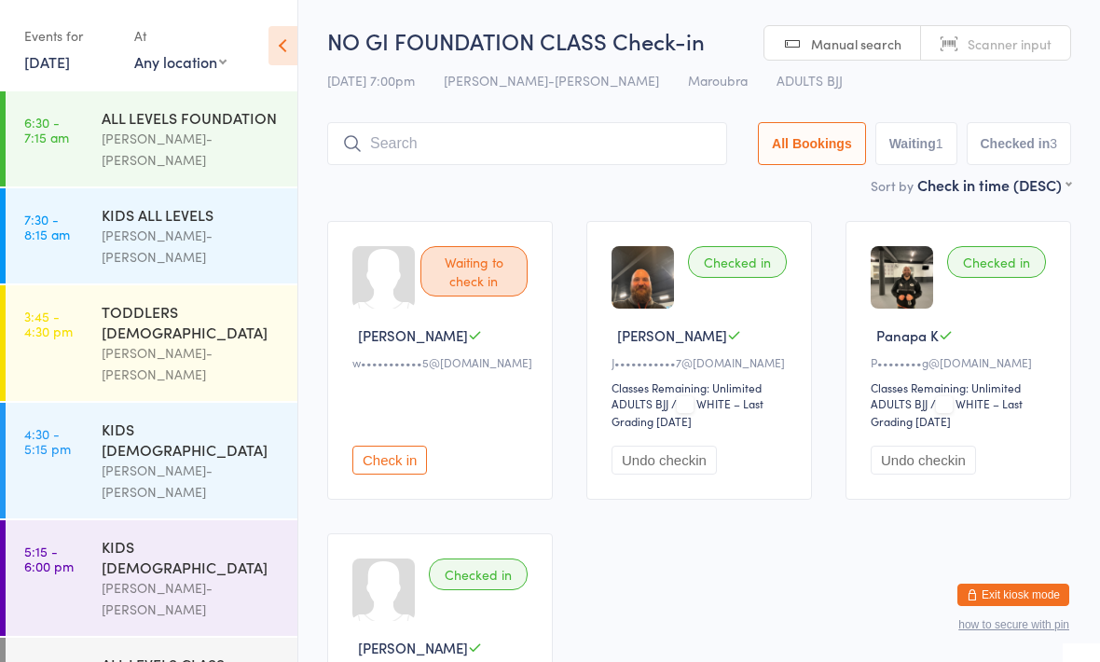
click at [388, 159] on input "search" at bounding box center [527, 143] width 400 height 43
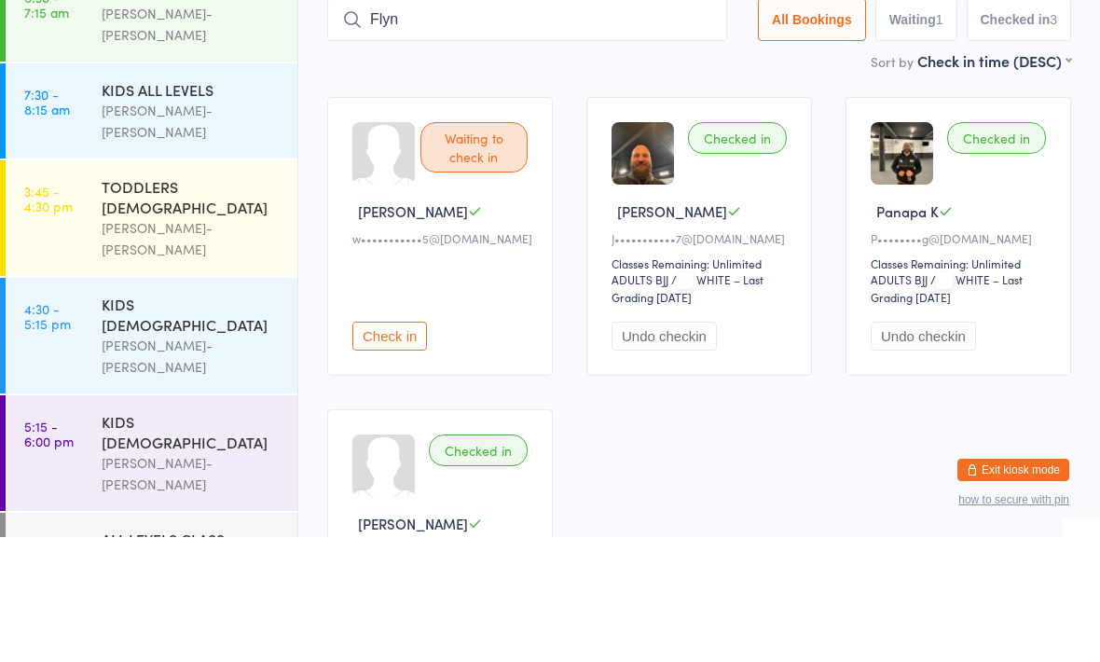
type input "Flynn"
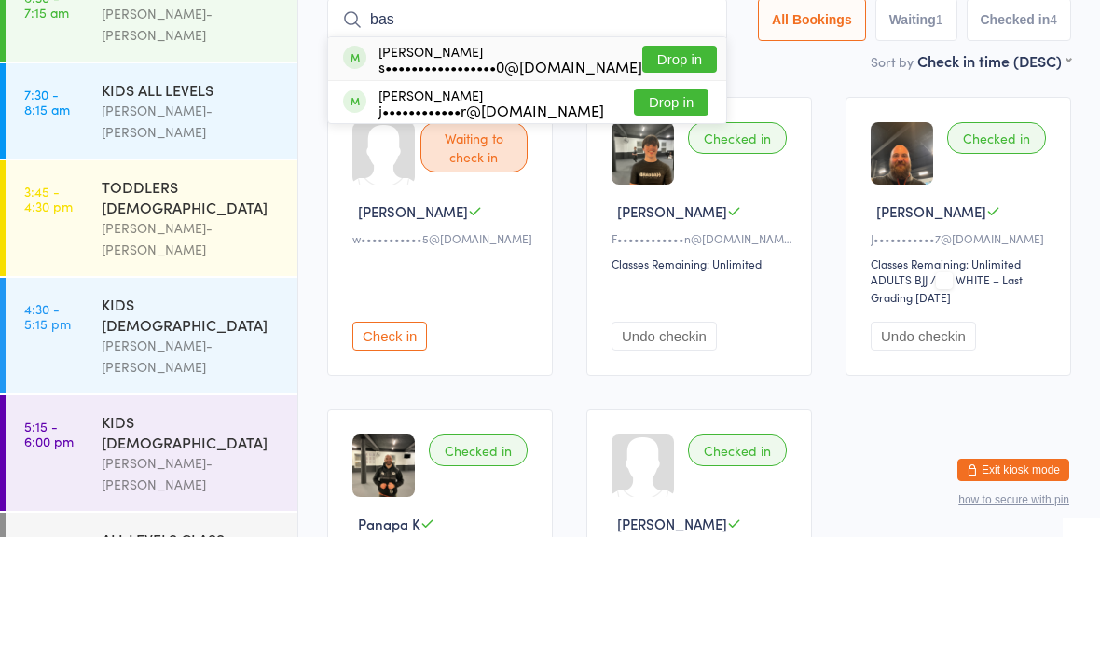
type input "bas"
click at [656, 171] on button "Drop in" at bounding box center [679, 184] width 75 height 27
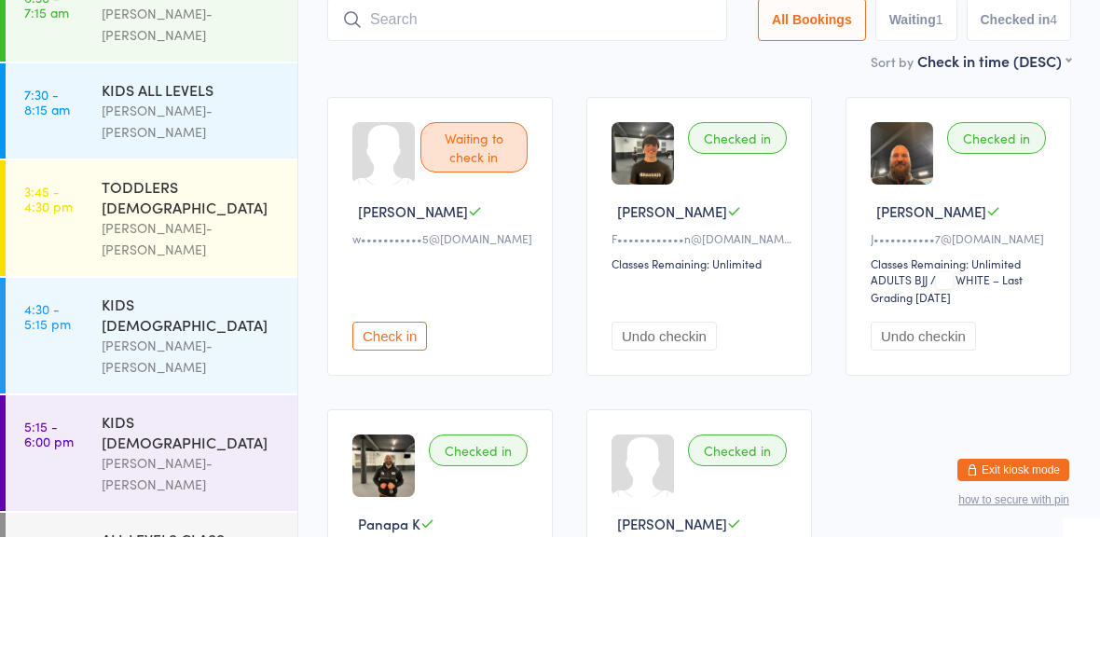
scroll to position [125, 0]
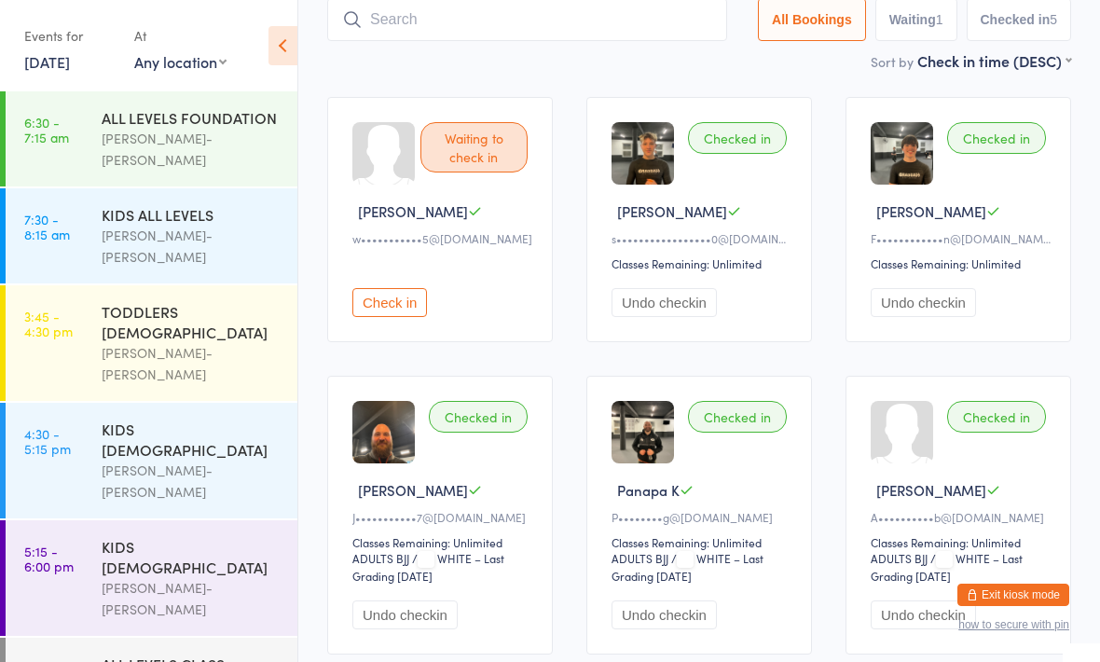
click at [391, 307] on button "Check in" at bounding box center [389, 302] width 75 height 29
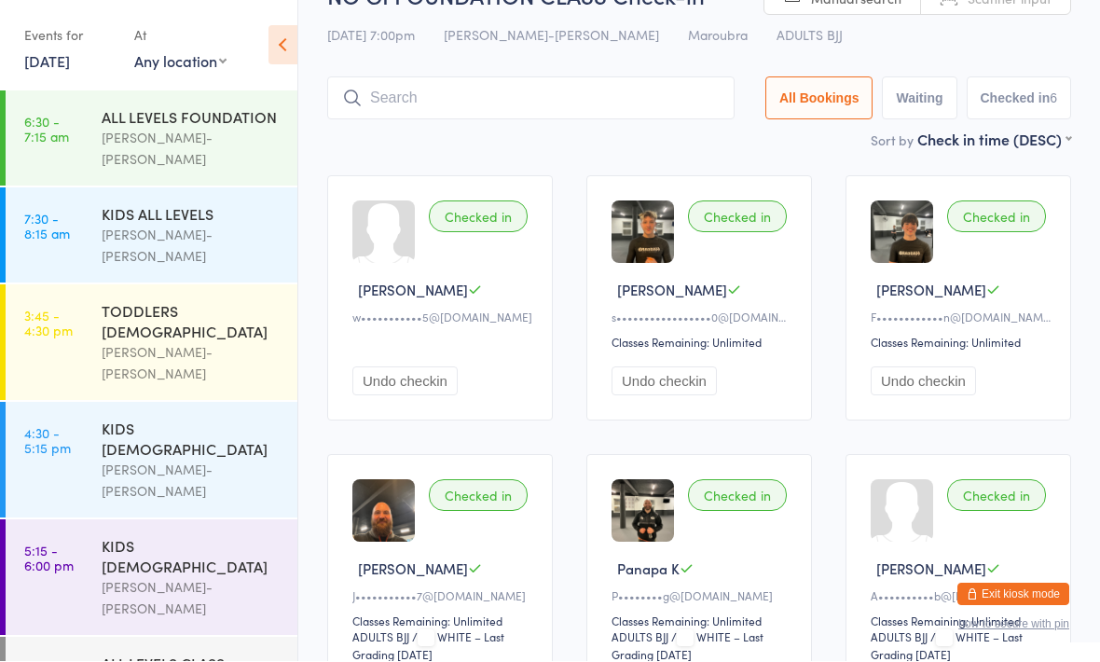
scroll to position [0, 0]
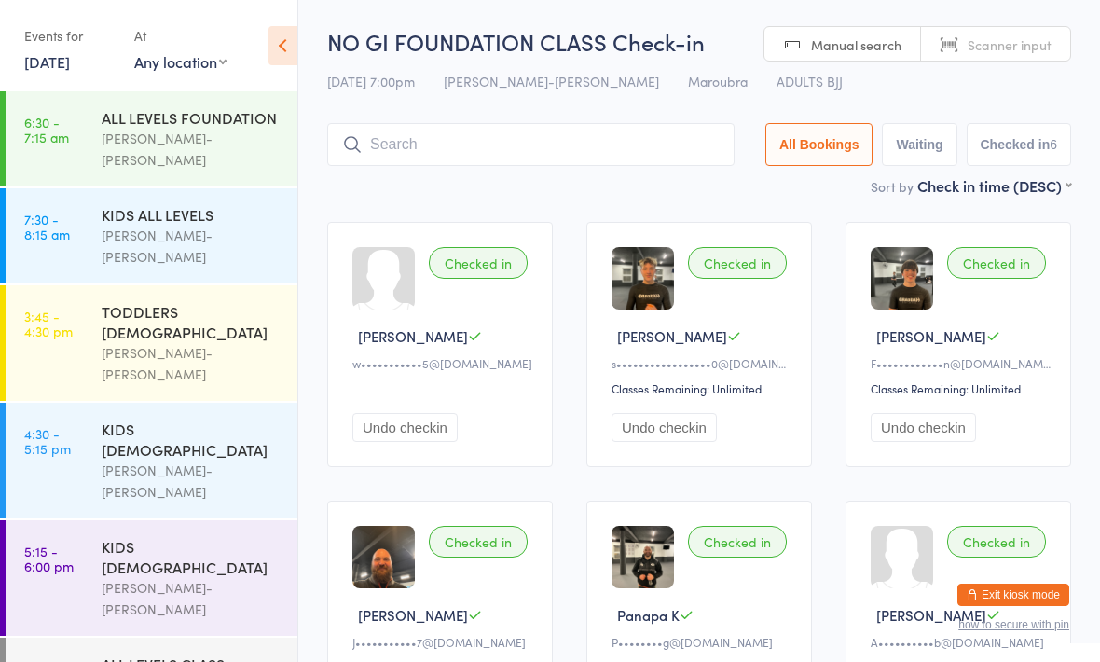
click at [211, 225] on div "[PERSON_NAME]-[PERSON_NAME]" at bounding box center [192, 246] width 180 height 43
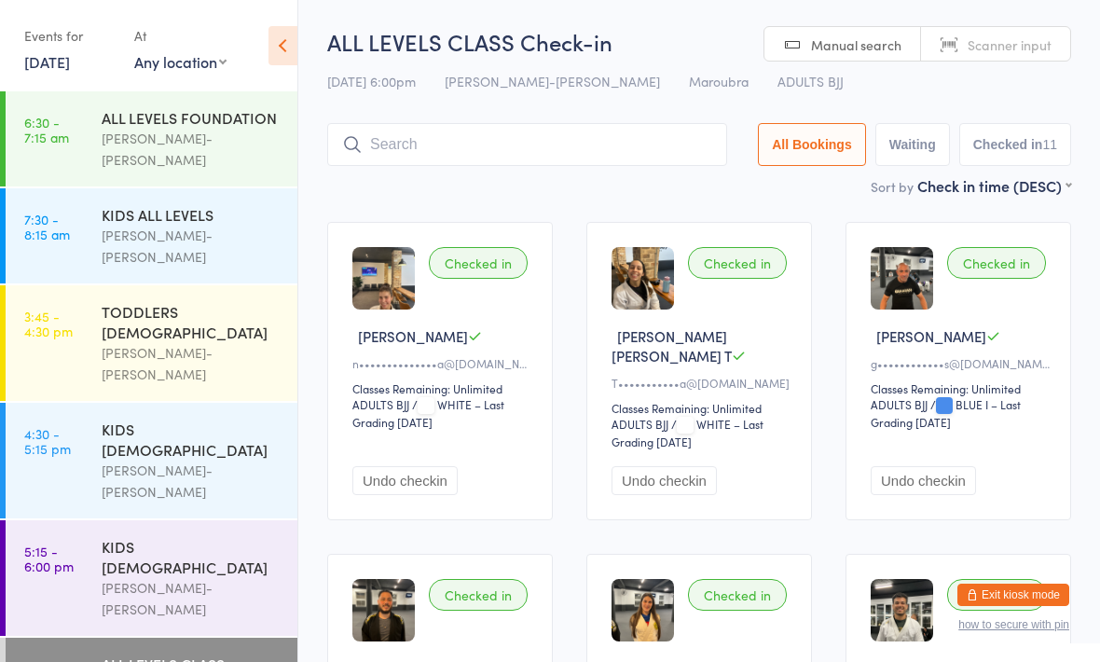
click at [182, 654] on div "ALL LEVELS CLASS" at bounding box center [192, 664] width 180 height 21
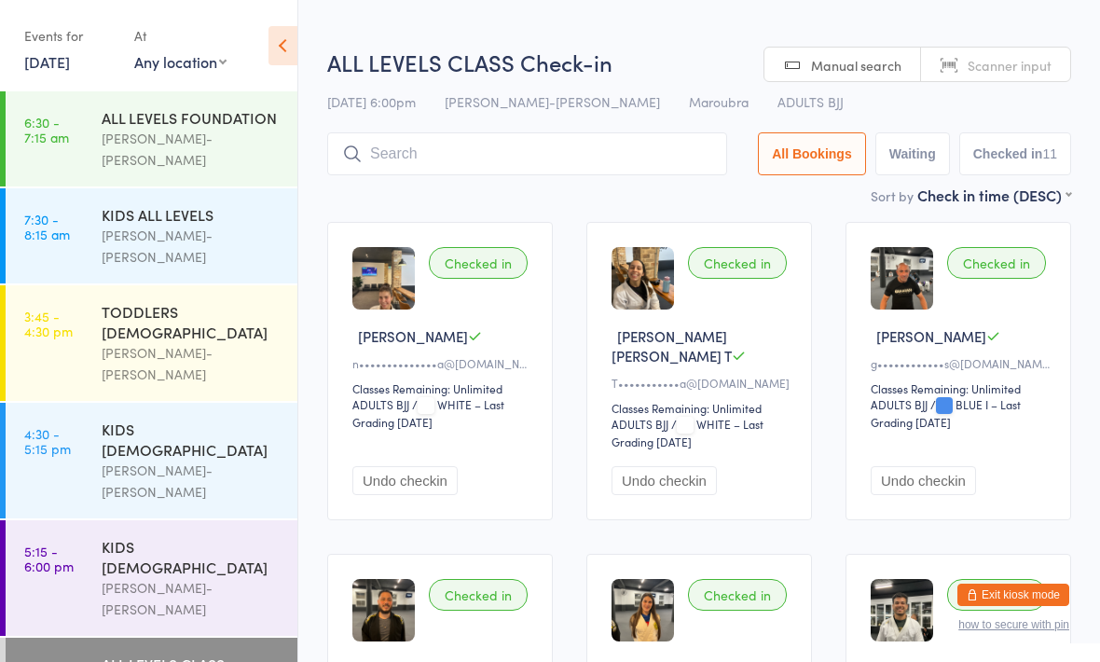
click at [638, 174] on input "search" at bounding box center [527, 153] width 400 height 43
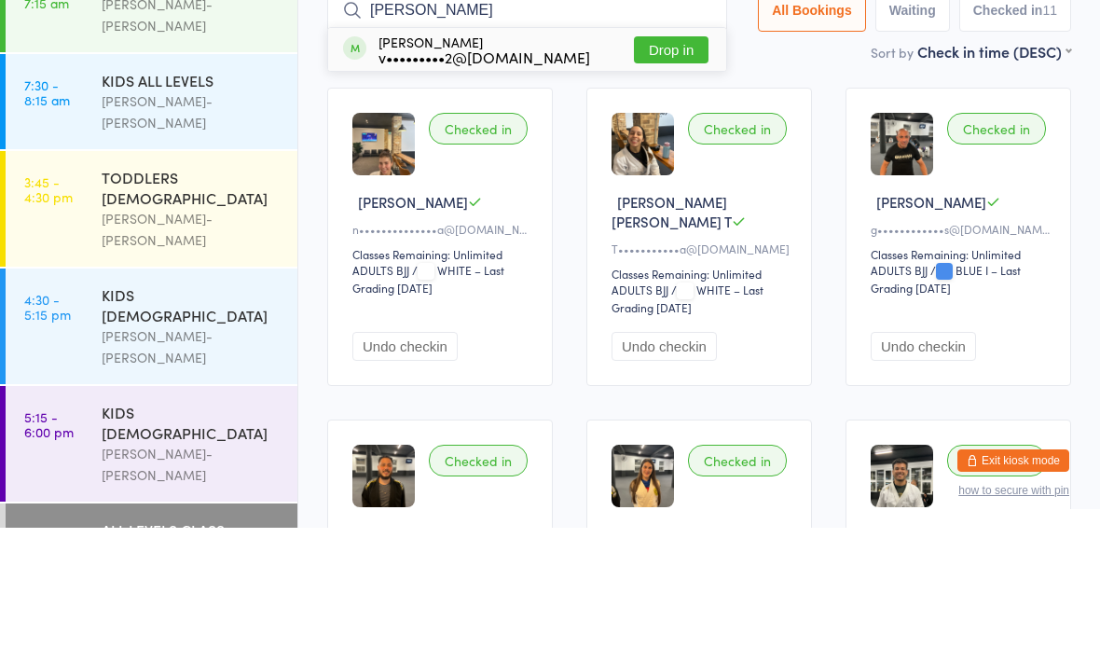
type input "Victor"
click at [568, 162] on div "Victor Hugo v•••••••••2@gmail.com Drop in" at bounding box center [527, 183] width 398 height 43
